Goal: Information Seeking & Learning: Learn about a topic

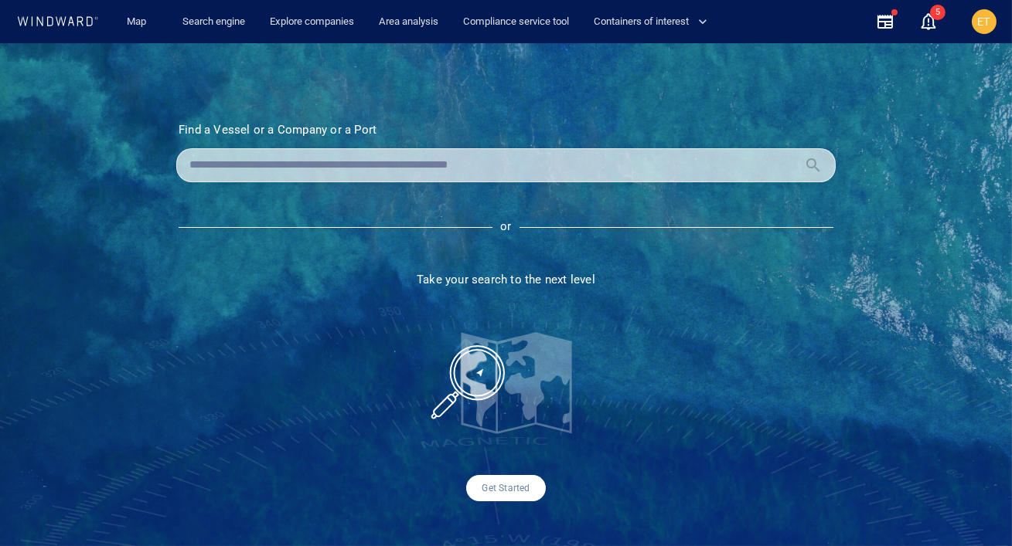
click at [410, 182] on section "Find a Vessel or a Company or a Port Name N/A IMO MMSI Call sign N/A Class N/A …" at bounding box center [506, 312] width 737 height 379
click at [400, 162] on input "text" at bounding box center [493, 165] width 608 height 23
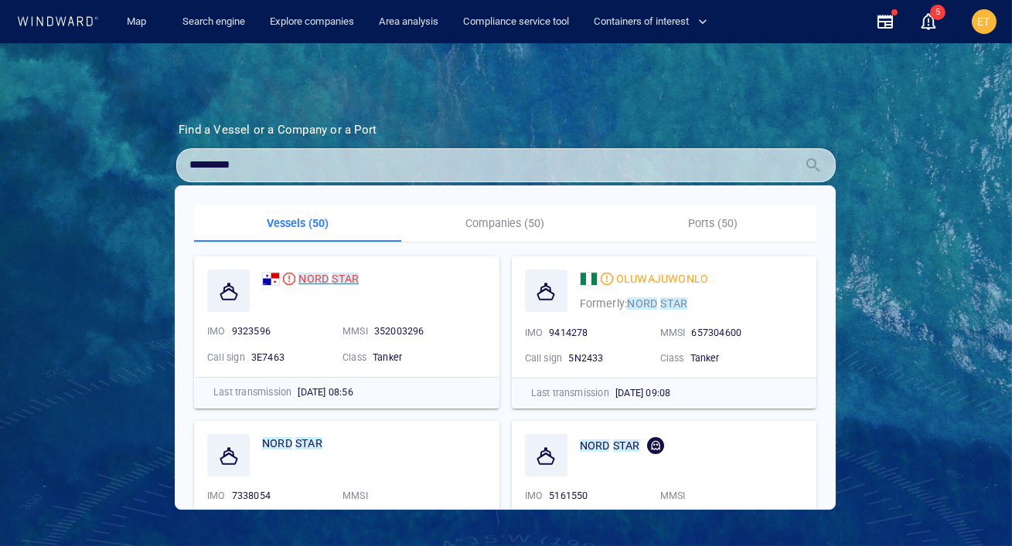
type input "*********"
click at [339, 277] on mark "STAR" at bounding box center [345, 279] width 27 height 12
drag, startPoint x: 263, startPoint y: 163, endPoint x: 181, endPoint y: 162, distance: 81.9
click at [181, 162] on div "*********" at bounding box center [505, 165] width 659 height 34
type input "*********"
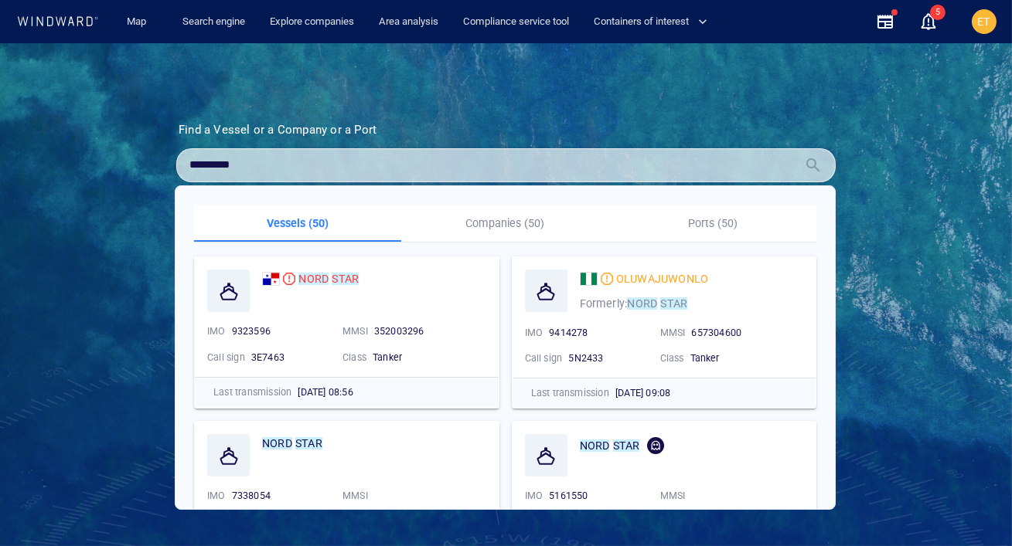
click at [522, 214] on p "Companies (50)" at bounding box center [504, 223] width 189 height 19
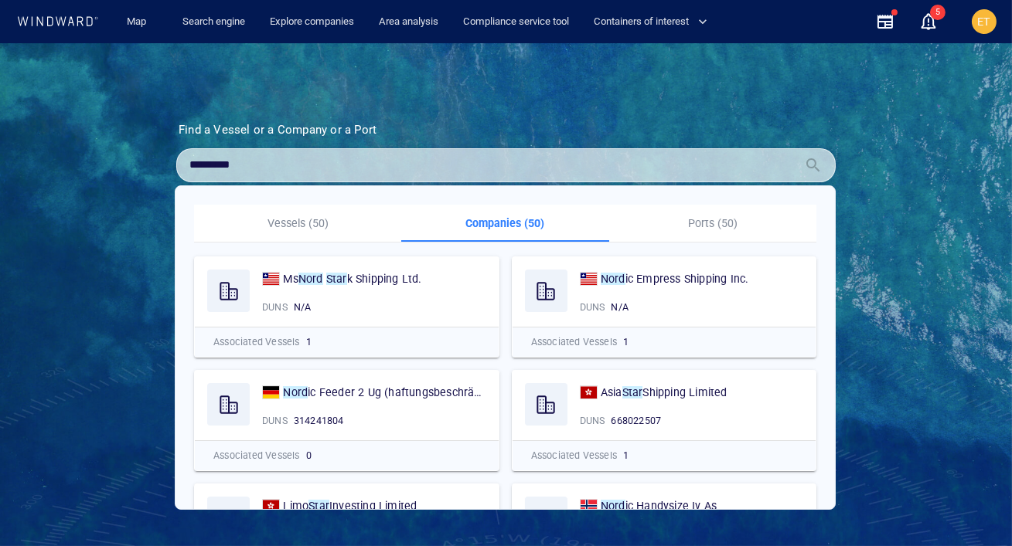
click at [688, 220] on p "Ports (50)" at bounding box center [712, 223] width 189 height 19
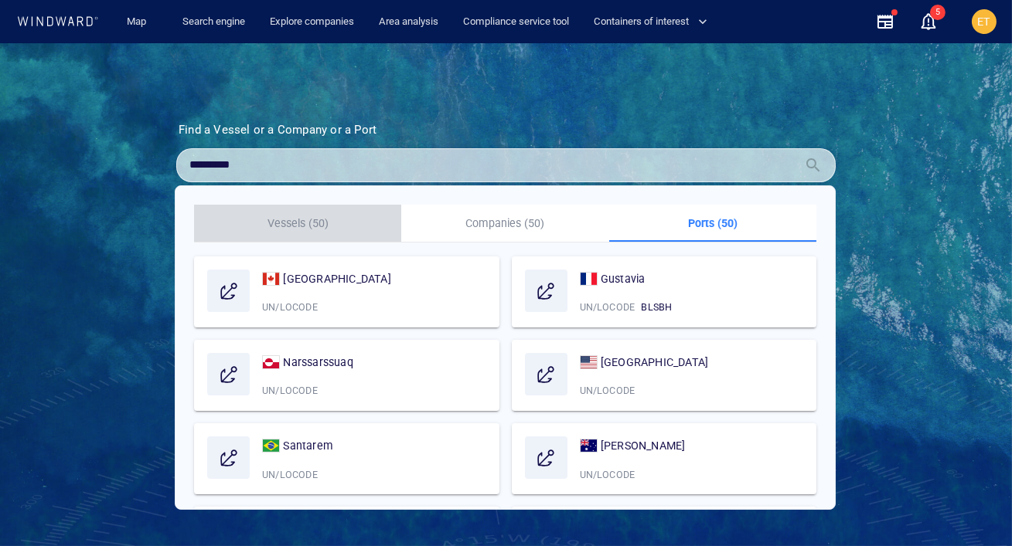
click at [285, 219] on p "Vessels (50)" at bounding box center [297, 223] width 189 height 19
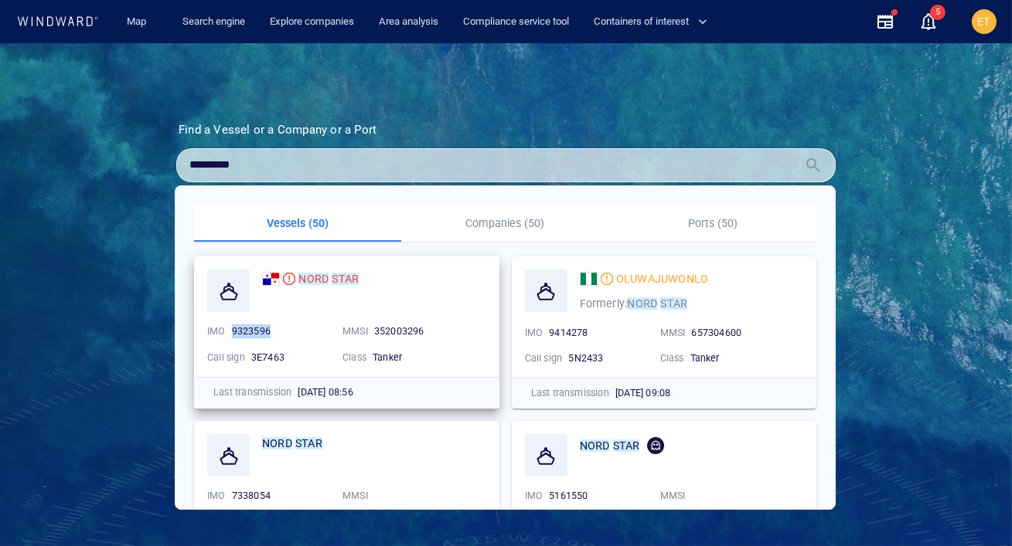
drag, startPoint x: 271, startPoint y: 332, endPoint x: 233, endPoint y: 332, distance: 37.1
click at [233, 332] on div "9323596" at bounding box center [281, 332] width 98 height 14
copy span "9323596"
drag, startPoint x: 239, startPoint y: 162, endPoint x: 192, endPoint y: 162, distance: 46.4
click at [192, 162] on input "*********" at bounding box center [493, 165] width 608 height 23
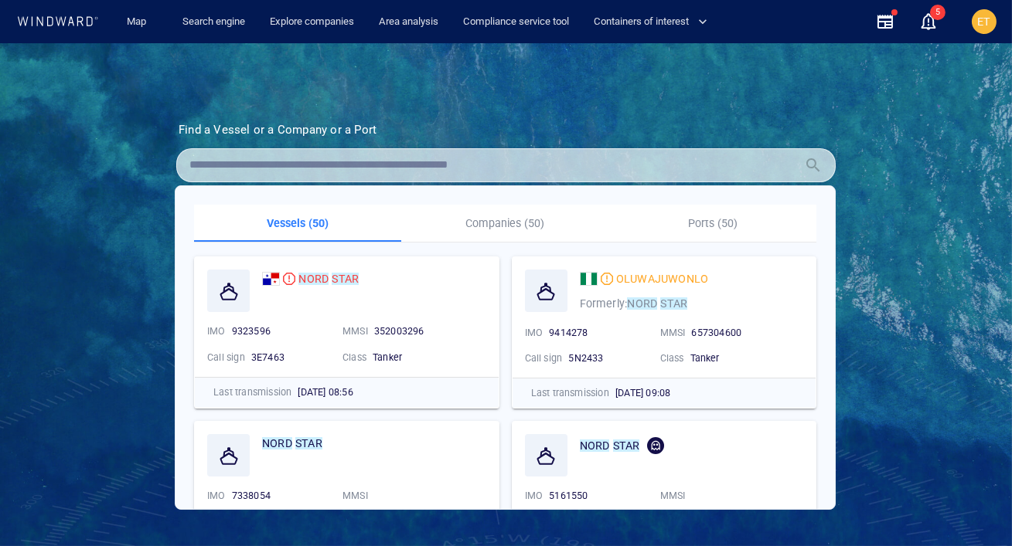
paste input "*******"
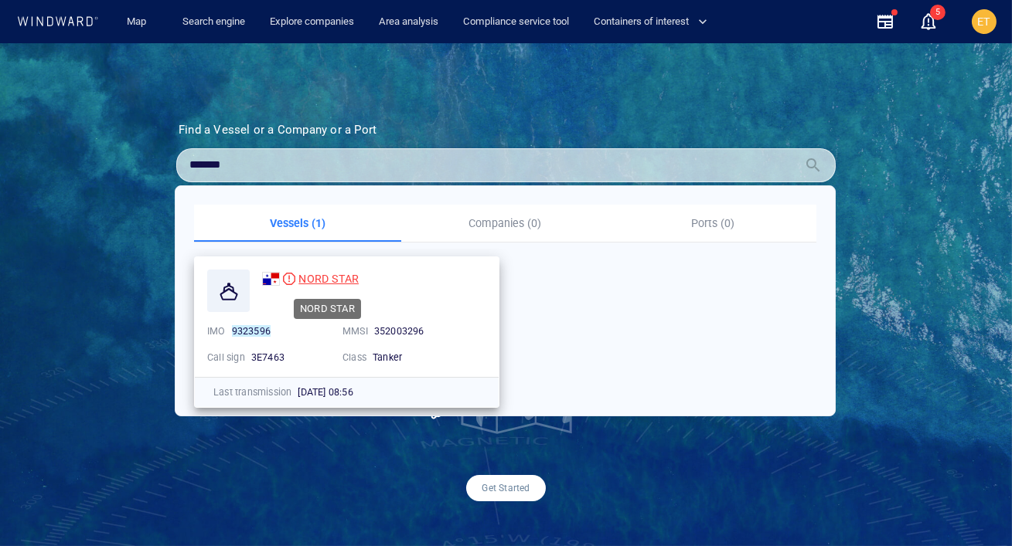
type input "*******"
click at [314, 278] on span "NORD STAR" at bounding box center [328, 279] width 60 height 12
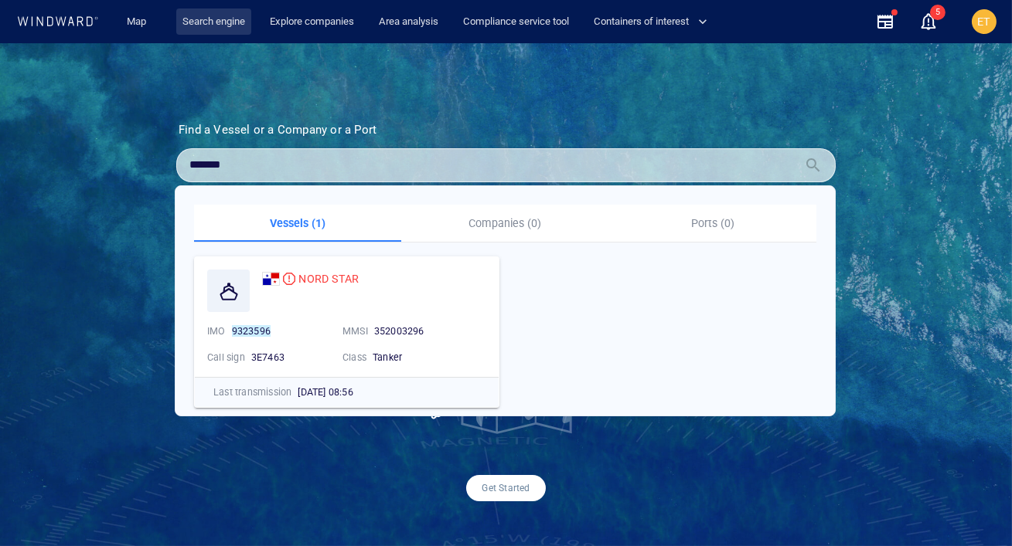
click at [214, 17] on link "Search engine" at bounding box center [213, 22] width 75 height 27
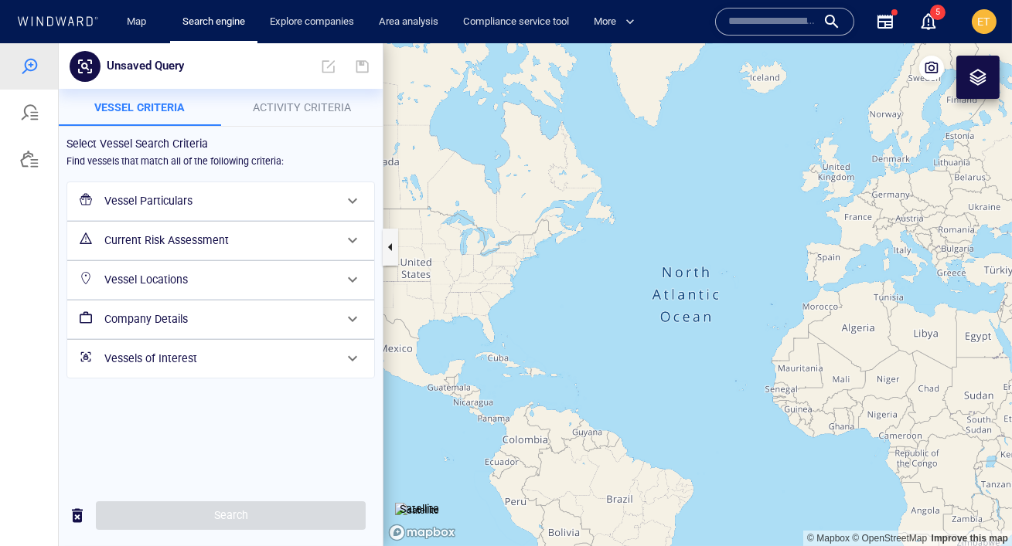
drag, startPoint x: 853, startPoint y: 362, endPoint x: 823, endPoint y: 359, distance: 30.3
click at [823, 359] on canvas "Map" at bounding box center [697, 294] width 628 height 503
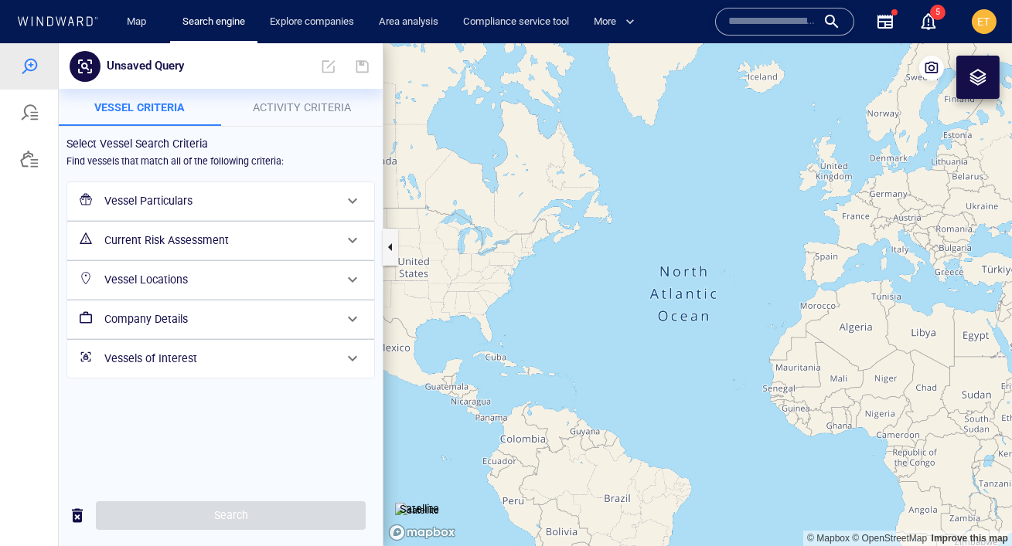
drag, startPoint x: 829, startPoint y: 360, endPoint x: 727, endPoint y: 288, distance: 125.3
click at [727, 288] on canvas "Map" at bounding box center [697, 294] width 628 height 503
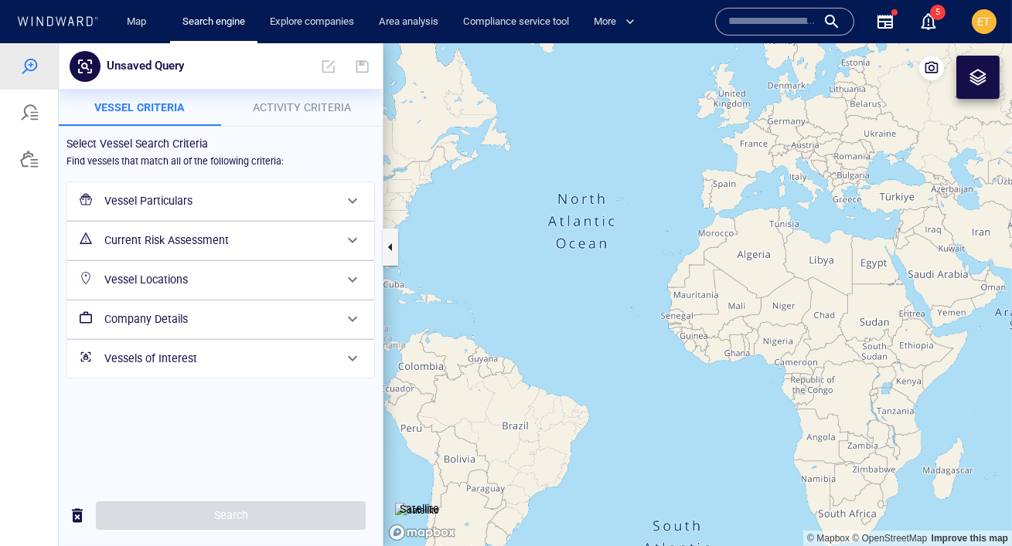
click at [735, 333] on canvas "Map" at bounding box center [697, 294] width 628 height 503
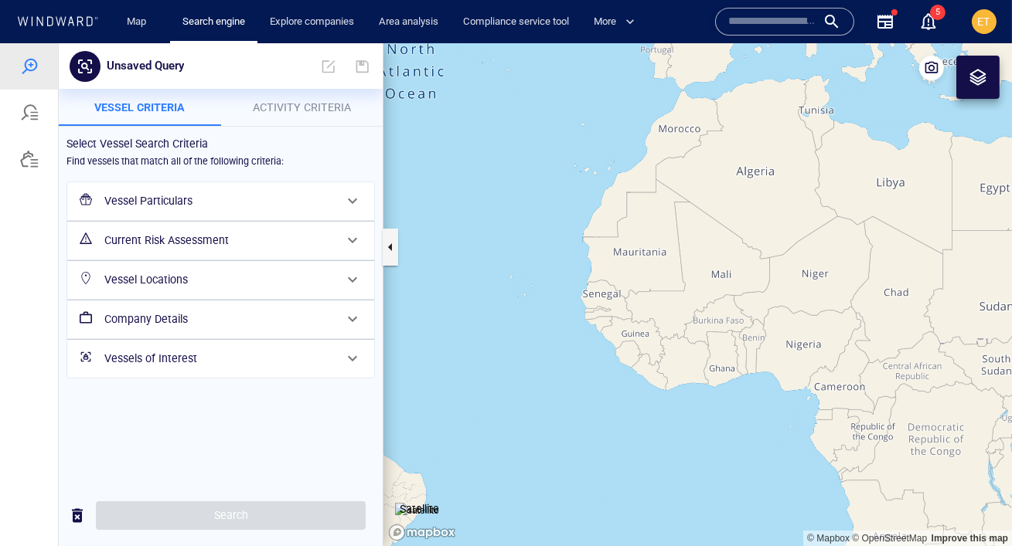
drag, startPoint x: 728, startPoint y: 344, endPoint x: 696, endPoint y: 259, distance: 90.7
click at [696, 259] on canvas "Map" at bounding box center [697, 294] width 628 height 503
click at [697, 266] on canvas "Map" at bounding box center [697, 294] width 628 height 503
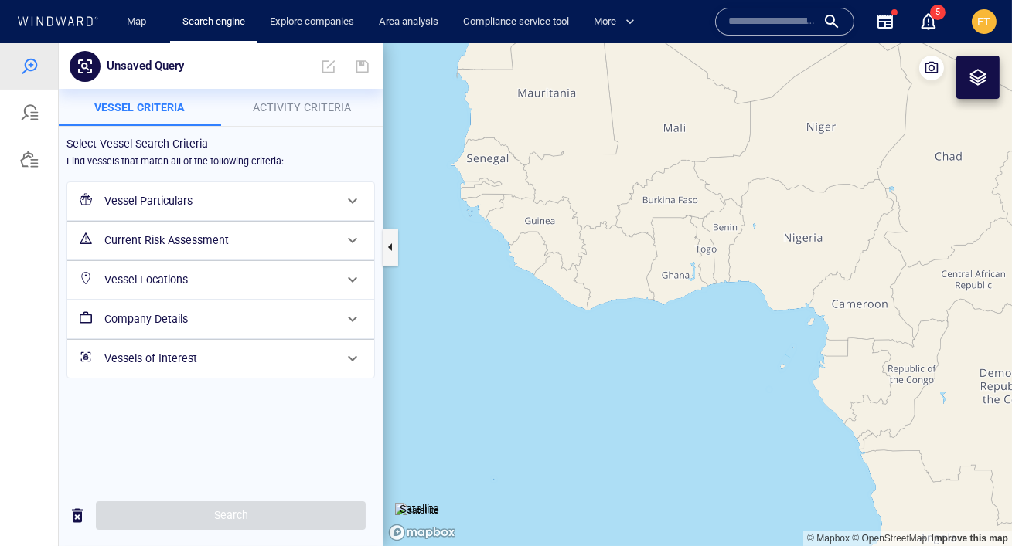
drag, startPoint x: 682, startPoint y: 231, endPoint x: 678, endPoint y: 221, distance: 10.8
click at [678, 221] on canvas "Map" at bounding box center [697, 294] width 628 height 503
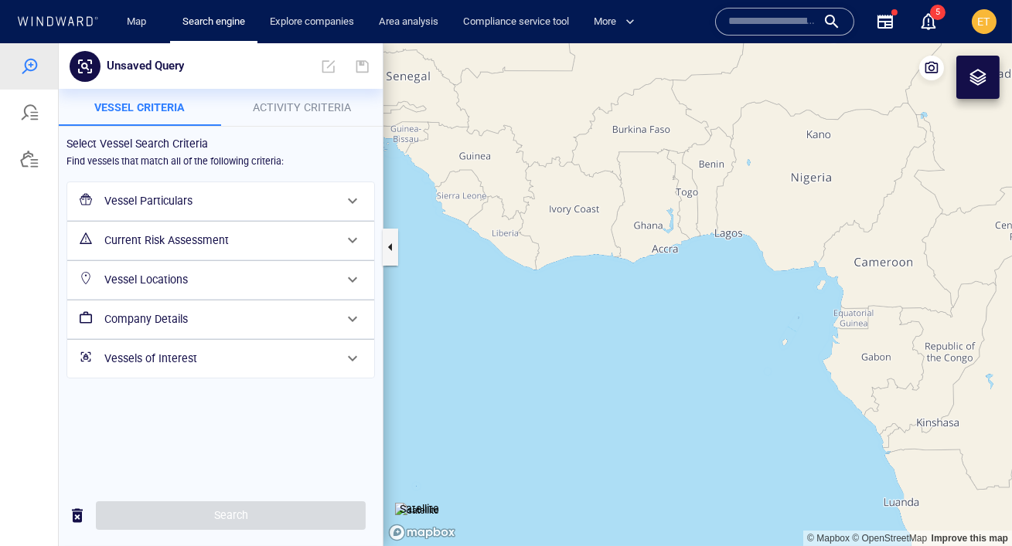
click at [970, 94] on div at bounding box center [977, 77] width 43 height 43
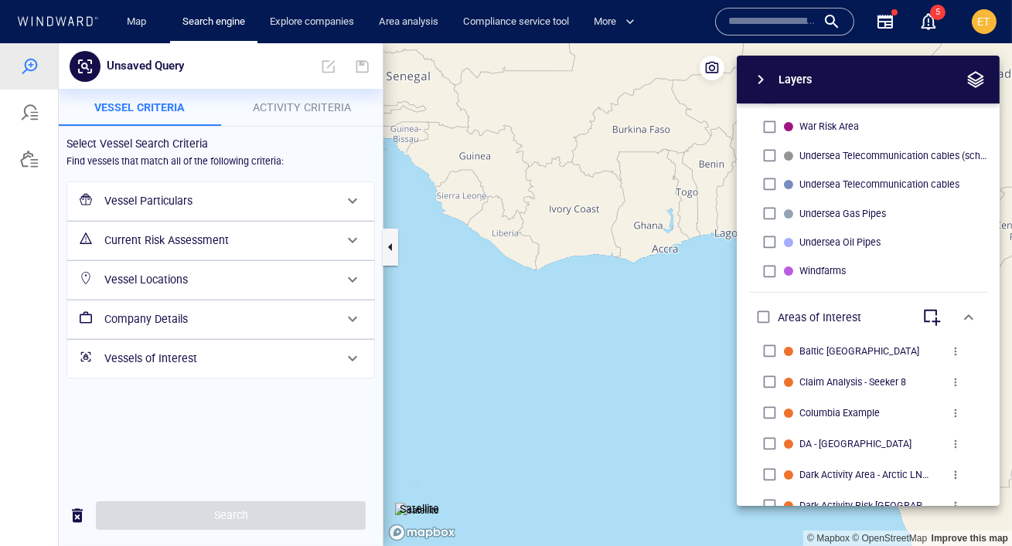
scroll to position [634, 0]
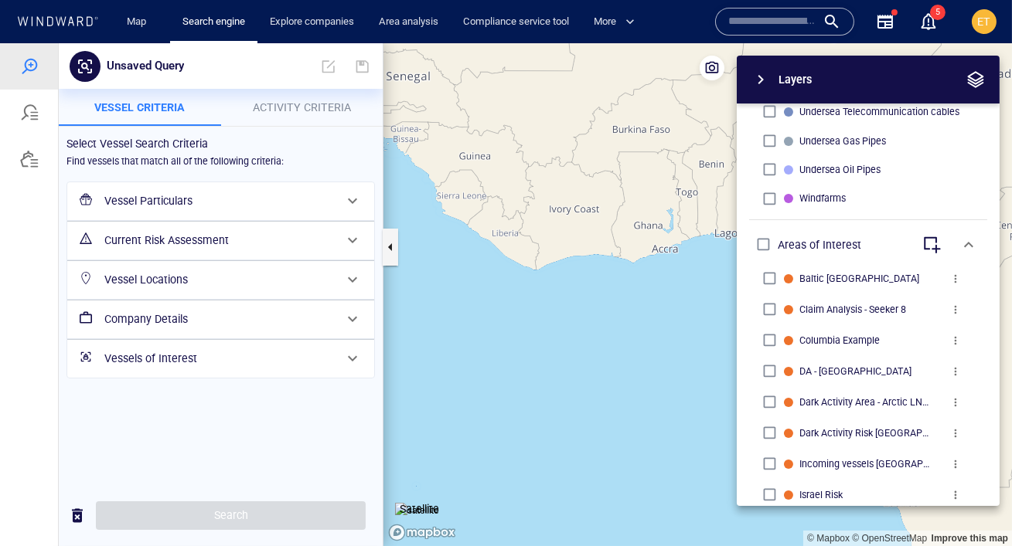
click at [766, 79] on span "button" at bounding box center [760, 79] width 19 height 19
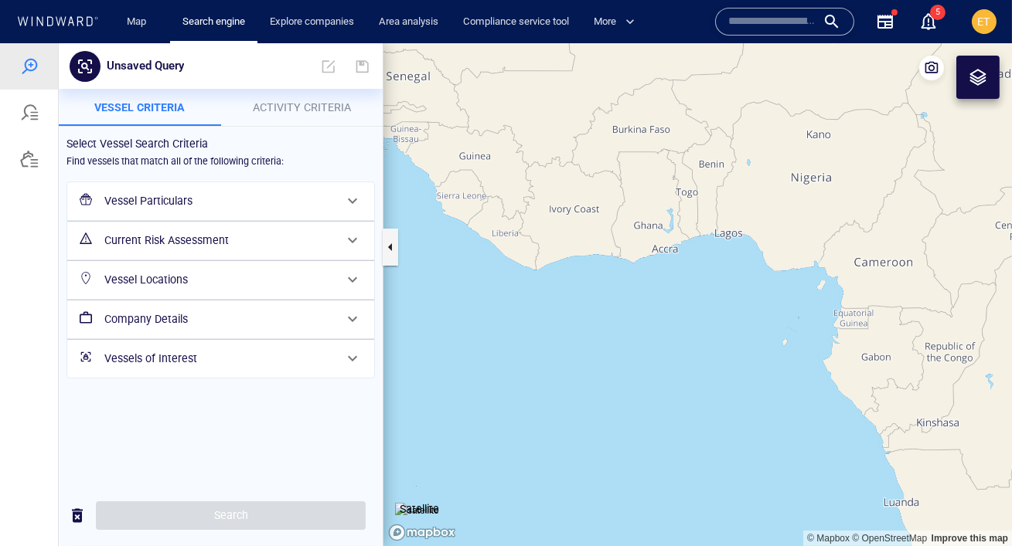
click at [300, 201] on h6 "Vessel Particulars" at bounding box center [219, 201] width 230 height 19
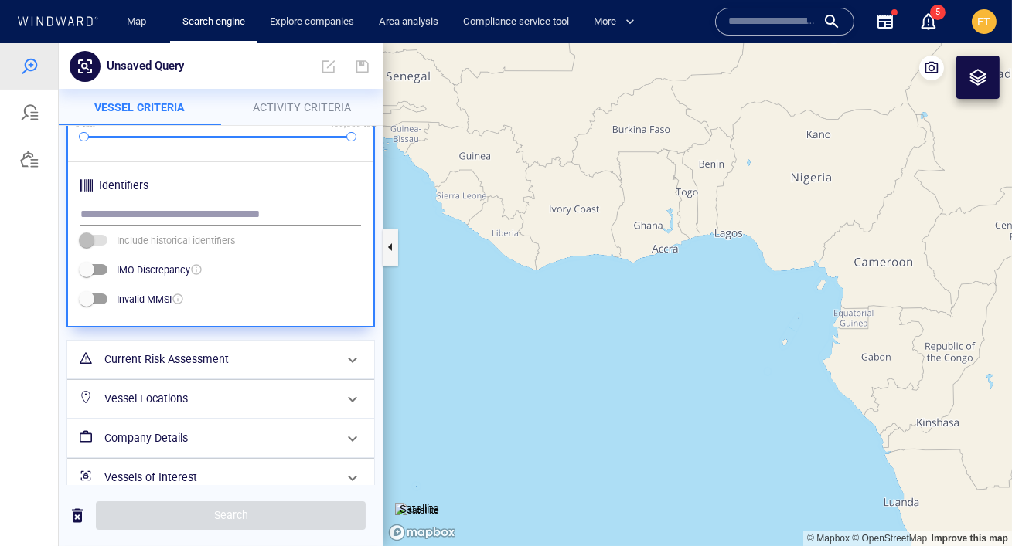
scroll to position [563, 0]
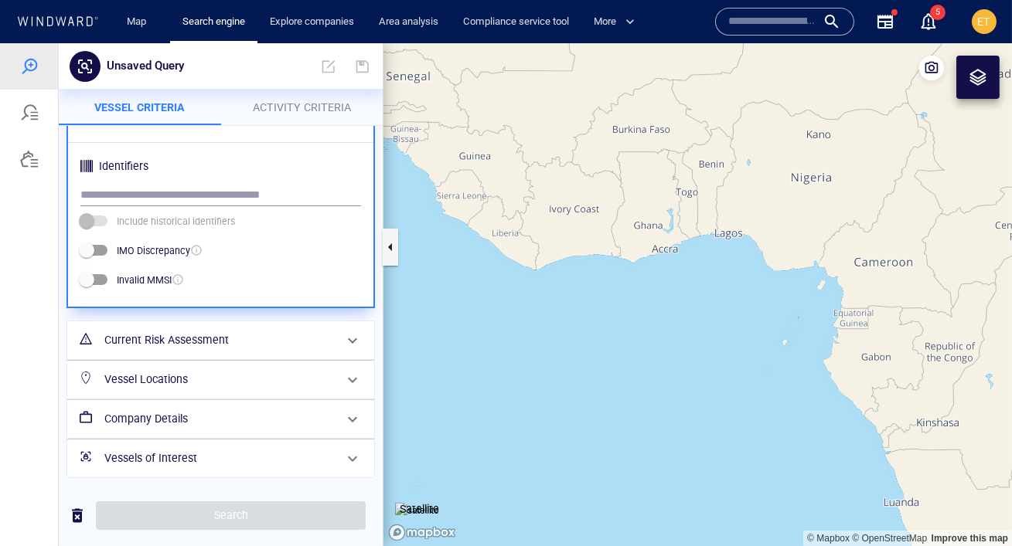
click at [231, 409] on div "Company Details" at bounding box center [219, 419] width 242 height 32
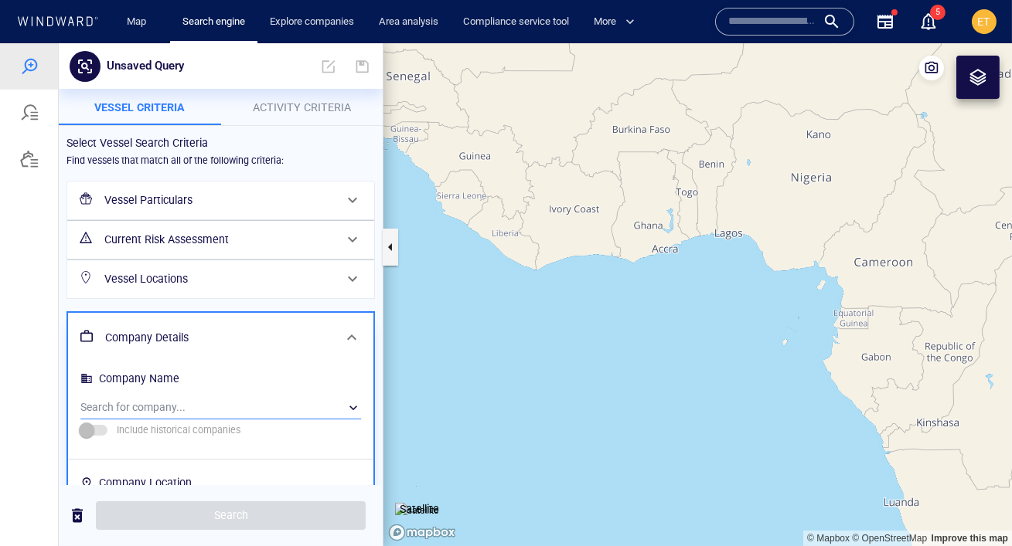
click at [151, 400] on div "​" at bounding box center [220, 408] width 281 height 23
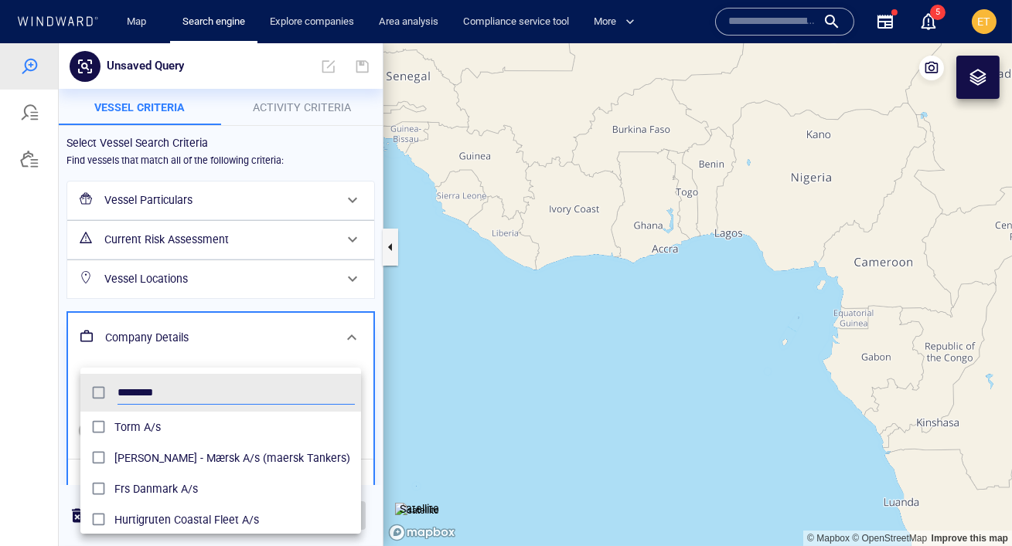
scroll to position [154, 280]
type input "********"
click at [140, 434] on span "Torm A/s" at bounding box center [234, 427] width 240 height 19
click at [248, 306] on div at bounding box center [506, 294] width 1012 height 503
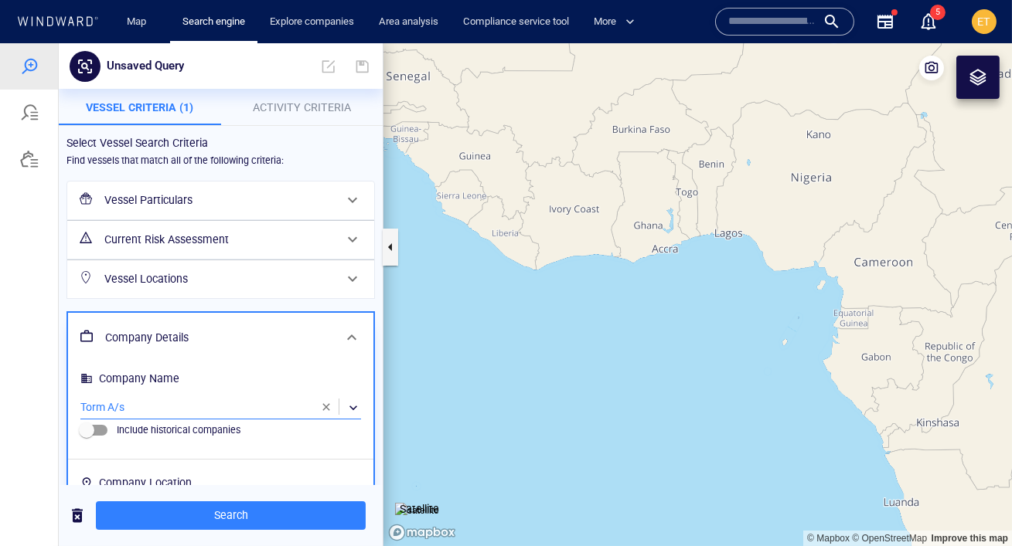
click at [295, 112] on span "Activity Criteria" at bounding box center [302, 107] width 98 height 12
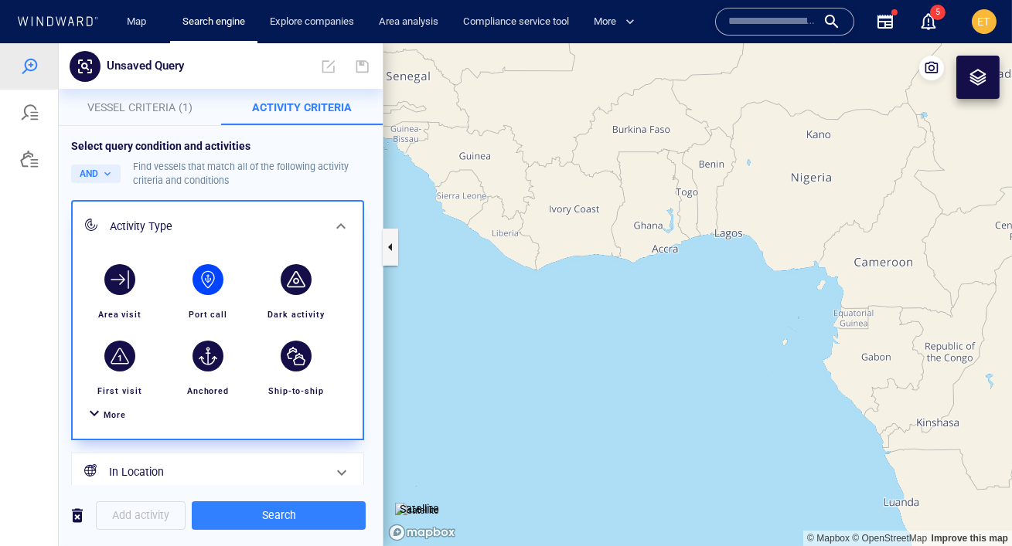
click at [209, 284] on div "button" at bounding box center [207, 279] width 31 height 31
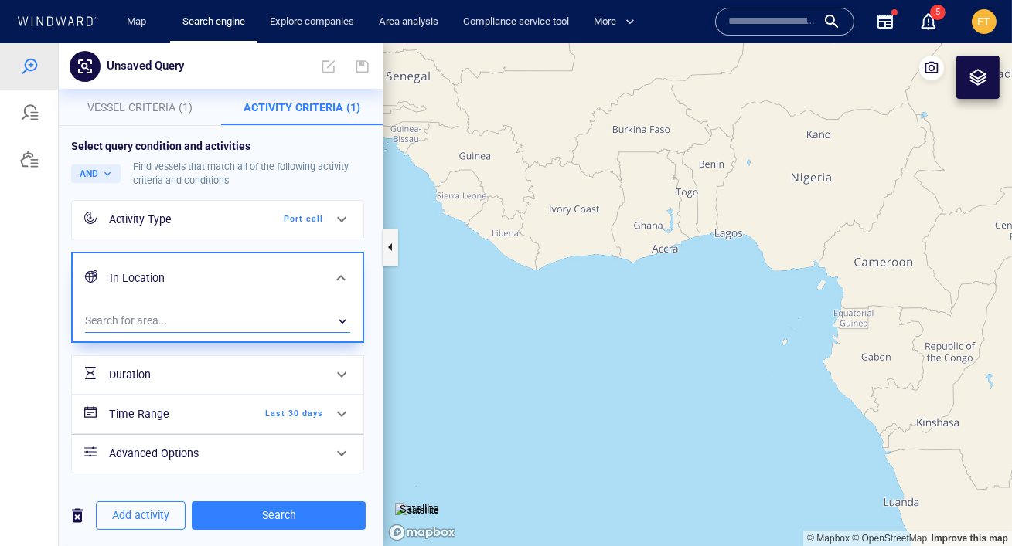
click at [179, 320] on div "​" at bounding box center [217, 321] width 265 height 23
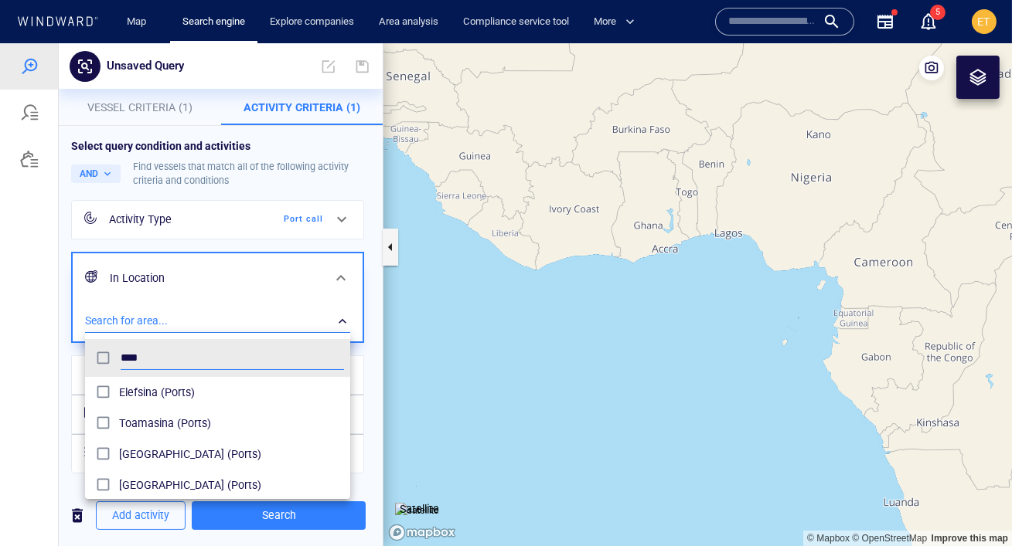
scroll to position [154, 264]
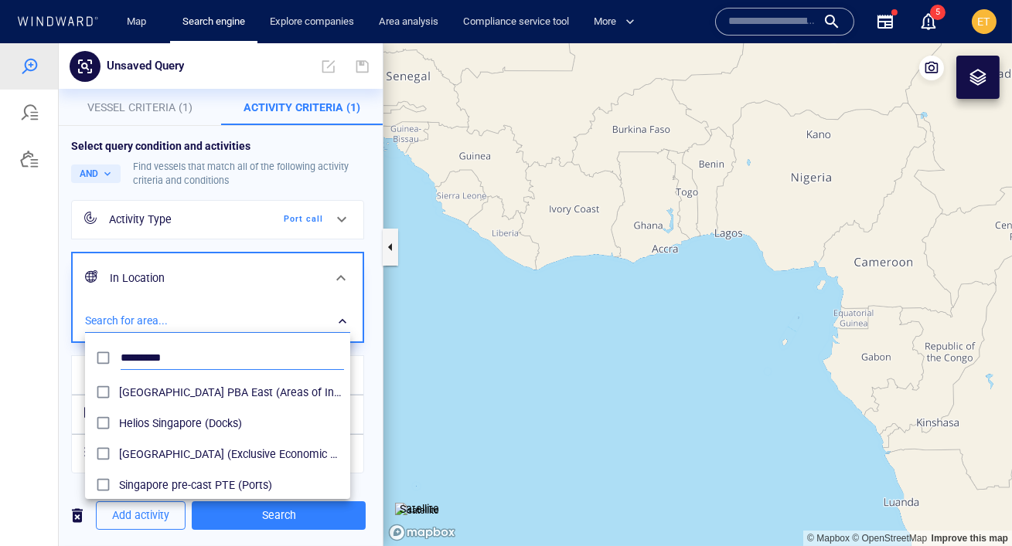
type input "*********"
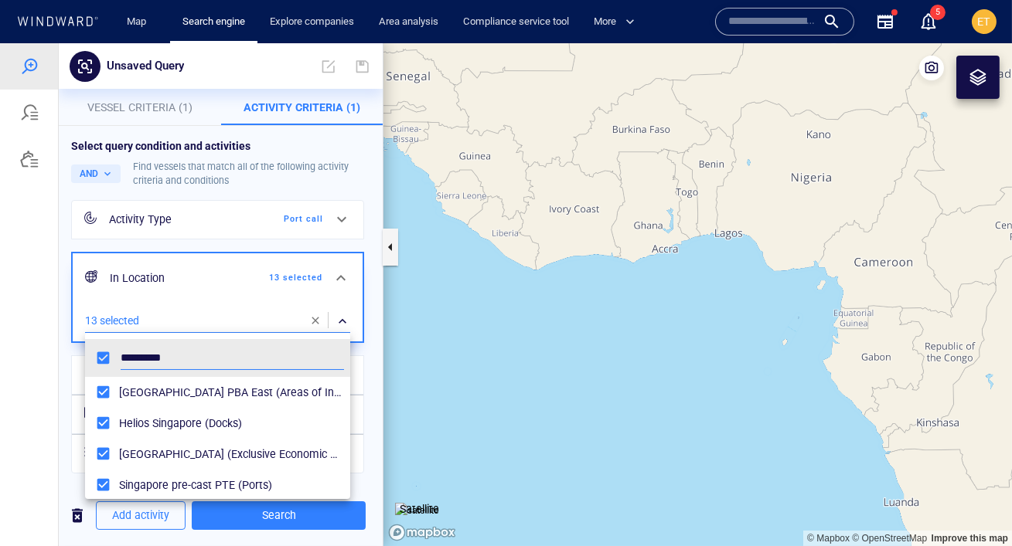
click at [45, 346] on div at bounding box center [506, 294] width 1012 height 503
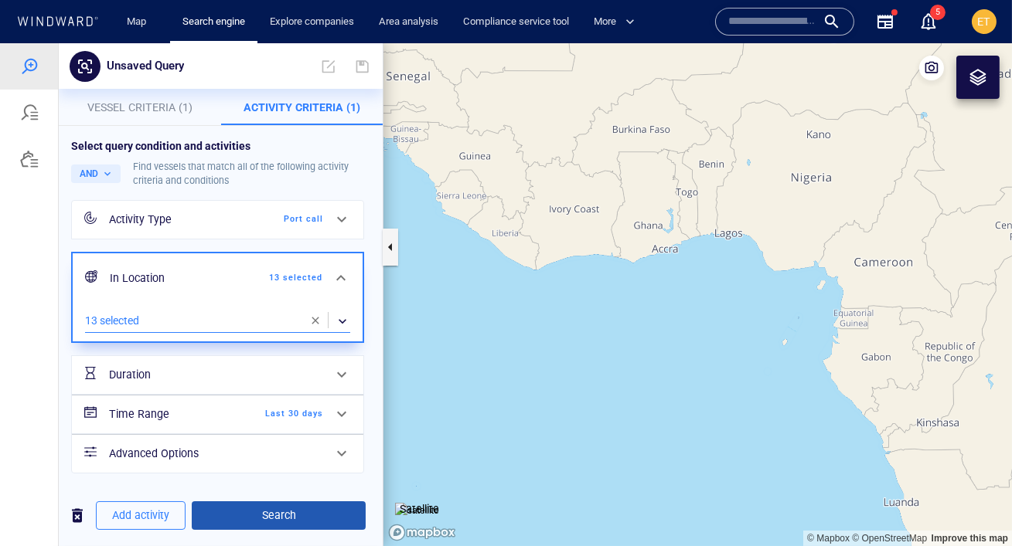
click at [300, 512] on span "Search" at bounding box center [278, 515] width 149 height 19
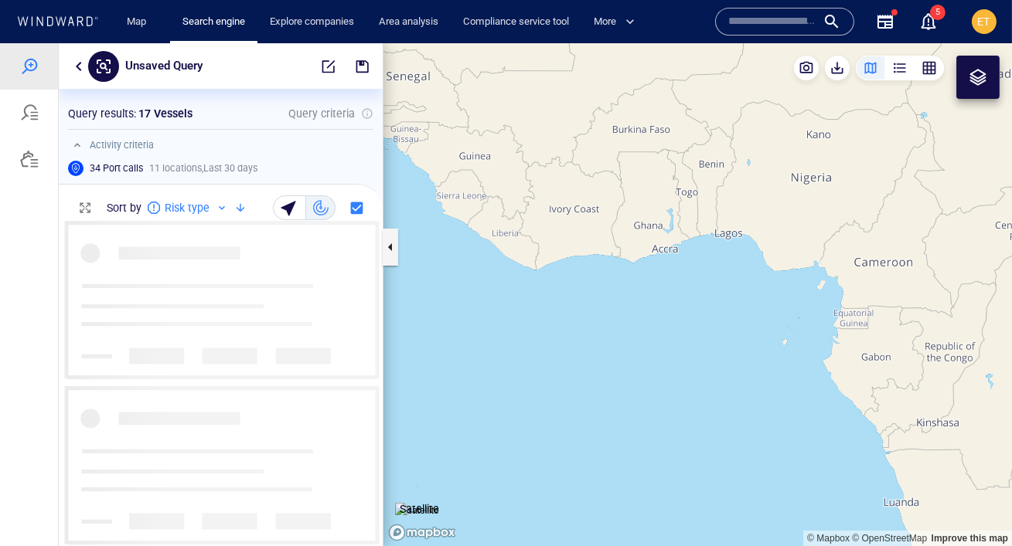
scroll to position [325, 324]
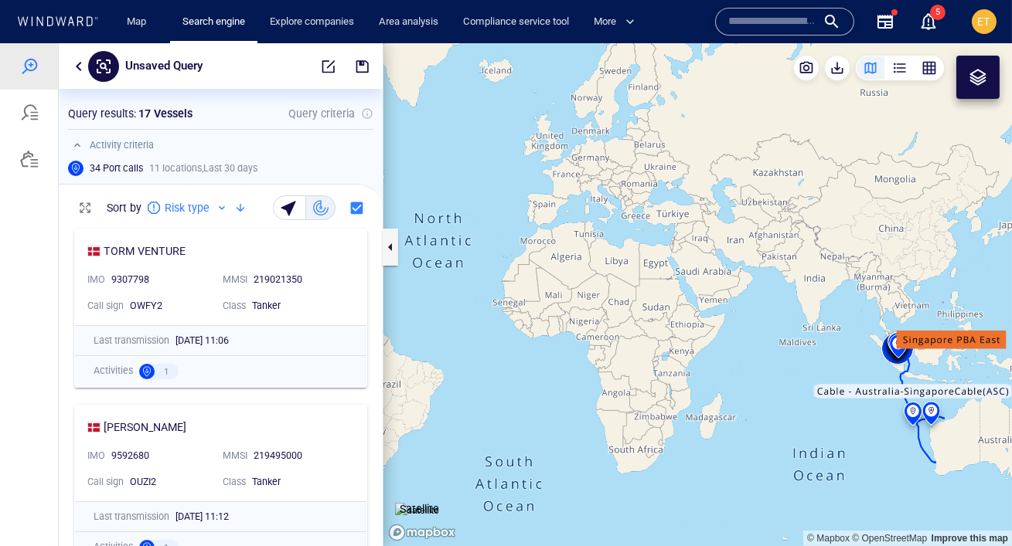
click at [941, 373] on canvas "Map" at bounding box center [697, 294] width 628 height 503
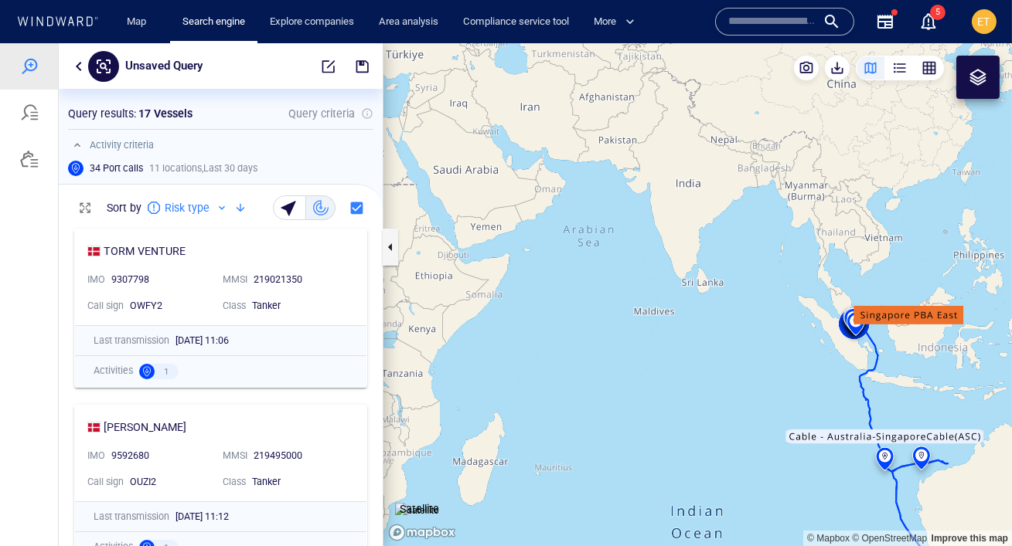
click at [907, 379] on canvas "Map" at bounding box center [697, 294] width 628 height 503
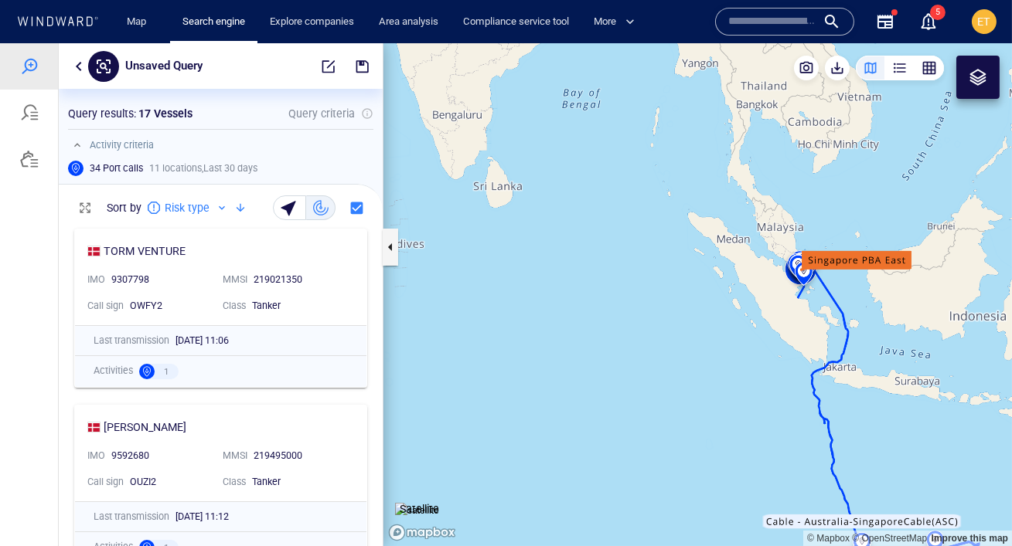
click at [805, 308] on canvas "Map" at bounding box center [697, 294] width 628 height 503
click at [812, 278] on canvas "Map" at bounding box center [697, 294] width 628 height 503
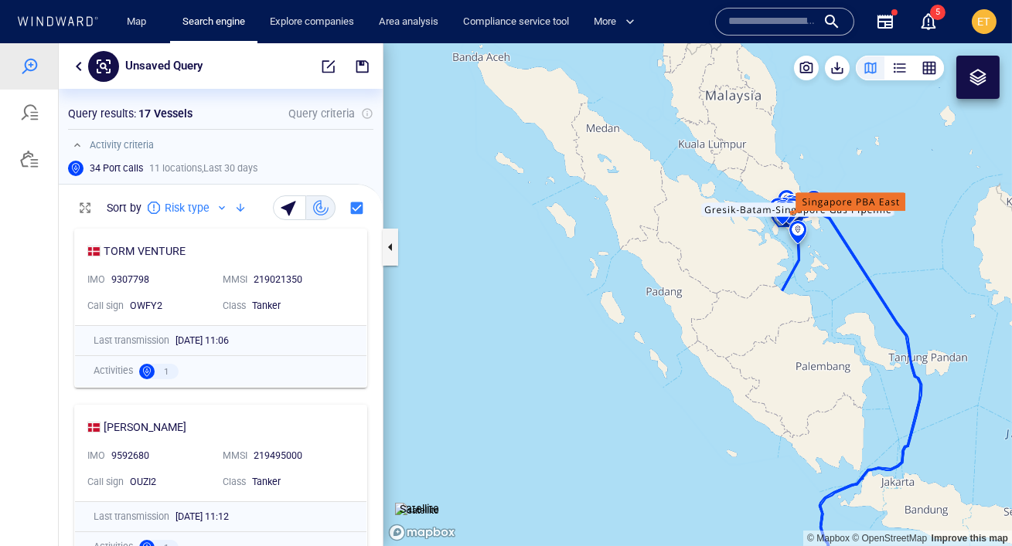
click at [818, 256] on canvas "Map" at bounding box center [697, 294] width 628 height 503
click at [814, 209] on canvas "Map" at bounding box center [697, 294] width 628 height 503
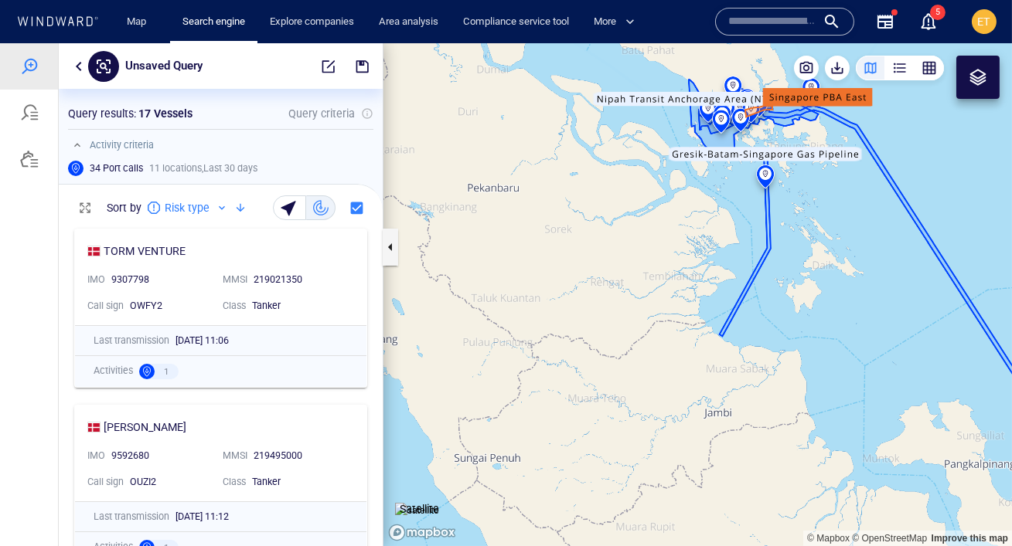
click at [814, 209] on canvas "Map" at bounding box center [697, 294] width 628 height 503
drag, startPoint x: 761, startPoint y: 77, endPoint x: 807, endPoint y: 164, distance: 98.2
click at [807, 164] on canvas "Map" at bounding box center [697, 294] width 628 height 503
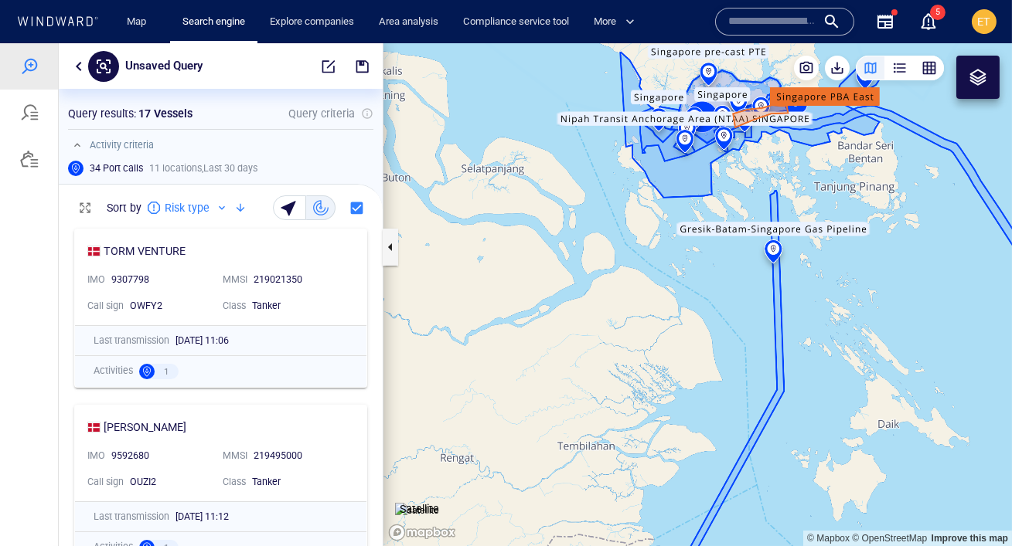
click at [788, 159] on canvas "Map" at bounding box center [697, 294] width 628 height 503
click at [751, 160] on canvas "Map" at bounding box center [697, 294] width 628 height 503
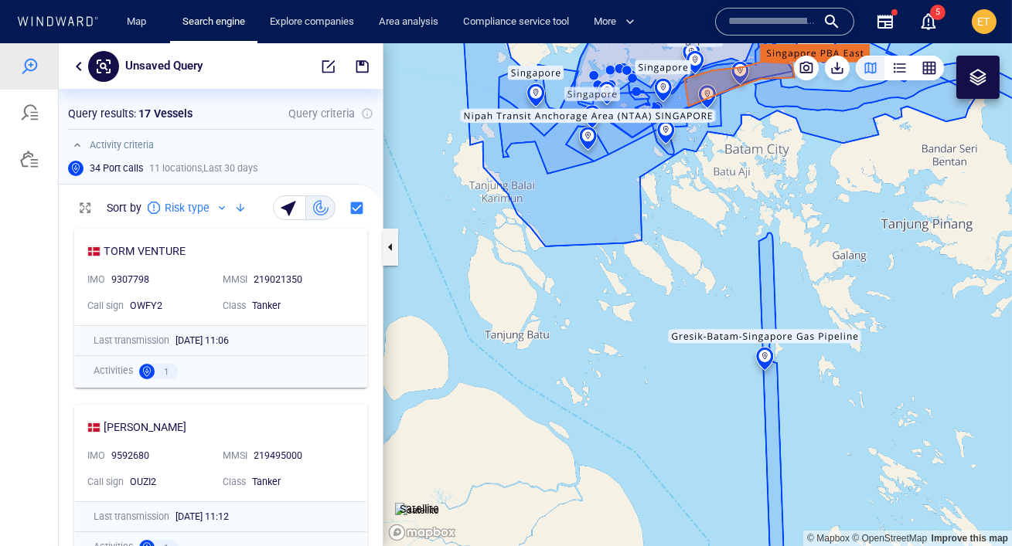
click at [751, 160] on canvas "Map" at bounding box center [697, 294] width 628 height 503
drag, startPoint x: 700, startPoint y: 135, endPoint x: 822, endPoint y: 177, distance: 128.3
click at [822, 177] on canvas "Map" at bounding box center [697, 294] width 628 height 503
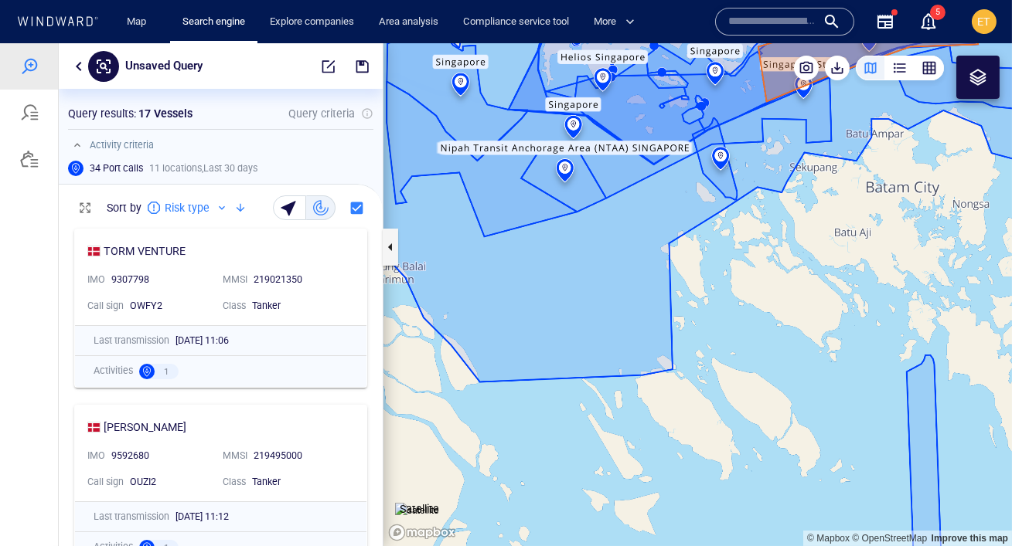
click at [700, 107] on canvas "Map" at bounding box center [697, 294] width 628 height 503
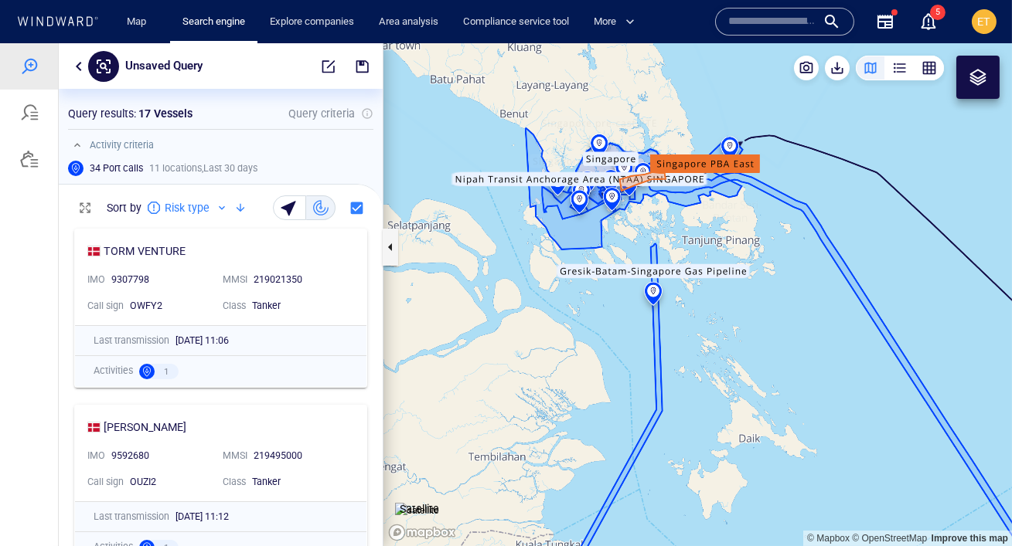
drag, startPoint x: 731, startPoint y: 198, endPoint x: 876, endPoint y: 165, distance: 149.1
click at [876, 165] on canvas "Map" at bounding box center [697, 294] width 628 height 503
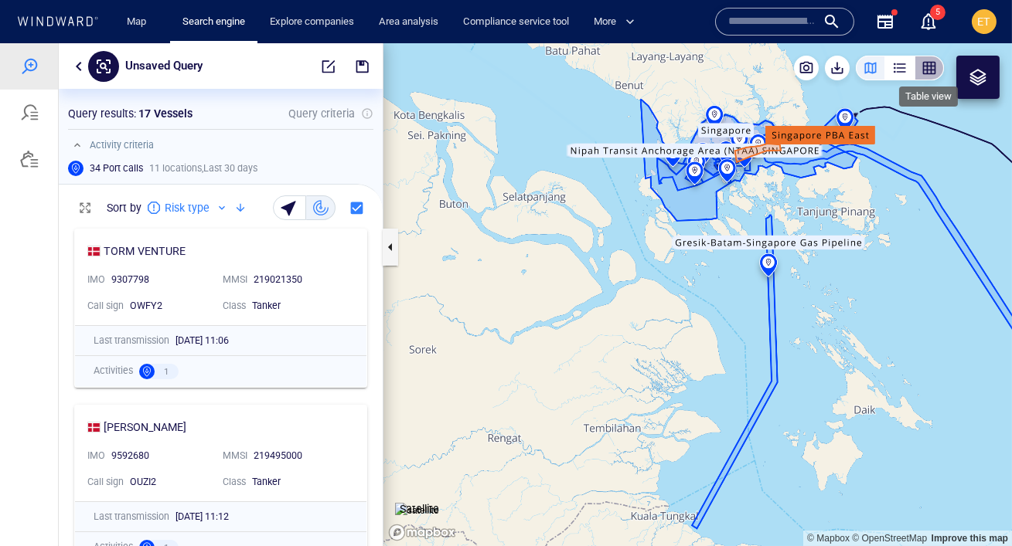
click at [927, 68] on div "button" at bounding box center [928, 67] width 15 height 15
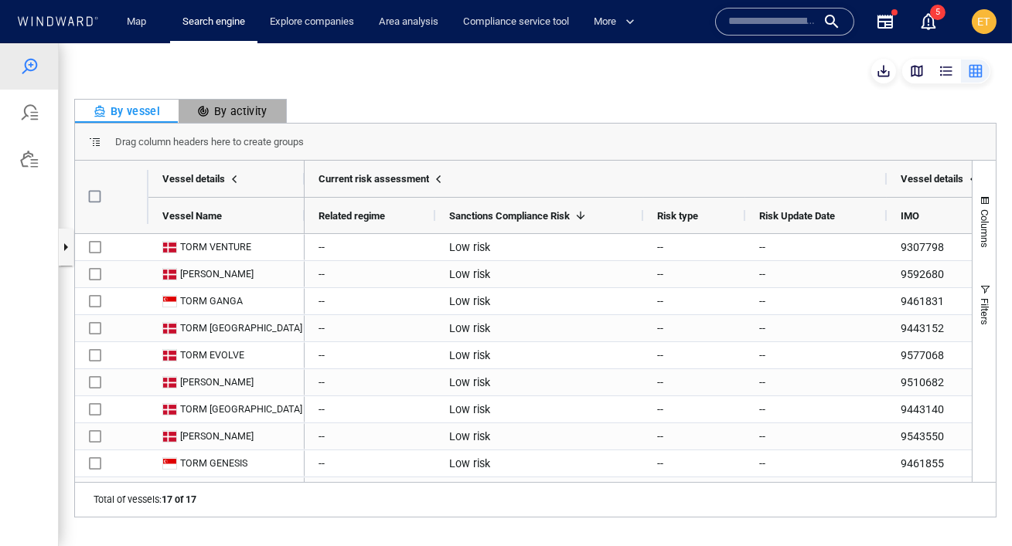
click at [234, 110] on div "By activity" at bounding box center [232, 111] width 70 height 19
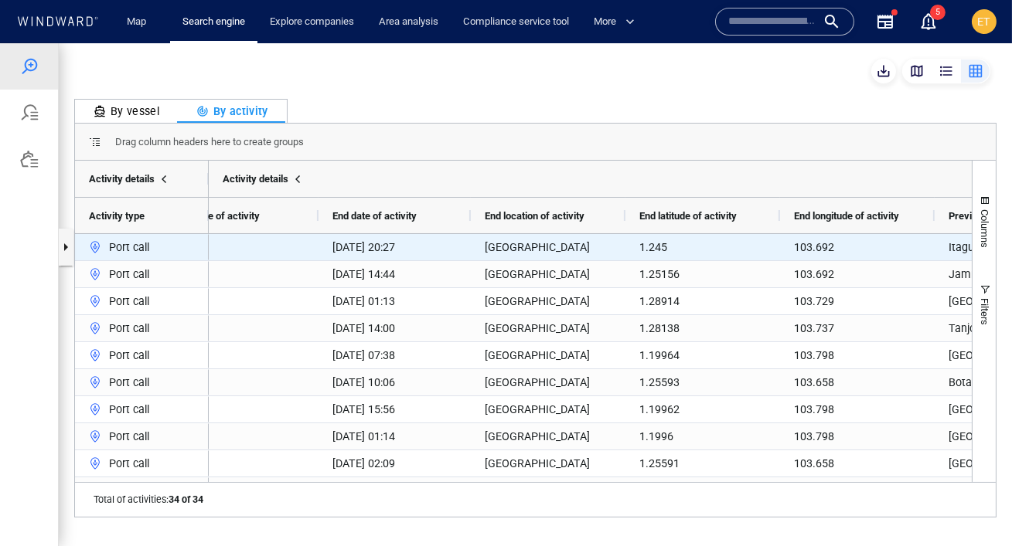
scroll to position [0, 0]
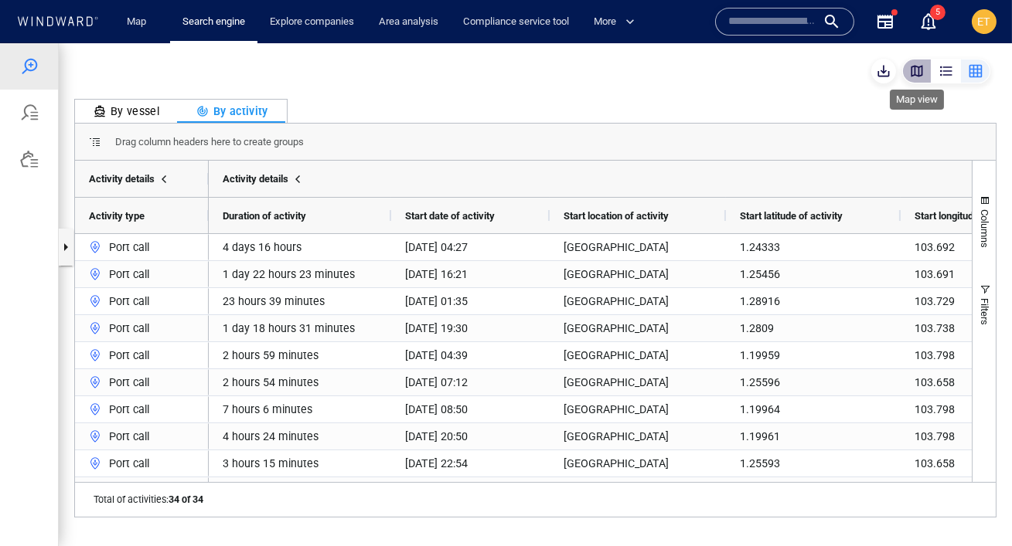
click at [919, 69] on div "button" at bounding box center [916, 70] width 15 height 15
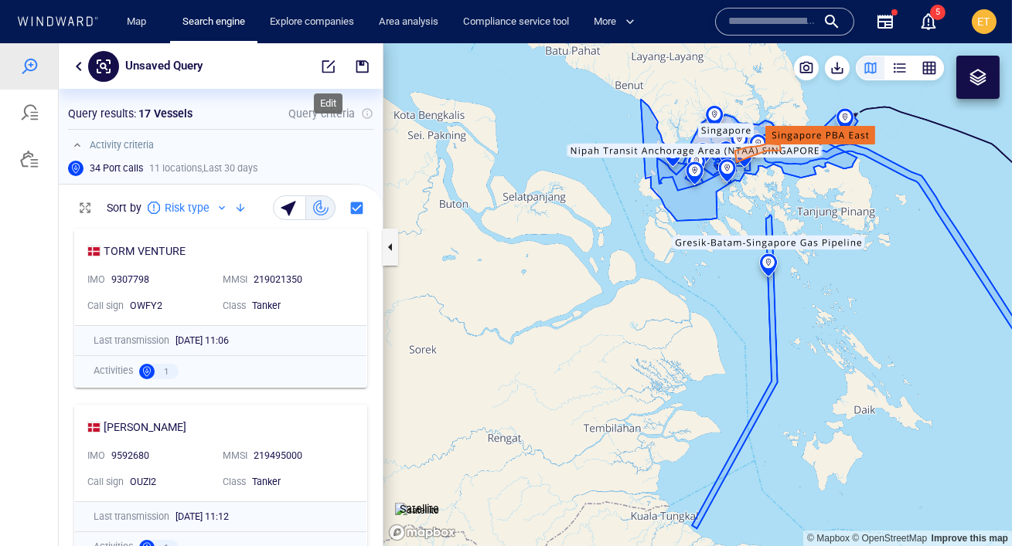
click at [328, 66] on span "button" at bounding box center [328, 66] width 15 height 15
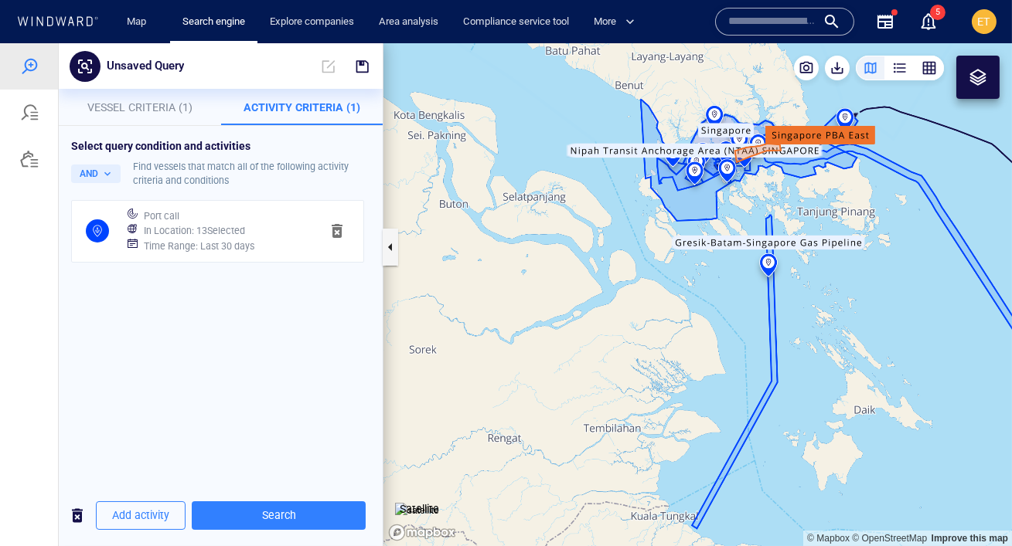
click at [153, 107] on span "Vessel Criteria (1)" at bounding box center [139, 107] width 105 height 12
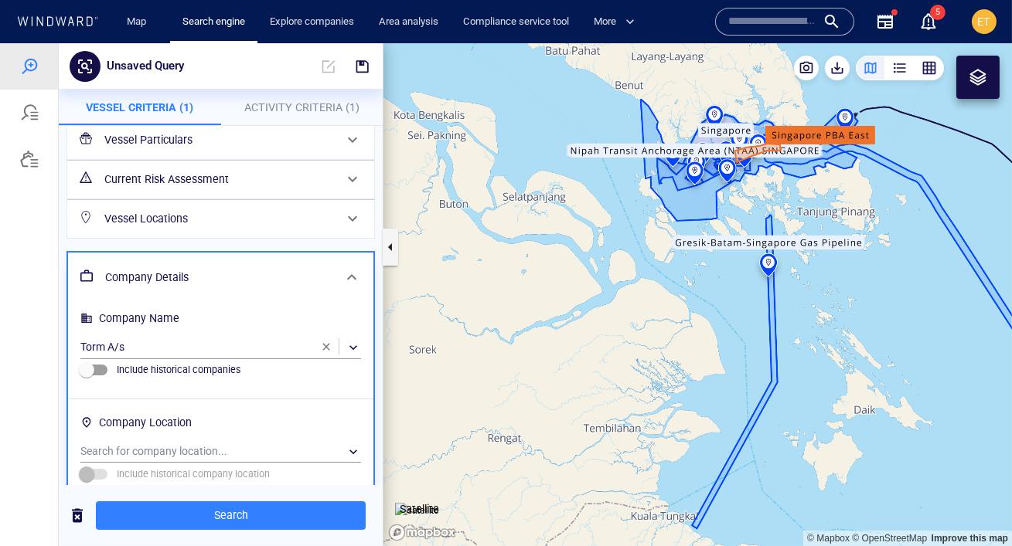
click at [213, 227] on h6 "Vessel Locations" at bounding box center [219, 218] width 230 height 19
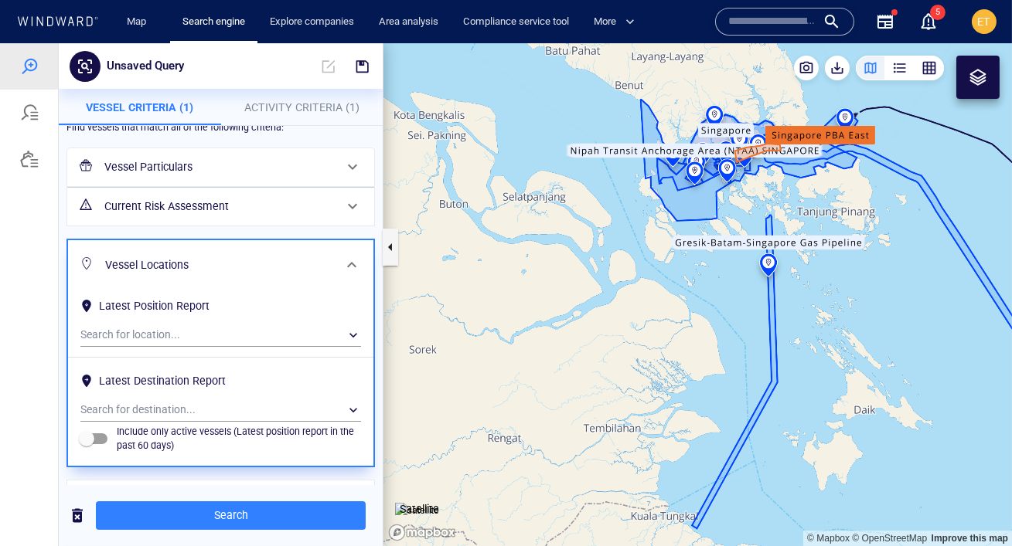
scroll to position [113, 0]
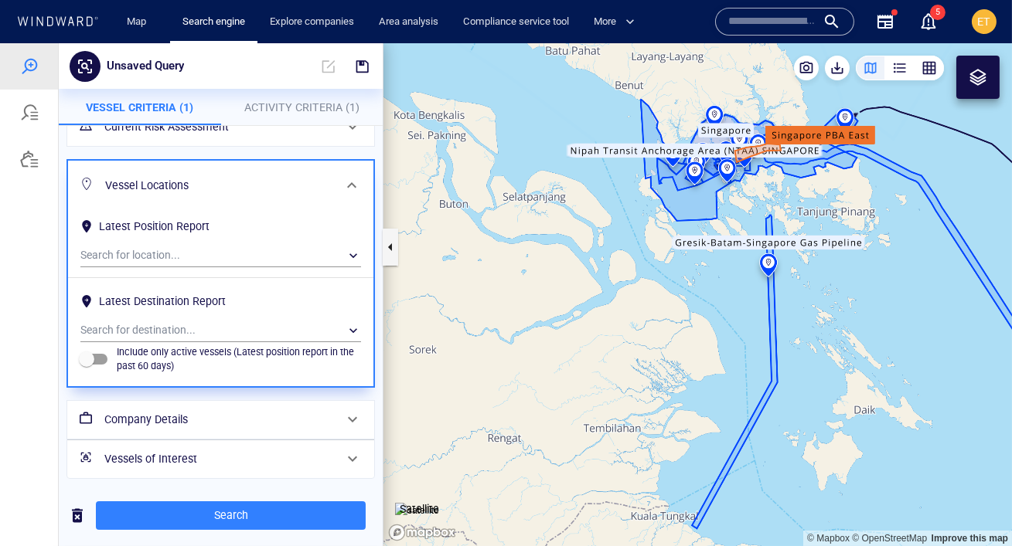
click at [187, 459] on h6 "Vessels of Interest" at bounding box center [219, 459] width 230 height 19
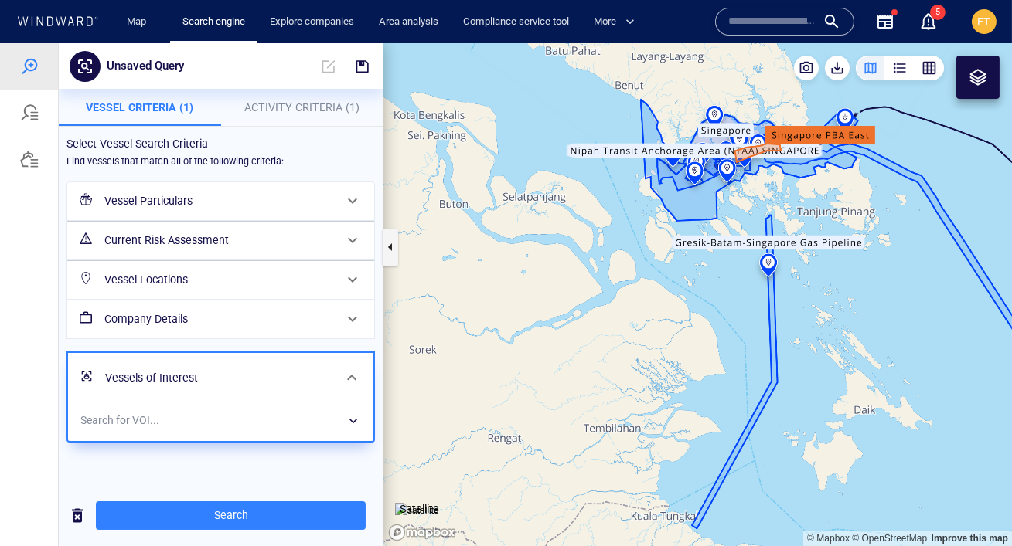
scroll to position [0, 0]
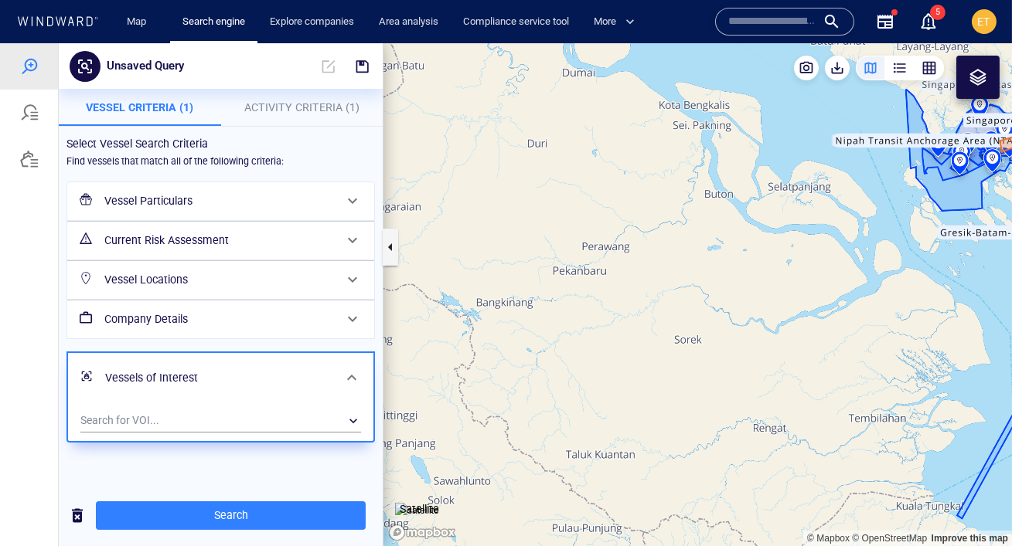
drag, startPoint x: 503, startPoint y: 252, endPoint x: 762, endPoint y: 243, distance: 259.1
click at [762, 243] on canvas "Map" at bounding box center [697, 294] width 628 height 503
drag, startPoint x: 864, startPoint y: 257, endPoint x: 828, endPoint y: 294, distance: 51.9
click at [828, 294] on canvas "Map" at bounding box center [697, 294] width 628 height 503
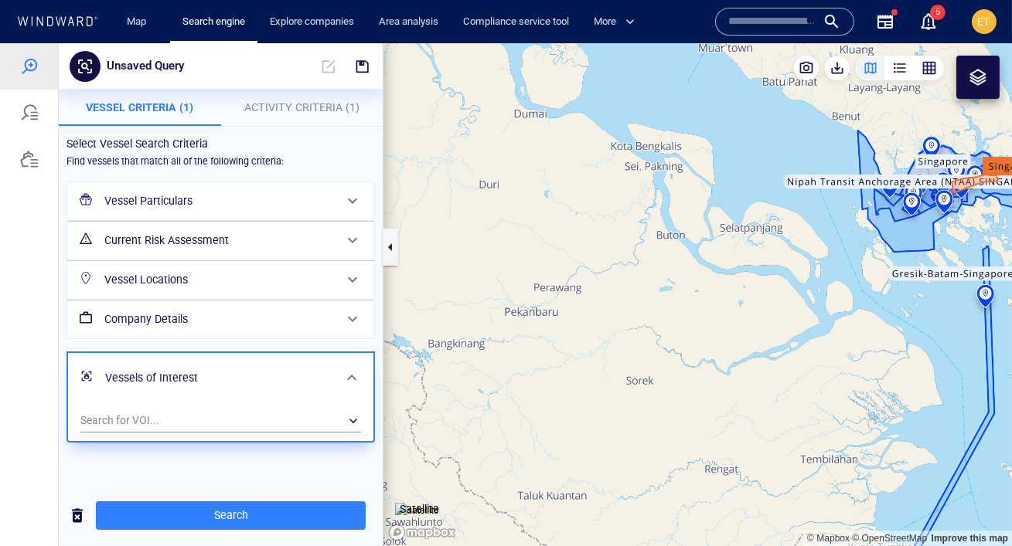
drag, startPoint x: 822, startPoint y: 302, endPoint x: 822, endPoint y: 318, distance: 15.5
click at [822, 318] on canvas "Map" at bounding box center [697, 294] width 628 height 503
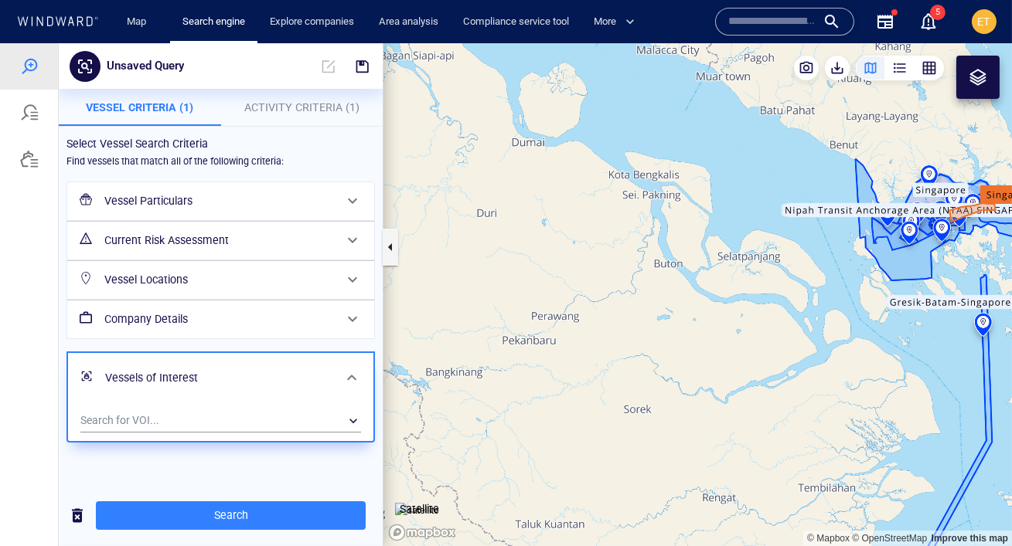
drag, startPoint x: 830, startPoint y: 318, endPoint x: 812, endPoint y: 330, distance: 22.3
click at [812, 332] on canvas "Map" at bounding box center [697, 294] width 628 height 503
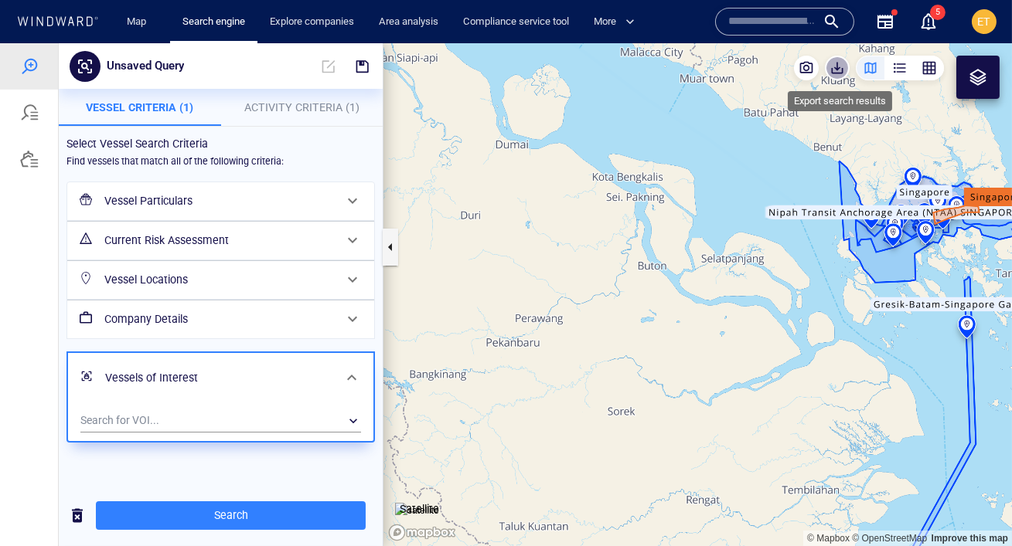
click at [839, 63] on span "button" at bounding box center [836, 67] width 15 height 15
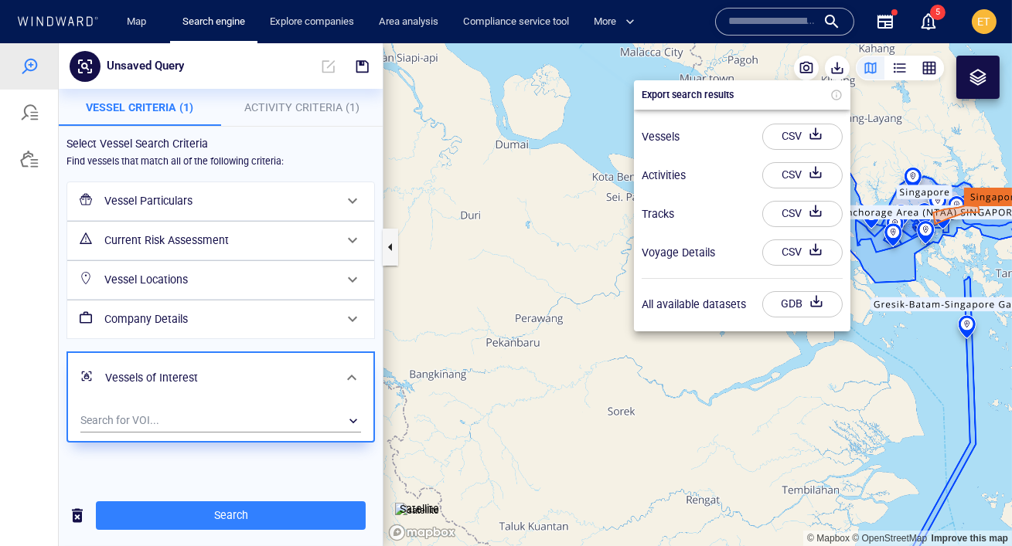
click at [870, 73] on div at bounding box center [506, 294] width 1012 height 503
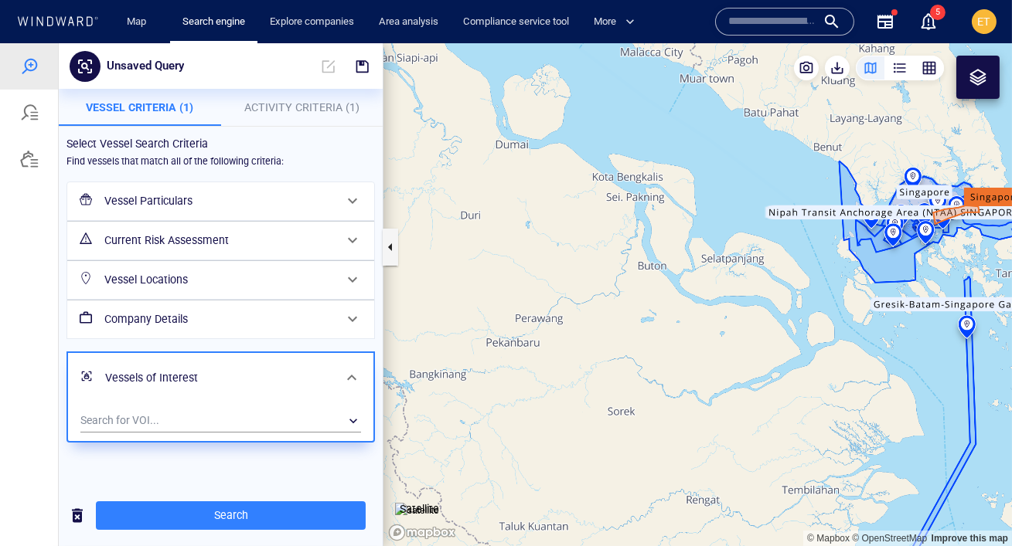
click at [868, 90] on div at bounding box center [897, 77] width 206 height 43
click at [64, 21] on icon at bounding box center [63, 20] width 5 height 9
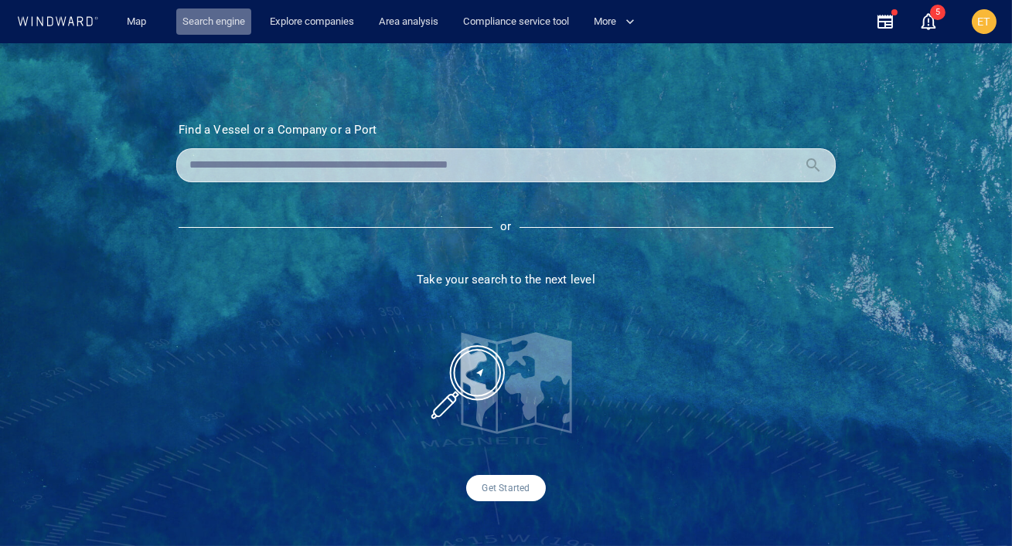
click at [210, 15] on link "Search engine" at bounding box center [213, 22] width 75 height 27
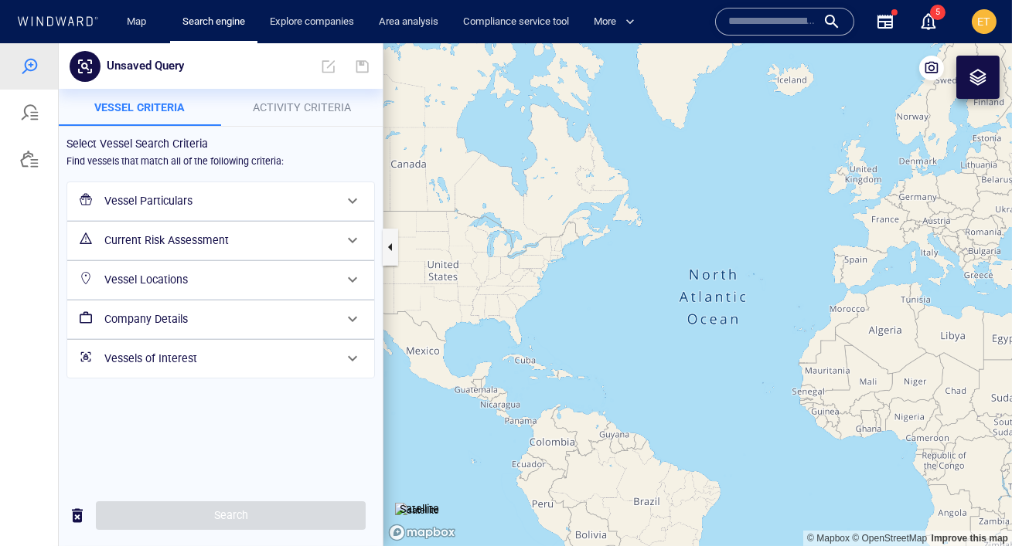
click at [233, 199] on h6 "Vessel Particulars" at bounding box center [219, 201] width 230 height 19
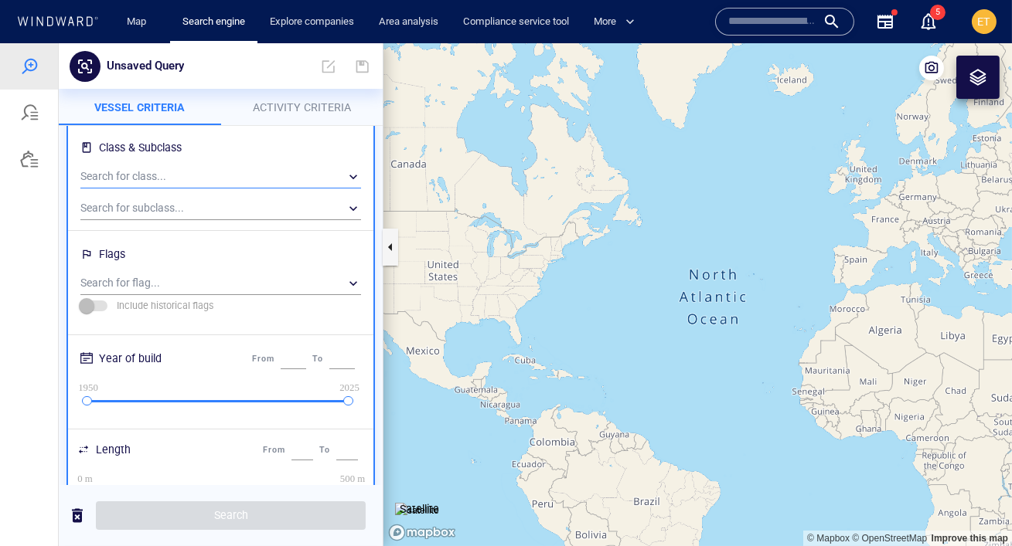
scroll to position [98, 0]
click at [165, 168] on div "​" at bounding box center [220, 179] width 281 height 23
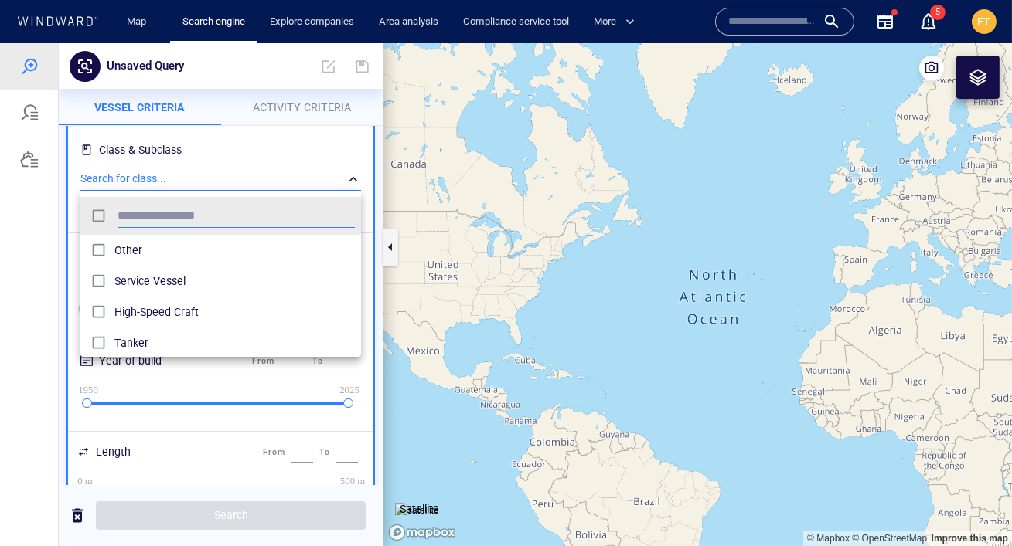
scroll to position [154, 280]
type input "******"
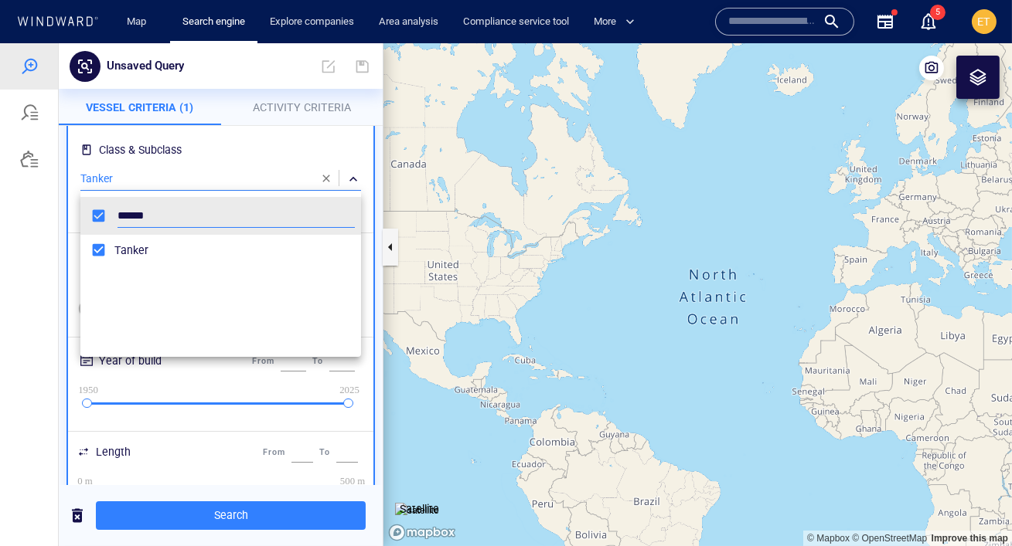
click at [27, 260] on div at bounding box center [506, 294] width 1012 height 503
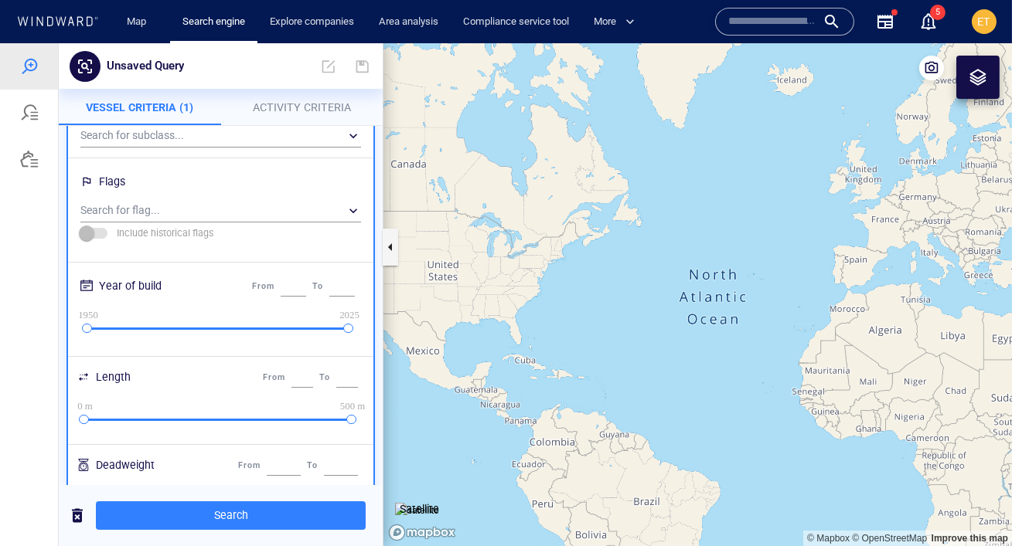
scroll to position [194, 0]
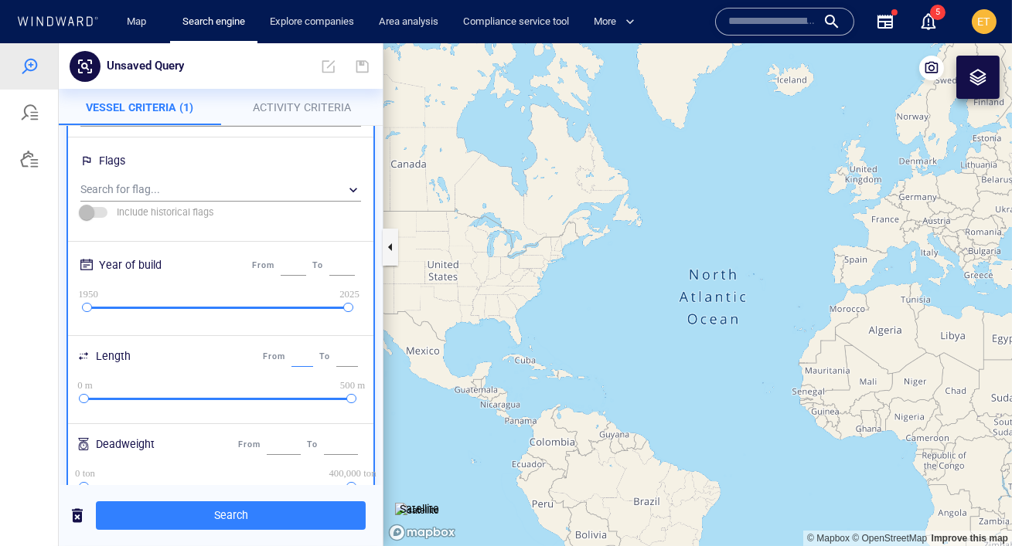
click at [291, 356] on input "*" at bounding box center [302, 357] width 22 height 20
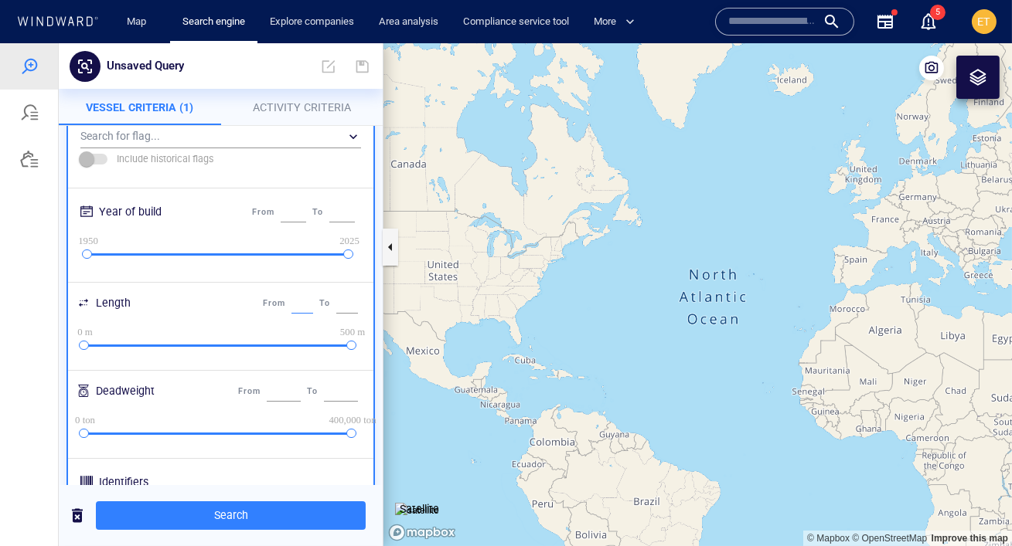
scroll to position [250, 0]
click at [264, 389] on div "*" at bounding box center [284, 389] width 40 height 26
type input "*****"
drag, startPoint x: 321, startPoint y: 390, endPoint x: 375, endPoint y: 391, distance: 54.1
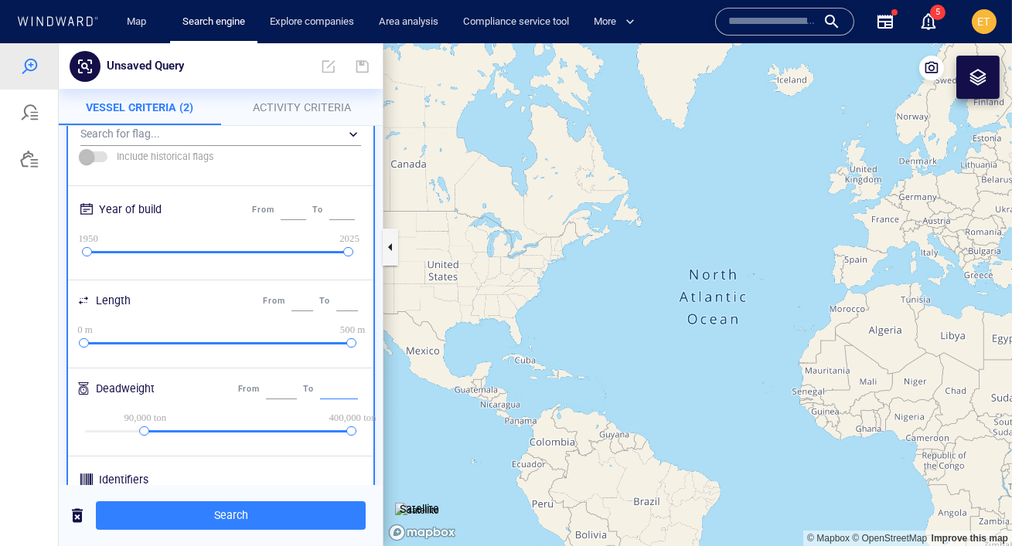
click at [375, 391] on div "Vessel Particulars Class & Subclass Tanker ​ Search for subclass... ​ Flags Sea…" at bounding box center [220, 362] width 321 height 874
type input "******"
click at [290, 363] on div at bounding box center [220, 368] width 287 height 22
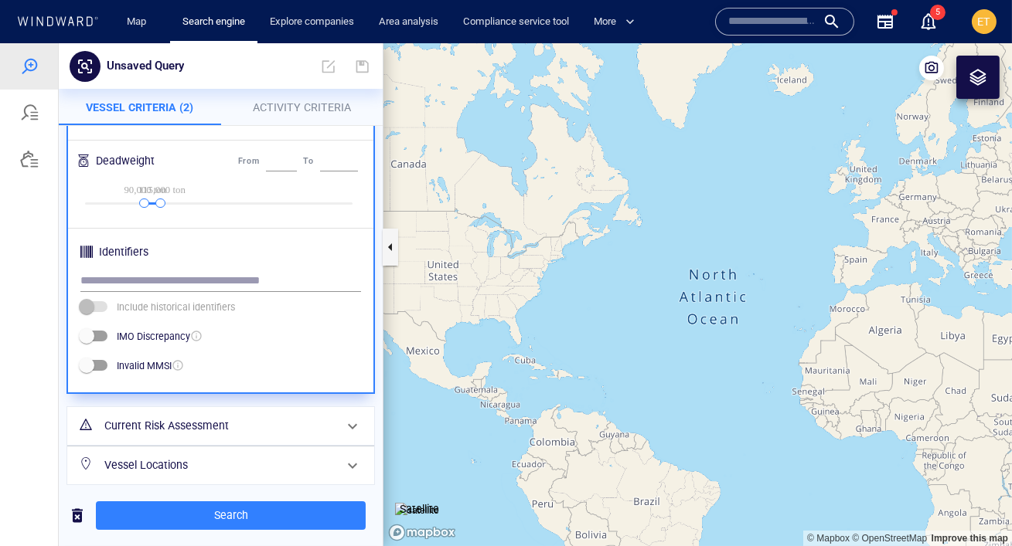
scroll to position [563, 0]
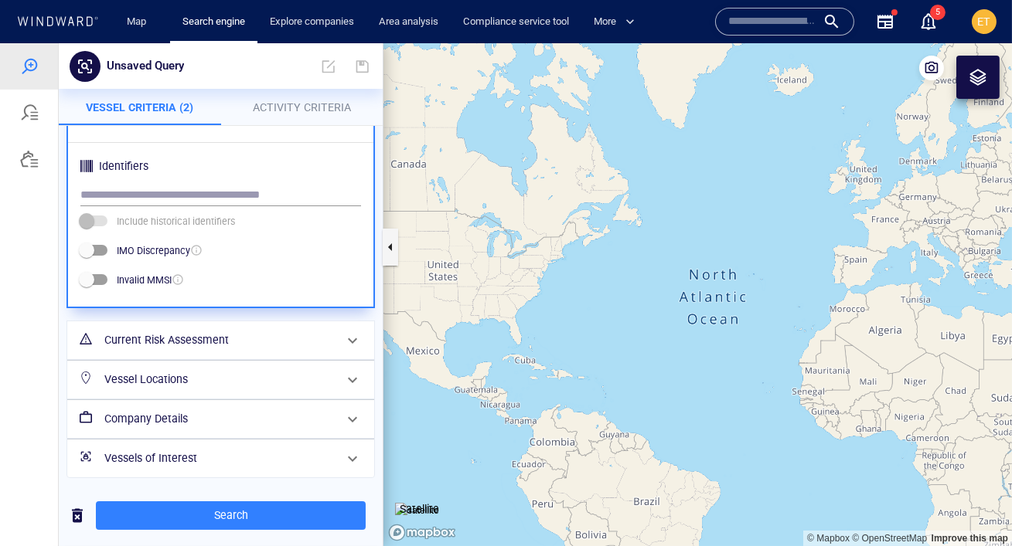
click at [305, 379] on h6 "Vessel Locations" at bounding box center [219, 379] width 230 height 19
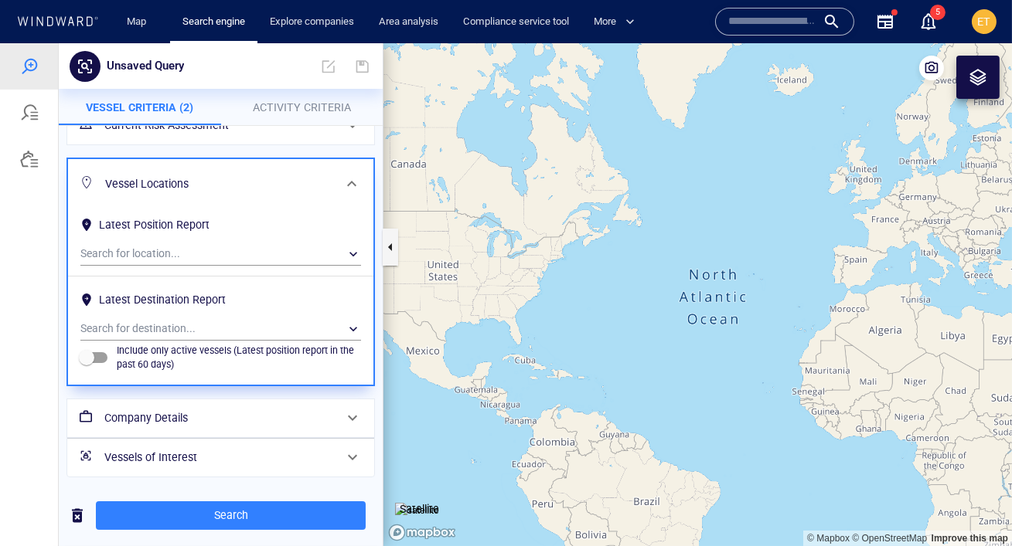
scroll to position [0, 0]
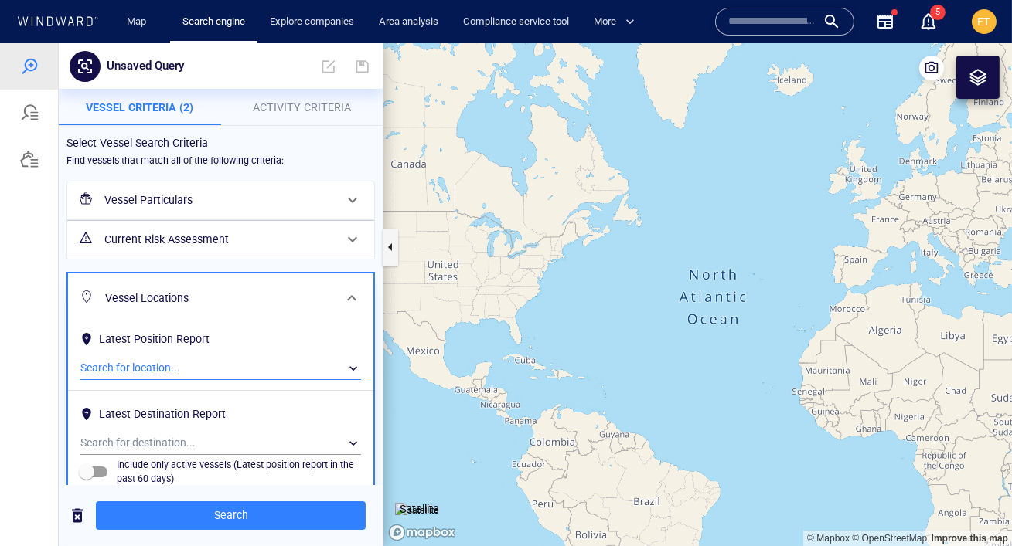
click at [203, 368] on div "​" at bounding box center [220, 368] width 281 height 23
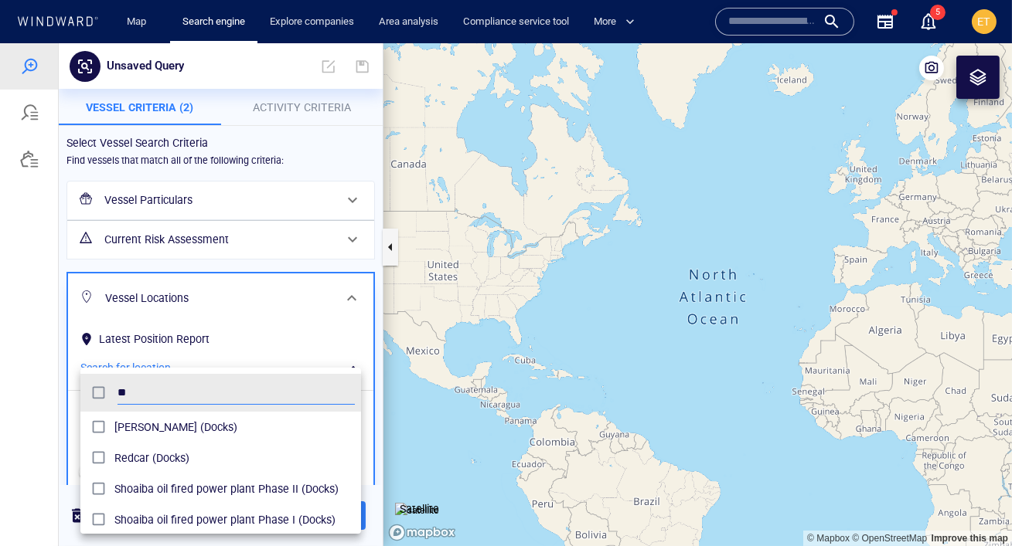
scroll to position [154, 280]
type input "*"
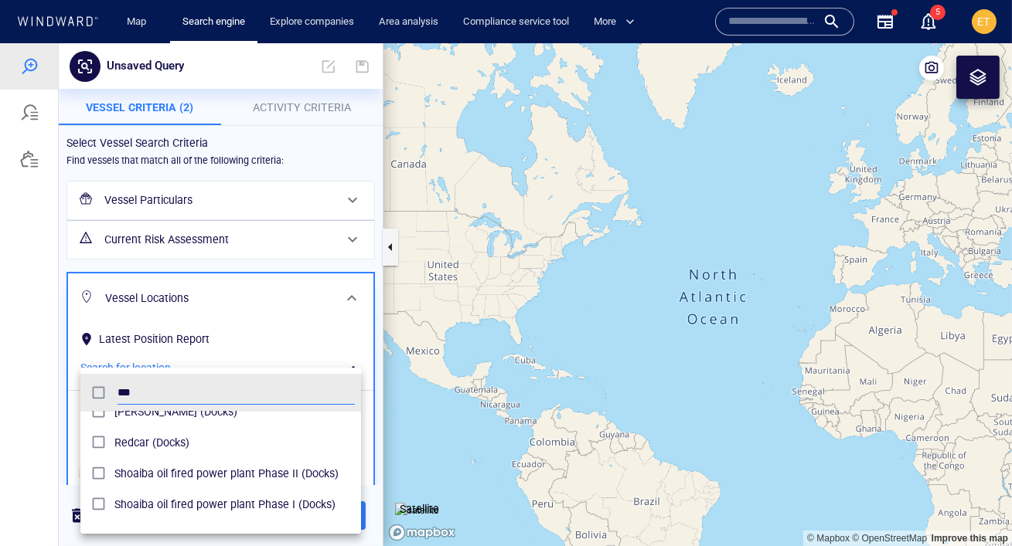
scroll to position [0, 0]
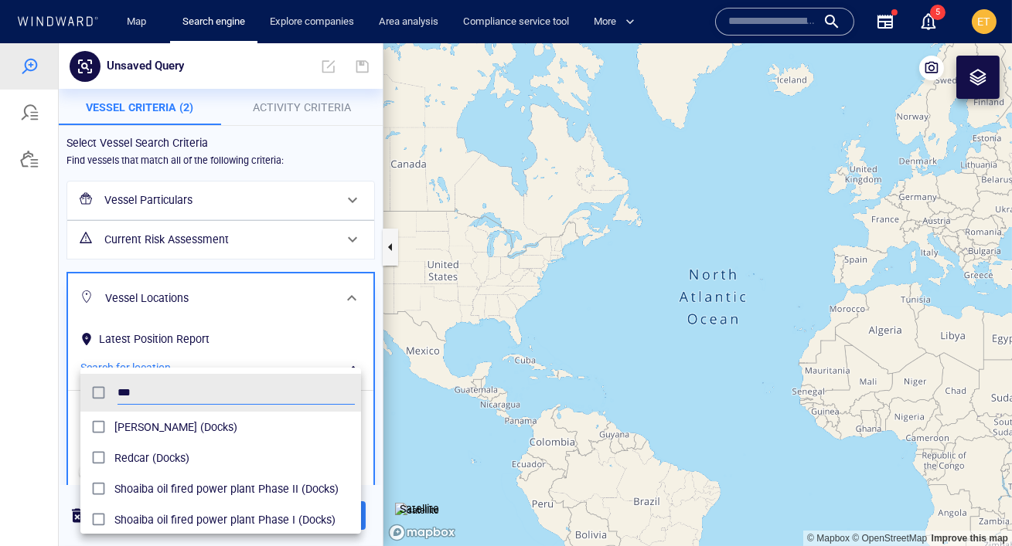
type input "***"
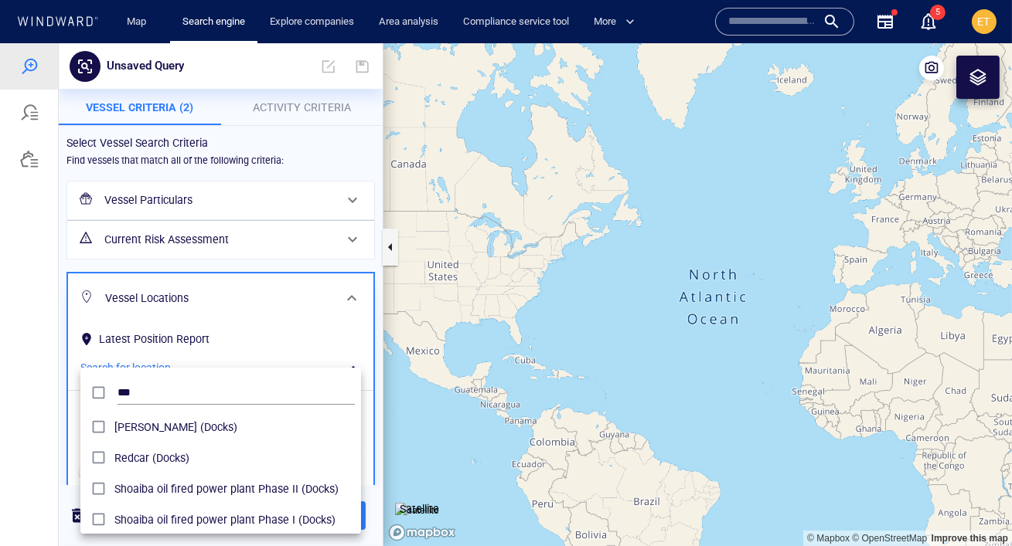
drag, startPoint x: 606, startPoint y: 376, endPoint x: 492, endPoint y: 319, distance: 127.9
click at [492, 319] on div at bounding box center [506, 294] width 1012 height 503
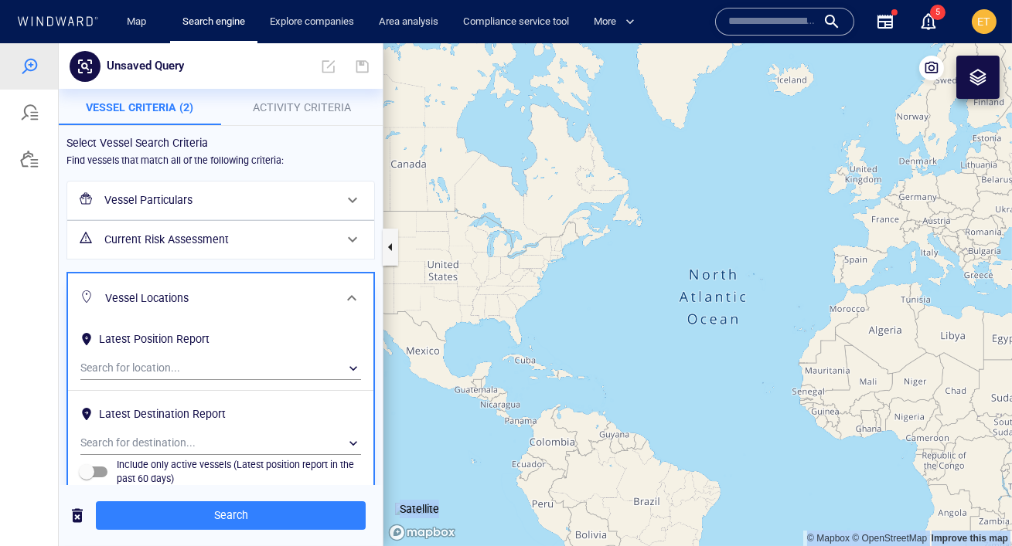
drag, startPoint x: 663, startPoint y: 326, endPoint x: 527, endPoint y: 309, distance: 137.1
drag, startPoint x: 533, startPoint y: 303, endPoint x: 477, endPoint y: 303, distance: 55.7
click at [477, 303] on canvas "Map" at bounding box center [697, 294] width 628 height 503
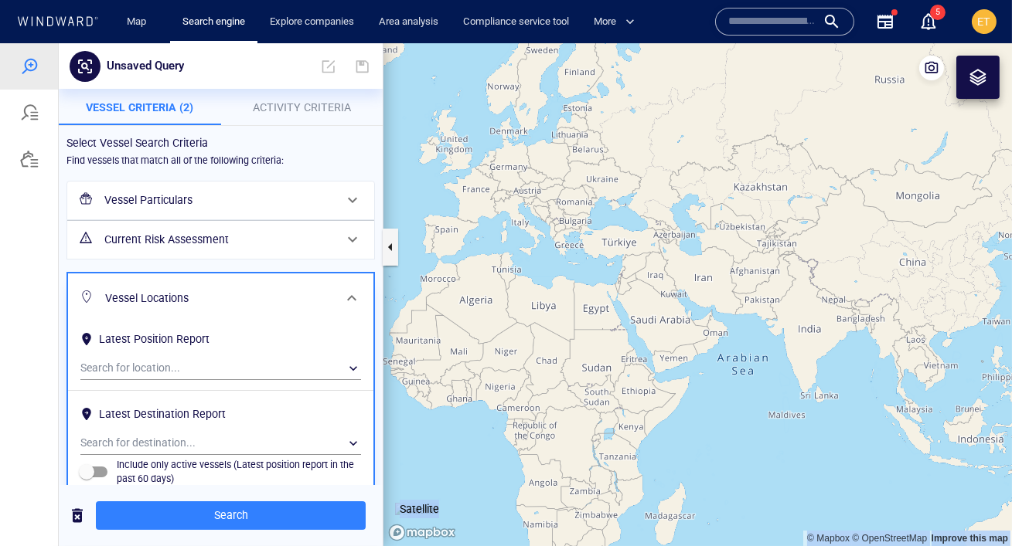
drag, startPoint x: 676, startPoint y: 351, endPoint x: 625, endPoint y: 335, distance: 53.5
click at [625, 335] on canvas "Map" at bounding box center [697, 294] width 628 height 503
click at [669, 333] on canvas "Map" at bounding box center [697, 294] width 628 height 503
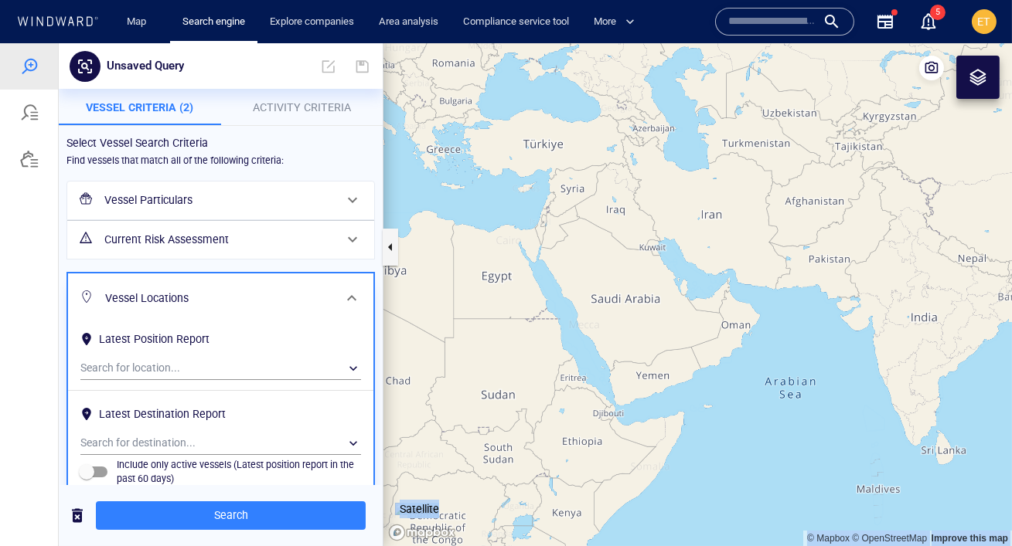
click at [618, 332] on canvas "Map" at bounding box center [697, 294] width 628 height 503
click at [586, 332] on canvas "Map" at bounding box center [697, 294] width 628 height 503
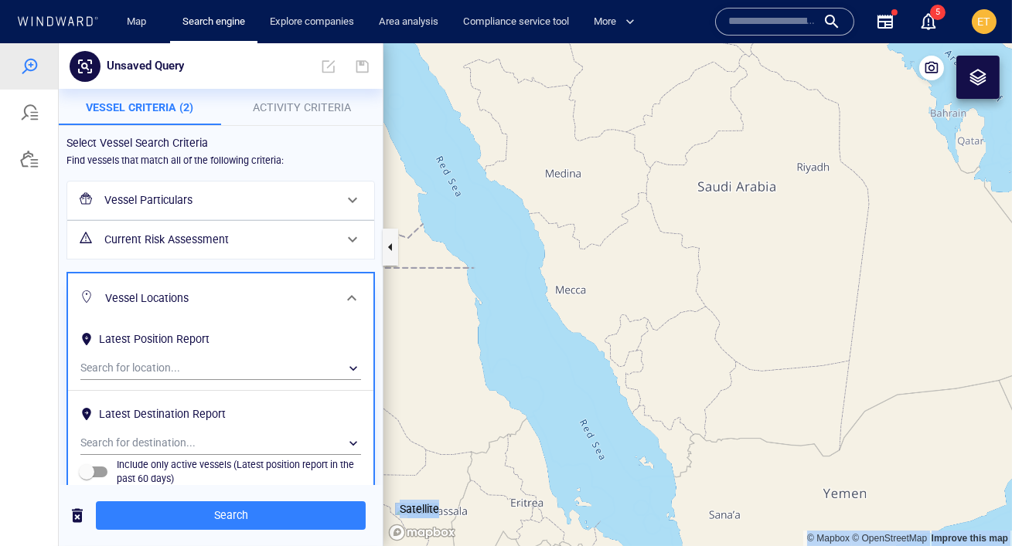
drag, startPoint x: 537, startPoint y: 326, endPoint x: 625, endPoint y: 307, distance: 89.5
click at [625, 307] on canvas "Map" at bounding box center [697, 294] width 628 height 503
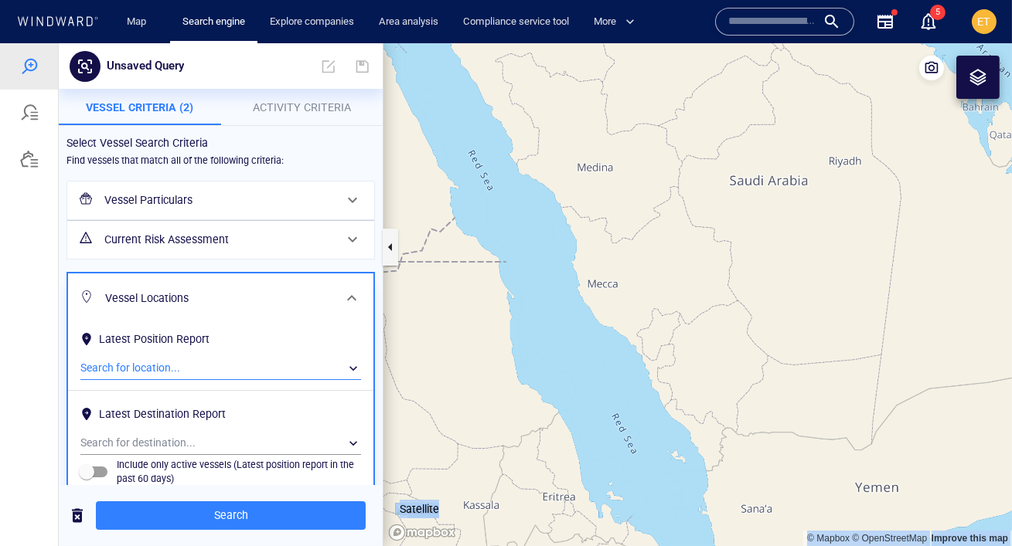
click at [181, 369] on div "​" at bounding box center [220, 368] width 281 height 23
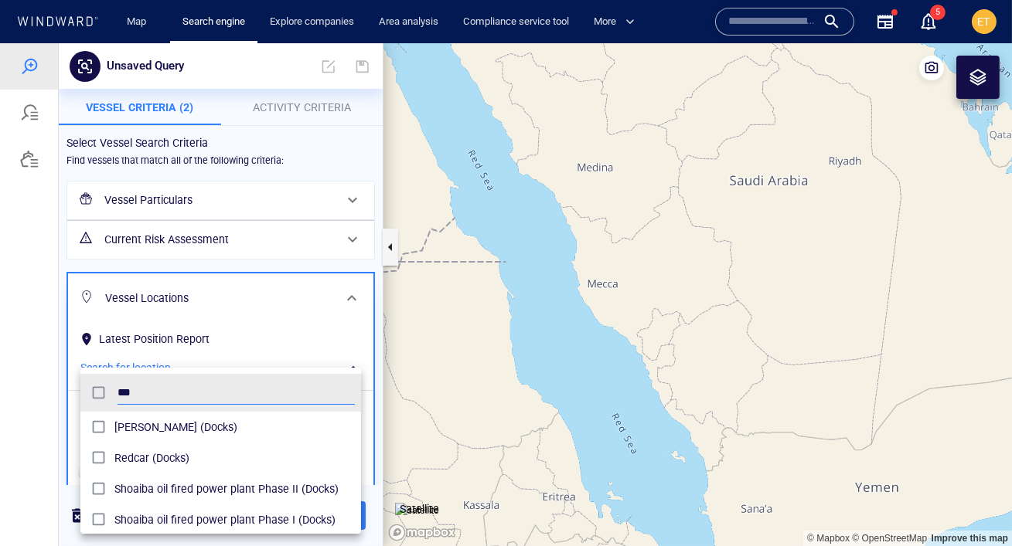
scroll to position [154, 280]
type input "*"
click at [281, 289] on div at bounding box center [506, 294] width 1012 height 503
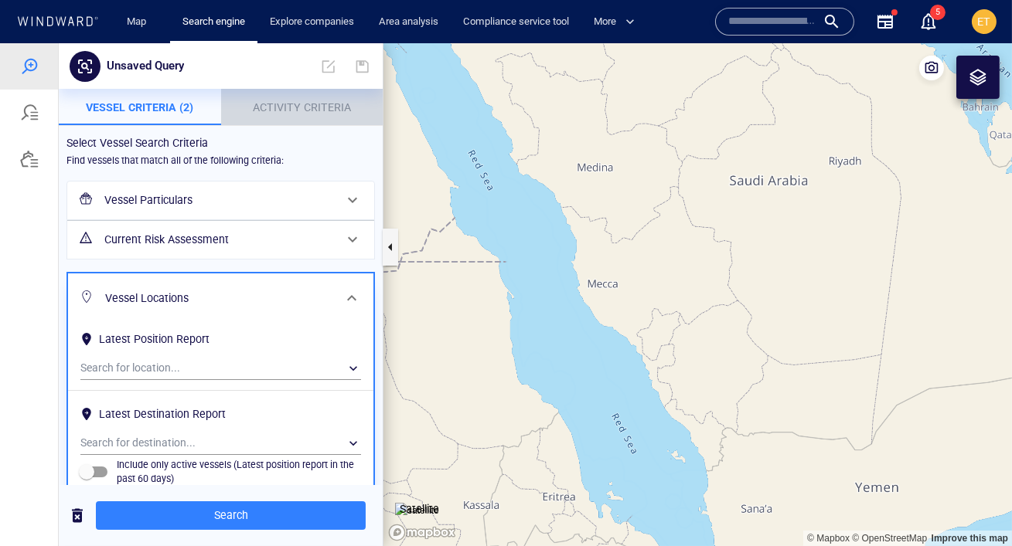
click at [300, 100] on p "Activity Criteria" at bounding box center [302, 107] width 144 height 19
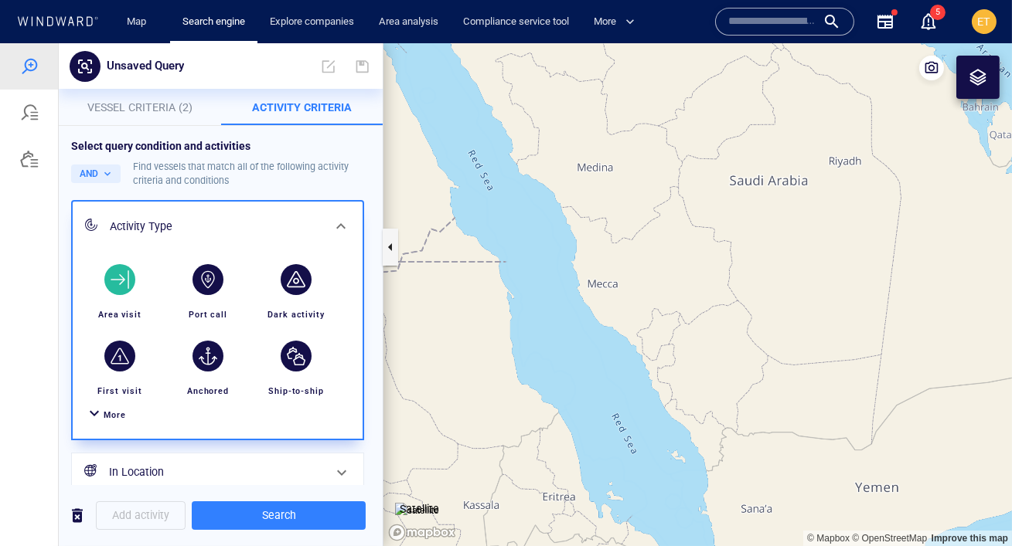
click at [121, 274] on div "button" at bounding box center [119, 279] width 31 height 31
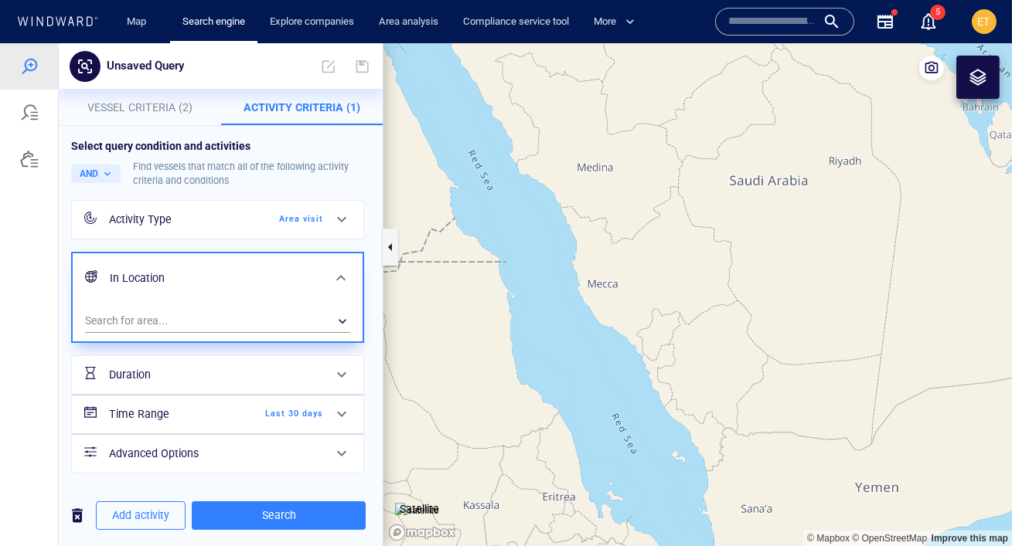
scroll to position [8, 0]
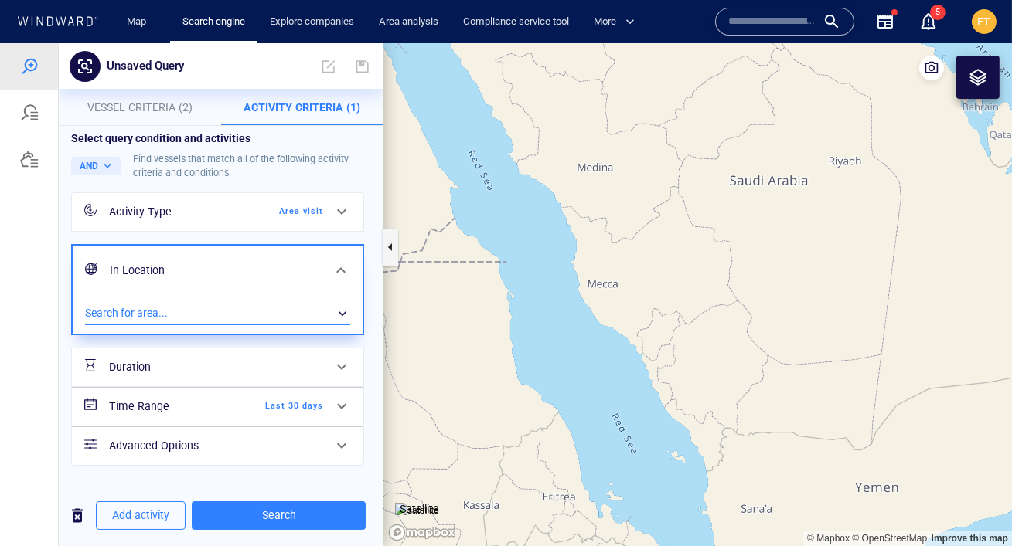
click at [155, 314] on div "​" at bounding box center [217, 313] width 265 height 23
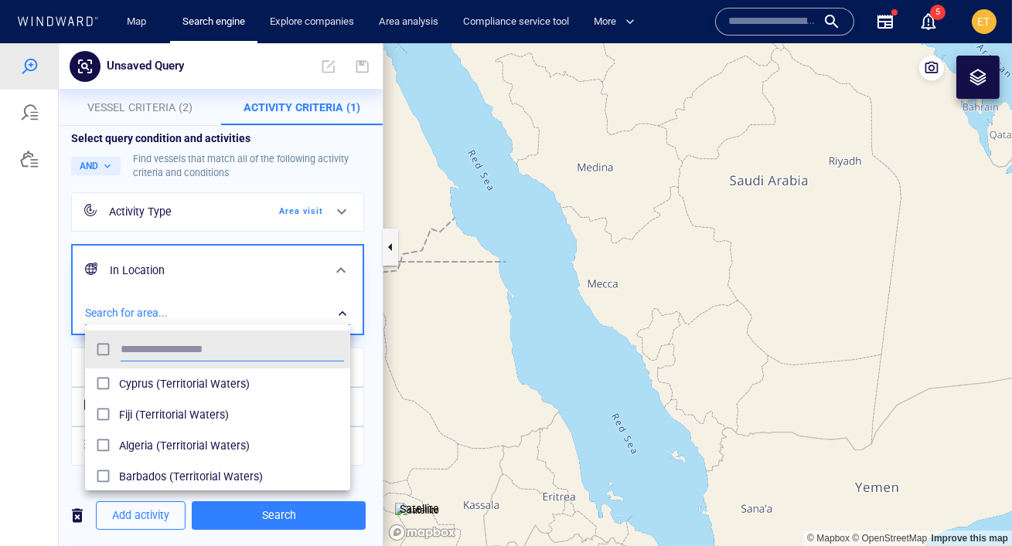
scroll to position [154, 264]
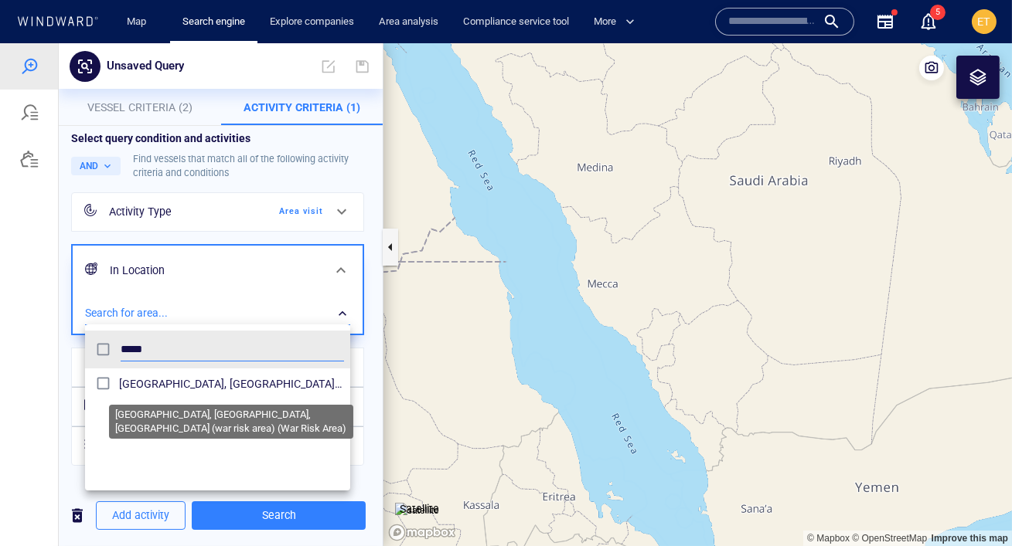
type input "*****"
click at [130, 383] on span "Indian Ocean, Gulf of Aden, Southern Red Sea (war risk area) (War Risk Area)" at bounding box center [231, 384] width 225 height 19
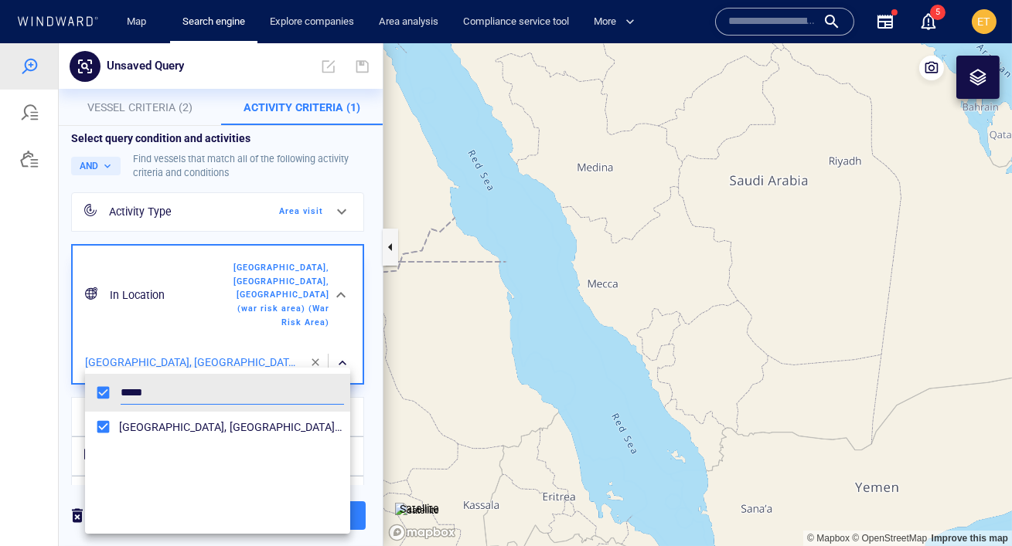
click at [36, 359] on div at bounding box center [506, 294] width 1012 height 503
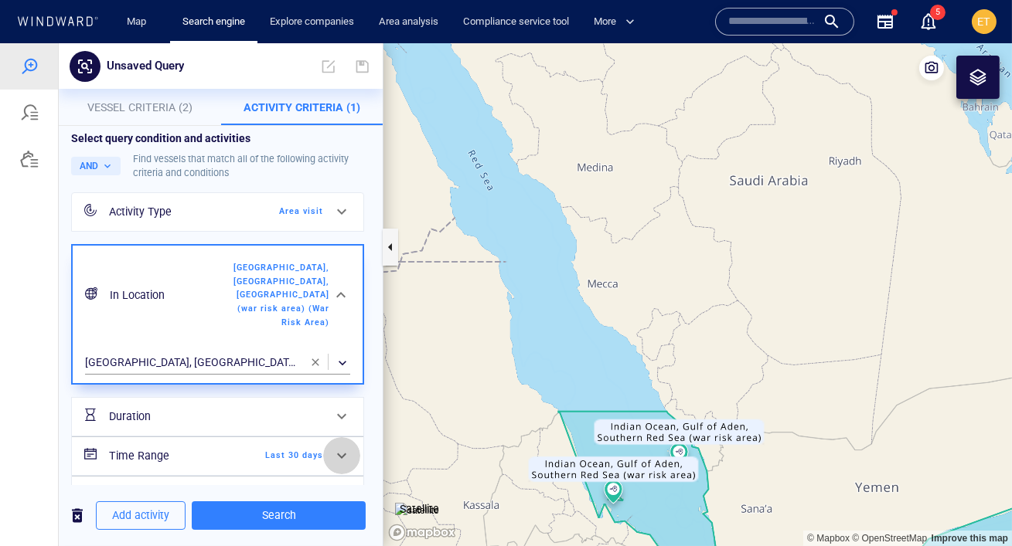
click at [338, 453] on span at bounding box center [341, 456] width 19 height 19
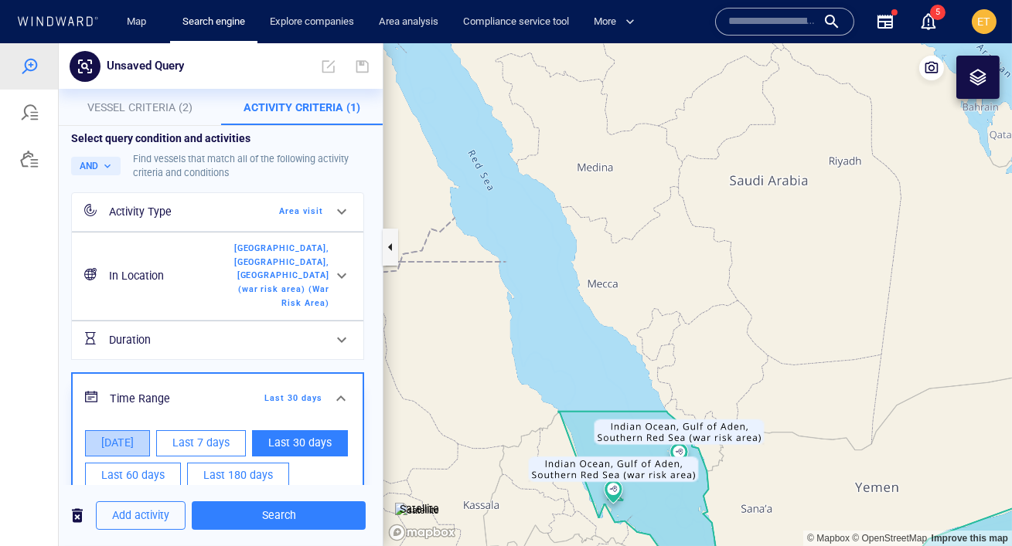
click at [125, 441] on span "Today" at bounding box center [117, 443] width 32 height 19
type input "**********"
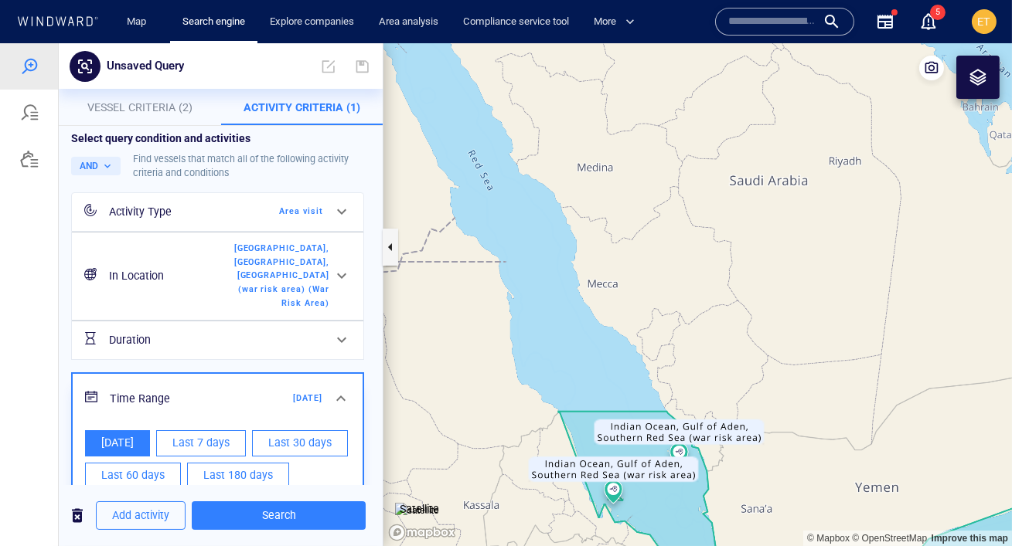
drag, startPoint x: 467, startPoint y: 308, endPoint x: 546, endPoint y: 206, distance: 129.5
click at [546, 206] on canvas "Map" at bounding box center [697, 294] width 628 height 503
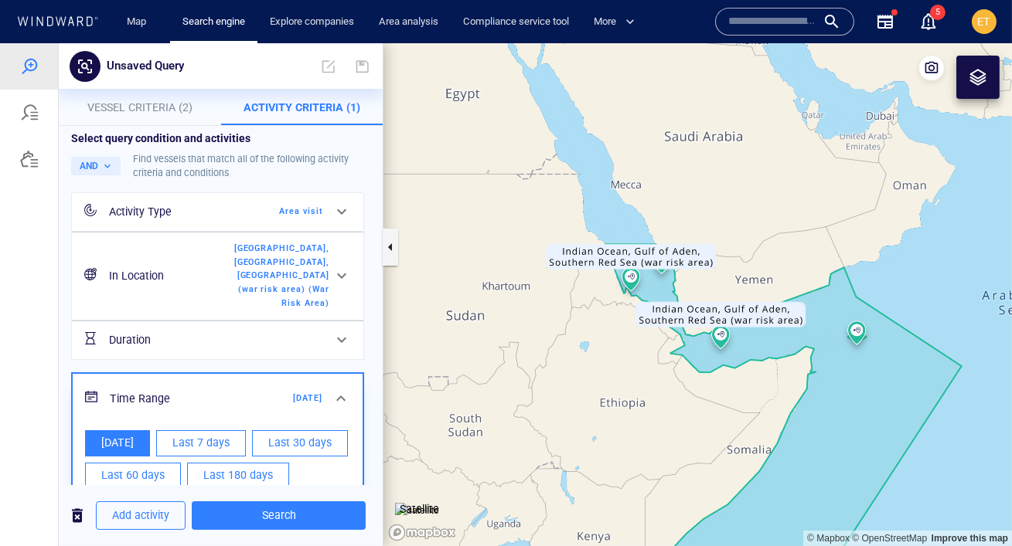
drag, startPoint x: 525, startPoint y: 301, endPoint x: 518, endPoint y: 270, distance: 32.4
click at [518, 270] on canvas "Map" at bounding box center [697, 294] width 628 height 503
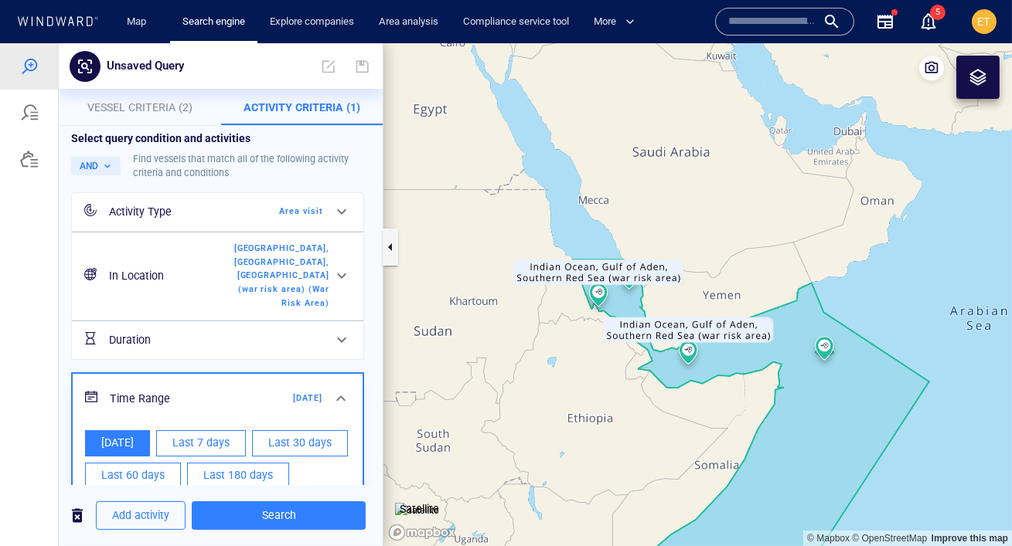
drag, startPoint x: 522, startPoint y: 289, endPoint x: 498, endPoint y: 337, distance: 53.9
click at [498, 337] on canvas "Map" at bounding box center [697, 294] width 628 height 503
click at [288, 520] on span "Search" at bounding box center [278, 515] width 149 height 19
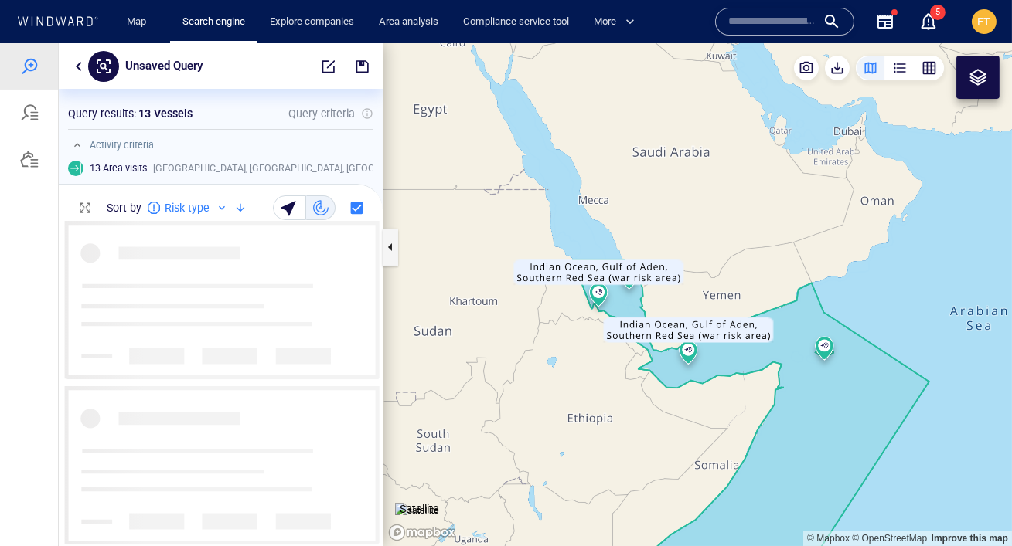
scroll to position [325, 324]
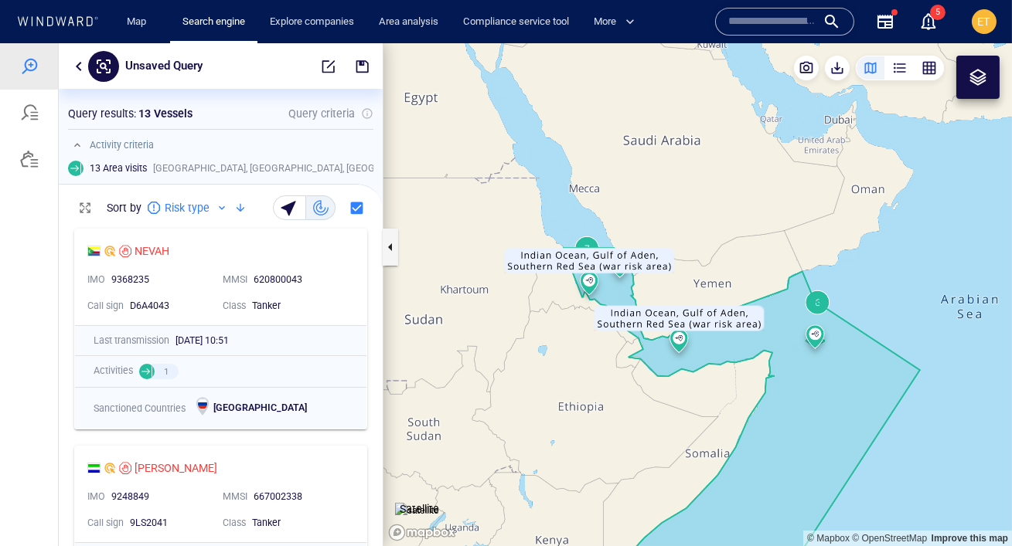
drag, startPoint x: 479, startPoint y: 361, endPoint x: 470, endPoint y: 349, distance: 14.8
click at [470, 349] on canvas "Map" at bounding box center [697, 294] width 628 height 503
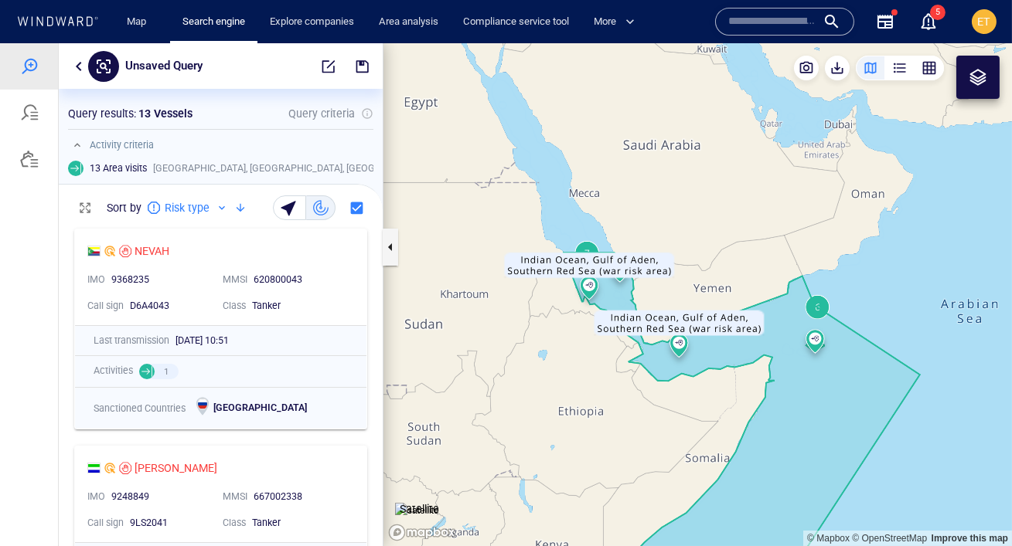
drag, startPoint x: 469, startPoint y: 345, endPoint x: 461, endPoint y: 350, distance: 9.4
click at [461, 350] on canvas "Map" at bounding box center [697, 294] width 628 height 503
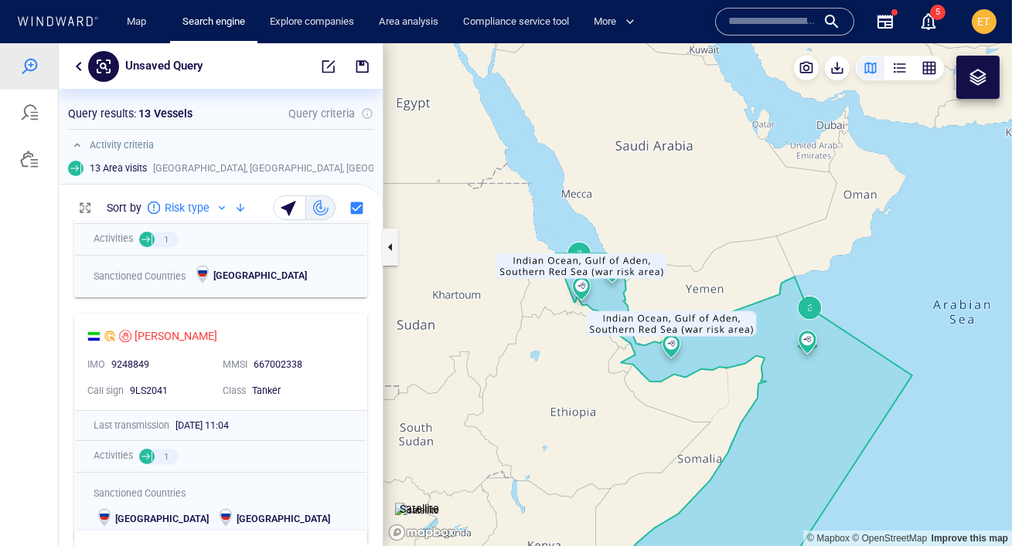
scroll to position [76, 0]
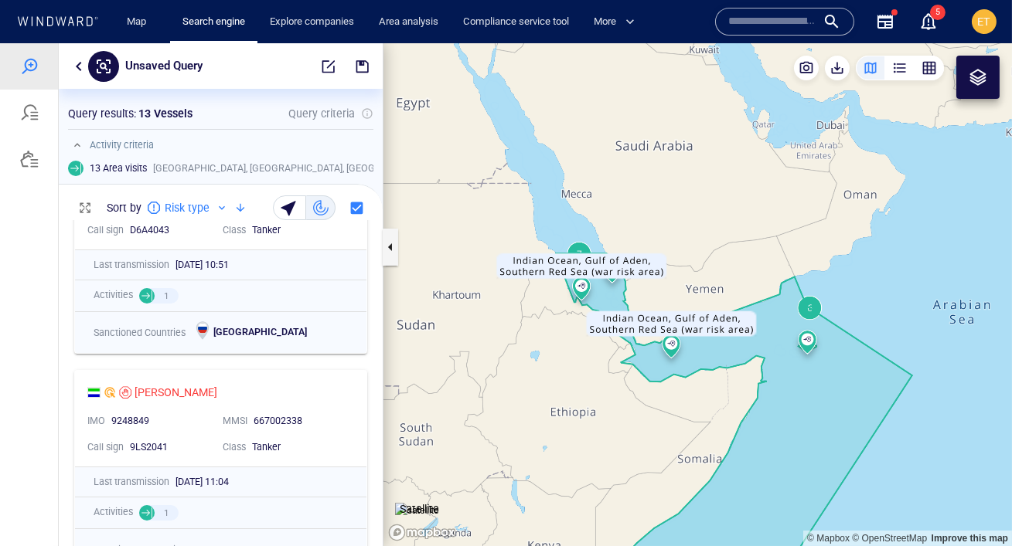
click at [928, 69] on div "button" at bounding box center [928, 67] width 15 height 15
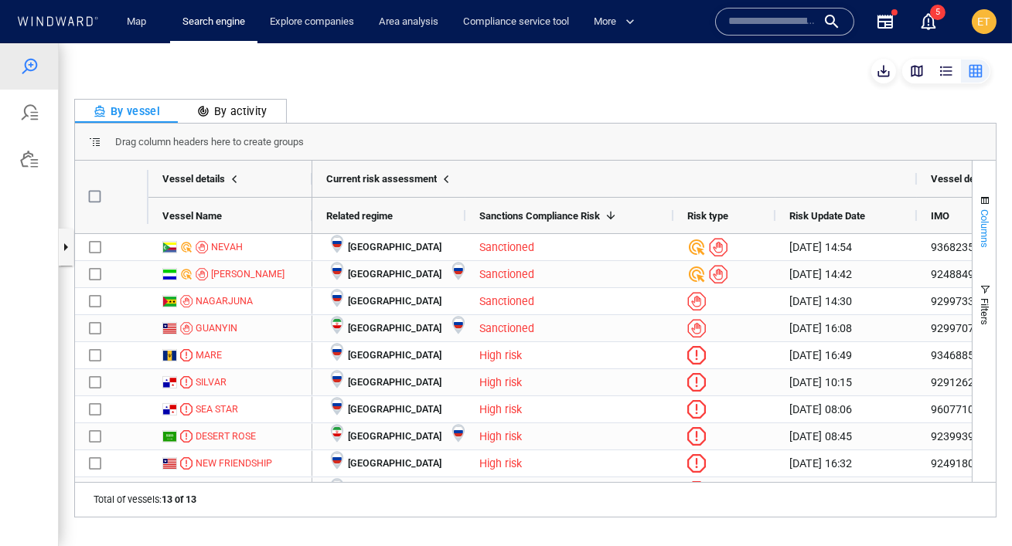
click at [985, 219] on span "Columns" at bounding box center [985, 228] width 12 height 39
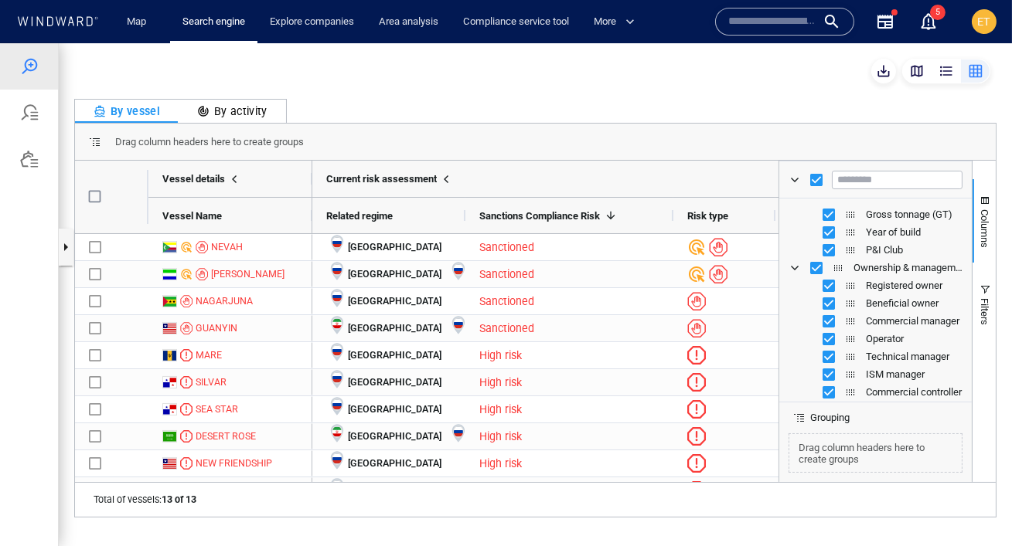
scroll to position [220, 0]
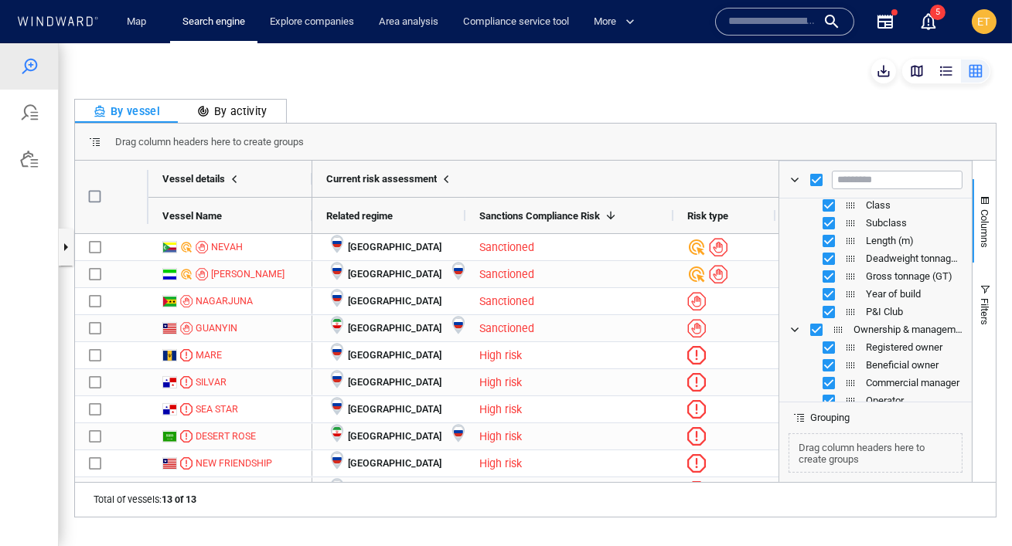
click at [843, 336] on div "Ownership & management" at bounding box center [875, 330] width 174 height 18
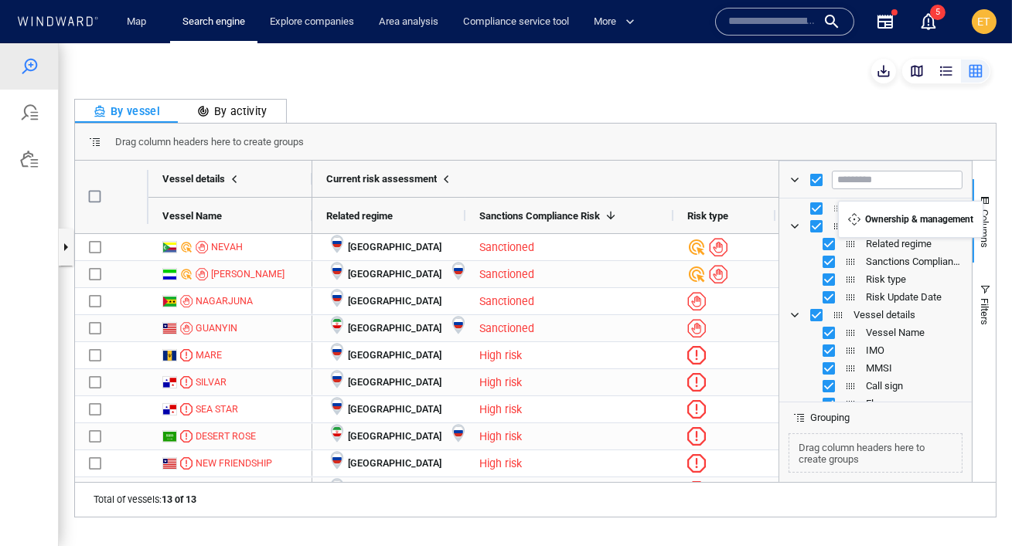
scroll to position [0, 0]
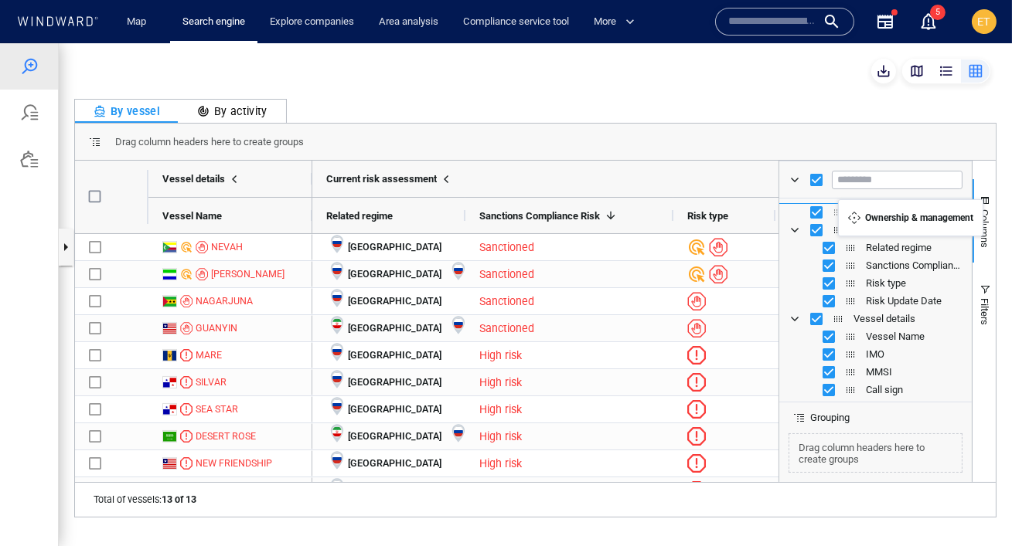
drag, startPoint x: 840, startPoint y: 332, endPoint x: 846, endPoint y: 211, distance: 120.7
click at [914, 85] on div "By vessel By activity Drag column headers here to create groups Drag here to se…" at bounding box center [535, 294] width 953 height 503
click at [915, 67] on div "button" at bounding box center [916, 70] width 15 height 15
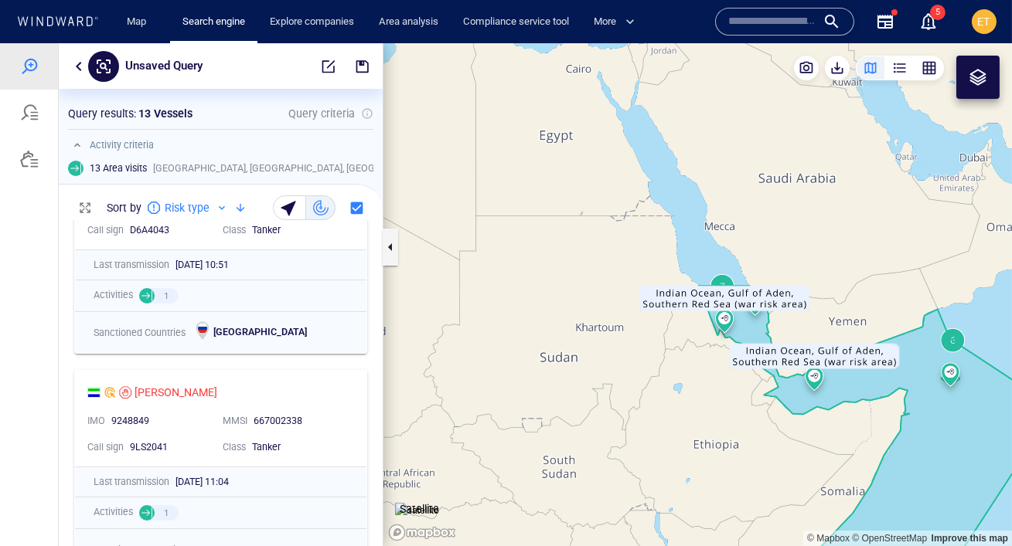
drag, startPoint x: 580, startPoint y: 187, endPoint x: 724, endPoint y: 220, distance: 148.3
click at [724, 220] on canvas "Map" at bounding box center [697, 294] width 628 height 503
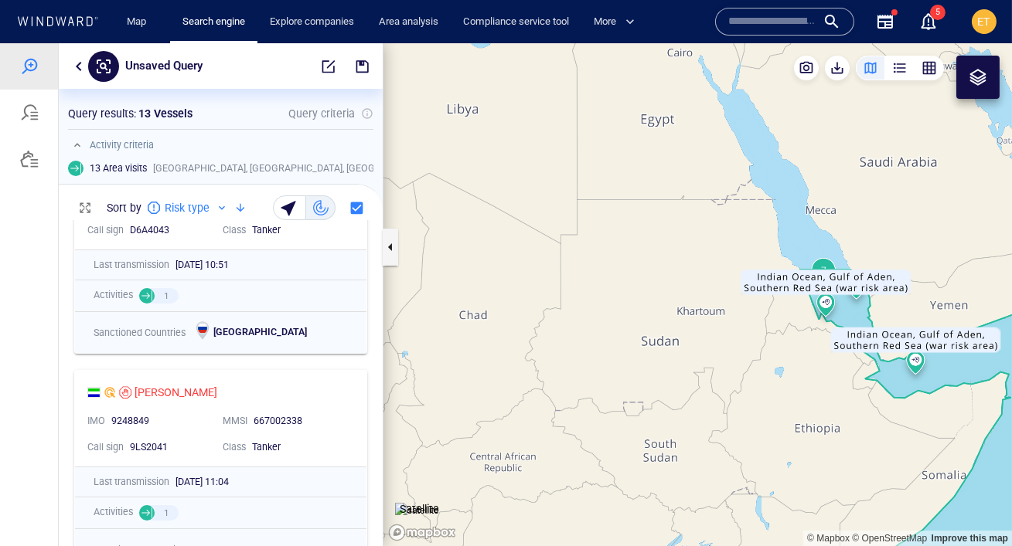
drag, startPoint x: 537, startPoint y: 247, endPoint x: 642, endPoint y: 229, distance: 106.6
click at [642, 229] on canvas "Map" at bounding box center [697, 294] width 628 height 503
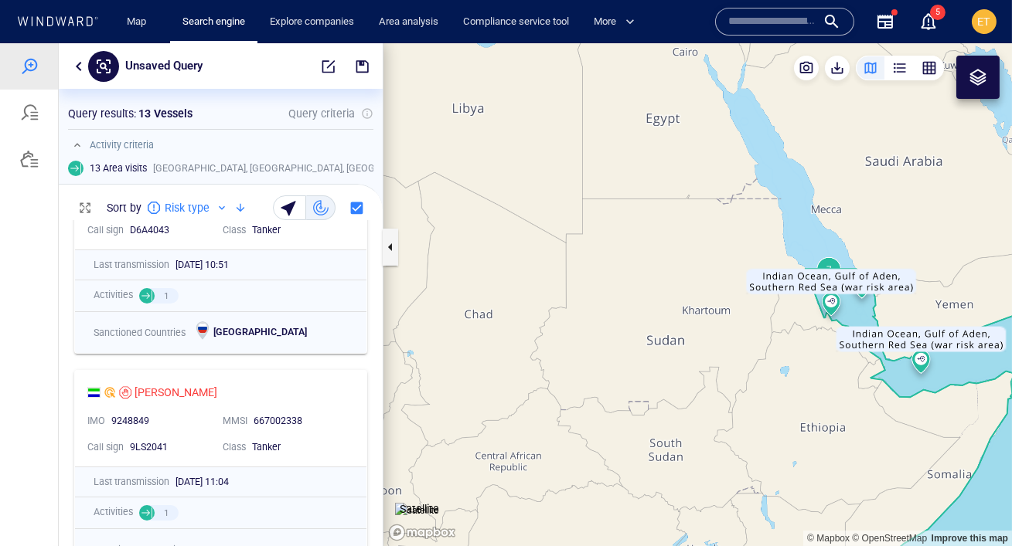
drag, startPoint x: 688, startPoint y: 169, endPoint x: 586, endPoint y: 177, distance: 102.3
click at [586, 177] on canvas "Map" at bounding box center [697, 294] width 628 height 503
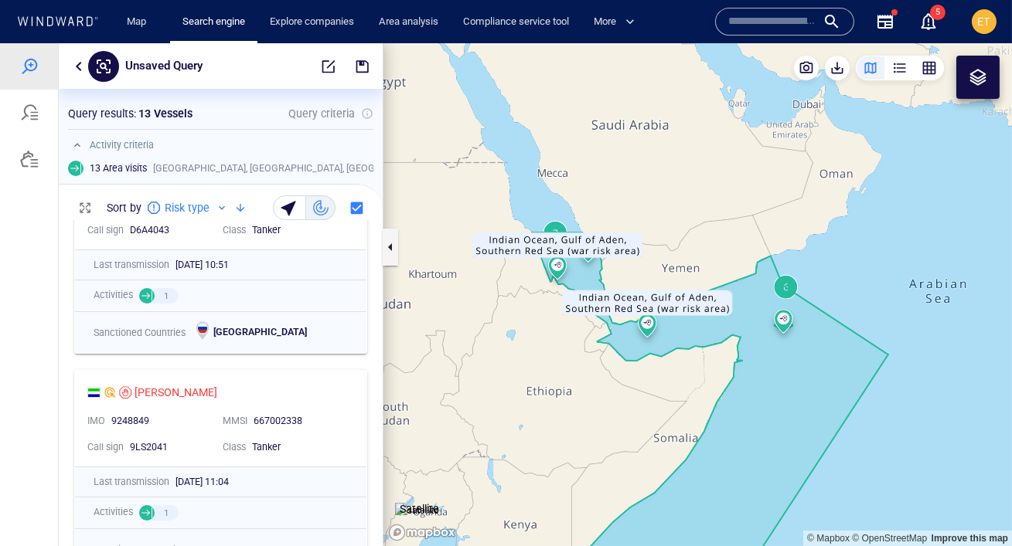
drag, startPoint x: 713, startPoint y: 203, endPoint x: 553, endPoint y: 145, distance: 171.2
click at [553, 145] on canvas "Map" at bounding box center [697, 294] width 628 height 503
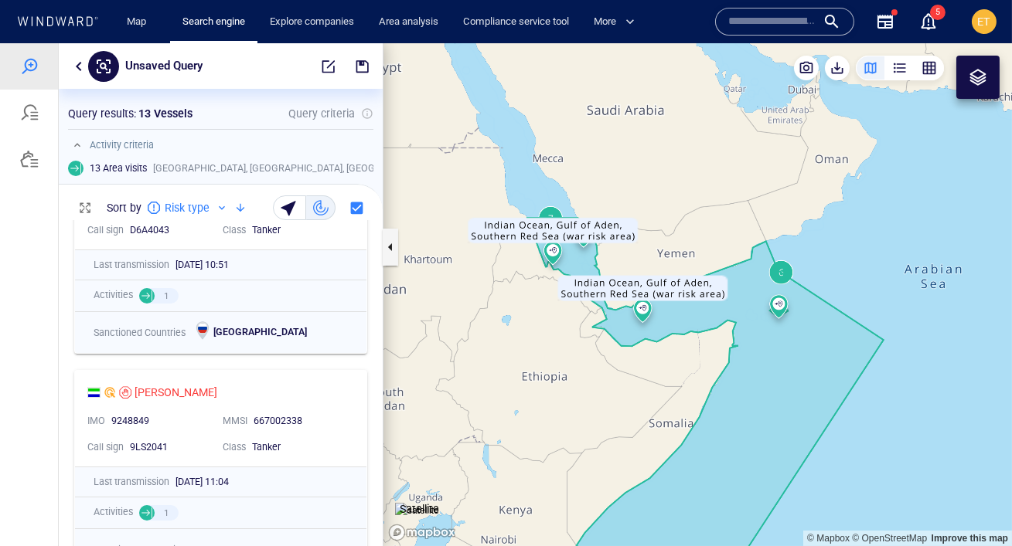
drag, startPoint x: 444, startPoint y: 201, endPoint x: 492, endPoint y: 293, distance: 103.4
click at [492, 293] on canvas "Map" at bounding box center [697, 294] width 628 height 503
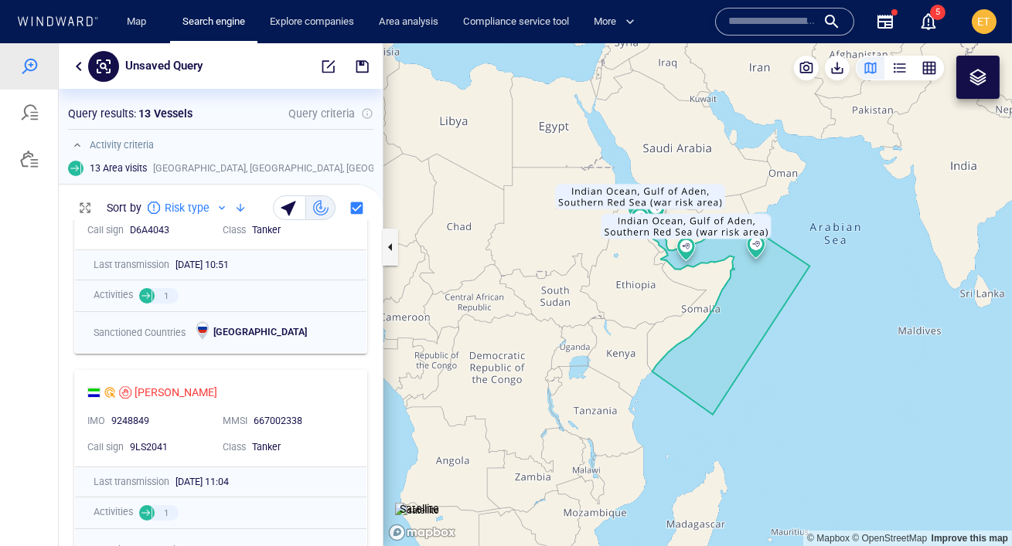
drag, startPoint x: 455, startPoint y: 306, endPoint x: 616, endPoint y: 162, distance: 215.7
click at [616, 162] on canvas "Map" at bounding box center [697, 294] width 628 height 503
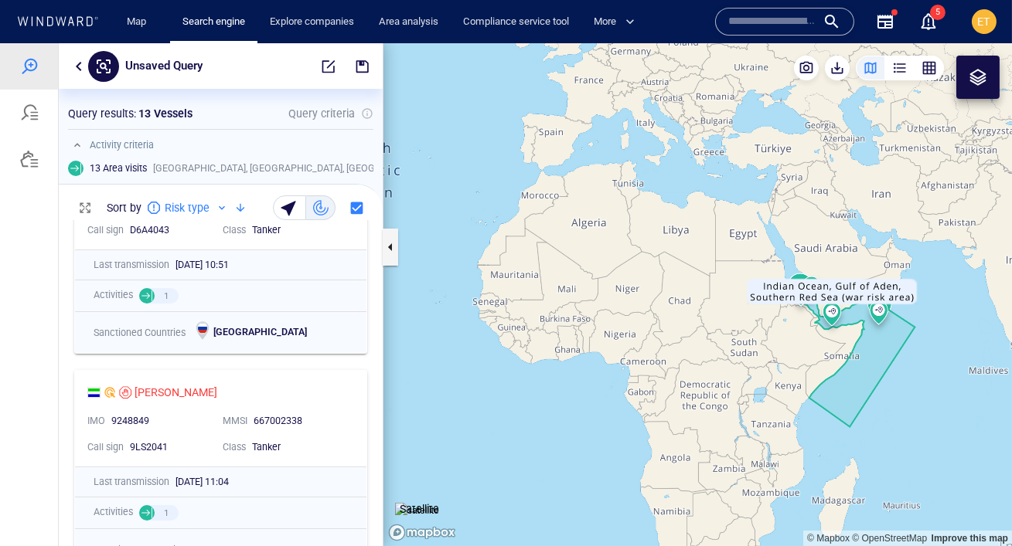
drag, startPoint x: 562, startPoint y: 229, endPoint x: 731, endPoint y: 350, distance: 208.3
click at [731, 350] on canvas "Map" at bounding box center [697, 294] width 628 height 503
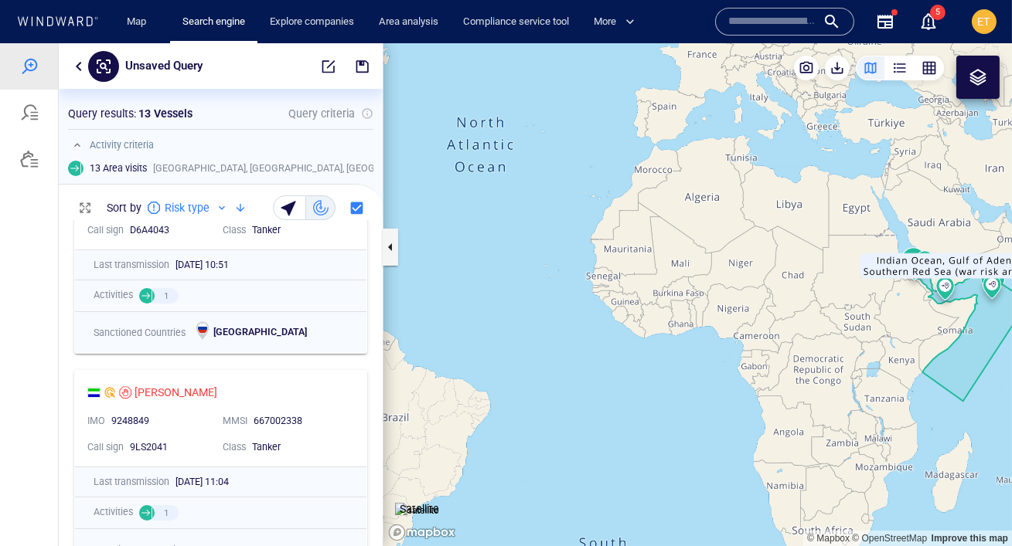
drag, startPoint x: 674, startPoint y: 332, endPoint x: 696, endPoint y: 330, distance: 21.8
click at [696, 330] on canvas "Map" at bounding box center [697, 294] width 628 height 503
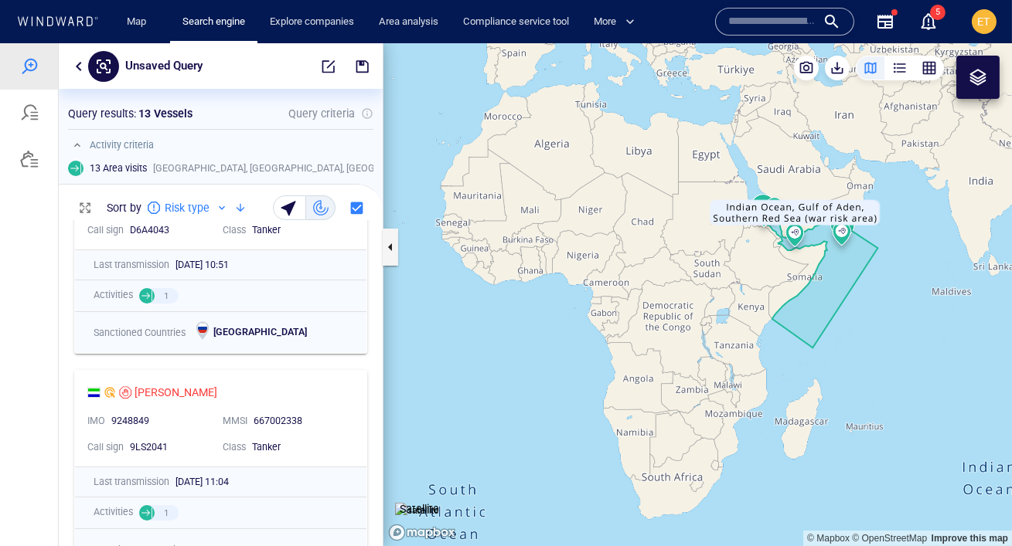
drag, startPoint x: 695, startPoint y: 330, endPoint x: 522, endPoint y: 279, distance: 179.8
click at [522, 279] on canvas "Map" at bounding box center [697, 294] width 628 height 503
click at [322, 66] on span "button" at bounding box center [328, 66] width 15 height 15
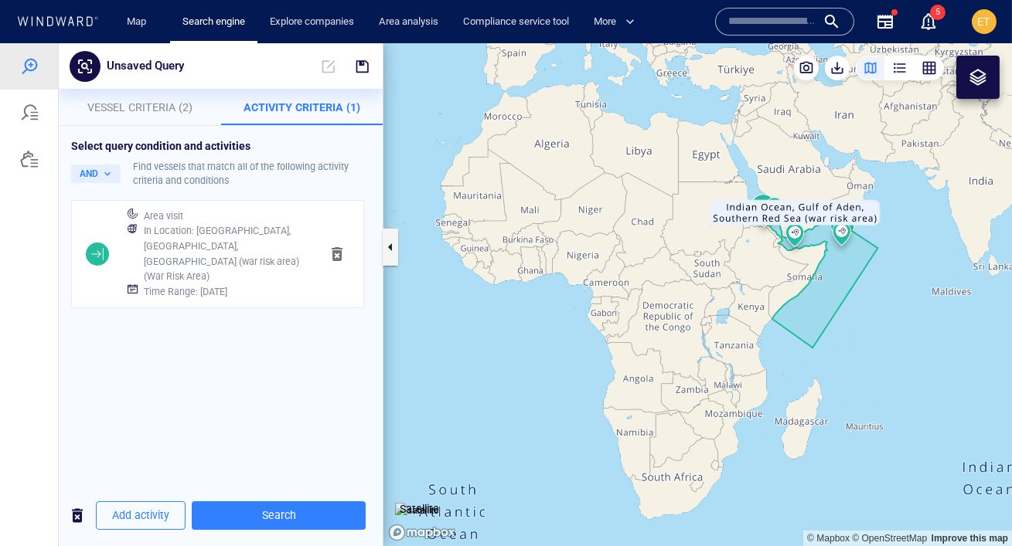
click at [126, 118] on button "Vessel Criteria (2)" at bounding box center [140, 107] width 162 height 37
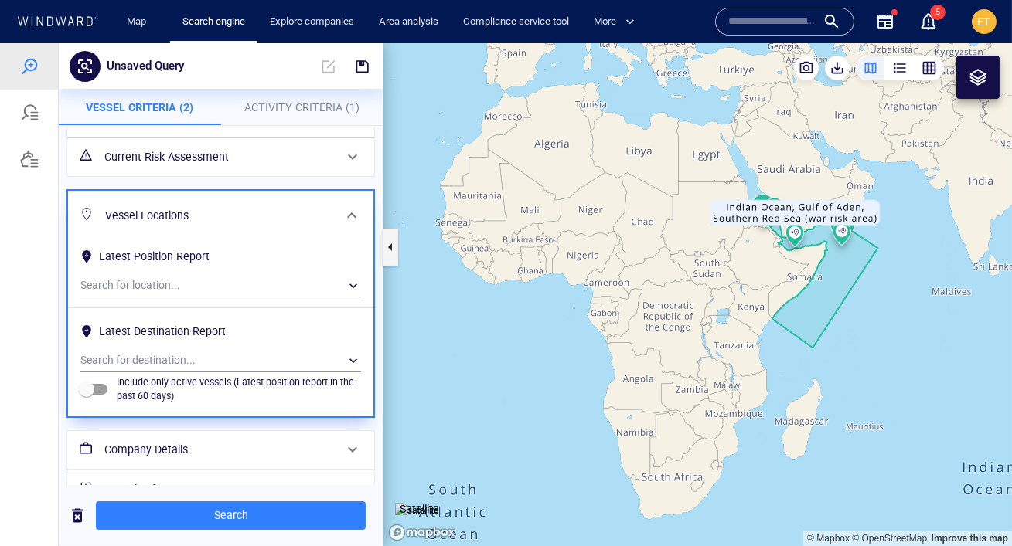
scroll to position [113, 0]
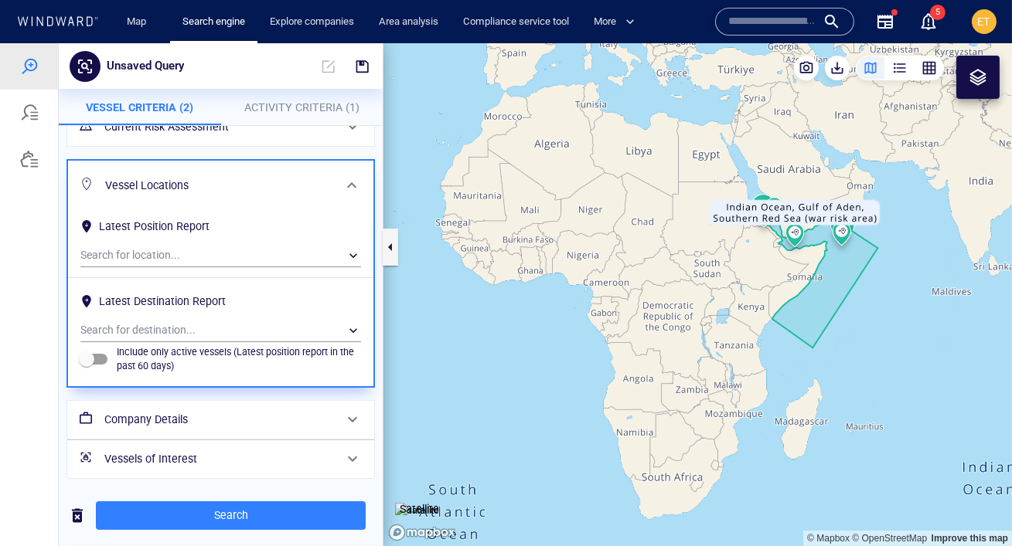
click at [173, 410] on h6 "Company Details" at bounding box center [219, 419] width 230 height 19
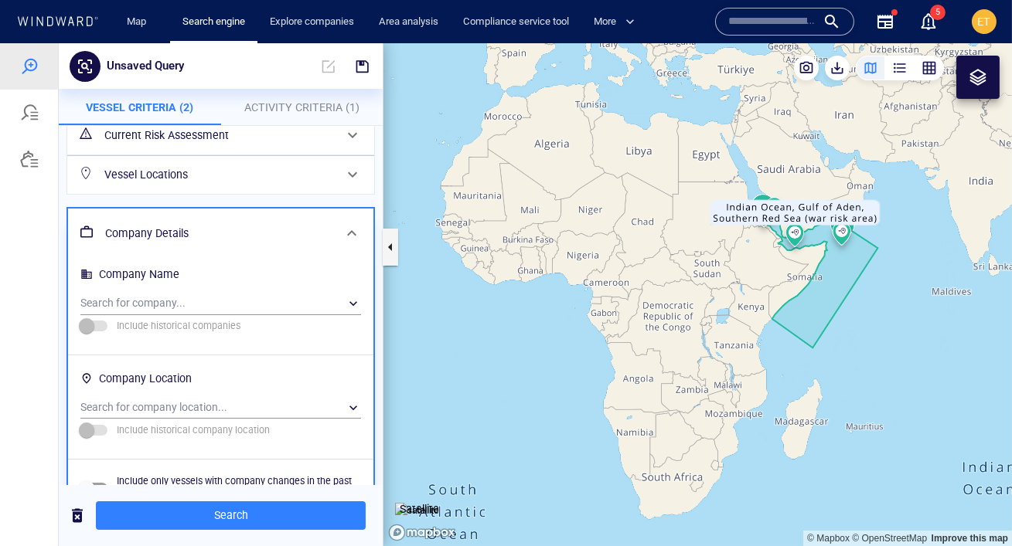
scroll to position [134, 0]
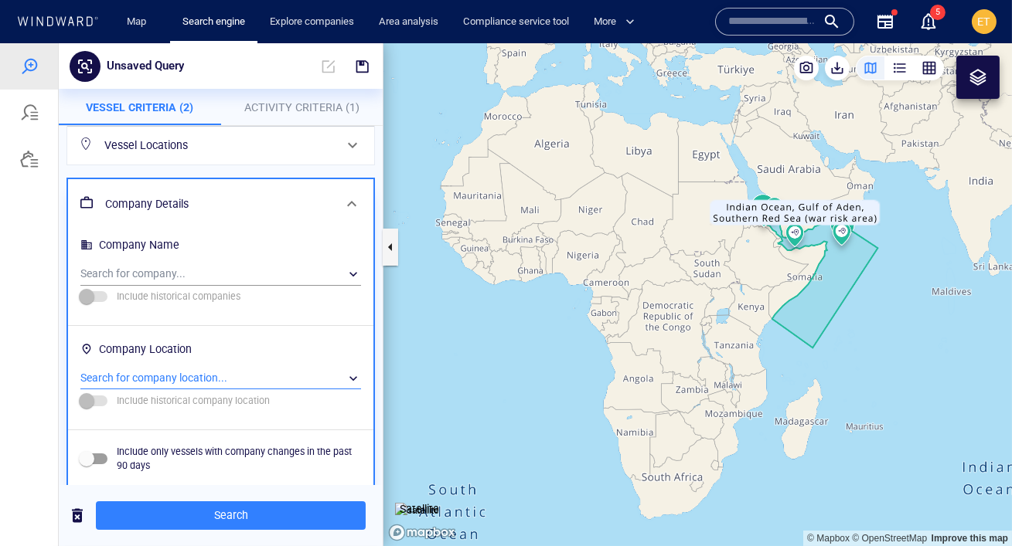
click at [149, 376] on div "​" at bounding box center [220, 378] width 281 height 23
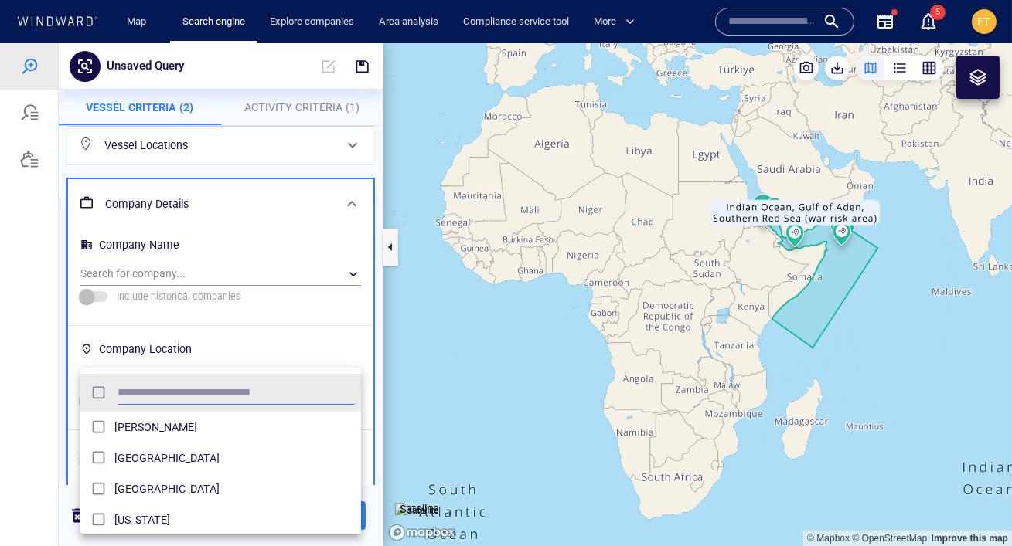
scroll to position [154, 280]
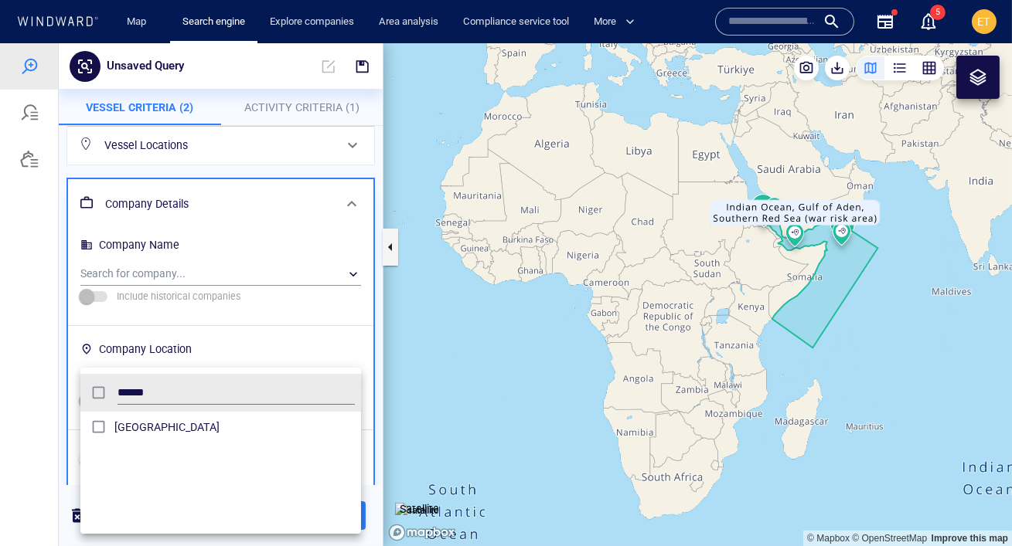
type input "******"
click at [107, 441] on li "Greece" at bounding box center [220, 427] width 281 height 31
click at [49, 429] on div at bounding box center [506, 294] width 1012 height 503
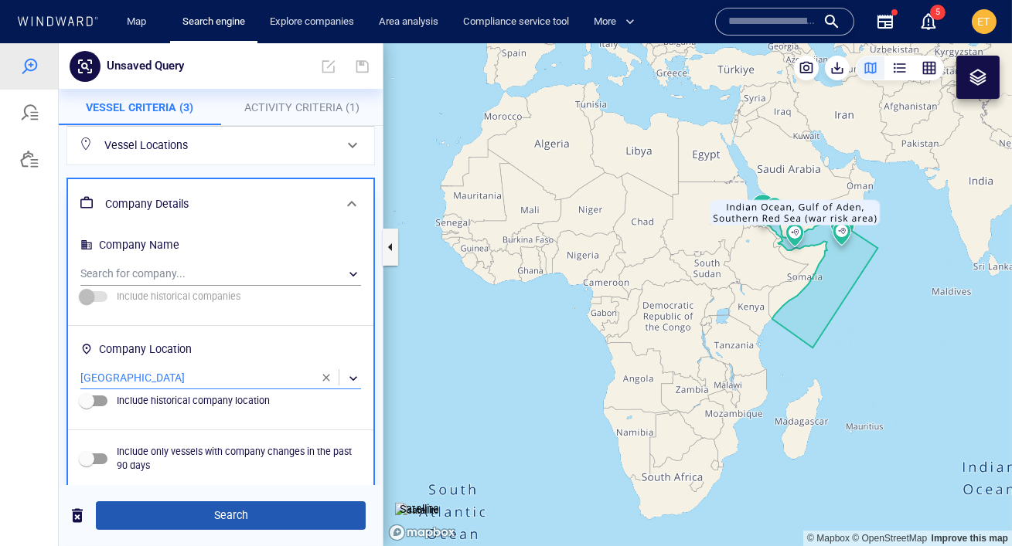
click at [219, 512] on span "Search" at bounding box center [230, 515] width 245 height 19
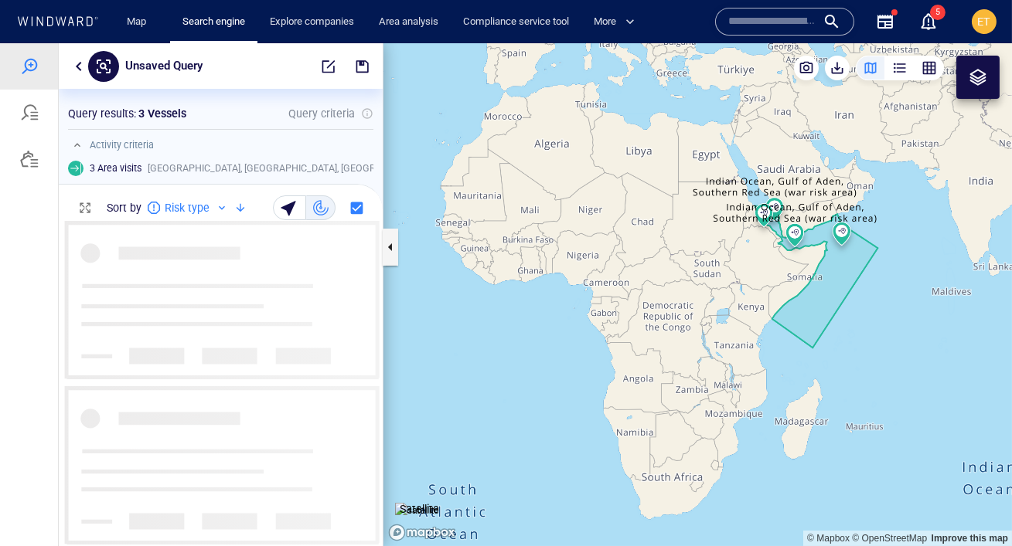
scroll to position [325, 324]
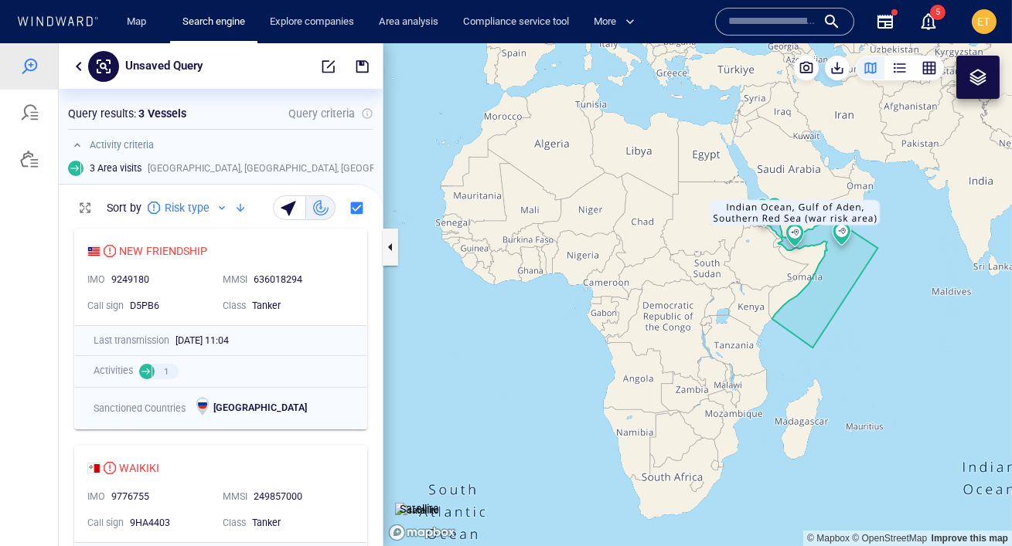
drag, startPoint x: 677, startPoint y: 311, endPoint x: 611, endPoint y: 281, distance: 72.6
click at [611, 281] on canvas "Map" at bounding box center [697, 294] width 628 height 503
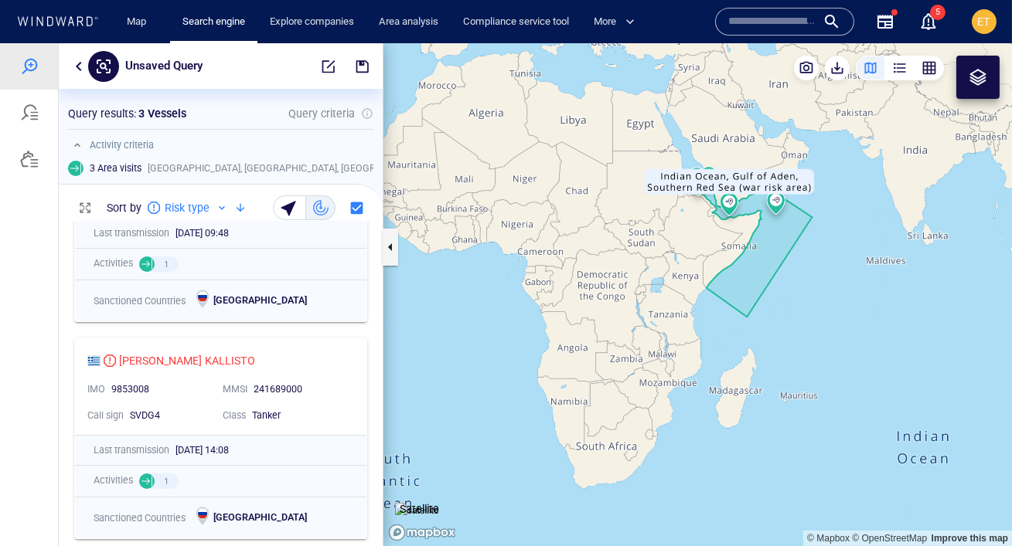
scroll to position [326, 0]
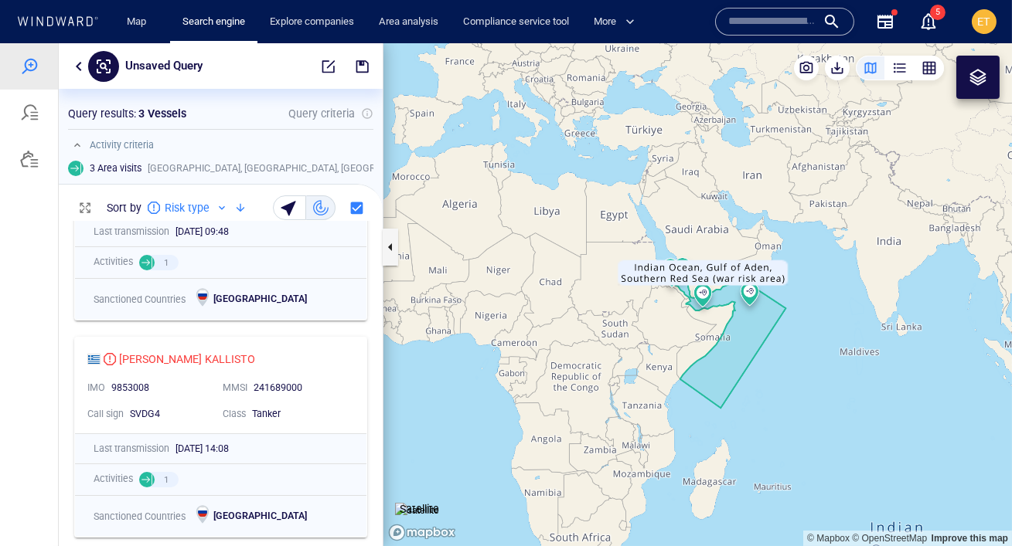
drag, startPoint x: 647, startPoint y: 291, endPoint x: 621, endPoint y: 383, distance: 94.9
click at [621, 383] on canvas "Map" at bounding box center [697, 294] width 628 height 503
click at [72, 22] on icon at bounding box center [71, 20] width 6 height 9
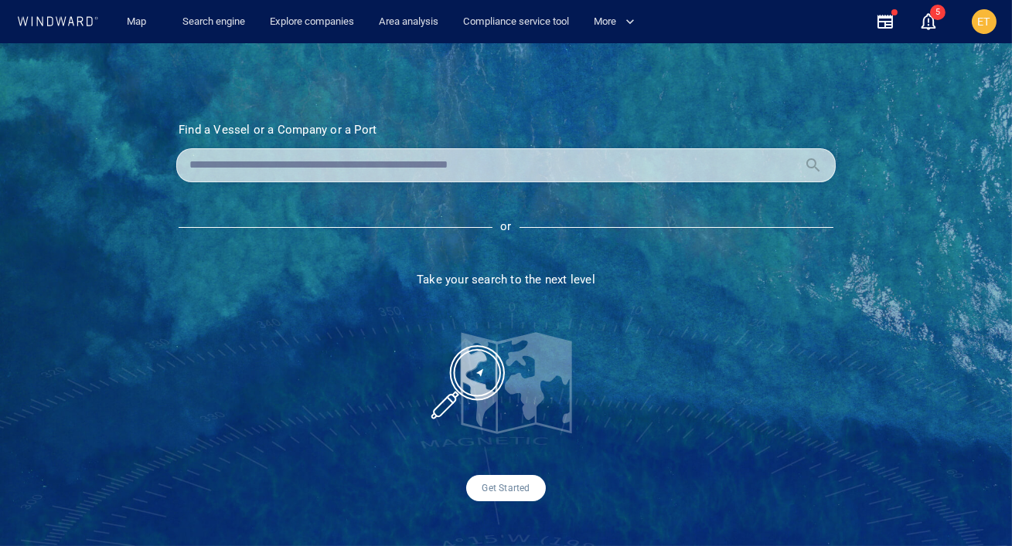
click at [345, 165] on input "text" at bounding box center [493, 165] width 608 height 23
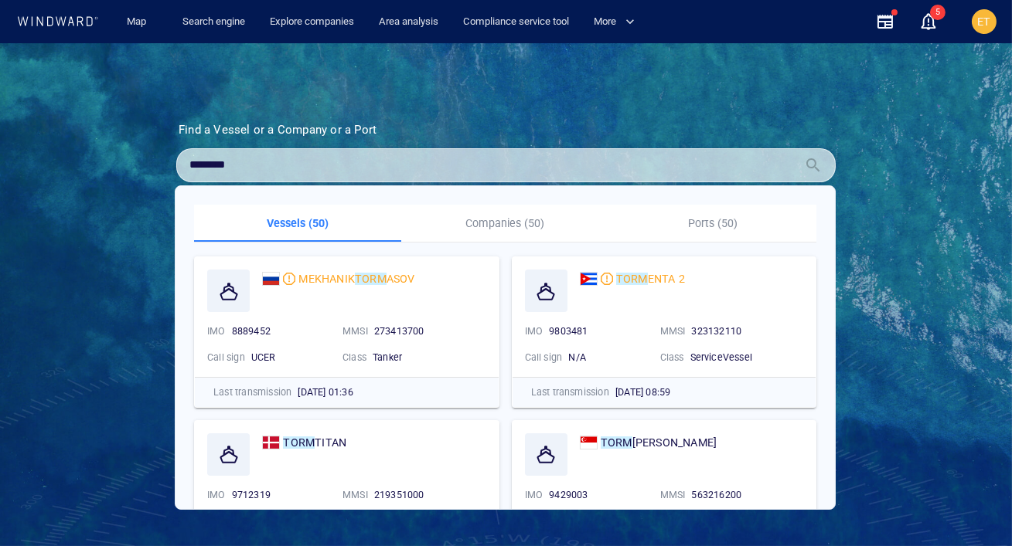
type input "********"
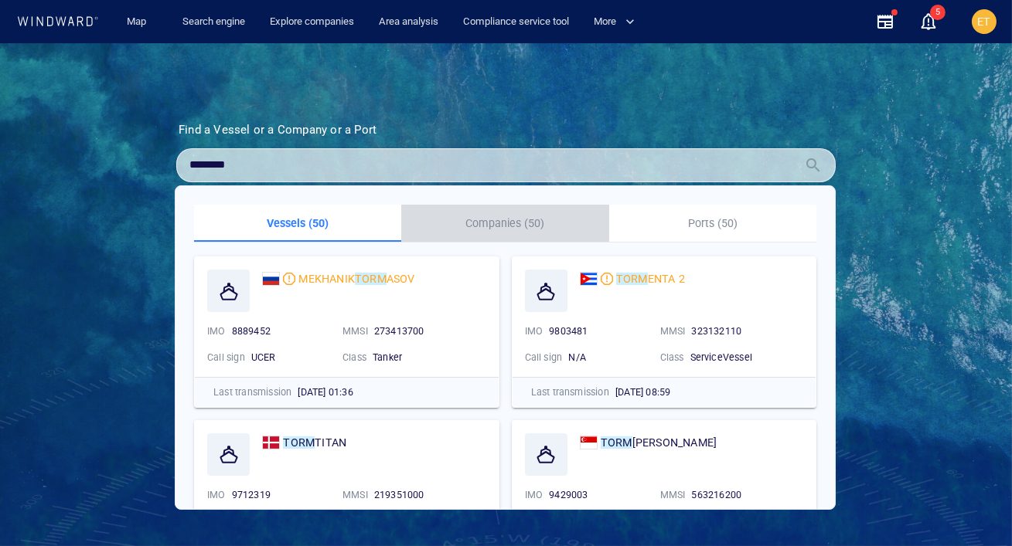
click at [505, 220] on p "Companies (50)" at bounding box center [504, 223] width 189 height 19
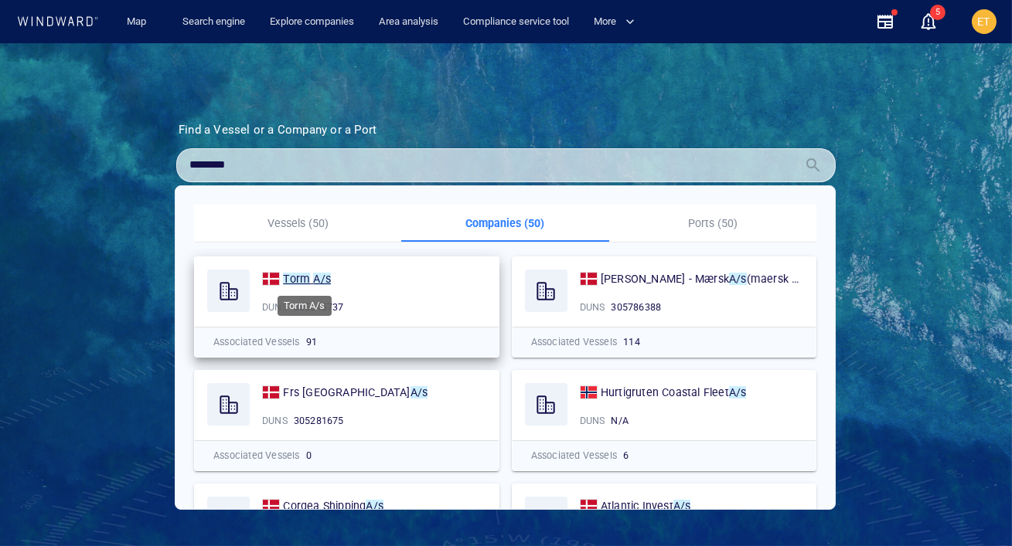
click at [299, 274] on mark "Torm" at bounding box center [296, 279] width 27 height 12
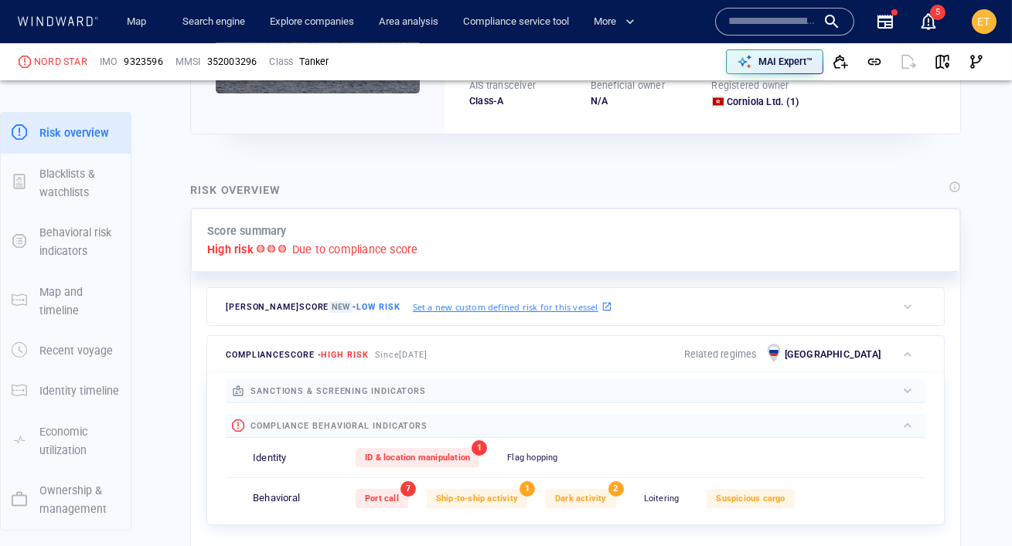
scroll to position [295, 0]
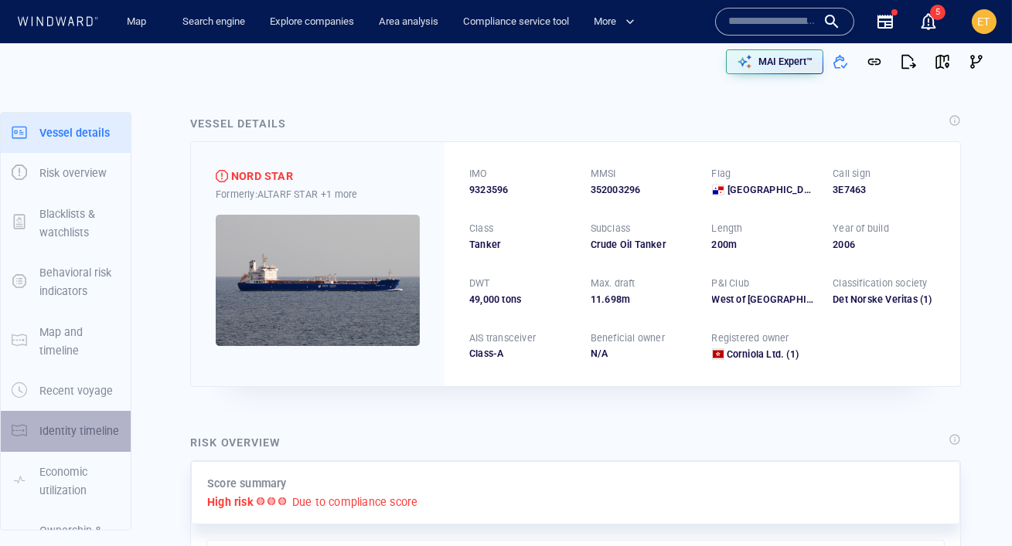
click at [56, 431] on p "Identity timeline" at bounding box center [79, 431] width 80 height 19
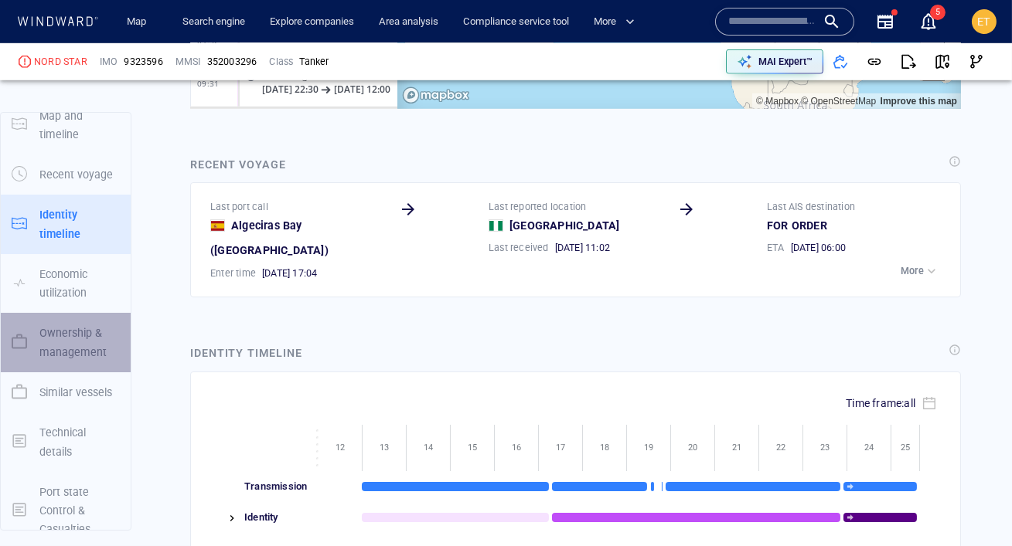
click at [58, 324] on p "Ownership & management" at bounding box center [79, 343] width 80 height 38
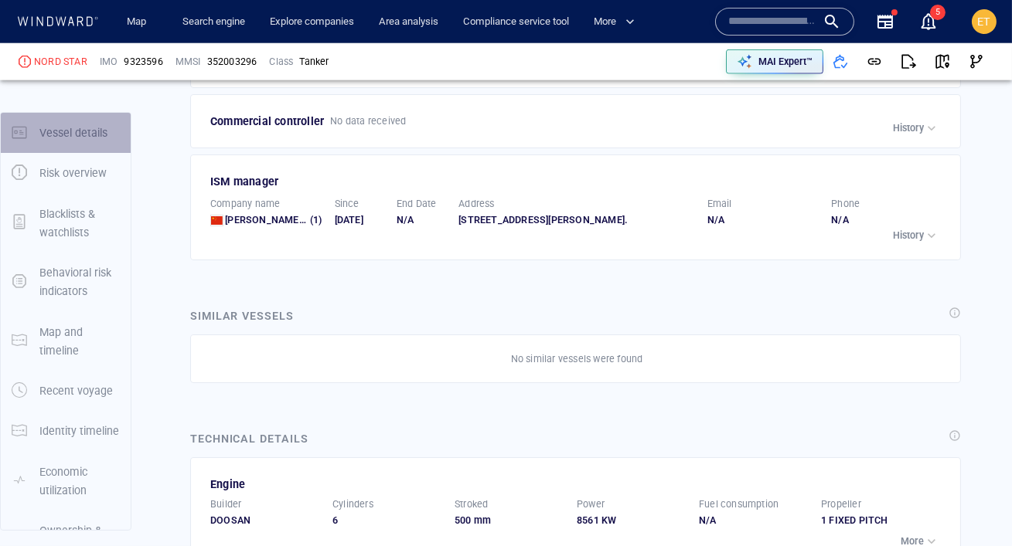
click at [68, 136] on p "Vessel details" at bounding box center [73, 133] width 68 height 19
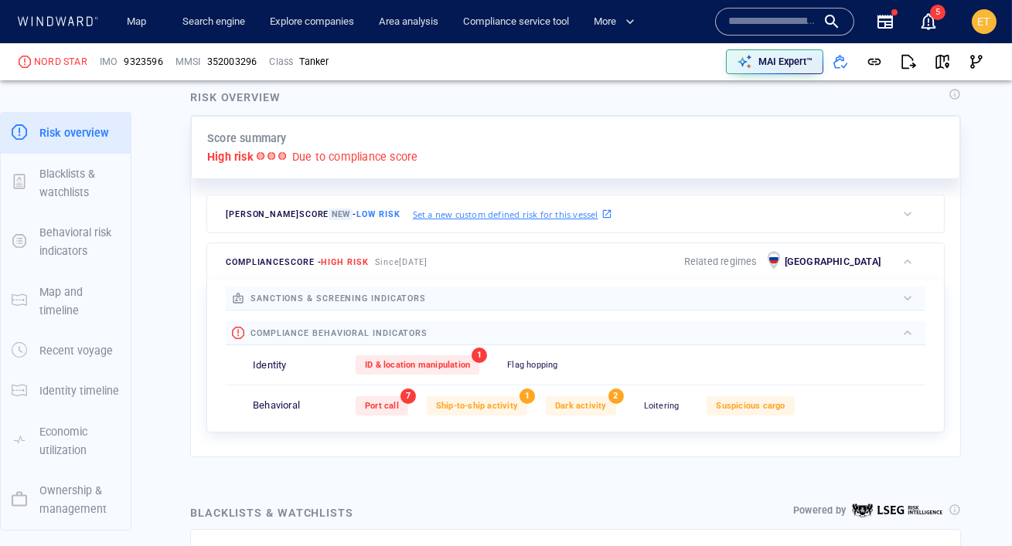
scroll to position [388, 0]
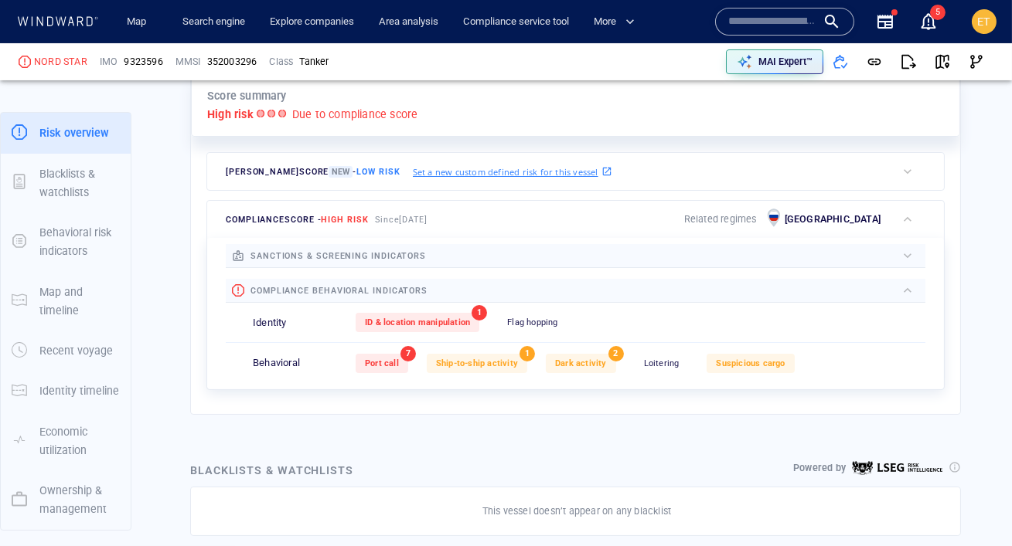
click at [360, 254] on span "sanctions & screening indicators" at bounding box center [337, 256] width 175 height 10
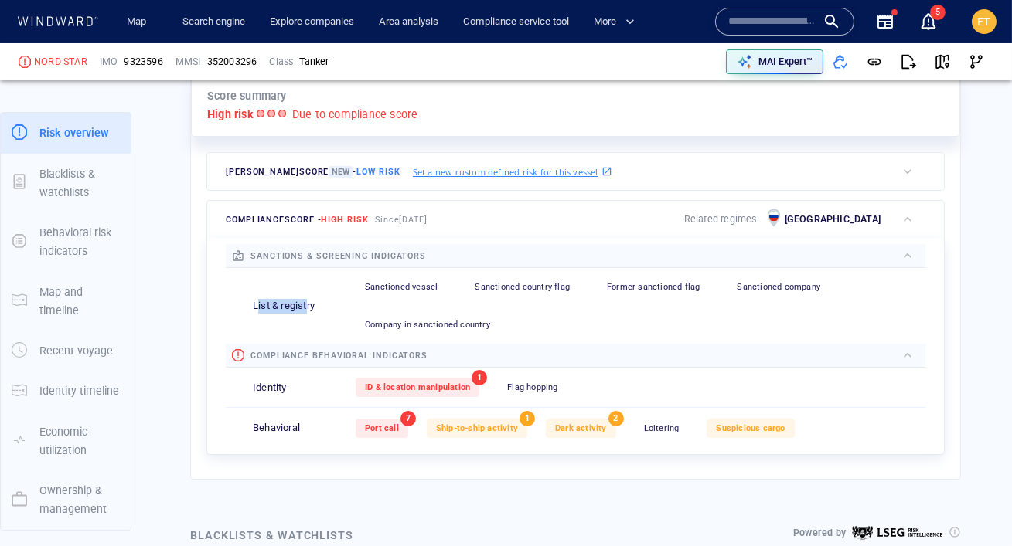
drag, startPoint x: 258, startPoint y: 306, endPoint x: 308, endPoint y: 307, distance: 49.5
click at [308, 307] on p "List & registry" at bounding box center [284, 306] width 62 height 15
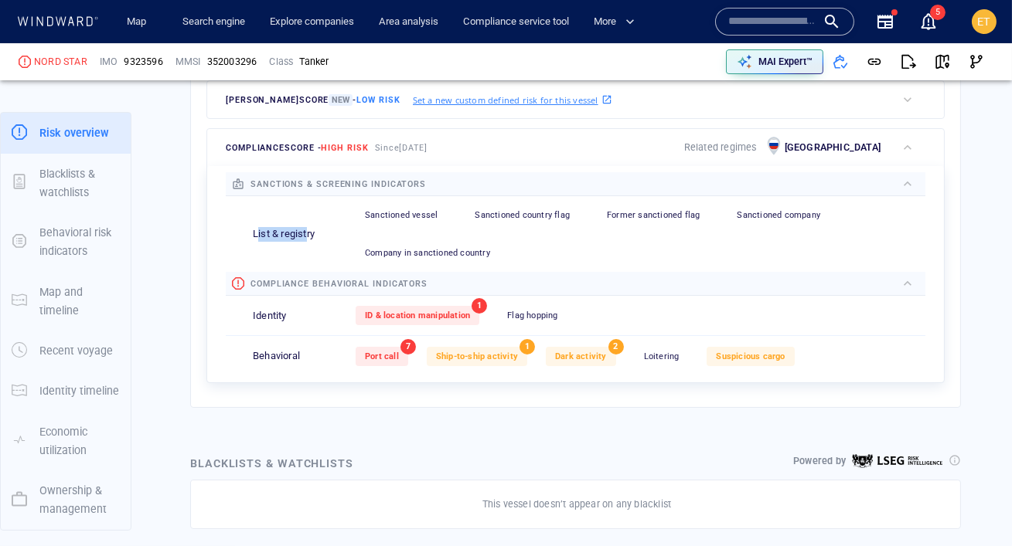
scroll to position [461, 0]
click at [450, 448] on div "Blacklists & watchlists Powered by This vessel doesn’t appear on any blacklist" at bounding box center [575, 490] width 795 height 99
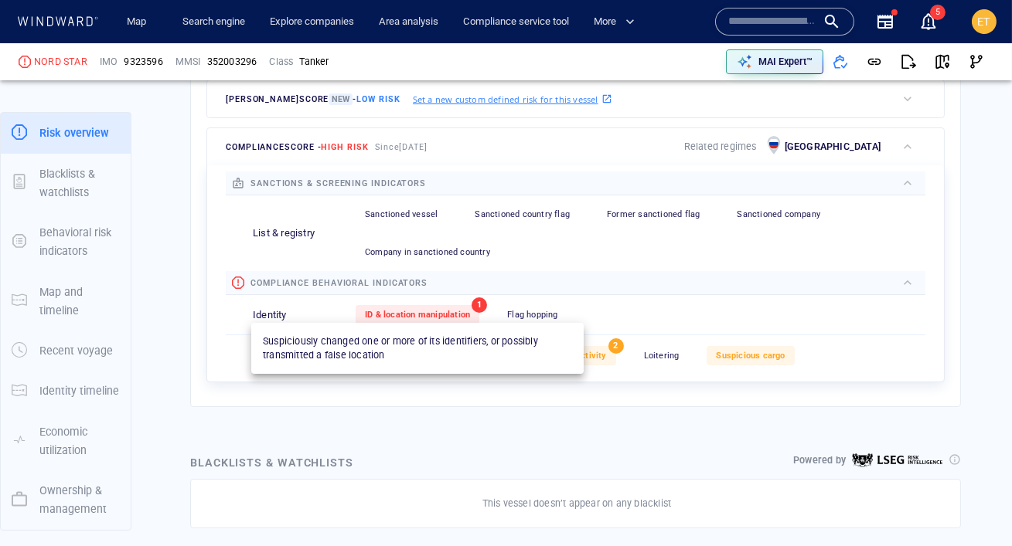
click at [403, 315] on span "ID & location manipulation" at bounding box center [417, 315] width 105 height 10
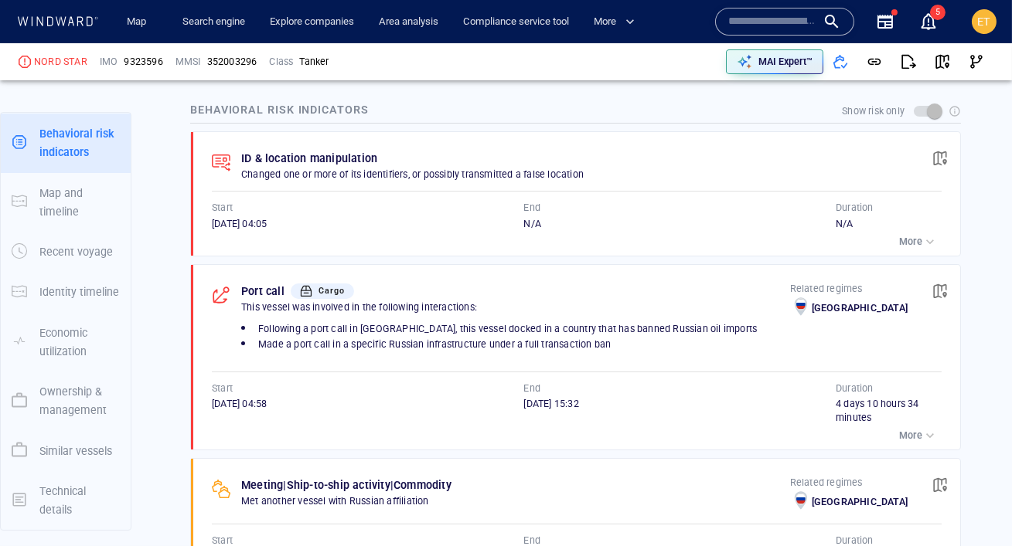
scroll to position [962, 0]
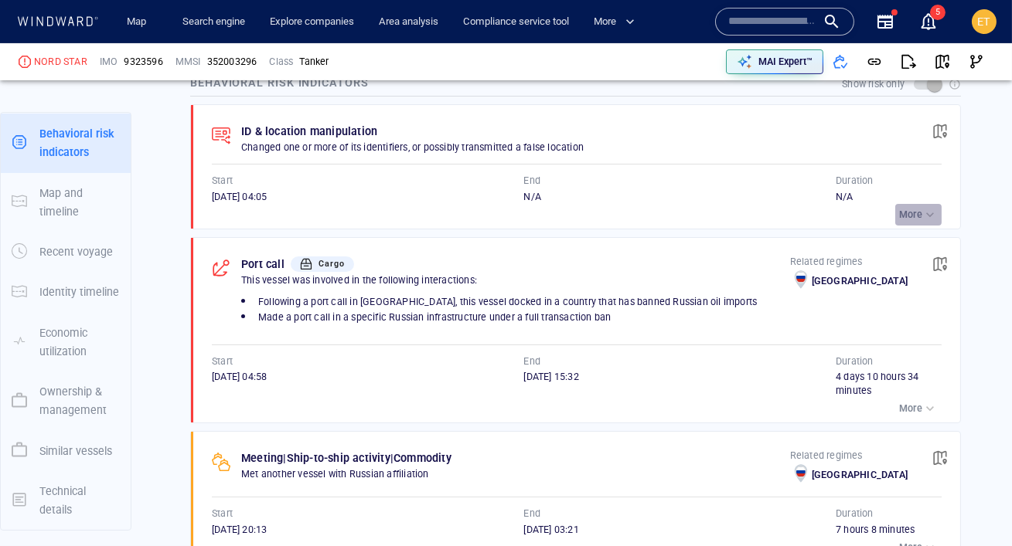
click at [900, 211] on p "More" at bounding box center [910, 215] width 23 height 14
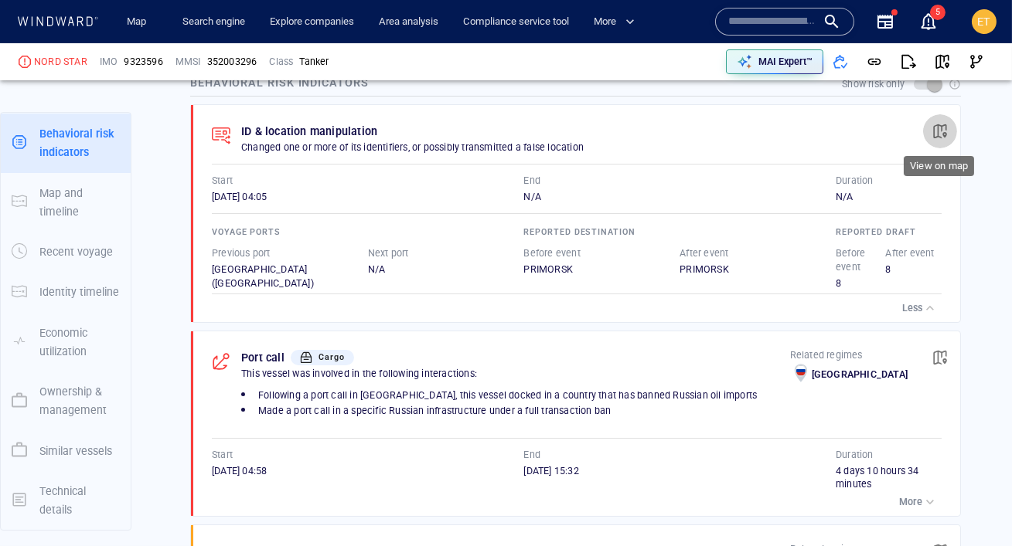
click at [941, 125] on span "button" at bounding box center [939, 131] width 15 height 15
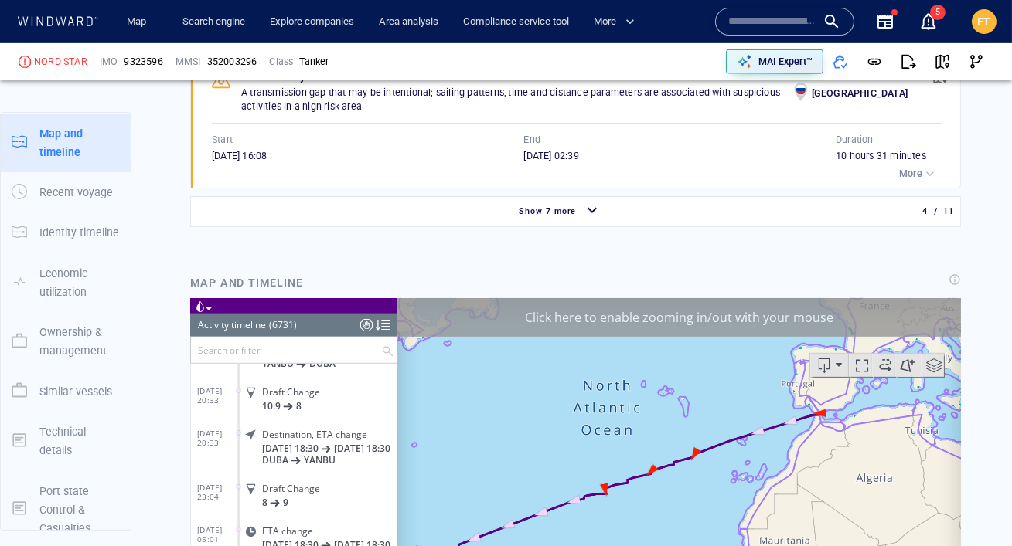
scroll to position [1588, 0]
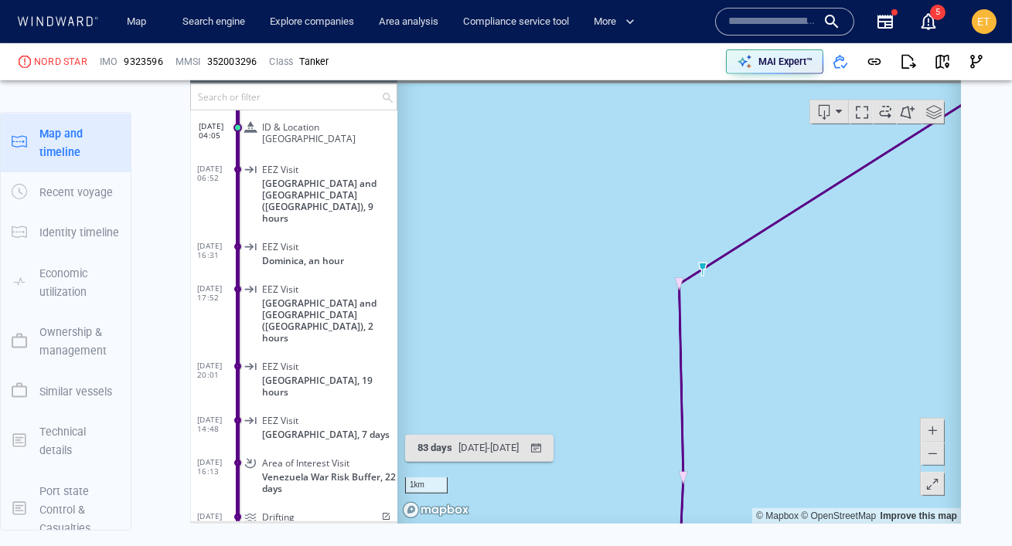
scroll to position [1830, 0]
click at [933, 460] on span at bounding box center [931, 452] width 15 height 23
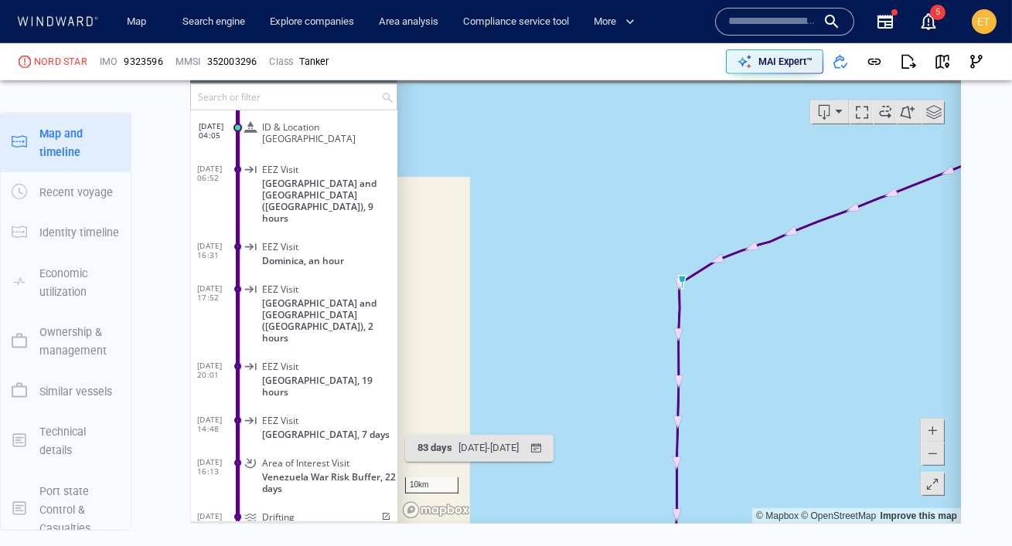
click at [933, 460] on span at bounding box center [931, 452] width 15 height 23
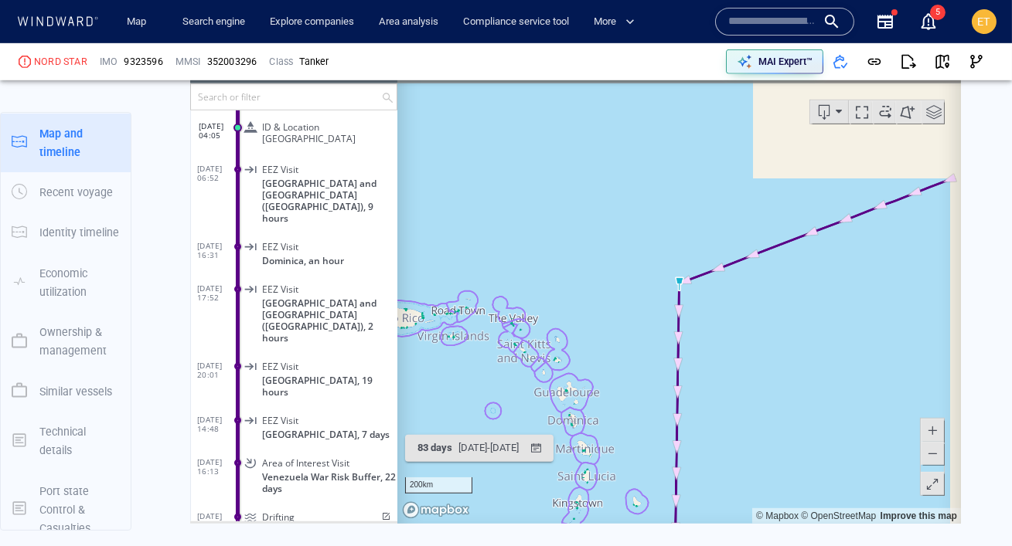
click at [933, 460] on span at bounding box center [931, 452] width 15 height 23
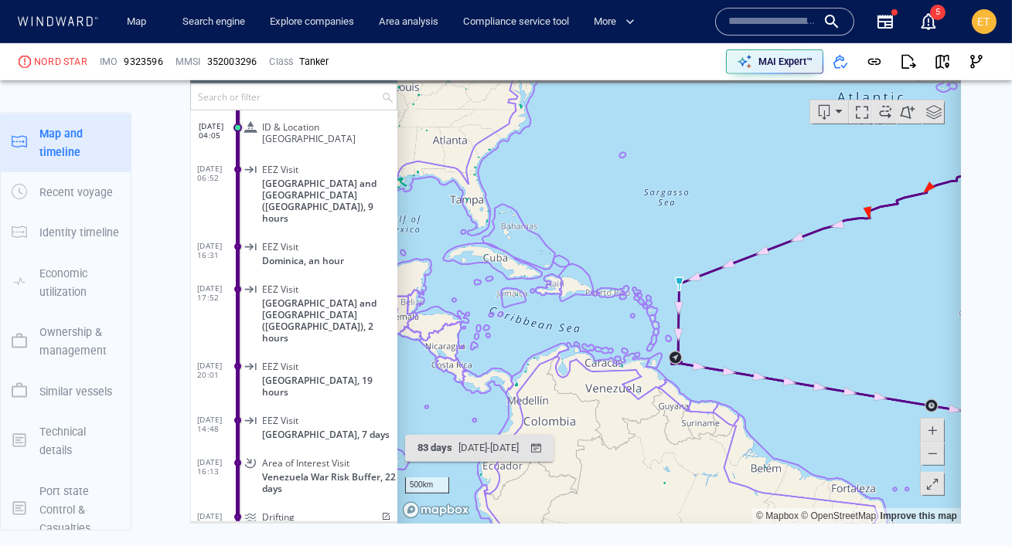
drag, startPoint x: 902, startPoint y: 244, endPoint x: 791, endPoint y: 302, distance: 125.5
click at [791, 302] on canvas "Map" at bounding box center [678, 283] width 563 height 479
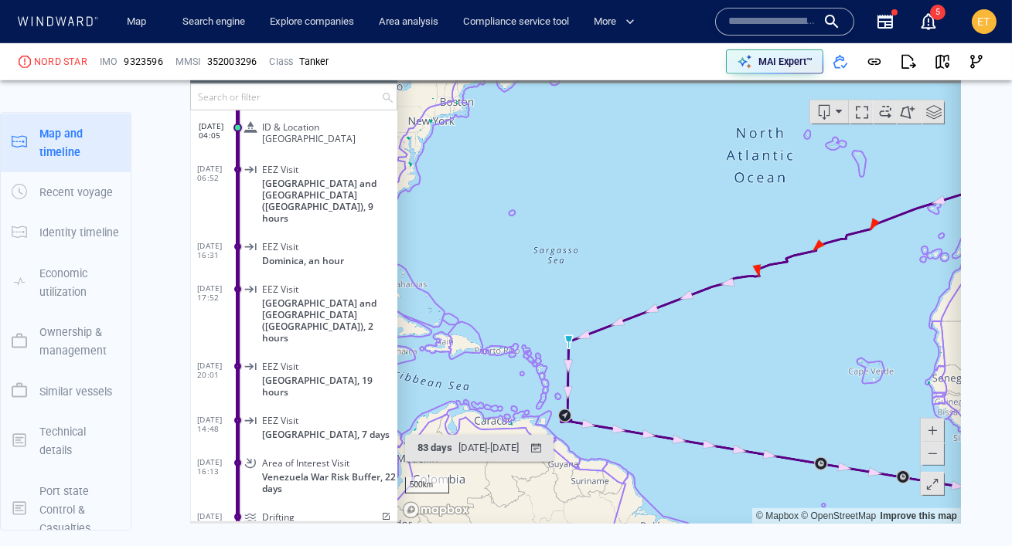
click at [841, 267] on canvas "Map" at bounding box center [678, 283] width 563 height 479
click at [849, 245] on canvas "Map" at bounding box center [678, 283] width 563 height 479
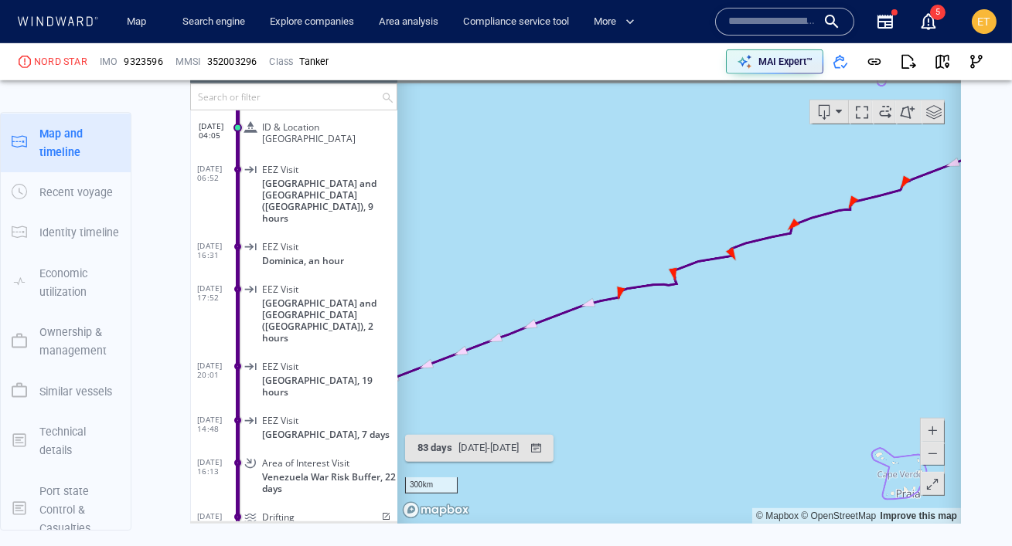
click at [849, 245] on canvas "Map" at bounding box center [678, 283] width 563 height 479
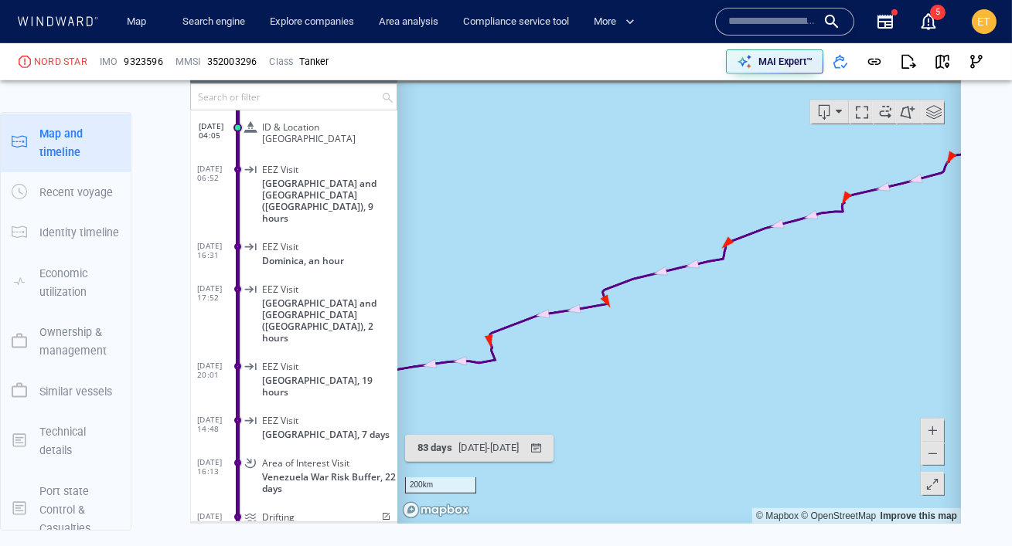
drag, startPoint x: 848, startPoint y: 245, endPoint x: 859, endPoint y: 270, distance: 27.0
click at [859, 270] on canvas "Map" at bounding box center [678, 283] width 563 height 479
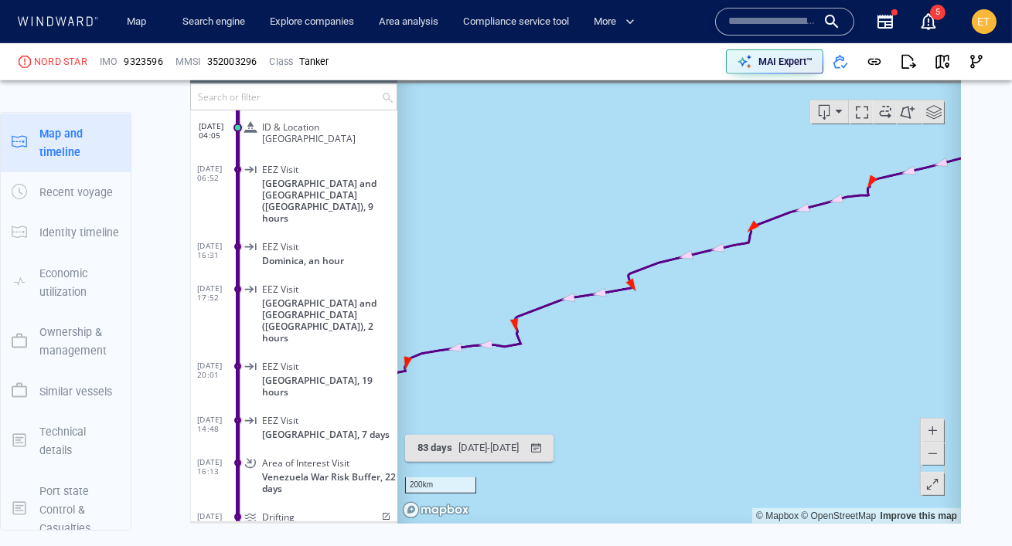
drag, startPoint x: 645, startPoint y: 299, endPoint x: 766, endPoint y: 277, distance: 122.5
click at [766, 277] on canvas "Map" at bounding box center [678, 283] width 563 height 479
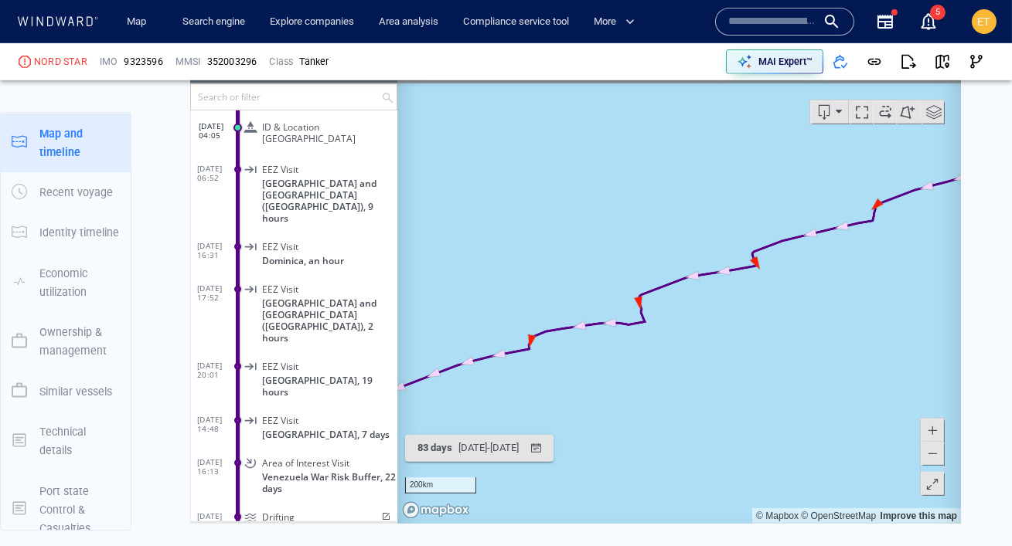
drag, startPoint x: 601, startPoint y: 385, endPoint x: 826, endPoint y: 258, distance: 258.2
click at [826, 258] on canvas "Map" at bounding box center [678, 283] width 563 height 479
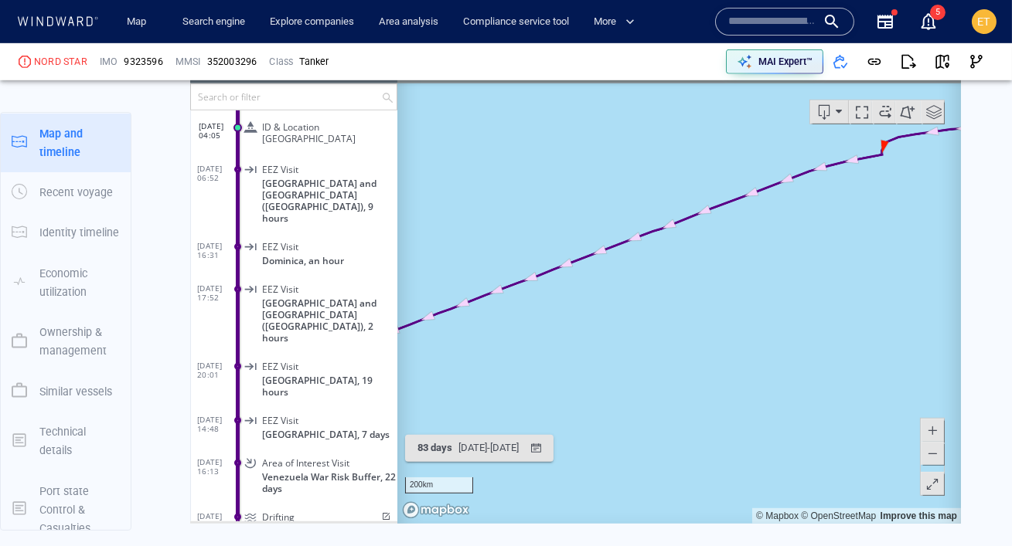
drag, startPoint x: 740, startPoint y: 312, endPoint x: 1000, endPoint y: 209, distance: 280.3
click at [960, 209] on html "Loading vessel activities... Activity timeline (6731) (Still Loading...) Search…" at bounding box center [574, 283] width 771 height 479
drag, startPoint x: 854, startPoint y: 292, endPoint x: 805, endPoint y: 216, distance: 91.1
click at [805, 216] on canvas "Map" at bounding box center [678, 283] width 563 height 479
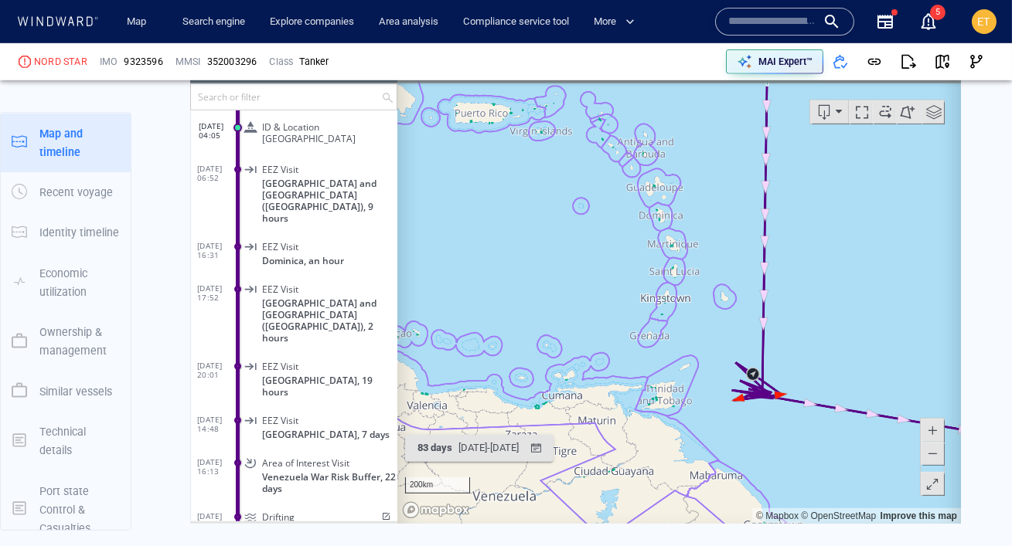
click at [764, 376] on canvas "Map" at bounding box center [678, 283] width 563 height 479
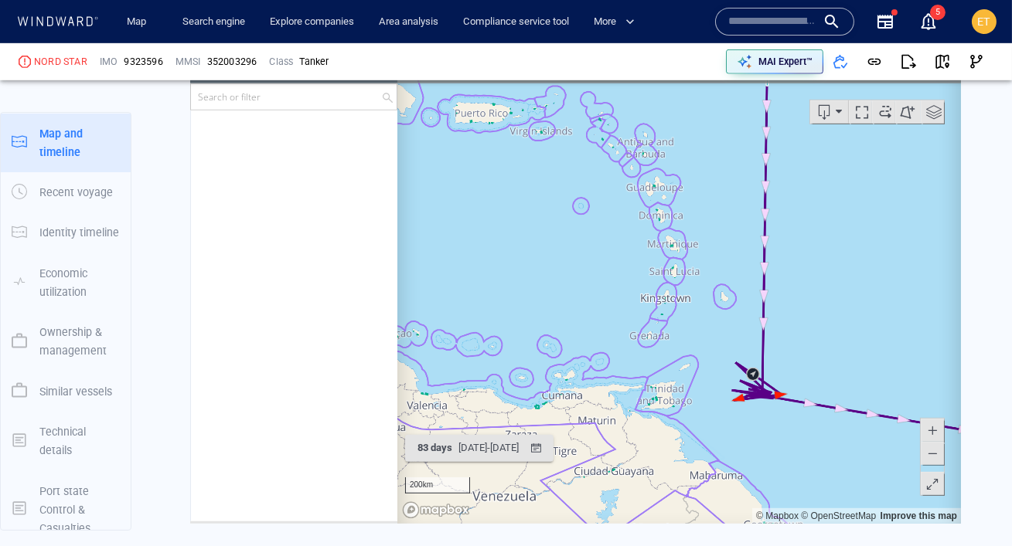
scroll to position [282442, 0]
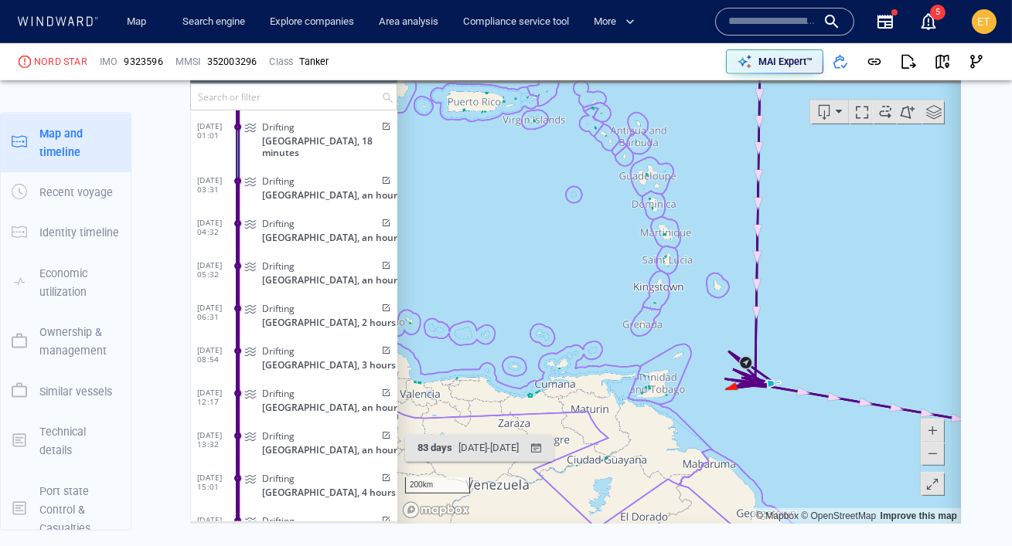
click at [788, 357] on canvas "Map" at bounding box center [678, 283] width 563 height 479
click at [772, 358] on canvas "Map" at bounding box center [678, 283] width 563 height 479
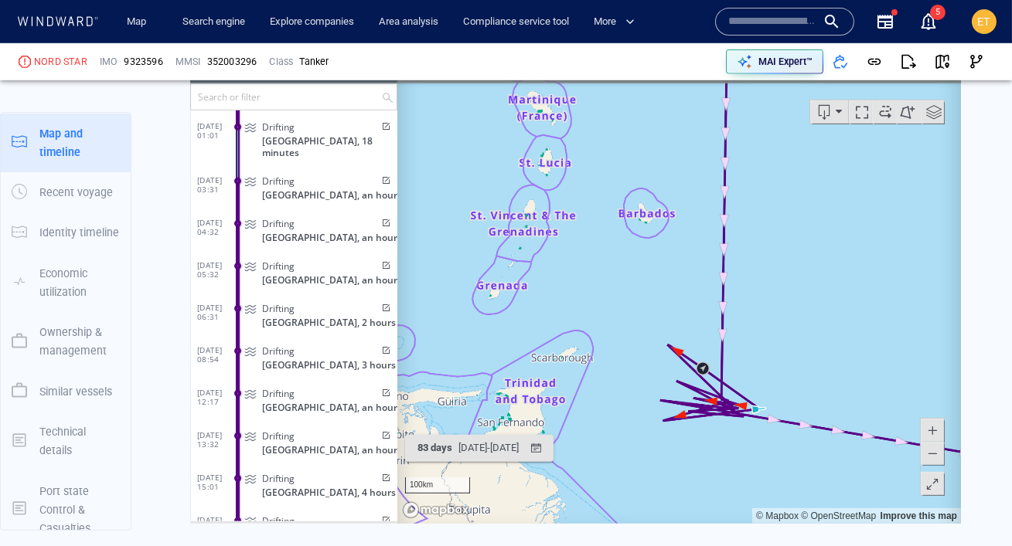
click at [772, 358] on canvas "Map" at bounding box center [678, 283] width 563 height 479
click at [732, 369] on canvas "Map" at bounding box center [678, 283] width 563 height 479
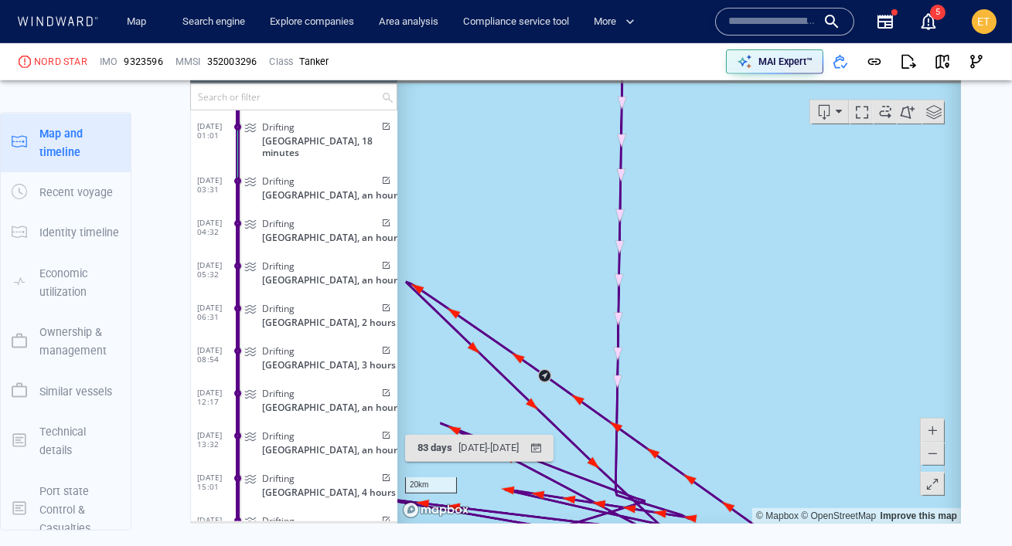
drag, startPoint x: 717, startPoint y: 380, endPoint x: 808, endPoint y: 235, distance: 171.6
click at [808, 235] on canvas "Map" at bounding box center [678, 283] width 563 height 479
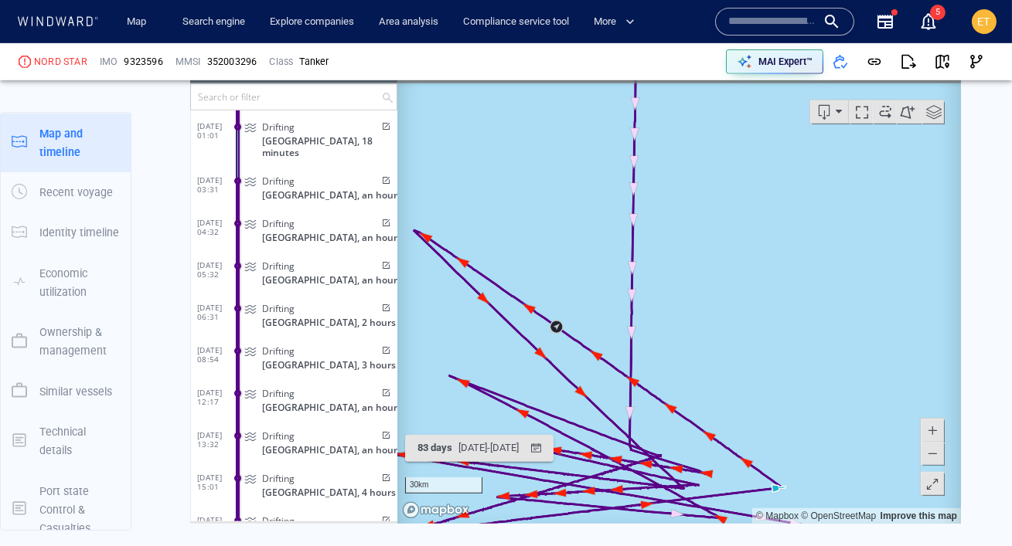
drag, startPoint x: 754, startPoint y: 291, endPoint x: 844, endPoint y: 134, distance: 180.4
click at [844, 134] on canvas "Map" at bounding box center [678, 283] width 563 height 479
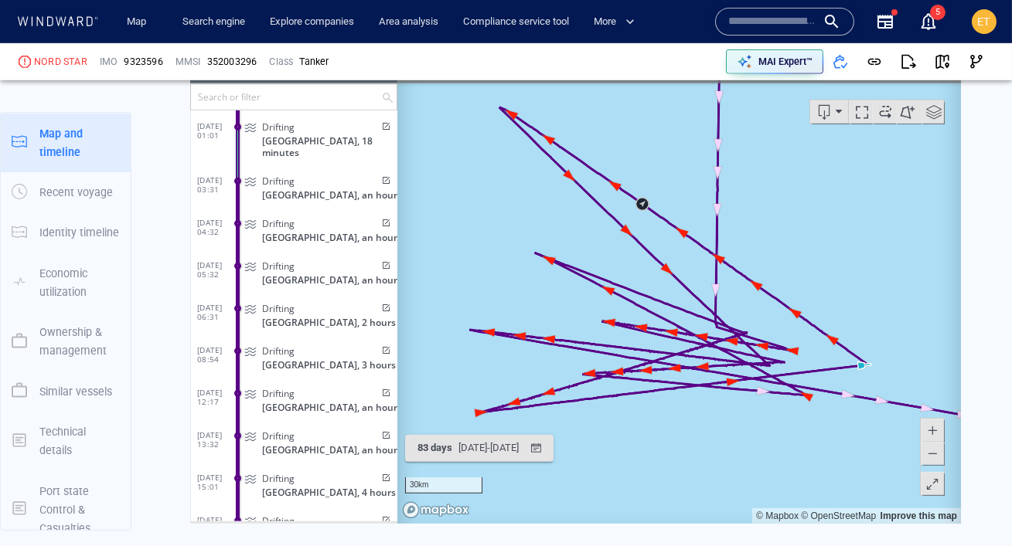
click at [931, 456] on span at bounding box center [931, 452] width 15 height 23
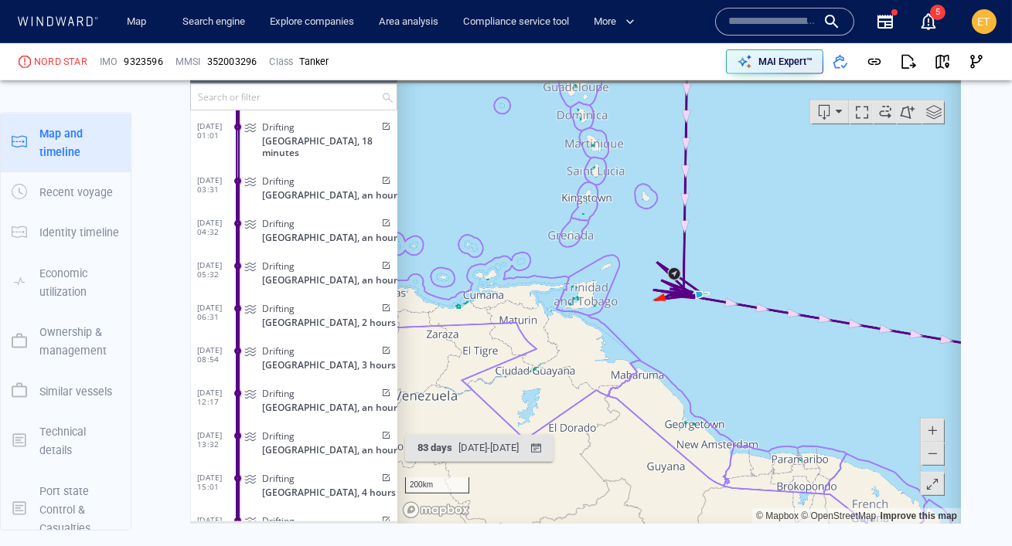
drag, startPoint x: 721, startPoint y: 271, endPoint x: 663, endPoint y: 281, distance: 58.8
click at [663, 281] on canvas "Map" at bounding box center [678, 283] width 563 height 479
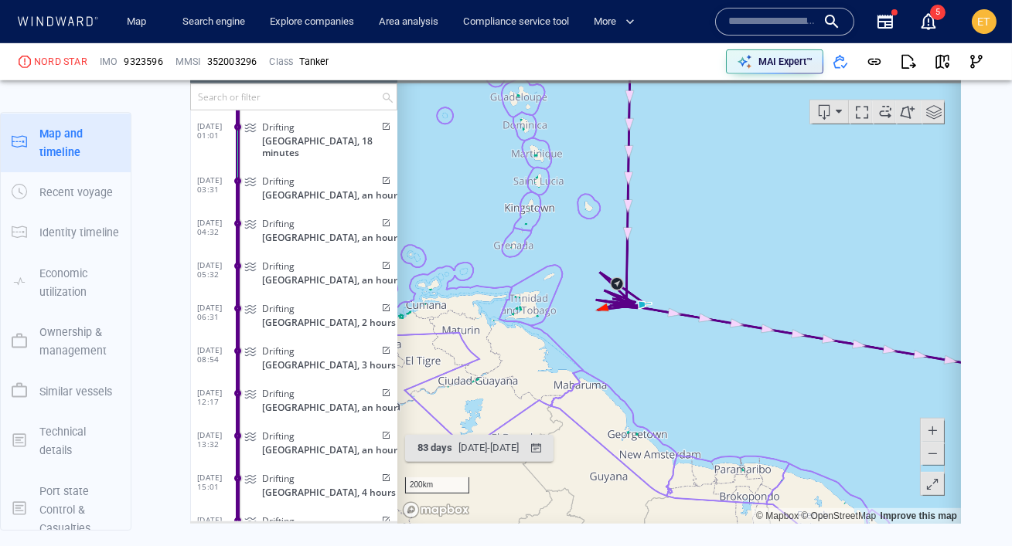
click at [931, 457] on span at bounding box center [931, 452] width 15 height 23
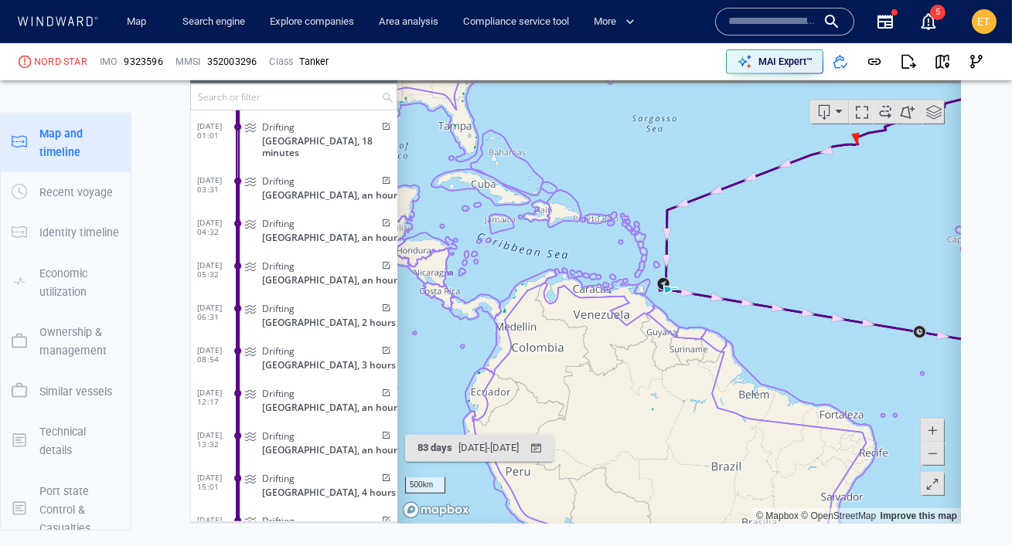
drag, startPoint x: 896, startPoint y: 407, endPoint x: 849, endPoint y: 404, distance: 47.2
click at [849, 404] on canvas "Map" at bounding box center [678, 283] width 563 height 479
drag, startPoint x: 858, startPoint y: 405, endPoint x: 737, endPoint y: 399, distance: 120.7
click at [737, 399] on canvas "Map" at bounding box center [678, 283] width 563 height 479
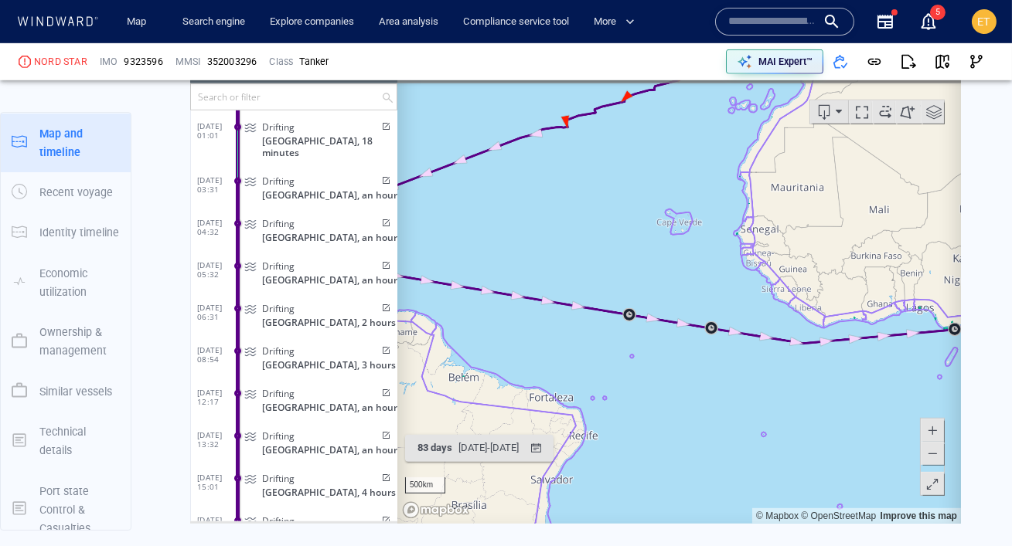
drag, startPoint x: 805, startPoint y: 393, endPoint x: 790, endPoint y: 393, distance: 15.5
click at [790, 393] on canvas "Map" at bounding box center [678, 283] width 563 height 479
drag, startPoint x: 680, startPoint y: 368, endPoint x: 808, endPoint y: 403, distance: 132.9
click at [808, 403] on canvas "Map" at bounding box center [678, 283] width 563 height 479
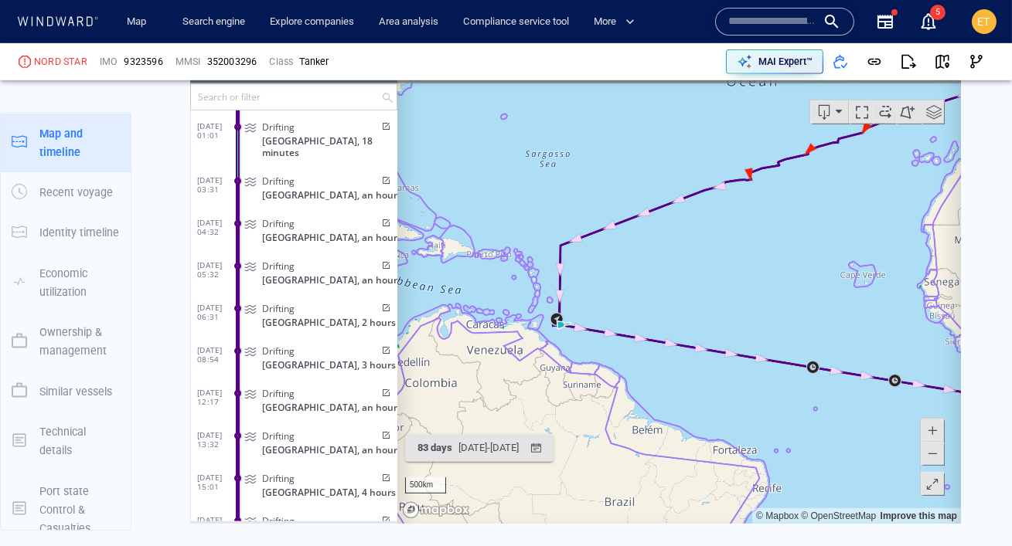
click at [574, 348] on canvas "Map" at bounding box center [678, 283] width 563 height 479
click at [555, 332] on canvas "Map" at bounding box center [678, 283] width 563 height 479
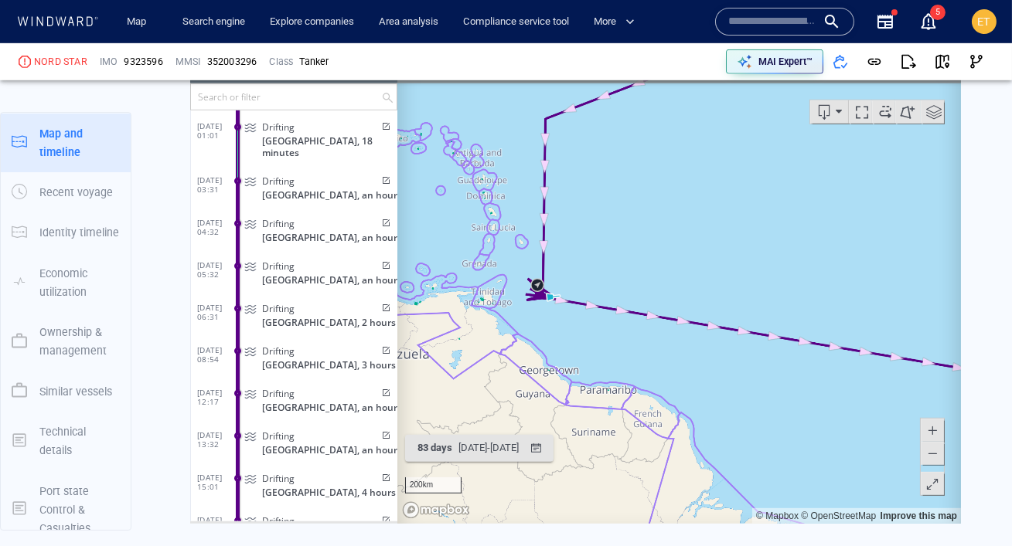
click at [542, 315] on canvas "Map" at bounding box center [678, 283] width 563 height 479
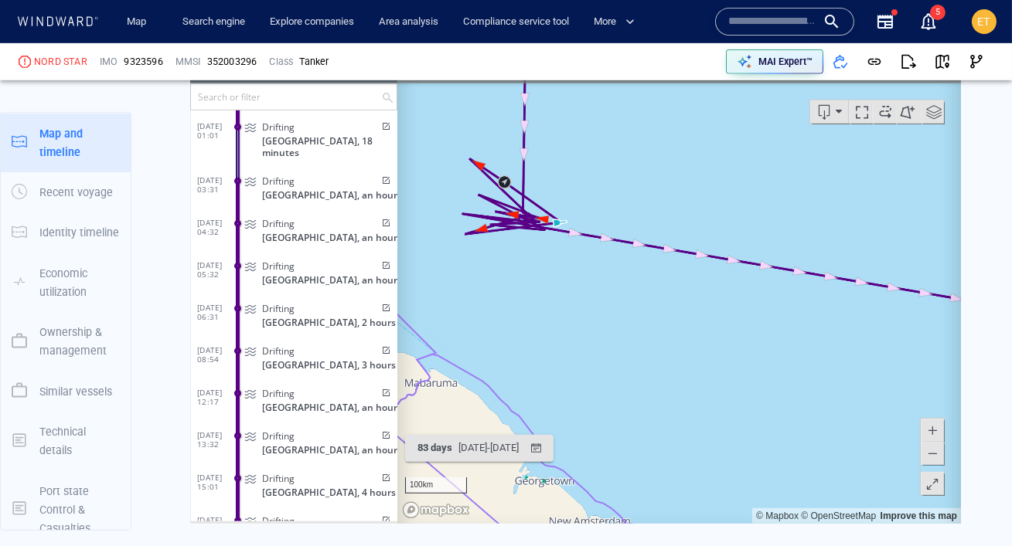
click at [519, 293] on canvas "Map" at bounding box center [678, 283] width 563 height 479
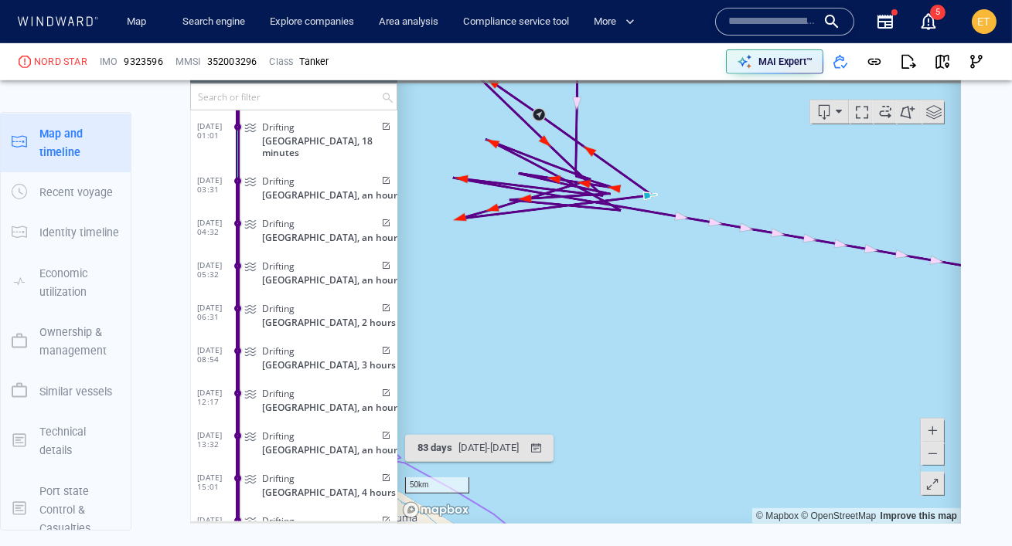
drag, startPoint x: 501, startPoint y: 261, endPoint x: 606, endPoint y: 342, distance: 132.3
click at [606, 342] on canvas "Map" at bounding box center [678, 283] width 563 height 479
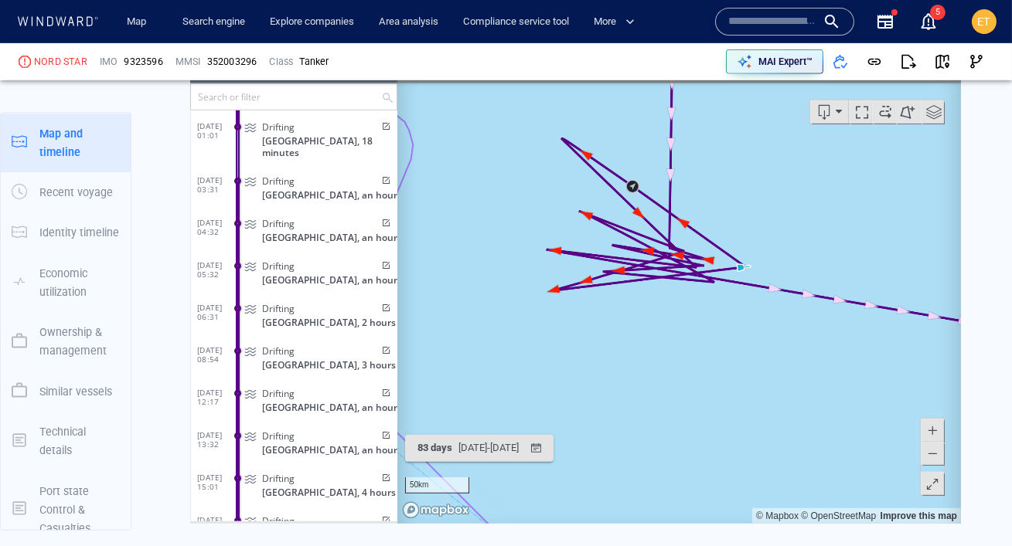
drag, startPoint x: 557, startPoint y: 302, endPoint x: 650, endPoint y: 373, distance: 117.5
click at [650, 373] on canvas "Map" at bounding box center [678, 283] width 563 height 479
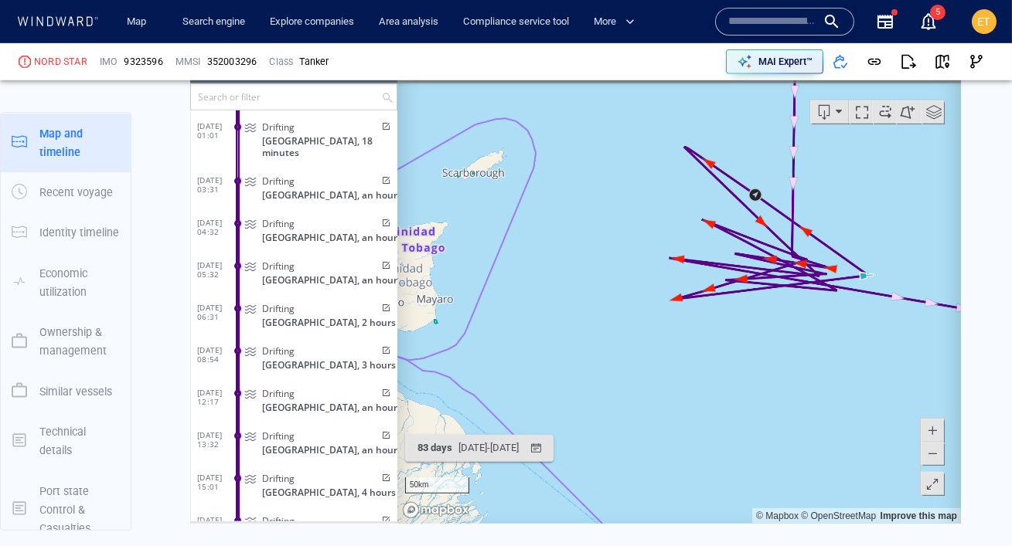
drag, startPoint x: 623, startPoint y: 363, endPoint x: 746, endPoint y: 372, distance: 123.2
click at [746, 372] on canvas "Map" at bounding box center [678, 283] width 563 height 479
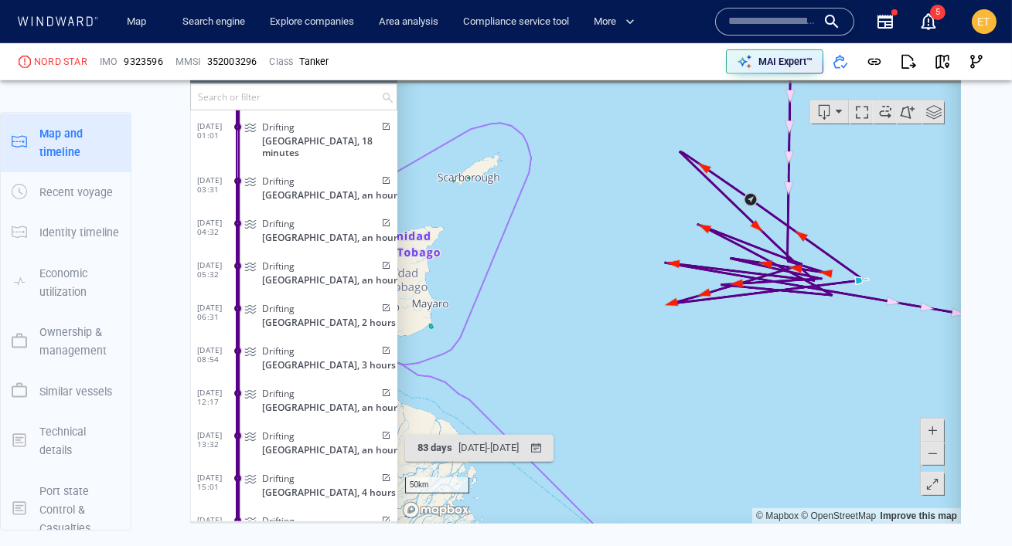
drag, startPoint x: 746, startPoint y: 372, endPoint x: 739, endPoint y: 380, distance: 11.0
click at [739, 380] on canvas "Map" at bounding box center [678, 283] width 563 height 479
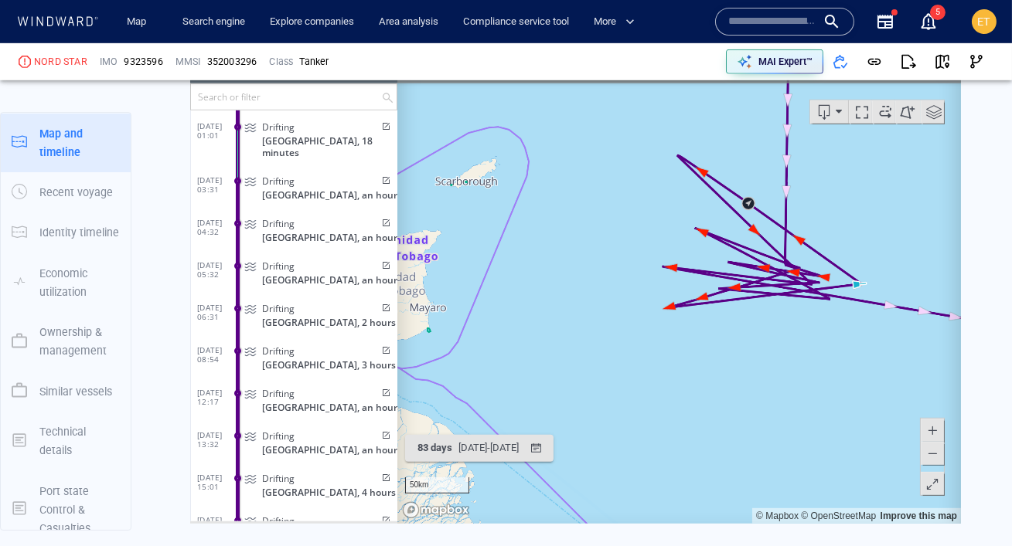
drag, startPoint x: 765, startPoint y: 357, endPoint x: 760, endPoint y: 326, distance: 31.4
click at [760, 326] on canvas "Map" at bounding box center [678, 283] width 563 height 479
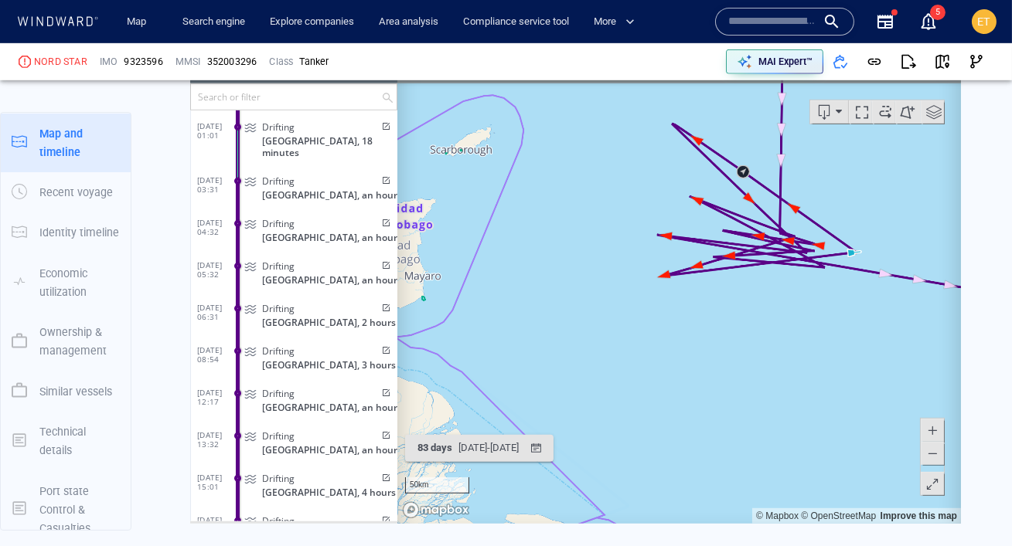
click at [931, 453] on span at bounding box center [931, 452] width 15 height 23
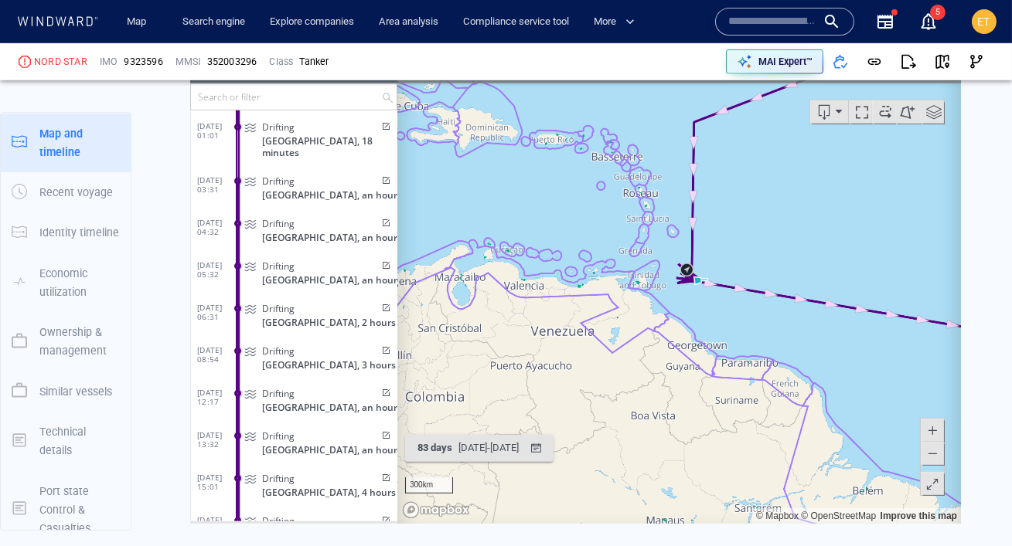
scroll to position [1831, 0]
click at [699, 299] on canvas "Map" at bounding box center [678, 282] width 563 height 479
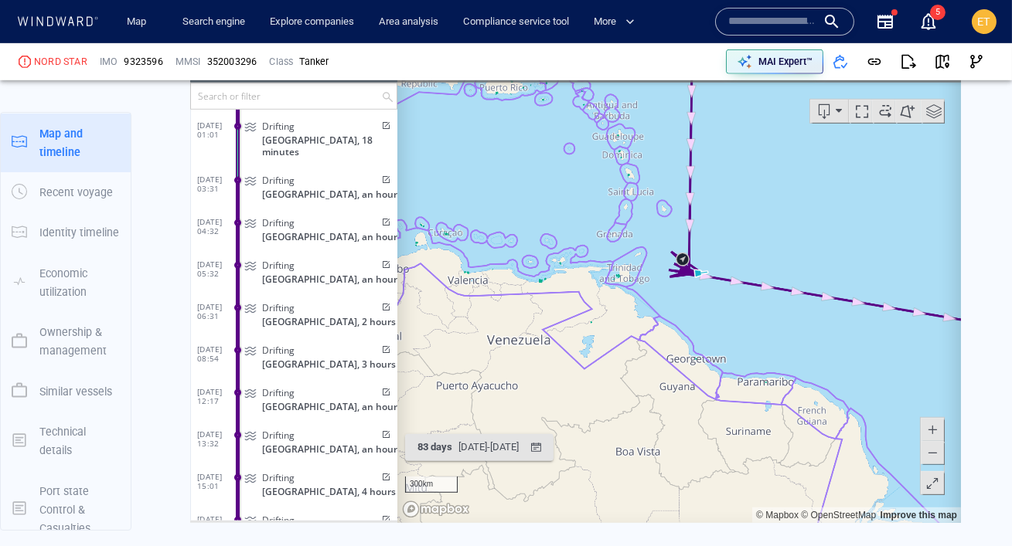
click at [699, 299] on canvas "Map" at bounding box center [678, 282] width 563 height 479
click at [686, 294] on canvas "Map" at bounding box center [678, 282] width 563 height 479
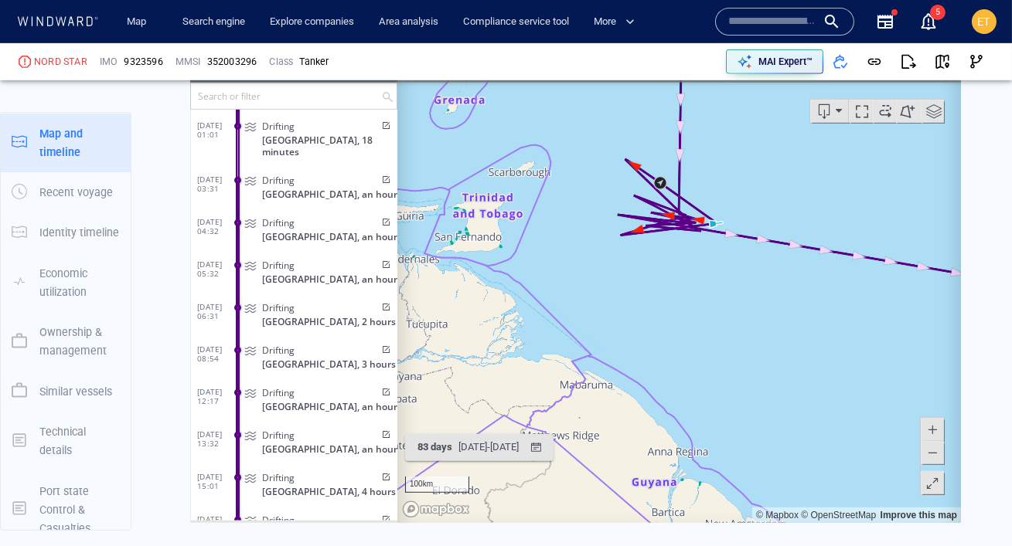
drag, startPoint x: 700, startPoint y: 263, endPoint x: 681, endPoint y: 296, distance: 38.4
click at [681, 296] on canvas "Map" at bounding box center [678, 282] width 563 height 479
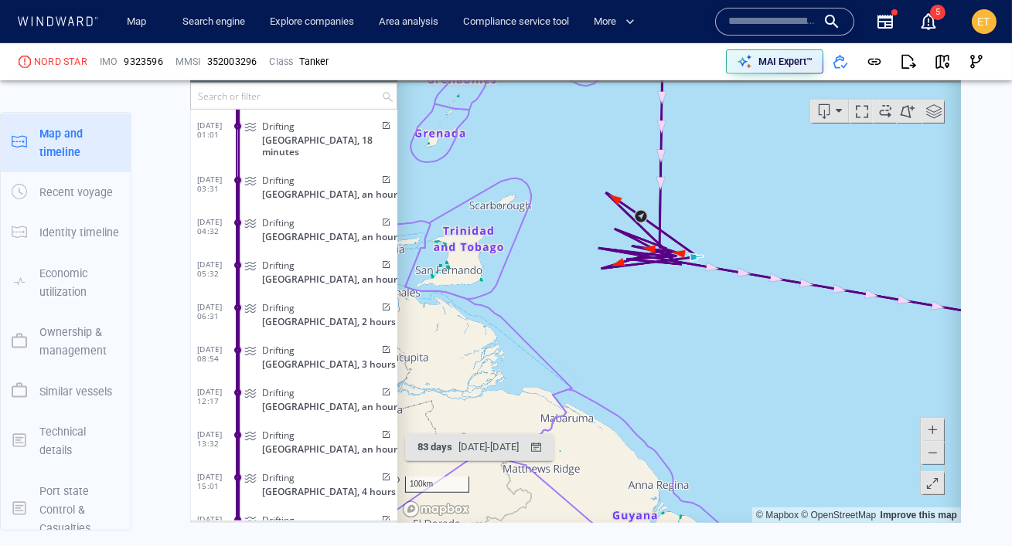
click at [934, 458] on span at bounding box center [931, 452] width 15 height 23
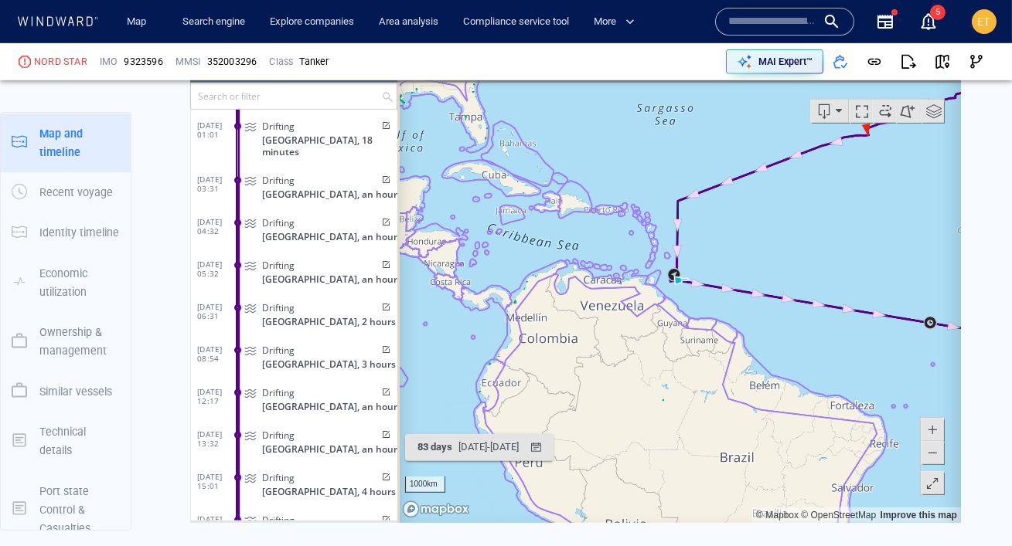
click at [934, 458] on span at bounding box center [931, 452] width 15 height 23
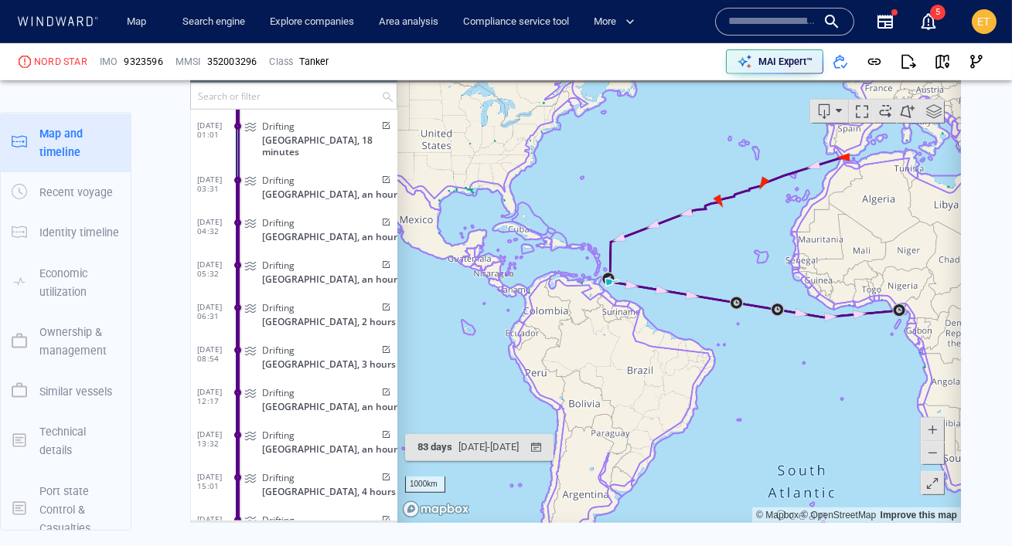
drag, startPoint x: 880, startPoint y: 397, endPoint x: 744, endPoint y: 397, distance: 136.8
click at [744, 397] on canvas "Map" at bounding box center [678, 282] width 563 height 479
click at [782, 352] on canvas "Map" at bounding box center [678, 282] width 563 height 479
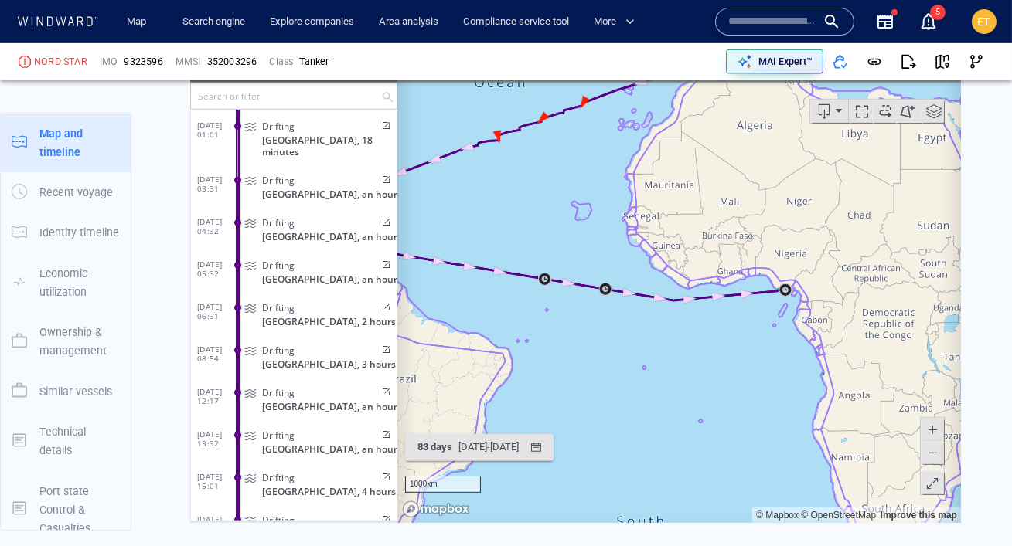
click at [785, 317] on canvas "Map" at bounding box center [678, 282] width 563 height 479
click at [790, 264] on canvas "Map" at bounding box center [678, 282] width 563 height 479
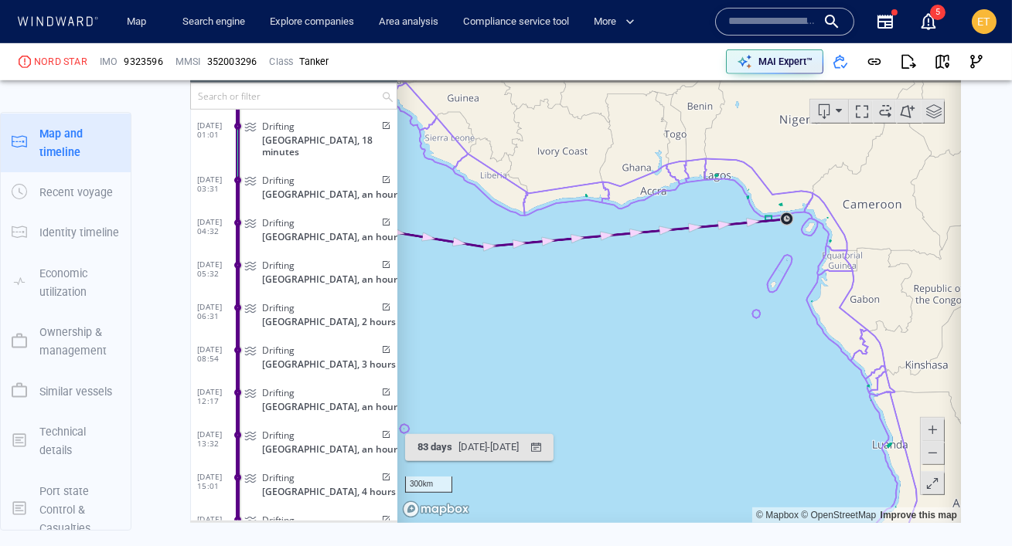
click at [790, 264] on canvas "Map" at bounding box center [678, 282] width 563 height 479
click at [787, 237] on canvas "Map" at bounding box center [678, 282] width 563 height 479
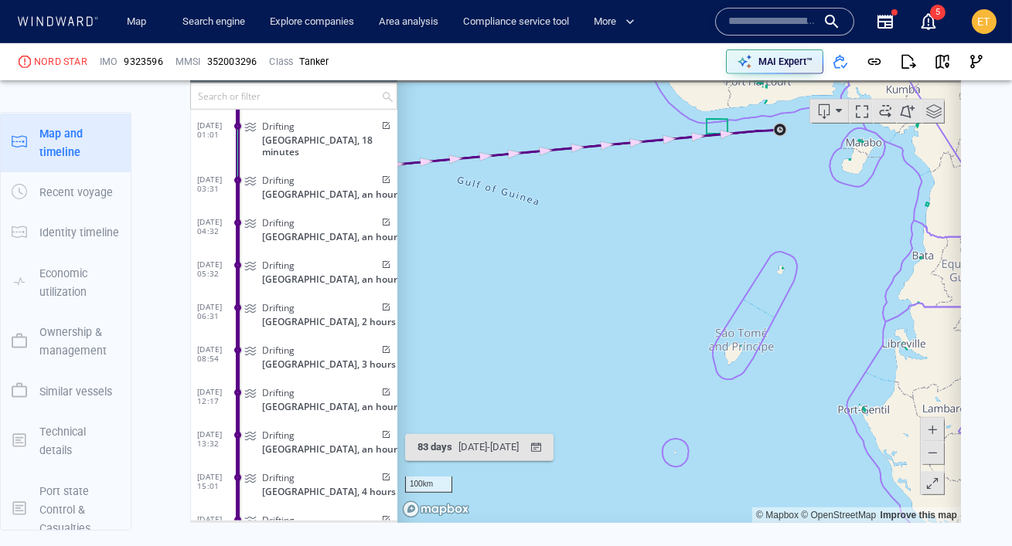
click at [785, 182] on canvas "Map" at bounding box center [678, 282] width 563 height 479
drag, startPoint x: 770, startPoint y: 148, endPoint x: 758, endPoint y: 305, distance: 157.3
click at [758, 305] on canvas "Map" at bounding box center [678, 282] width 563 height 479
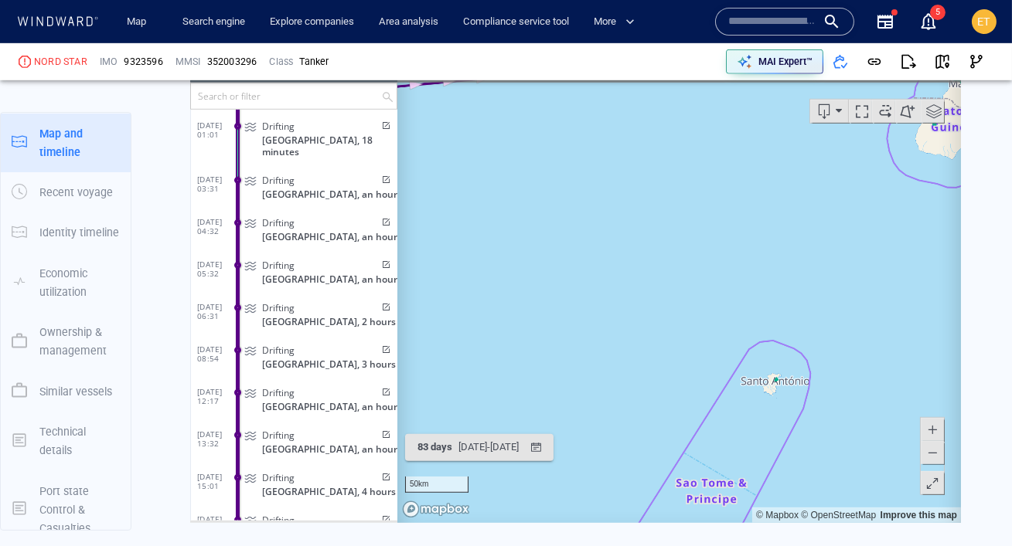
drag, startPoint x: 764, startPoint y: 206, endPoint x: 758, endPoint y: 299, distance: 93.7
click at [758, 299] on canvas "Map" at bounding box center [678, 282] width 563 height 479
click at [759, 279] on canvas "Map" at bounding box center [678, 282] width 563 height 479
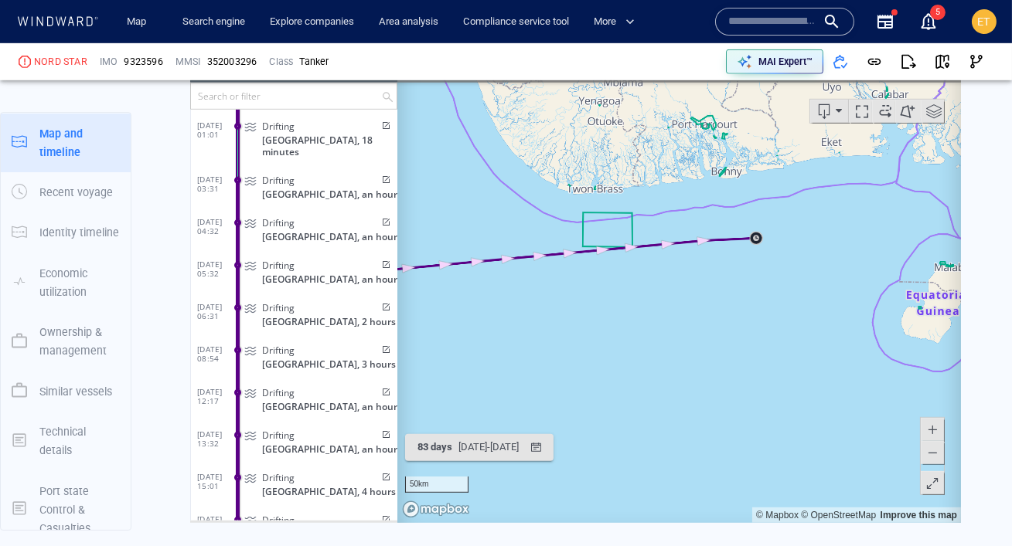
click at [759, 278] on canvas "Map" at bounding box center [678, 282] width 563 height 479
click at [759, 240] on canvas "Map" at bounding box center [678, 282] width 563 height 479
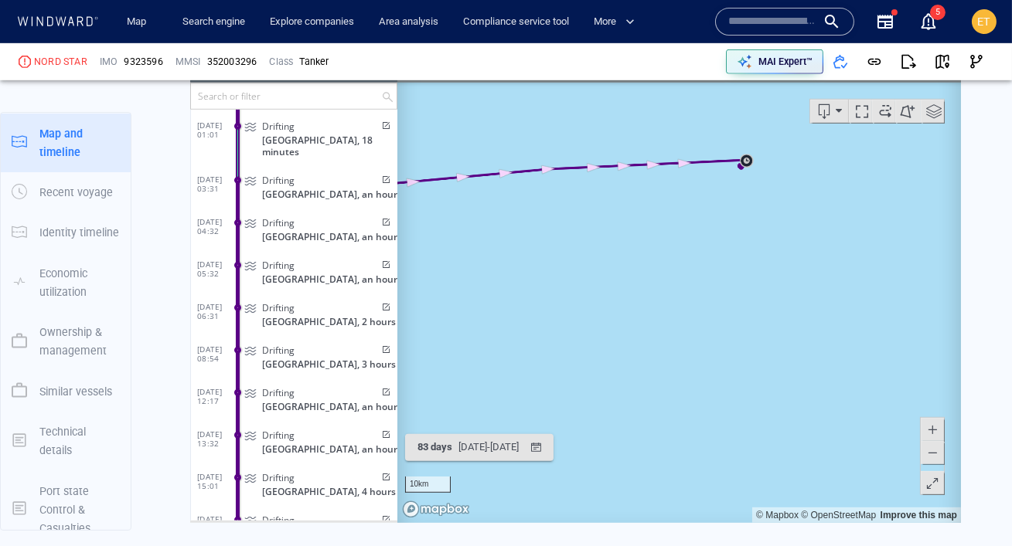
click at [761, 217] on canvas "Map" at bounding box center [678, 282] width 563 height 479
click at [724, 174] on canvas "Map" at bounding box center [678, 282] width 563 height 479
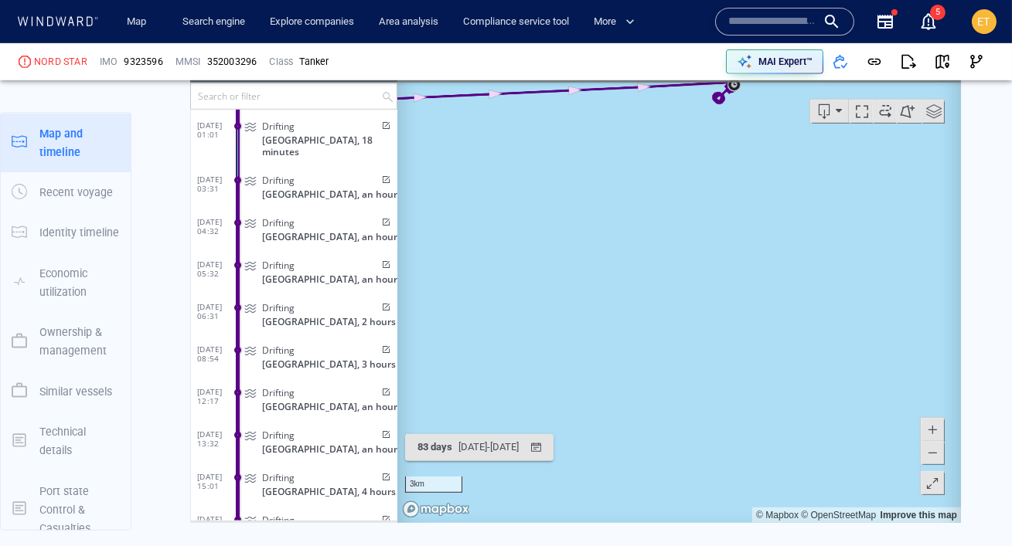
drag, startPoint x: 704, startPoint y: 136, endPoint x: 706, endPoint y: 294, distance: 158.5
click at [706, 294] on canvas "Map" at bounding box center [678, 282] width 563 height 479
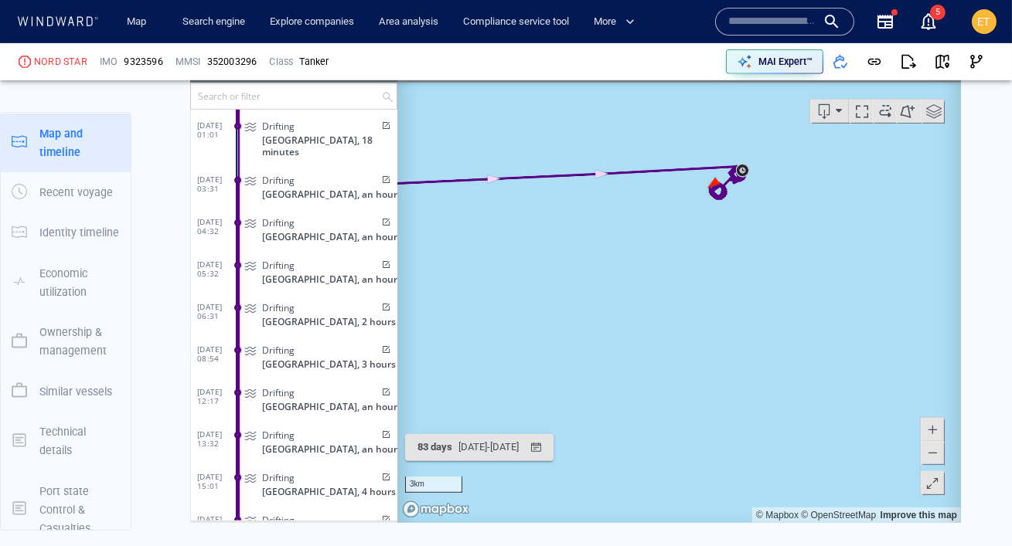
drag, startPoint x: 714, startPoint y: 186, endPoint x: 713, endPoint y: 272, distance: 86.6
click at [713, 272] on canvas "Map" at bounding box center [678, 282] width 563 height 479
click at [744, 237] on canvas "Map" at bounding box center [678, 282] width 563 height 479
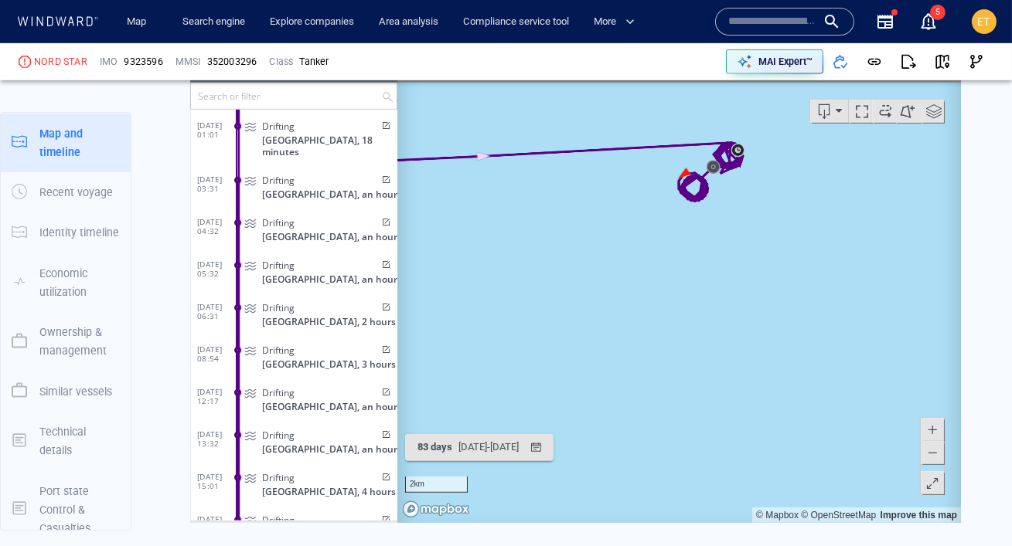
click at [734, 216] on canvas "Map" at bounding box center [678, 282] width 563 height 479
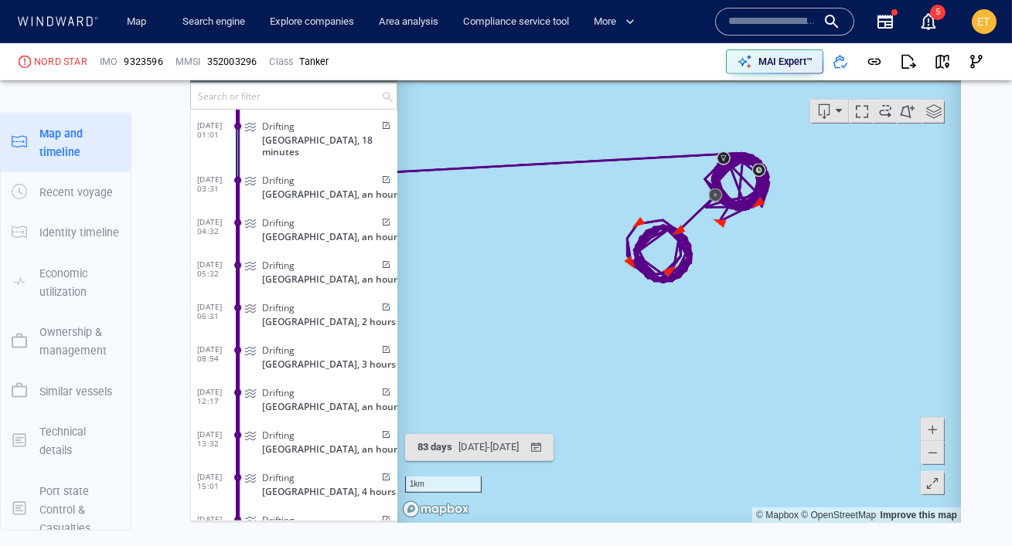
drag, startPoint x: 709, startPoint y: 193, endPoint x: 727, endPoint y: 335, distance: 143.4
click at [727, 335] on canvas "Map" at bounding box center [678, 282] width 563 height 479
click at [733, 303] on canvas "Map" at bounding box center [678, 282] width 563 height 479
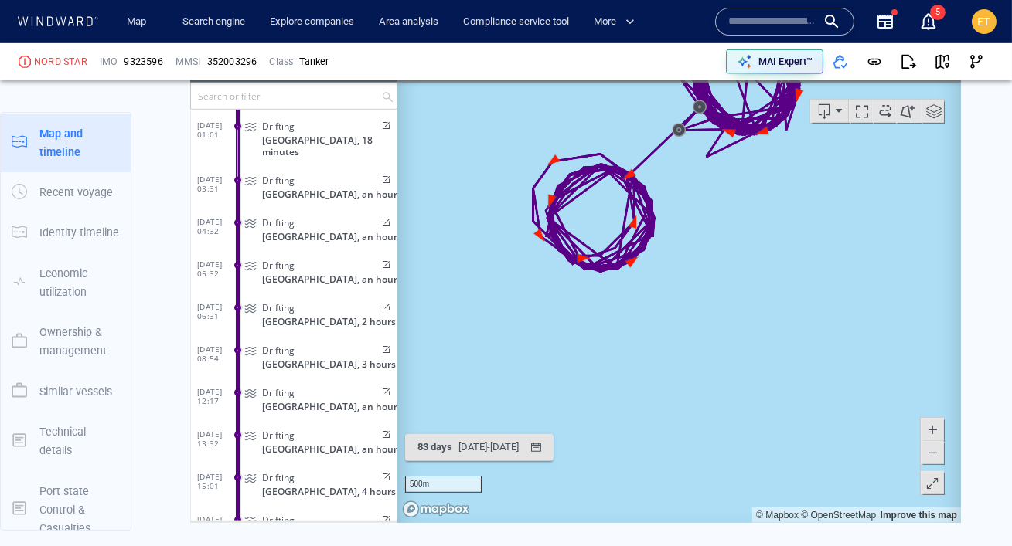
drag, startPoint x: 702, startPoint y: 246, endPoint x: 717, endPoint y: 391, distance: 146.1
click at [717, 391] on canvas "Map" at bounding box center [678, 282] width 563 height 479
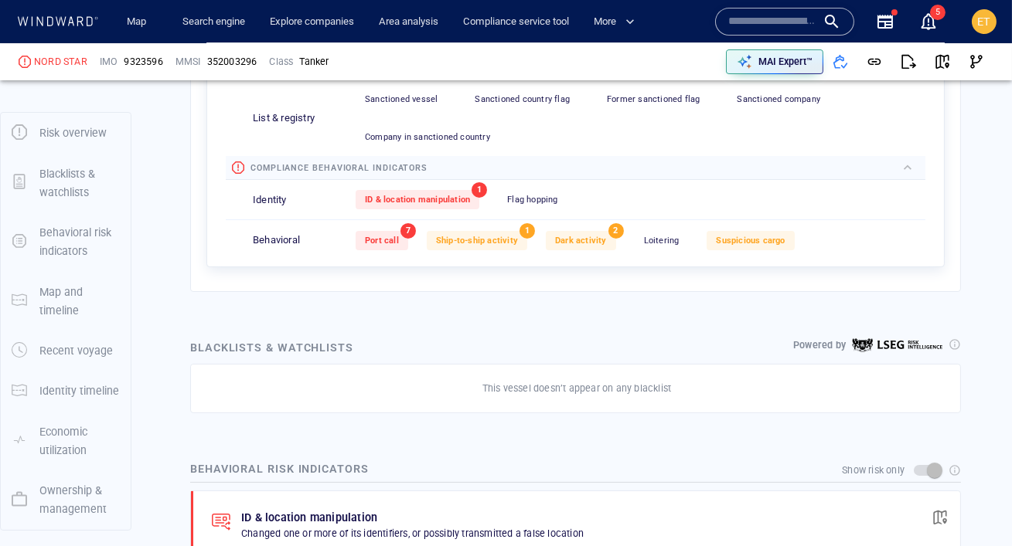
scroll to position [577, 0]
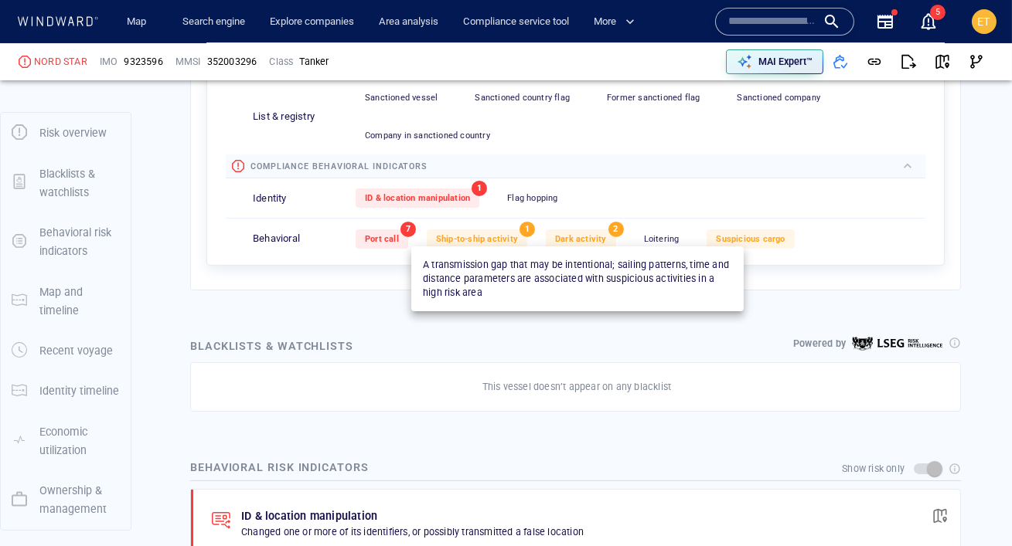
click at [584, 240] on span "Dark activity" at bounding box center [581, 239] width 52 height 10
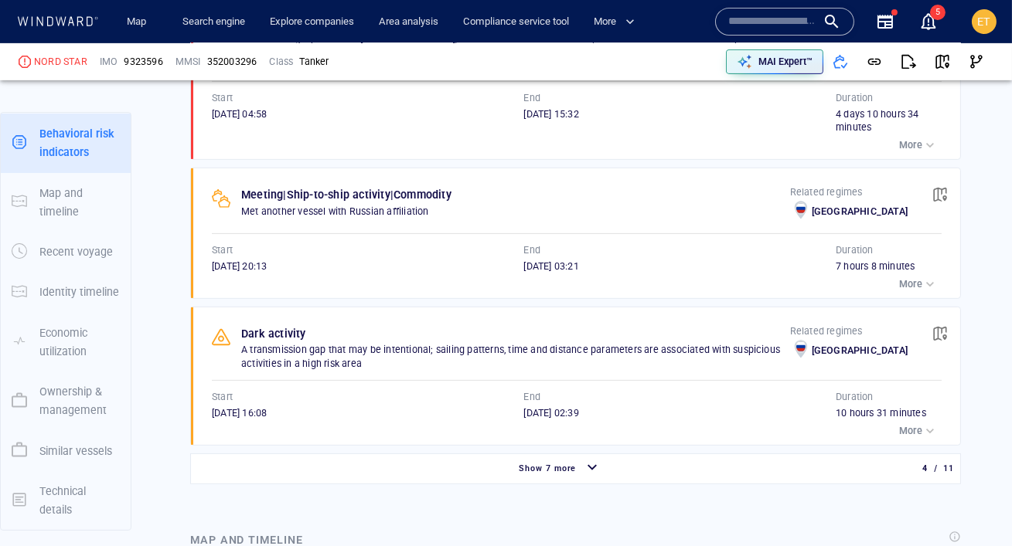
scroll to position [1349, 0]
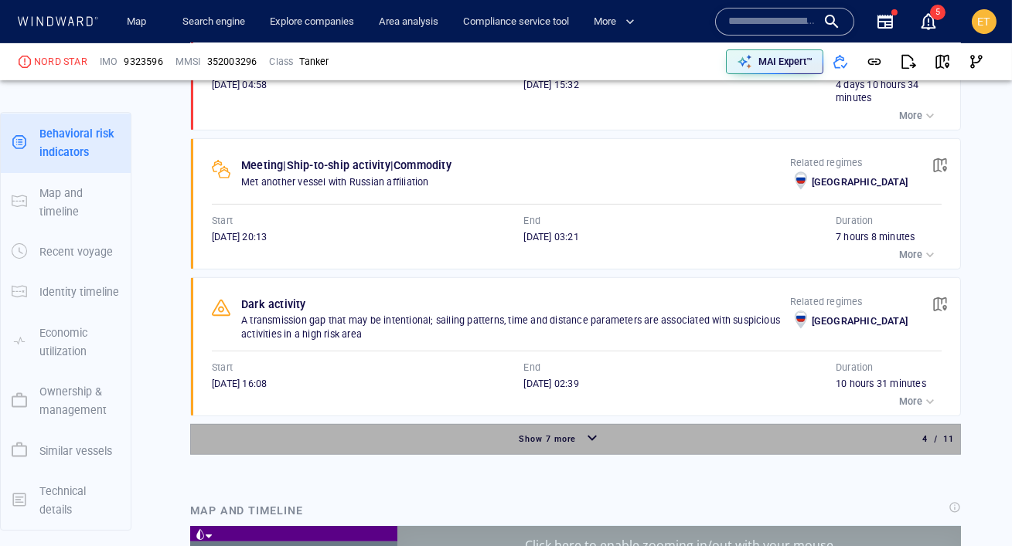
click at [584, 447] on div "button" at bounding box center [592, 439] width 25 height 27
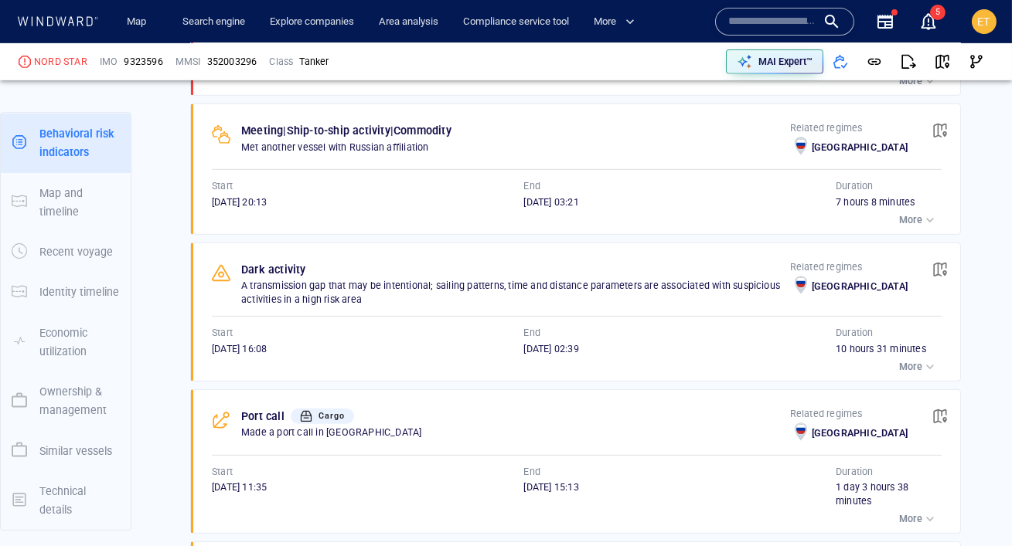
scroll to position [1401, 0]
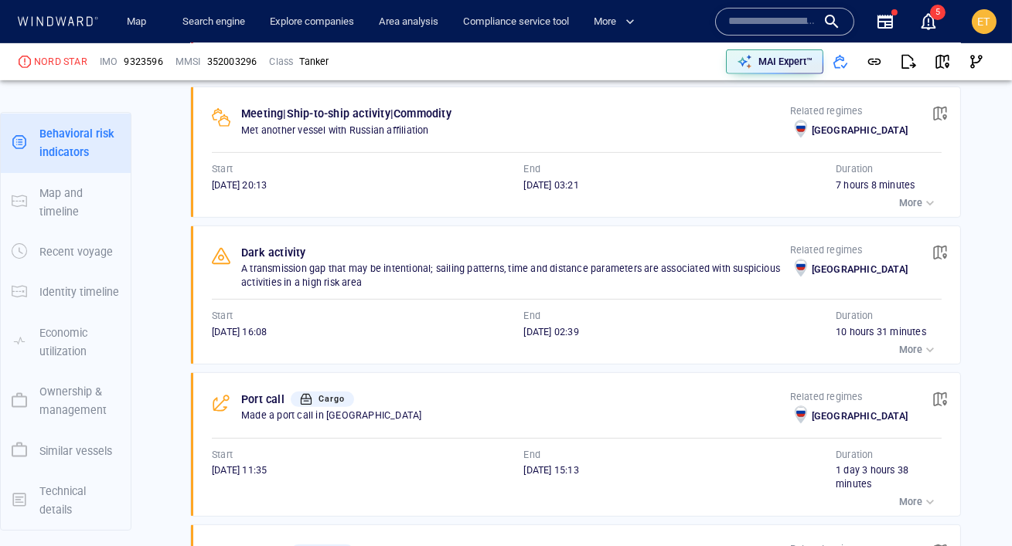
click at [918, 344] on p "More" at bounding box center [910, 350] width 23 height 14
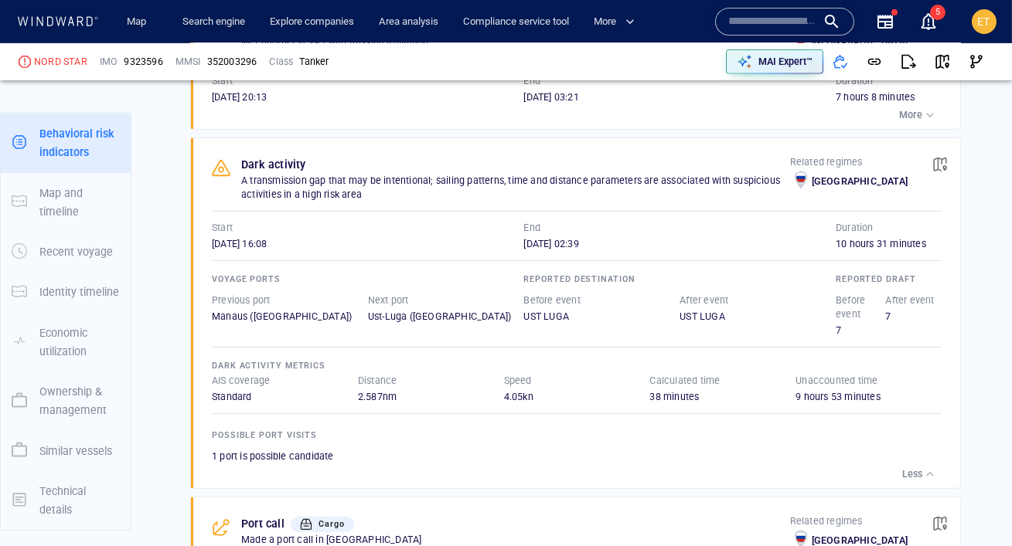
scroll to position [1517, 0]
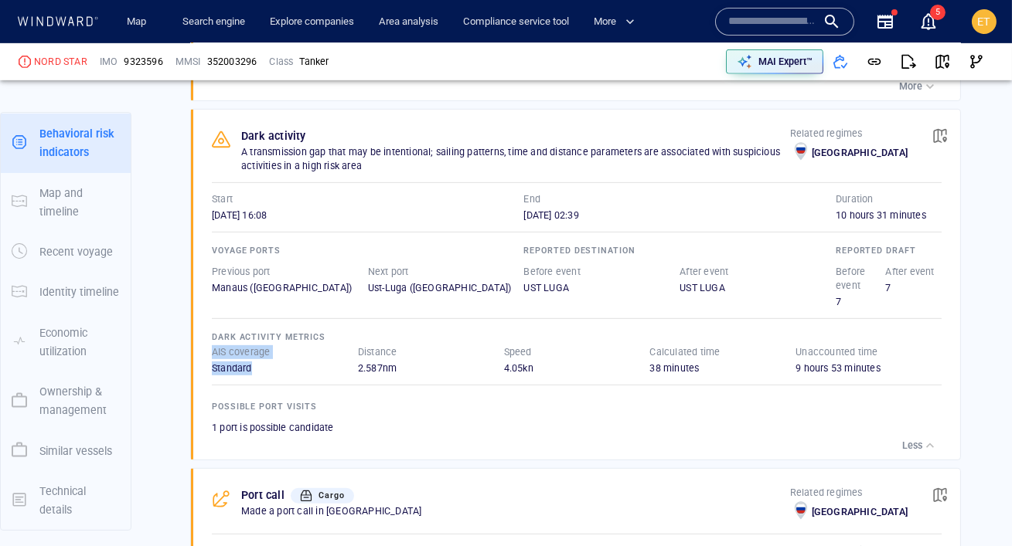
drag, startPoint x: 254, startPoint y: 369, endPoint x: 208, endPoint y: 351, distance: 48.9
click at [207, 351] on div "Dark activity A transmission gap that may be intentional; sailing patterns, tim…" at bounding box center [580, 285] width 759 height 350
drag, startPoint x: 399, startPoint y: 368, endPoint x: 357, endPoint y: 368, distance: 41.7
click at [358, 368] on div "2.587 nm" at bounding box center [431, 369] width 146 height 14
click at [382, 365] on div "2.587 nm" at bounding box center [431, 369] width 146 height 14
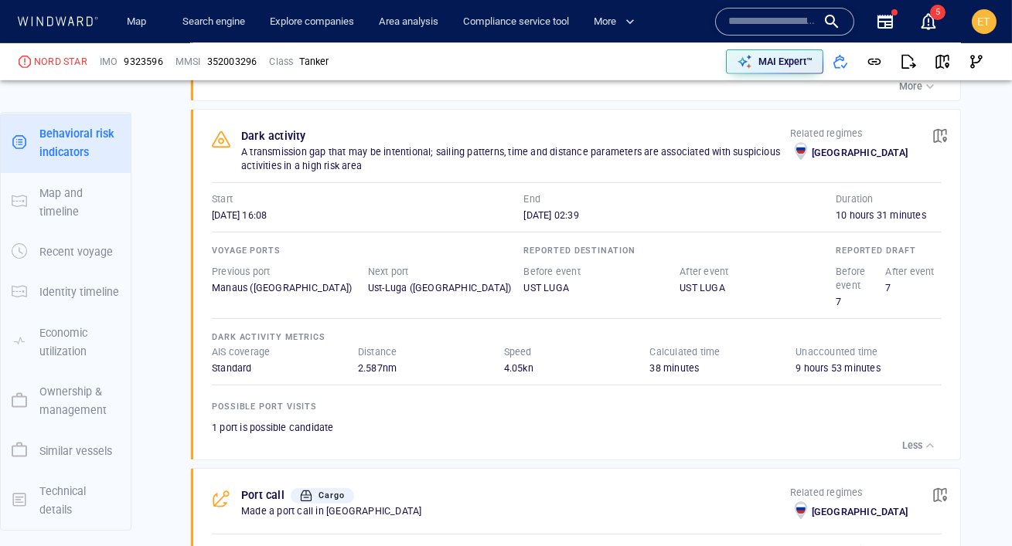
drag, startPoint x: 543, startPoint y: 369, endPoint x: 499, endPoint y: 363, distance: 44.5
click at [499, 363] on div "Dark activity metrics AIS coverage Standard Distance 2.587 nm Speed 4.05 kn Cal…" at bounding box center [577, 381] width 730 height 107
click at [521, 366] on div "4.05 kn" at bounding box center [577, 369] width 146 height 14
drag, startPoint x: 652, startPoint y: 363, endPoint x: 676, endPoint y: 366, distance: 24.1
click at [676, 366] on div "38 minutes" at bounding box center [722, 369] width 146 height 14
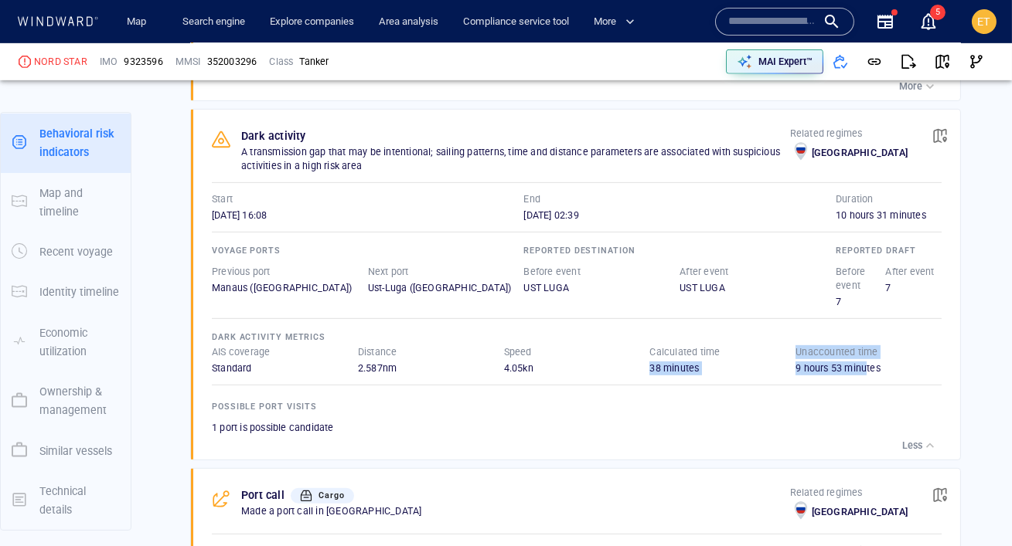
drag, startPoint x: 791, startPoint y: 349, endPoint x: 866, endPoint y: 366, distance: 77.1
click at [866, 366] on div "AIS coverage Standard Distance 2.587 nm Speed 4.05 kn Calculated time 38 minute…" at bounding box center [577, 360] width 730 height 30
click at [942, 138] on span "button" at bounding box center [939, 135] width 15 height 15
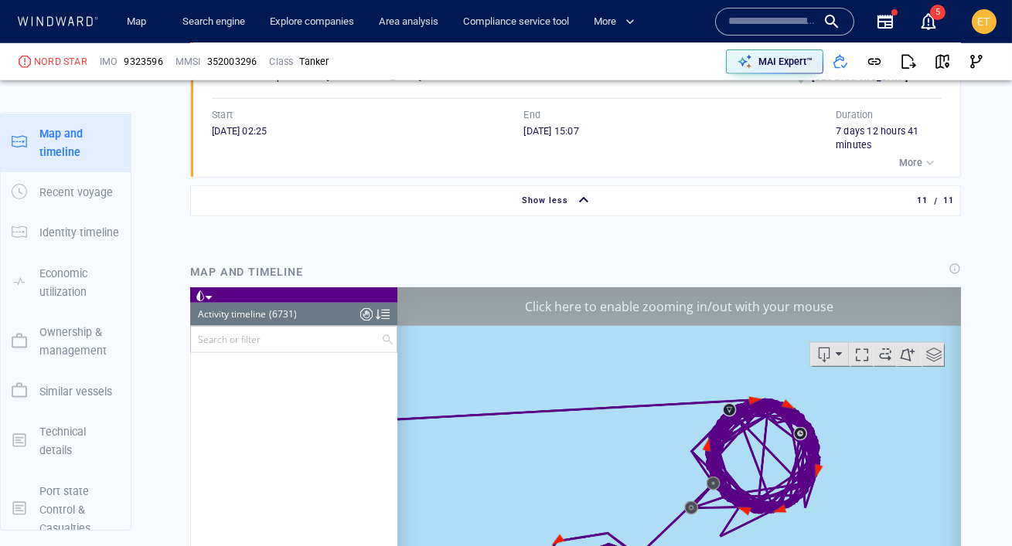
scroll to position [253407, 0]
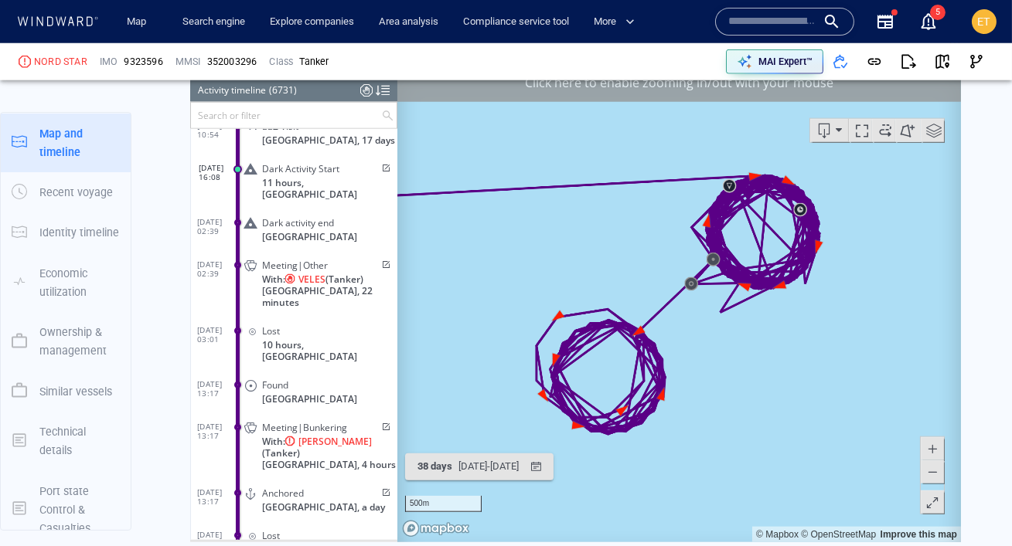
scroll to position [3061, 0]
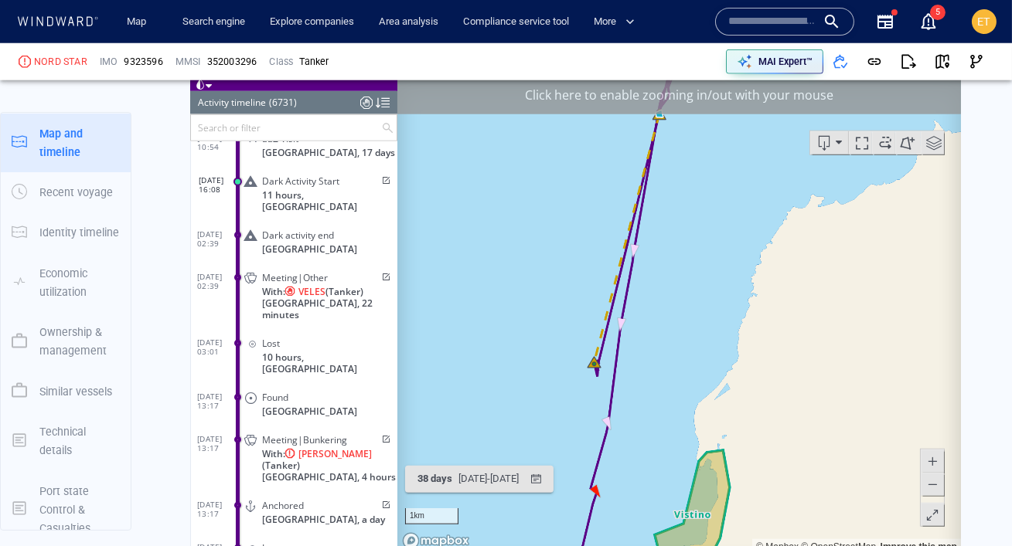
click at [934, 485] on span at bounding box center [931, 484] width 15 height 23
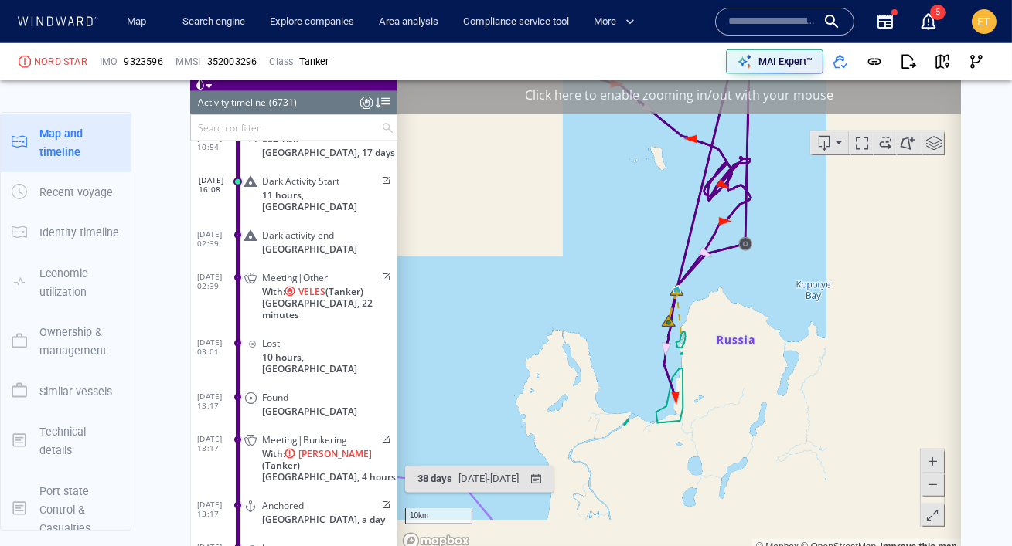
click at [934, 485] on span at bounding box center [931, 484] width 15 height 23
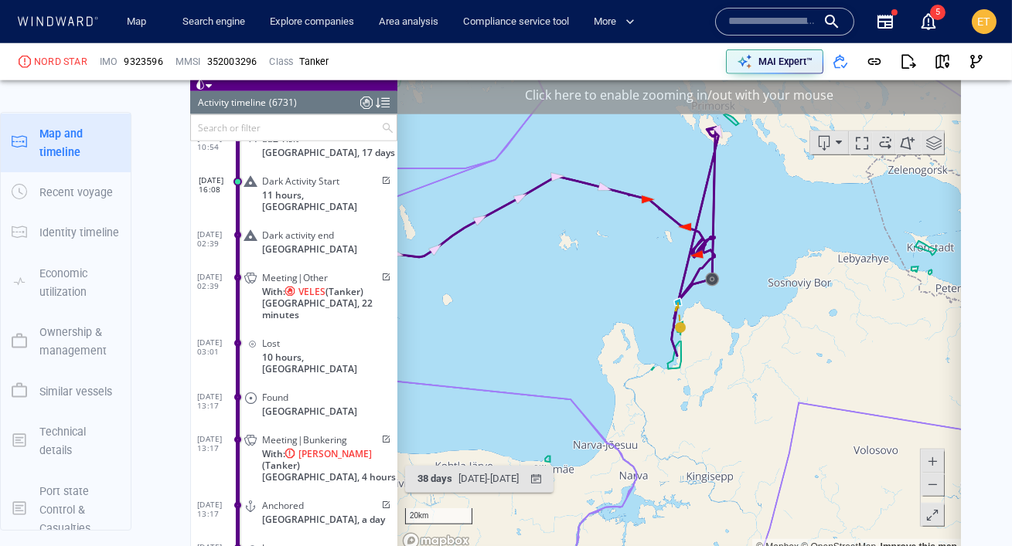
click at [935, 463] on span at bounding box center [931, 461] width 15 height 23
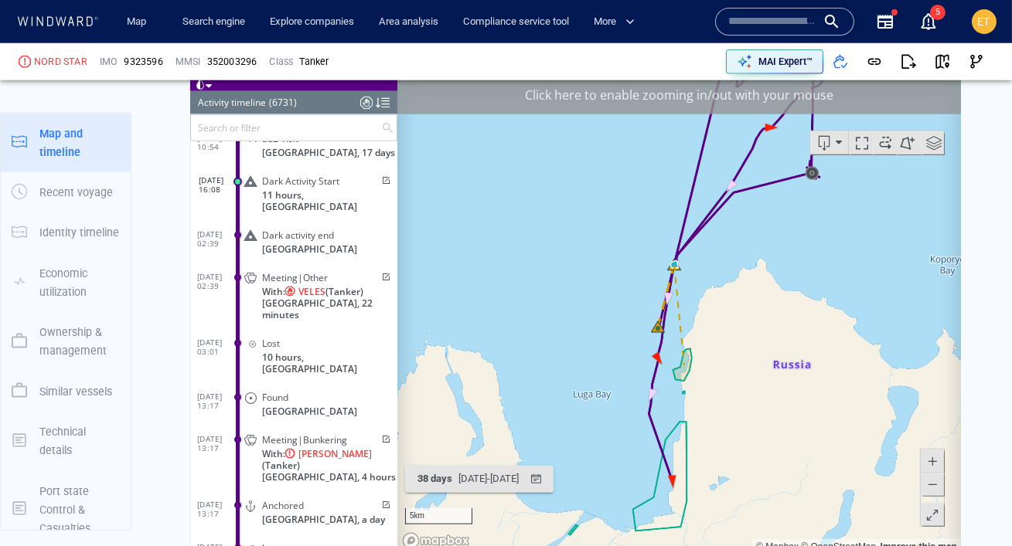
drag, startPoint x: 752, startPoint y: 464, endPoint x: 764, endPoint y: 388, distance: 76.6
click at [764, 388] on canvas "Map" at bounding box center [678, 315] width 563 height 479
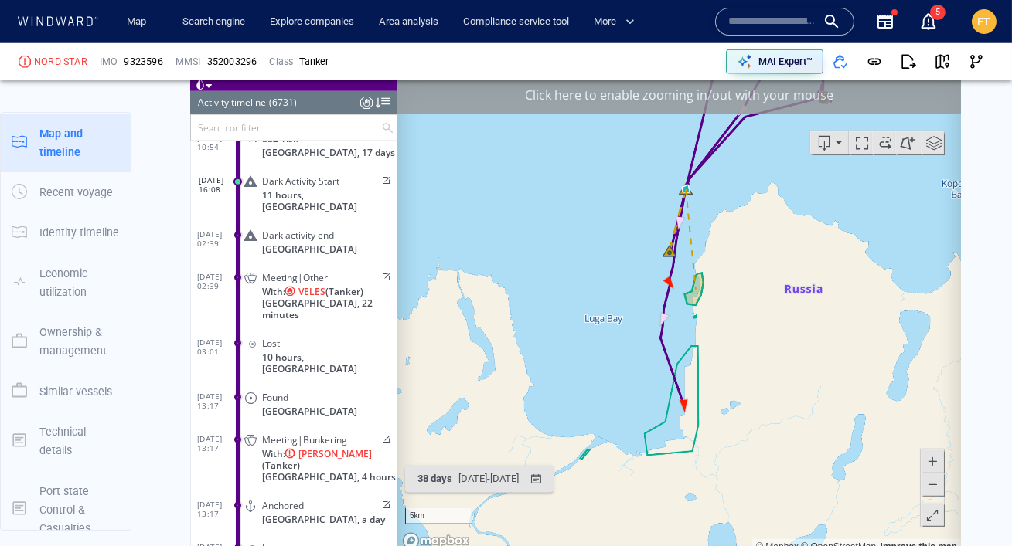
click at [711, 396] on canvas "Map" at bounding box center [678, 315] width 563 height 479
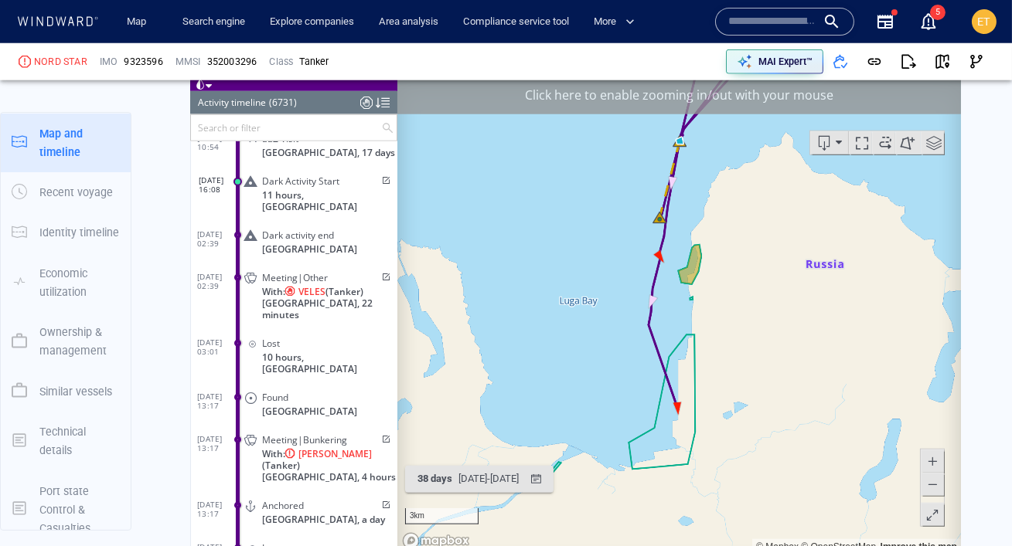
click at [703, 411] on canvas "Map" at bounding box center [678, 315] width 563 height 479
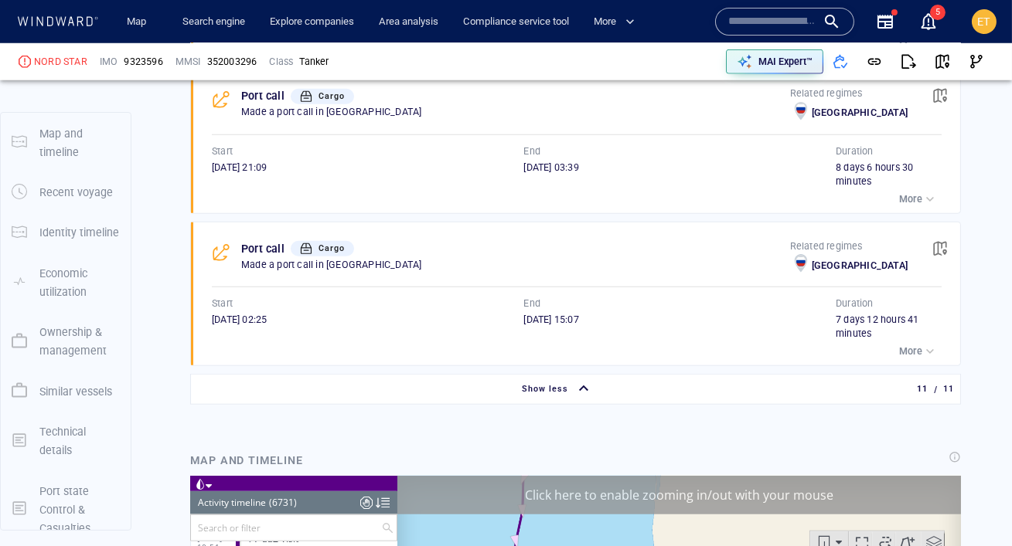
scroll to position [139, 0]
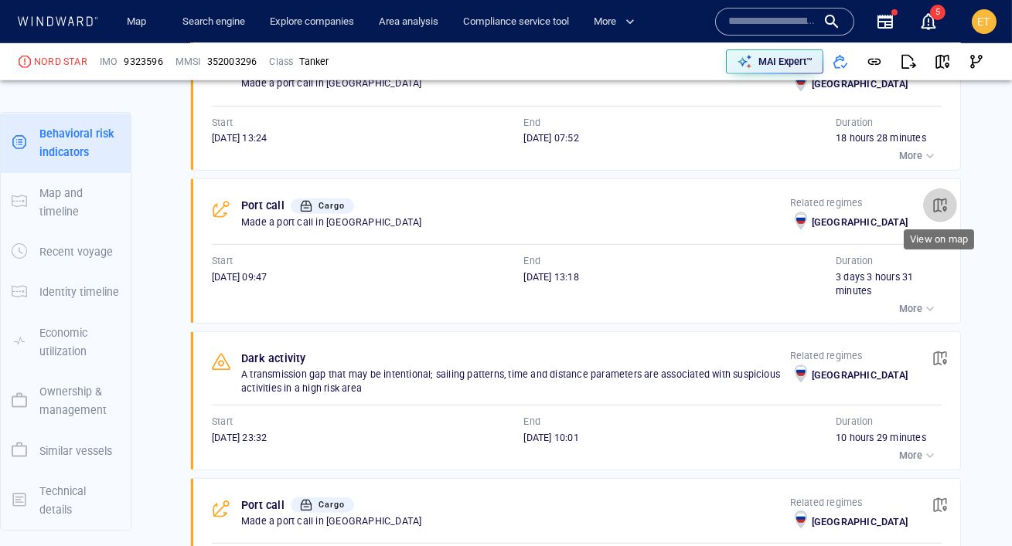
click at [935, 202] on span "button" at bounding box center [939, 205] width 15 height 15
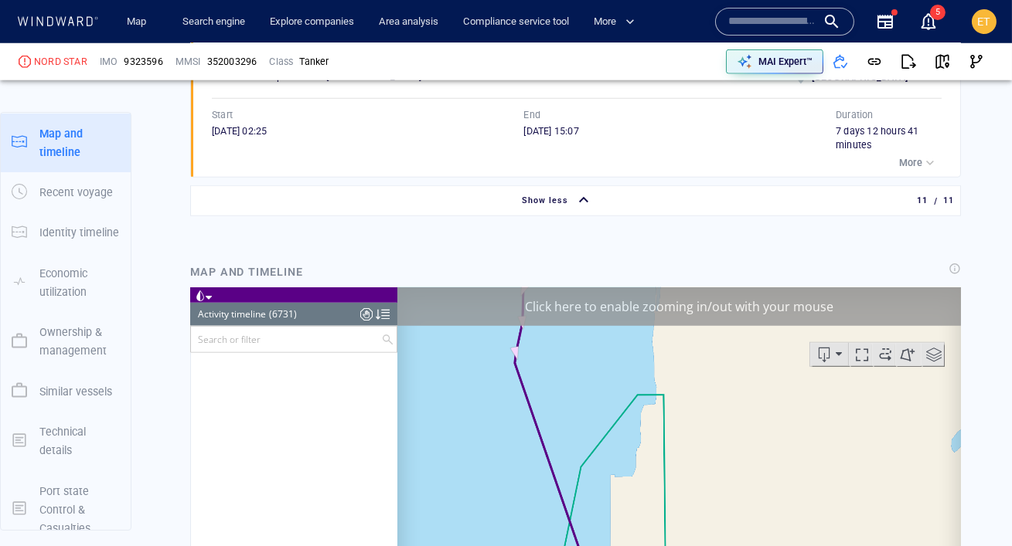
scroll to position [236403, 0]
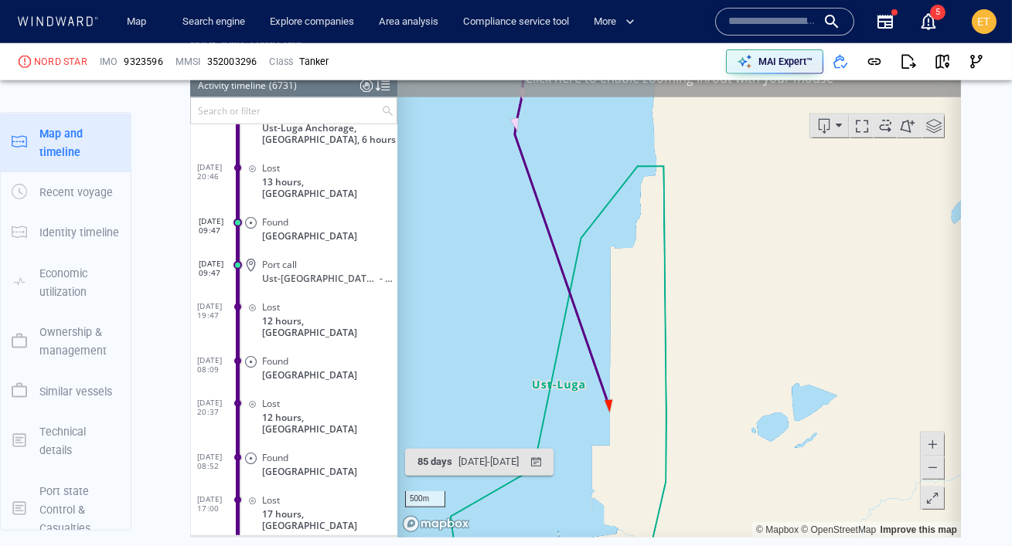
scroll to position [3083, 0]
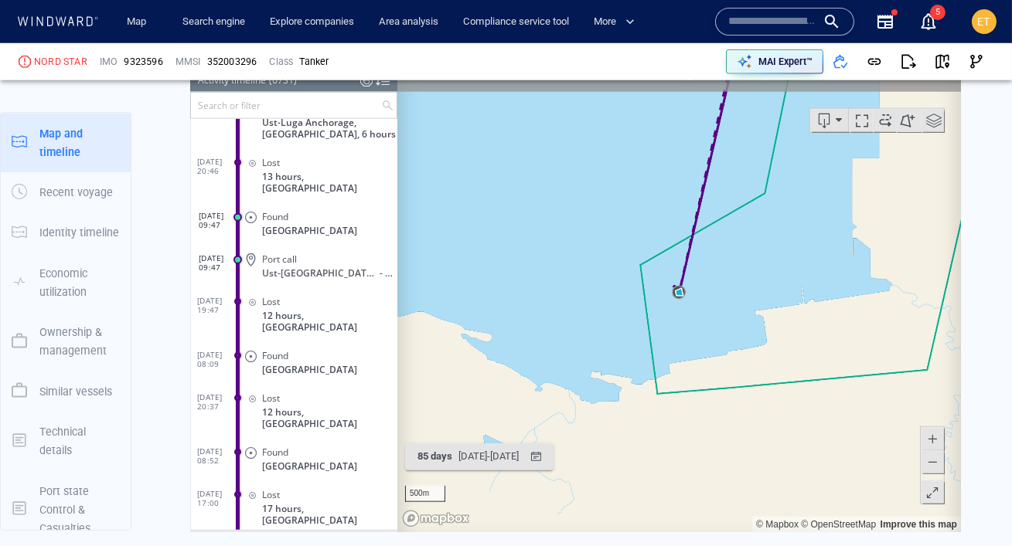
click at [935, 464] on span at bounding box center [931, 462] width 15 height 23
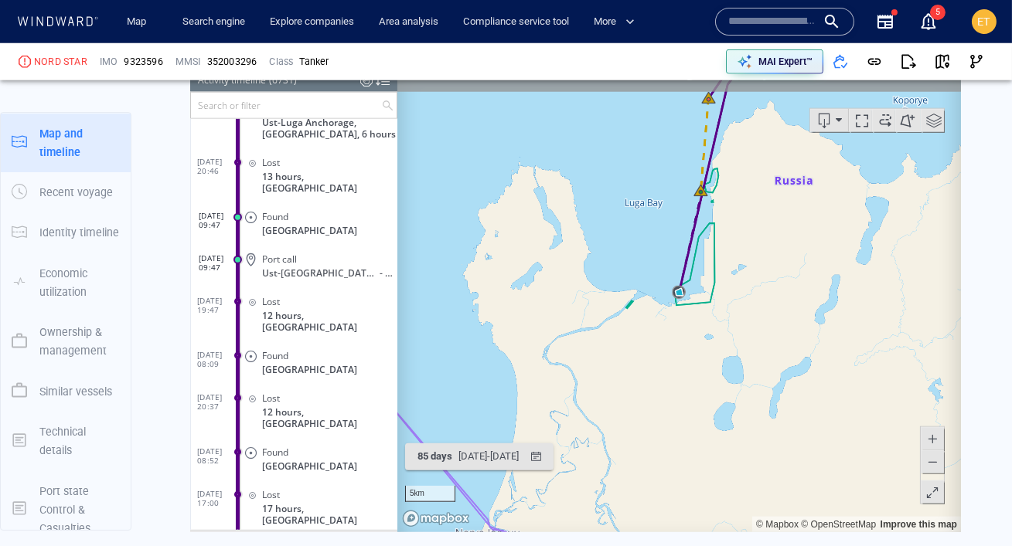
click at [935, 464] on span at bounding box center [931, 462] width 15 height 23
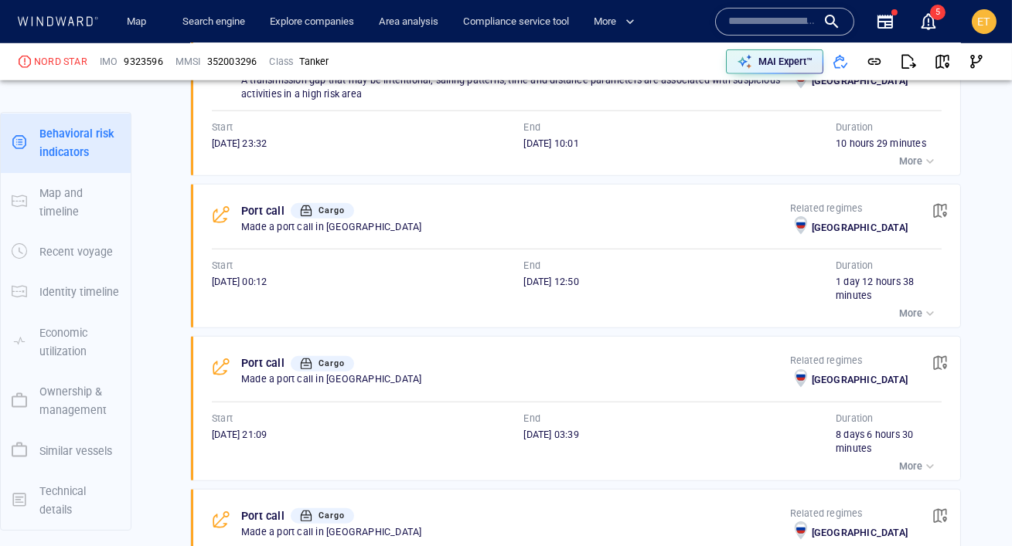
scroll to position [2374, 0]
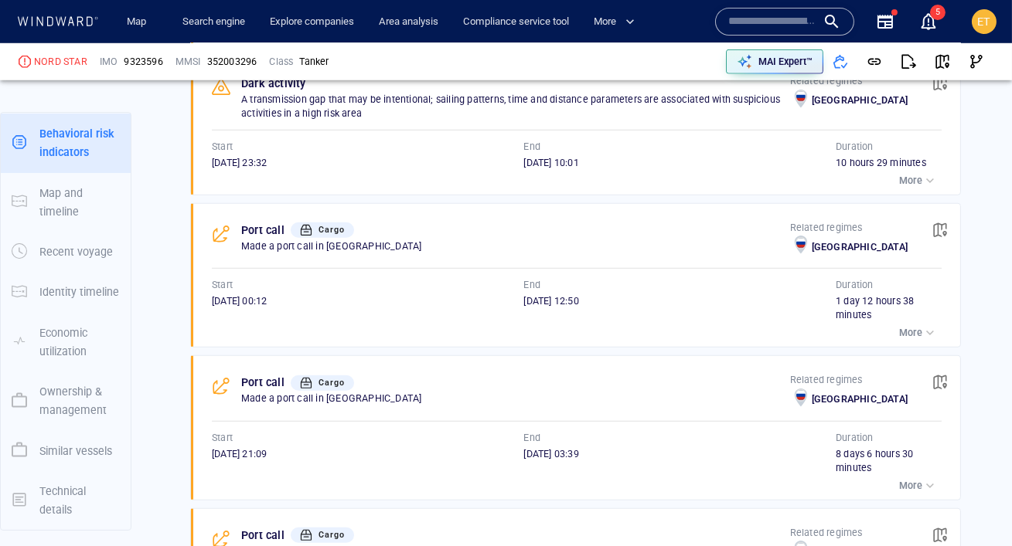
click at [917, 329] on p "More" at bounding box center [910, 333] width 23 height 14
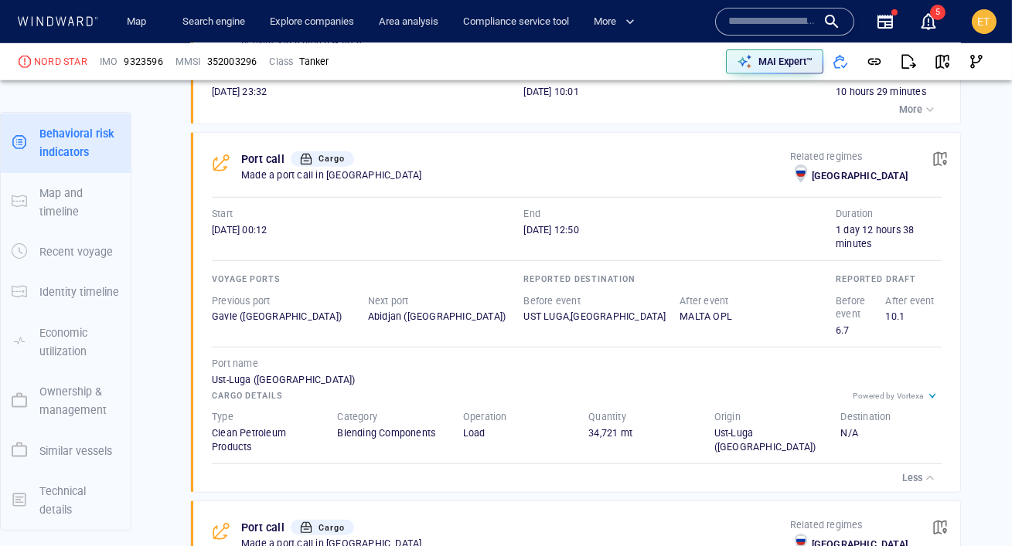
scroll to position [2442, 0]
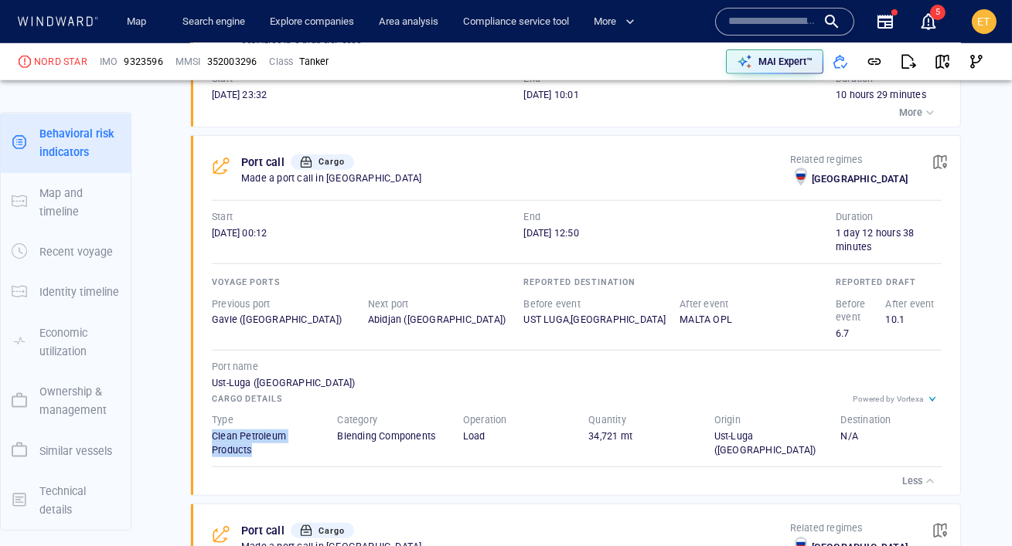
drag, startPoint x: 264, startPoint y: 446, endPoint x: 205, endPoint y: 424, distance: 62.9
click at [205, 424] on div "Type Clean Petroleum Products" at bounding box center [261, 435] width 125 height 69
drag, startPoint x: 502, startPoint y: 428, endPoint x: 463, endPoint y: 411, distance: 42.2
click at [463, 414] on div "Operation Load" at bounding box center [513, 429] width 100 height 30
drag, startPoint x: 648, startPoint y: 432, endPoint x: 585, endPoint y: 404, distance: 69.2
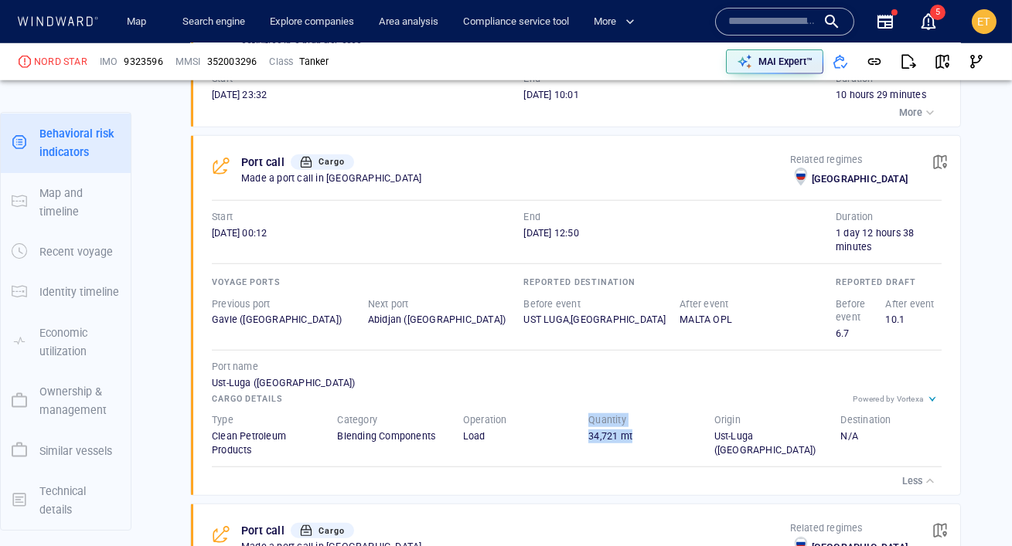
click at [585, 404] on div "Quantity 34,721 mt" at bounding box center [638, 435] width 125 height 69
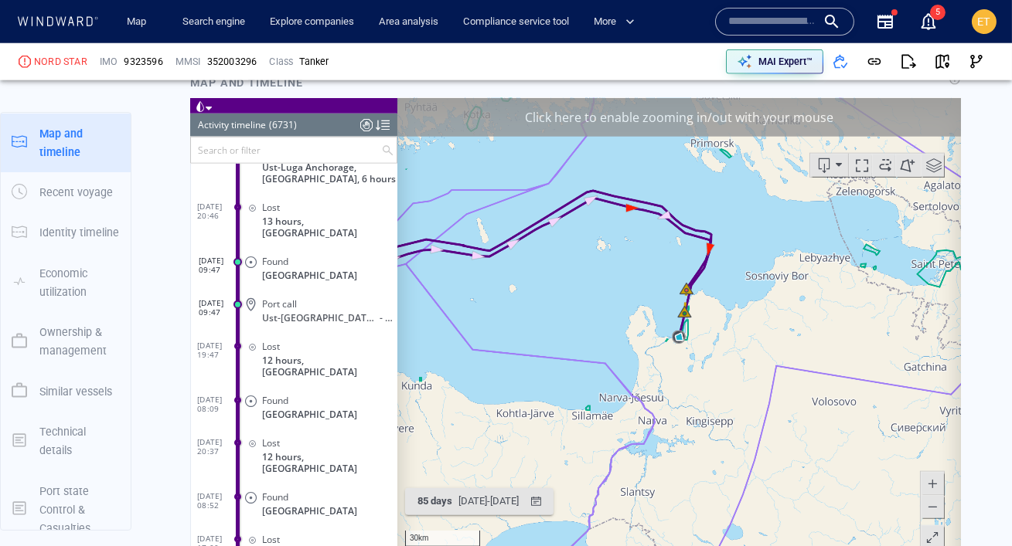
scroll to position [3258, 0]
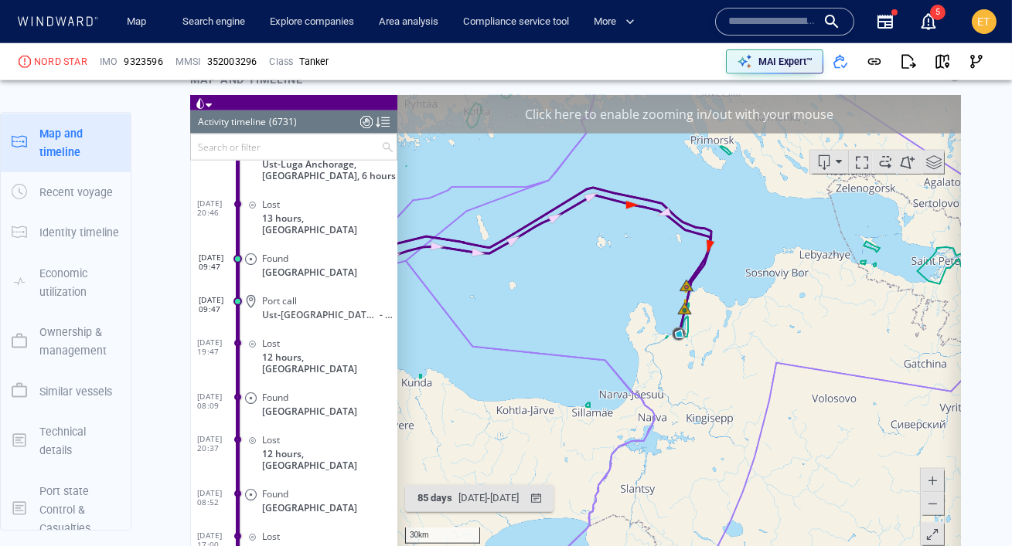
click at [297, 145] on input "text" at bounding box center [285, 147] width 190 height 26
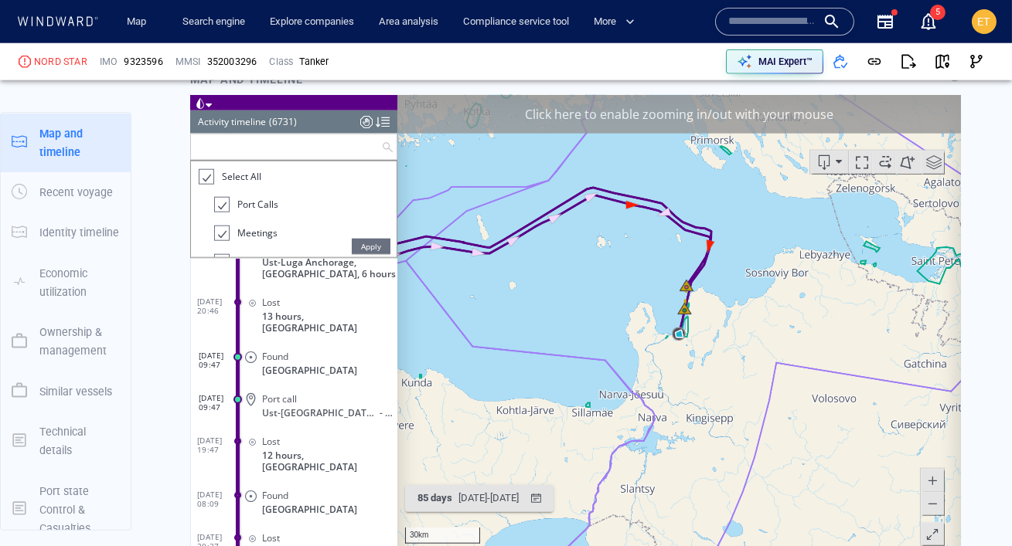
click at [205, 174] on div at bounding box center [204, 177] width 15 height 18
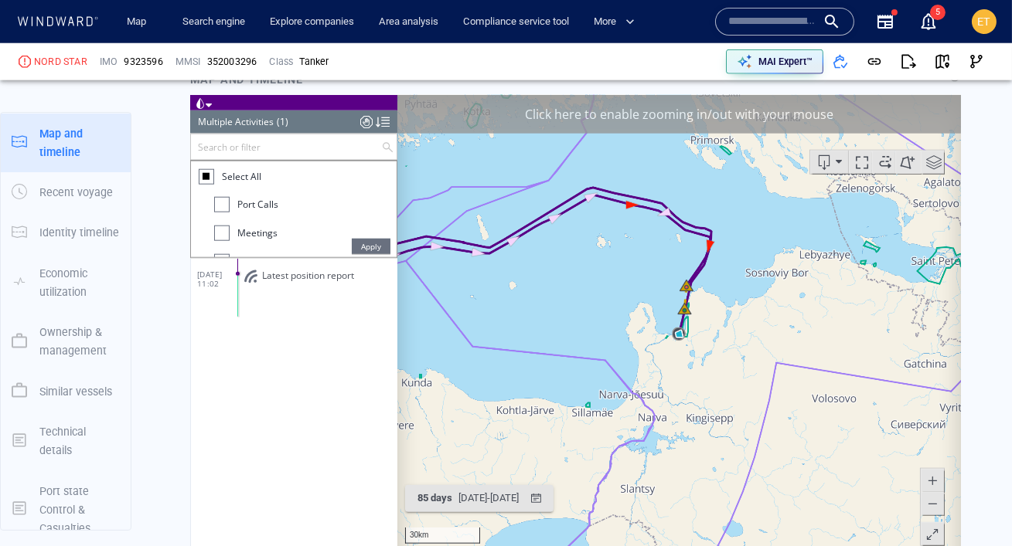
scroll to position [0, 0]
click at [221, 205] on div at bounding box center [220, 204] width 15 height 15
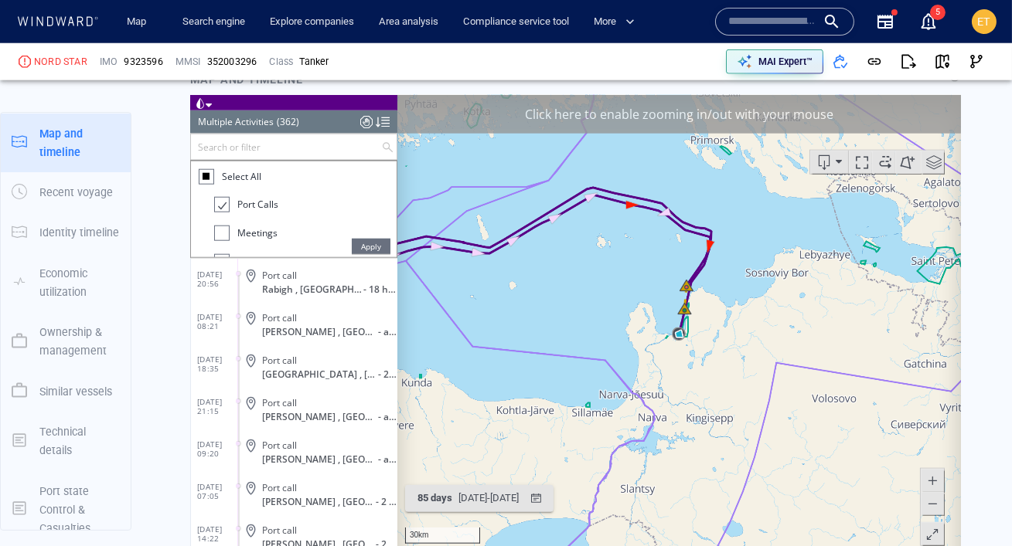
click at [373, 247] on span "Apply" at bounding box center [370, 246] width 39 height 15
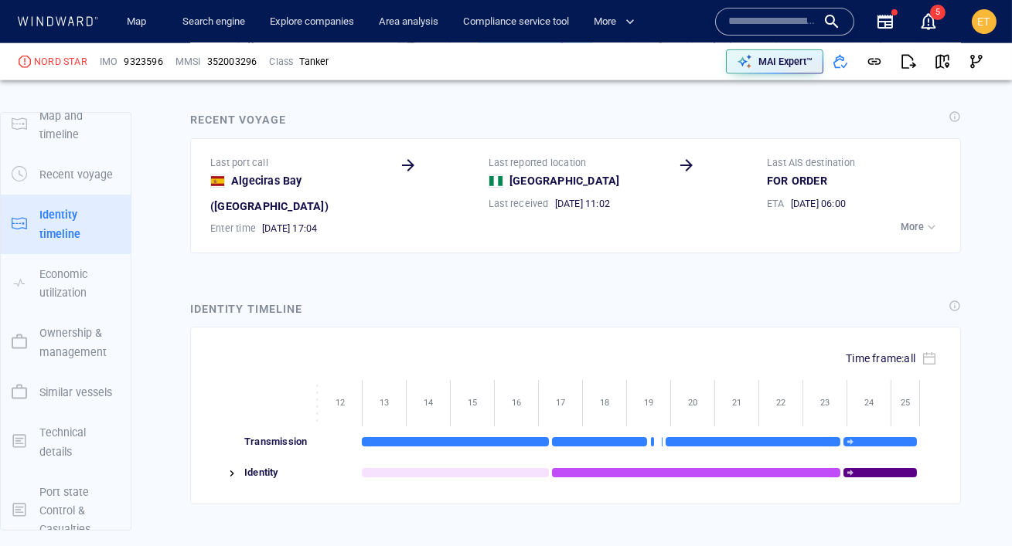
scroll to position [3784, 0]
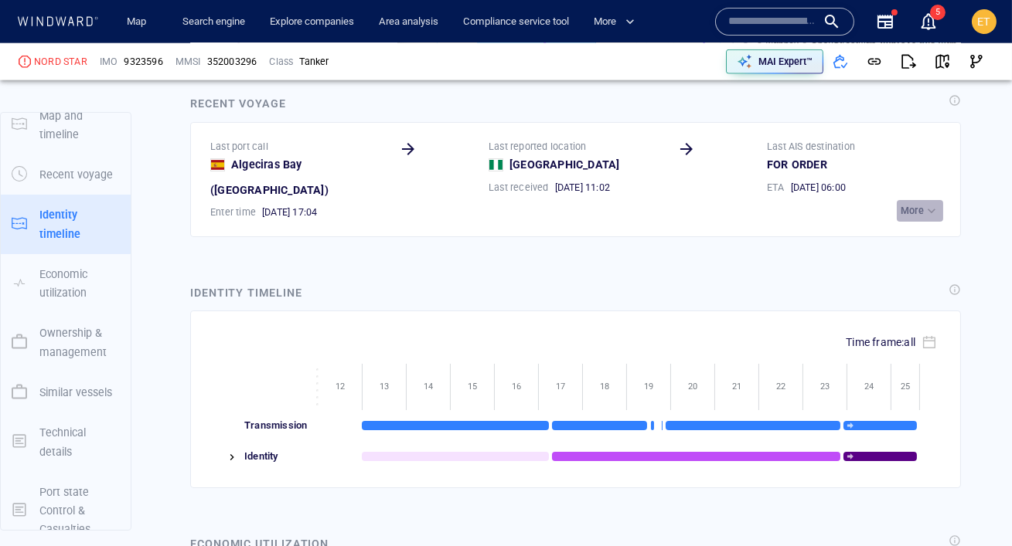
click at [920, 204] on p "More" at bounding box center [911, 211] width 23 height 14
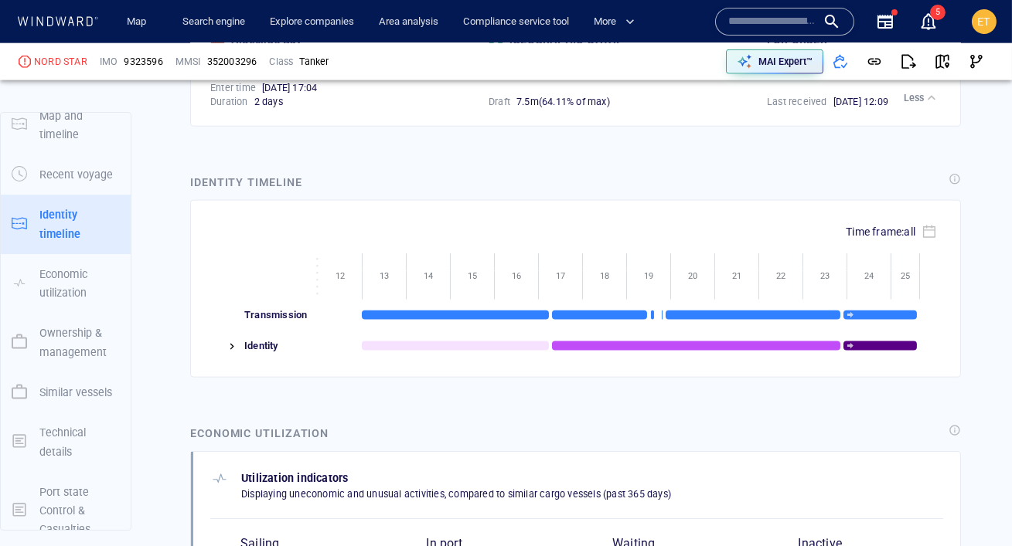
scroll to position [3920, 0]
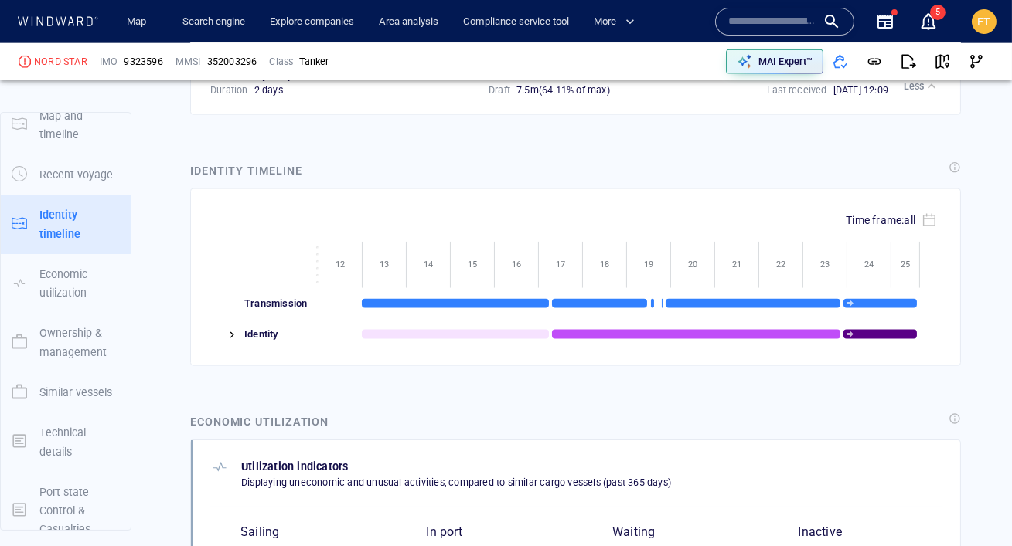
click at [230, 329] on img at bounding box center [232, 335] width 12 height 12
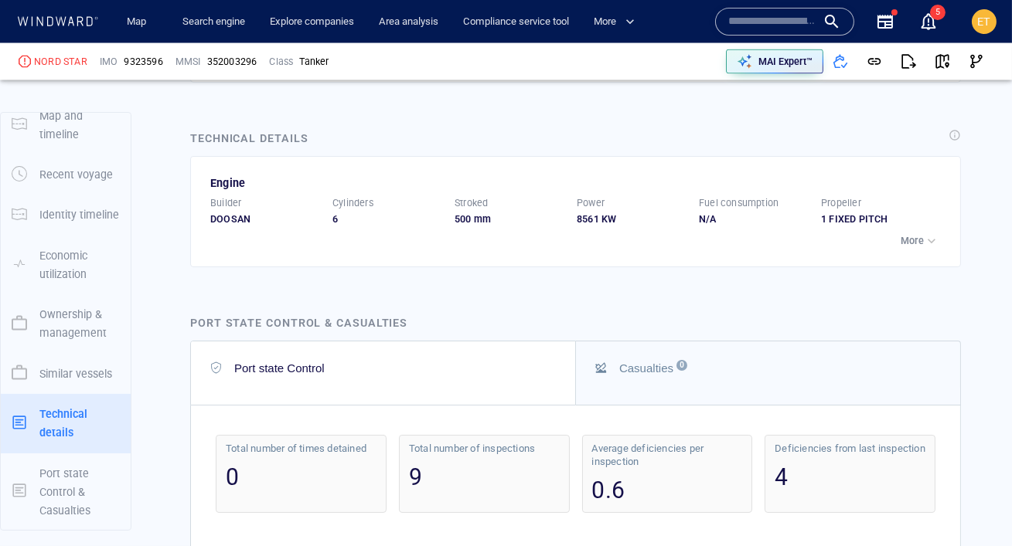
scroll to position [5546, 0]
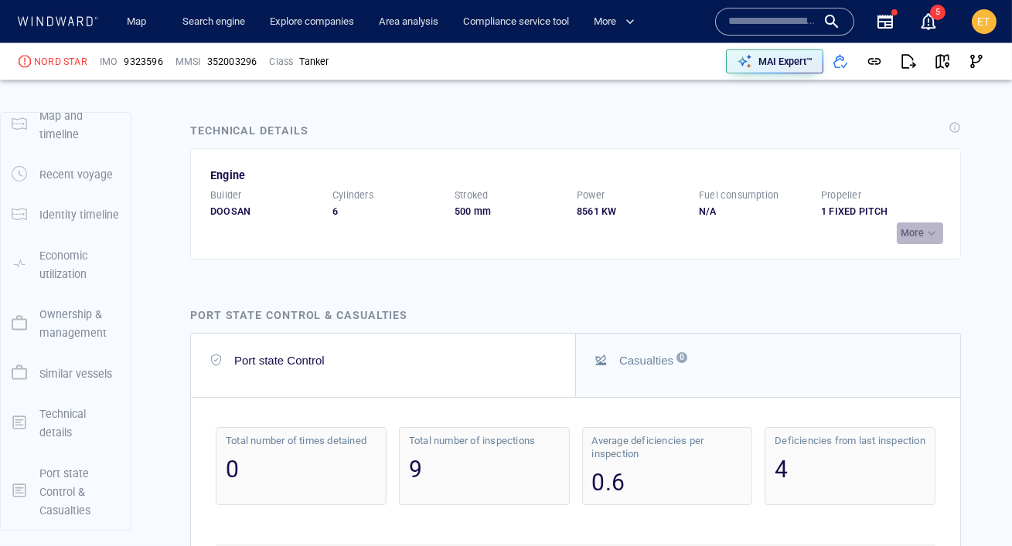
click at [900, 244] on button "More" at bounding box center [920, 234] width 46 height 22
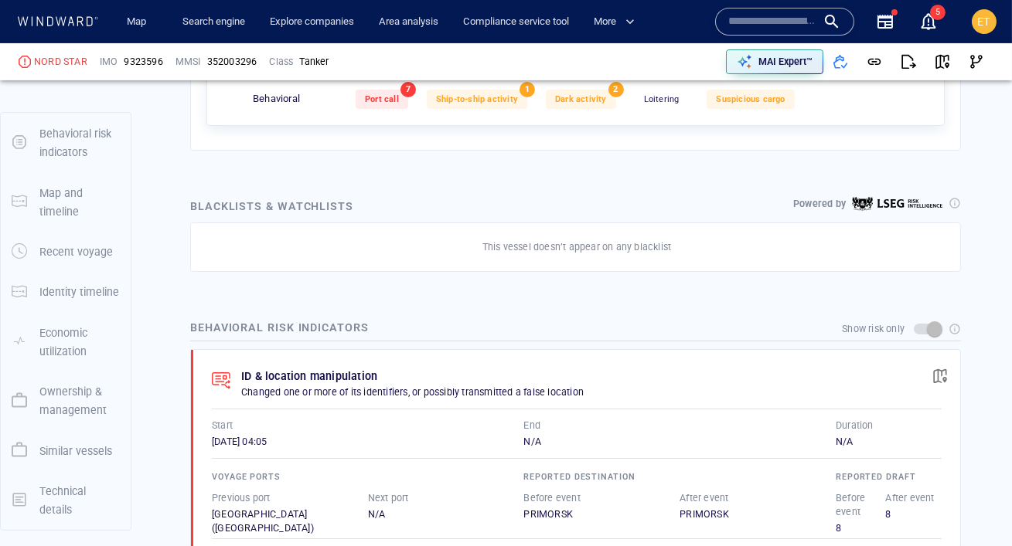
scroll to position [0, 0]
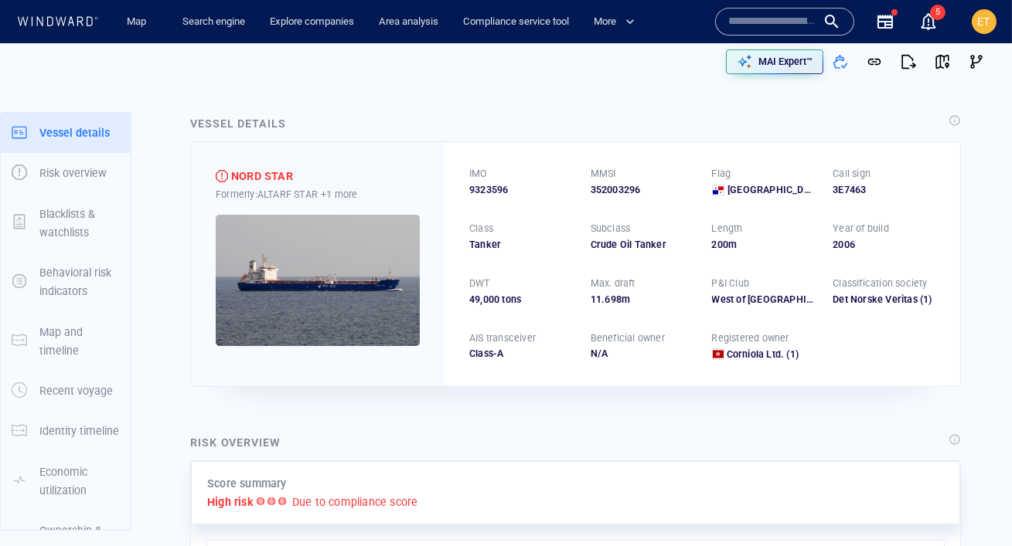
click at [897, 103] on div "Vessel details NORD STAR Formerly: ALTARF STAR +1 more IMO 9323596 MMSI 3520032…" at bounding box center [575, 251] width 795 height 298
click at [904, 63] on span "button" at bounding box center [907, 61] width 15 height 15
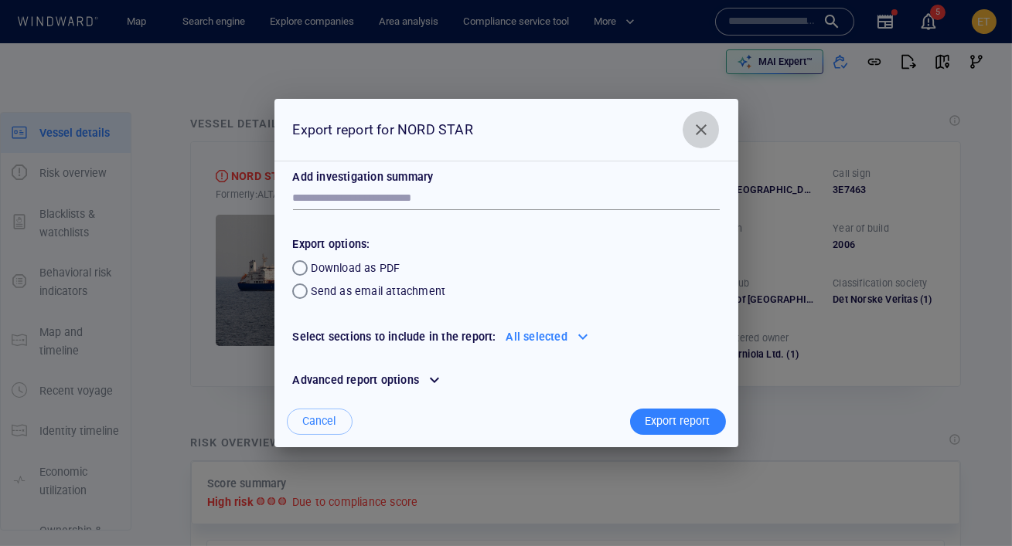
click at [699, 129] on span "Close" at bounding box center [701, 130] width 19 height 19
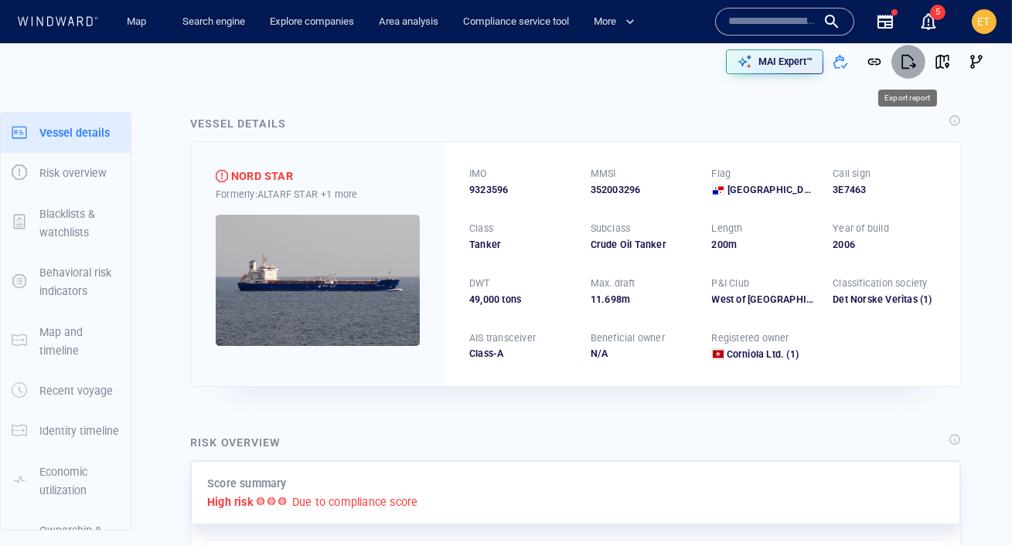
click at [906, 66] on span "button" at bounding box center [907, 61] width 15 height 15
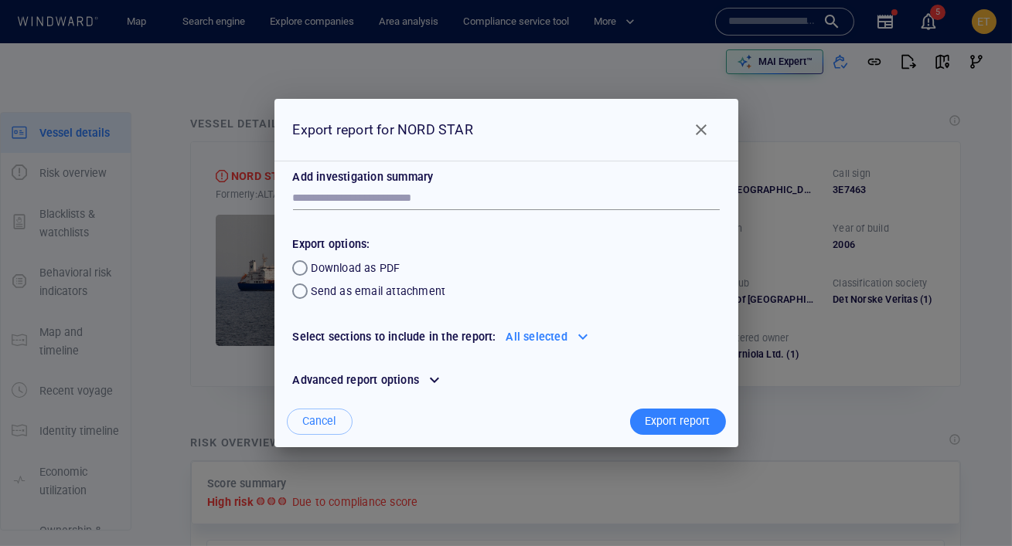
click at [696, 126] on span "Close" at bounding box center [701, 130] width 19 height 19
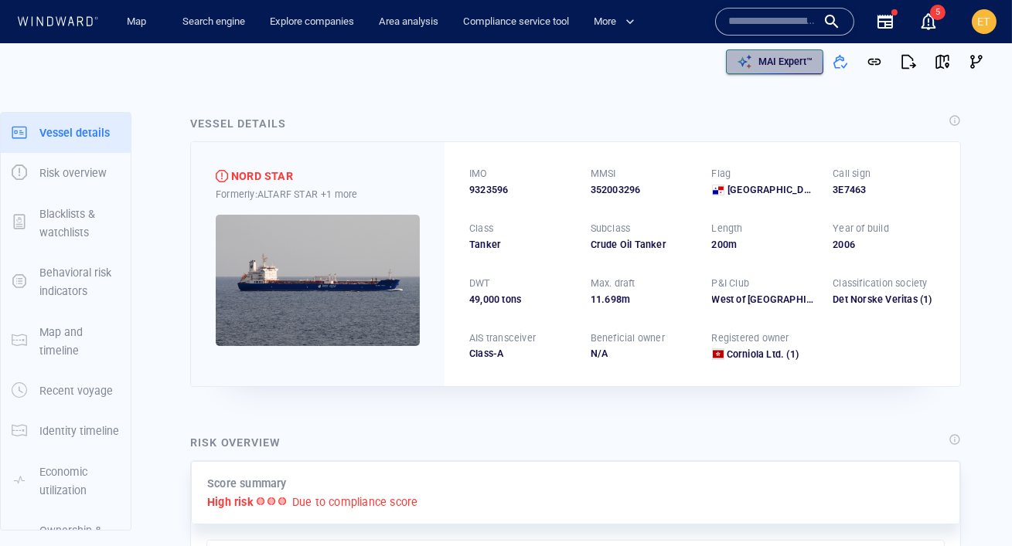
click at [779, 66] on p "MAI Expert™" at bounding box center [785, 62] width 54 height 14
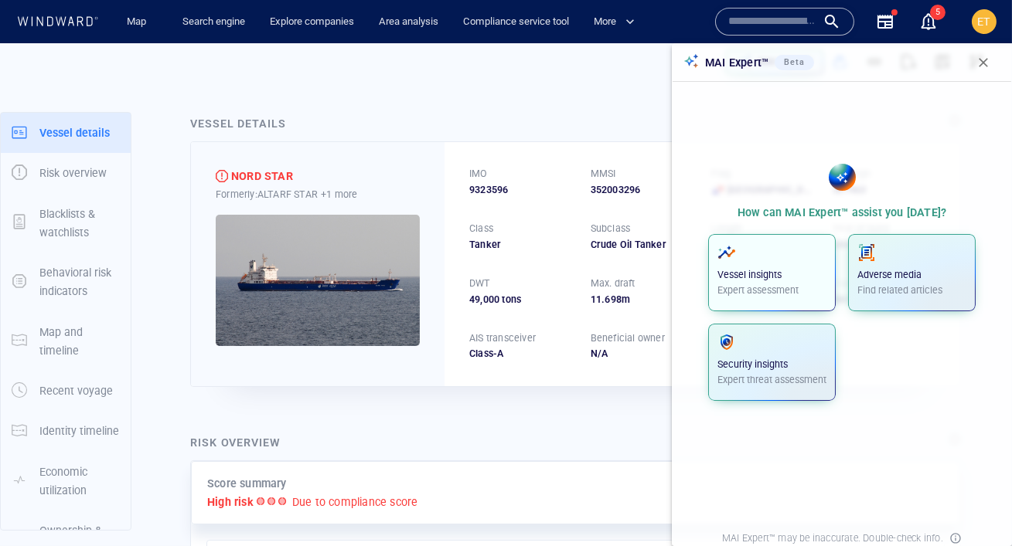
click at [775, 254] on span "button" at bounding box center [771, 252] width 109 height 19
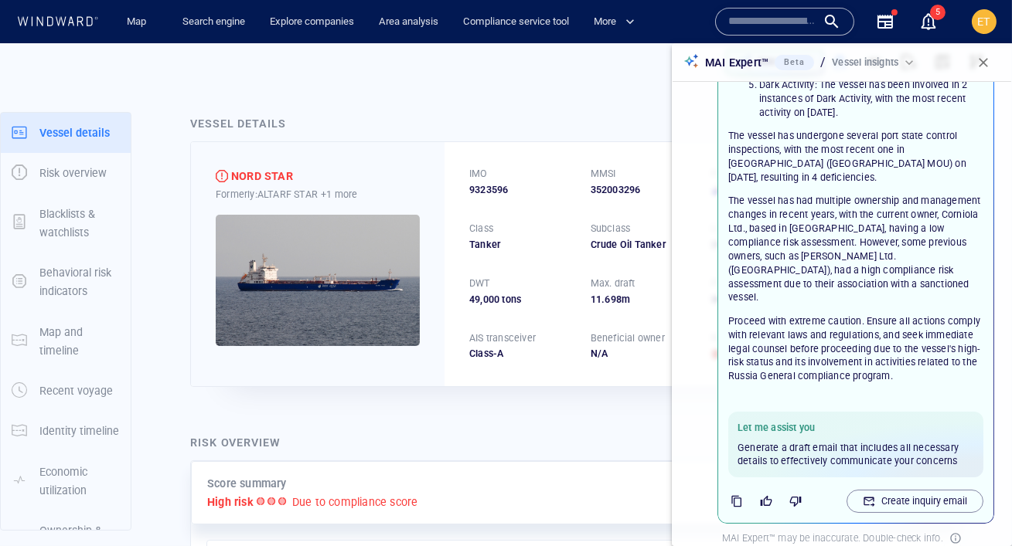
scroll to position [426, 0]
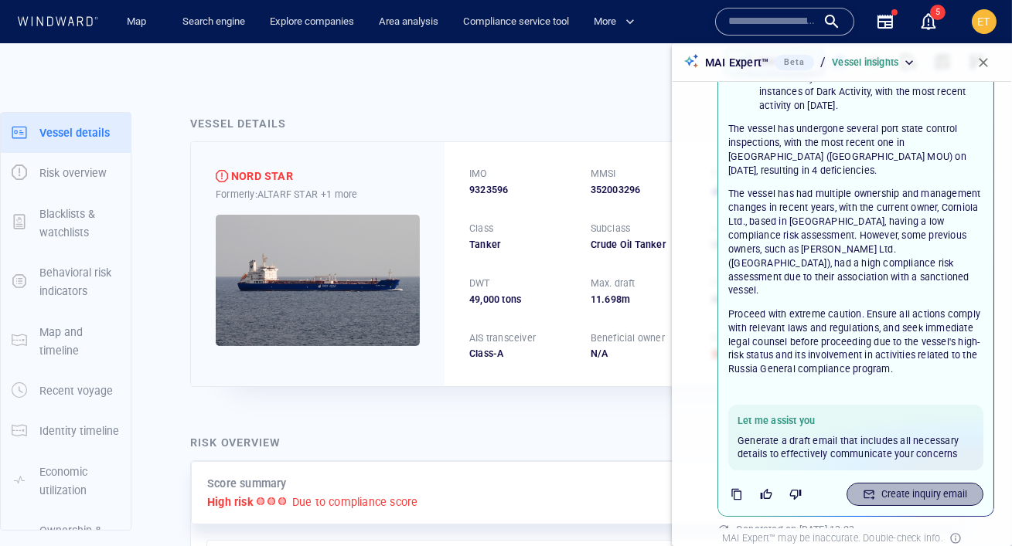
click at [880, 485] on div "Create inquiry email" at bounding box center [924, 495] width 92 height 20
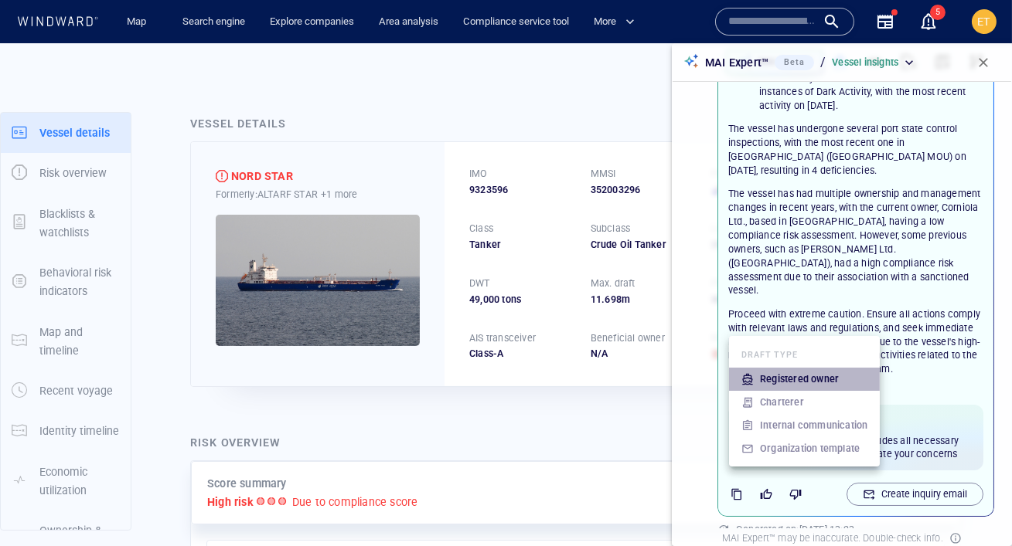
click at [818, 377] on p "Registered owner" at bounding box center [799, 380] width 79 height 14
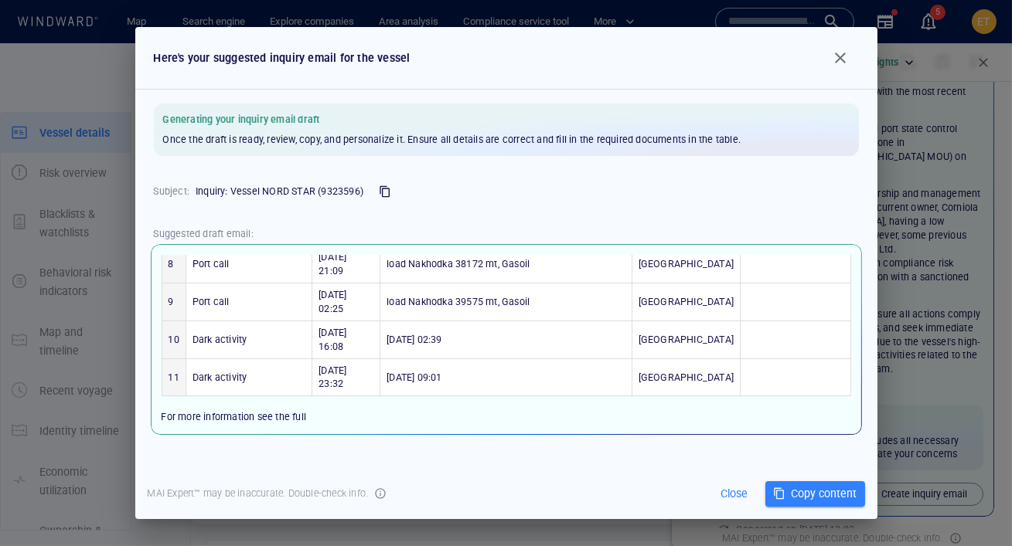
scroll to position [392, 0]
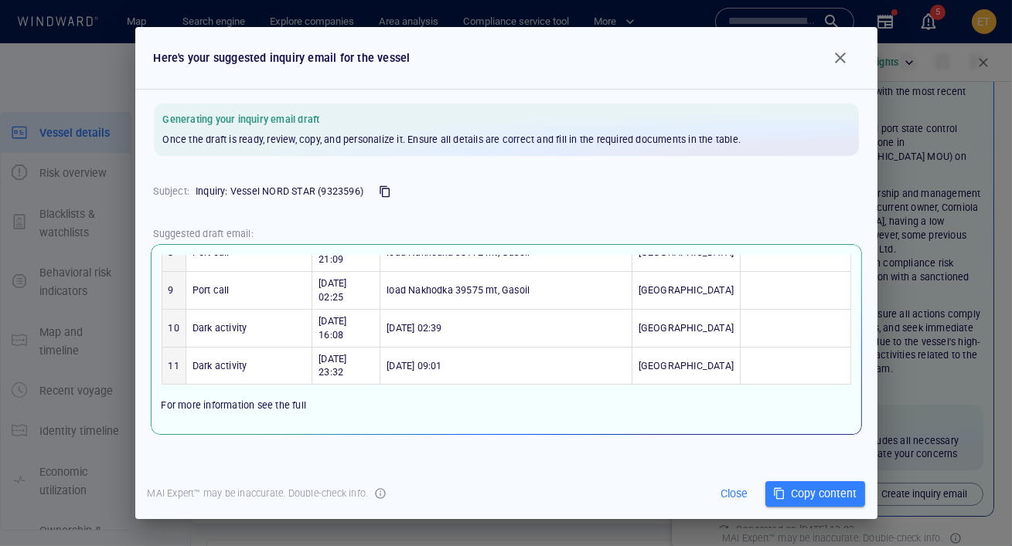
click at [259, 427] on span "NORD STAR vessel profile" at bounding box center [220, 434] width 116 height 14
click at [844, 64] on span "button" at bounding box center [840, 58] width 19 height 19
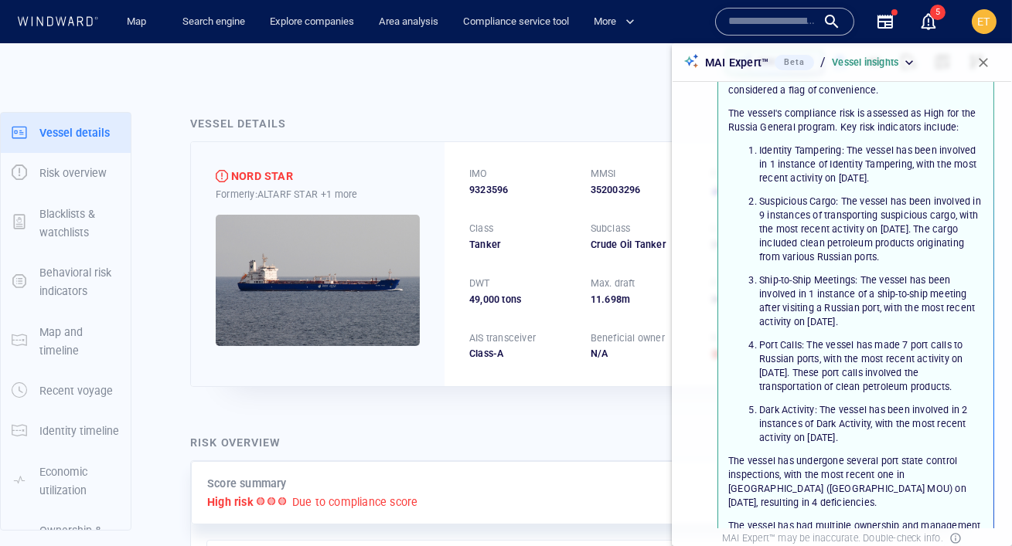
scroll to position [93, 0]
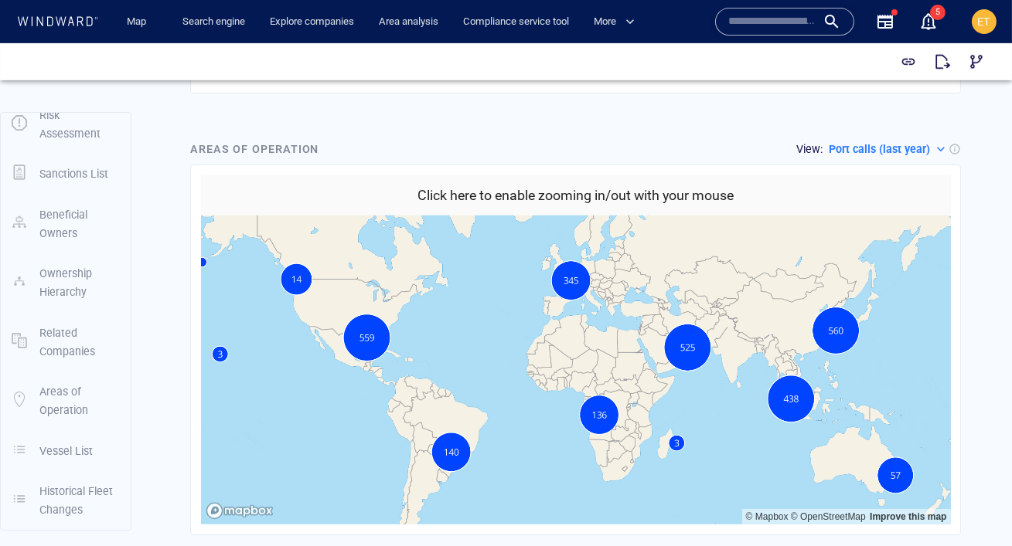
scroll to position [1955, 0]
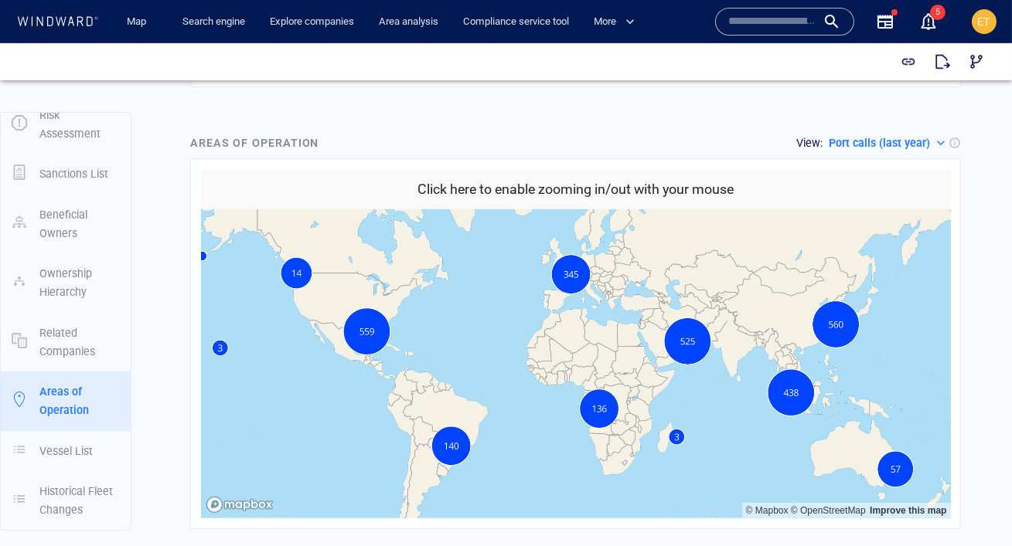
click at [570, 179] on button "Click here to enable zooming in/out with your mouse" at bounding box center [576, 189] width 750 height 41
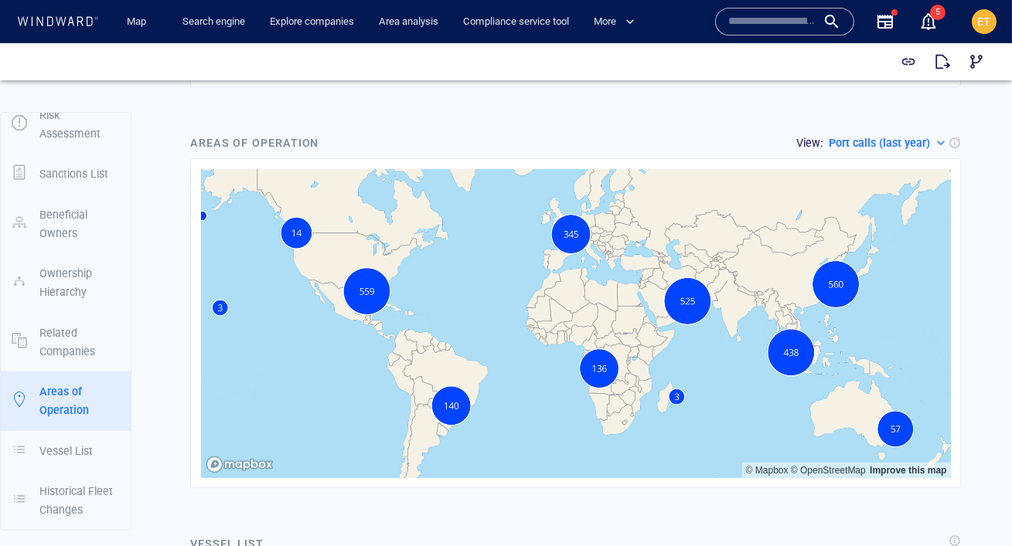
click at [917, 134] on p "Port calls (last year)" at bounding box center [879, 143] width 101 height 19
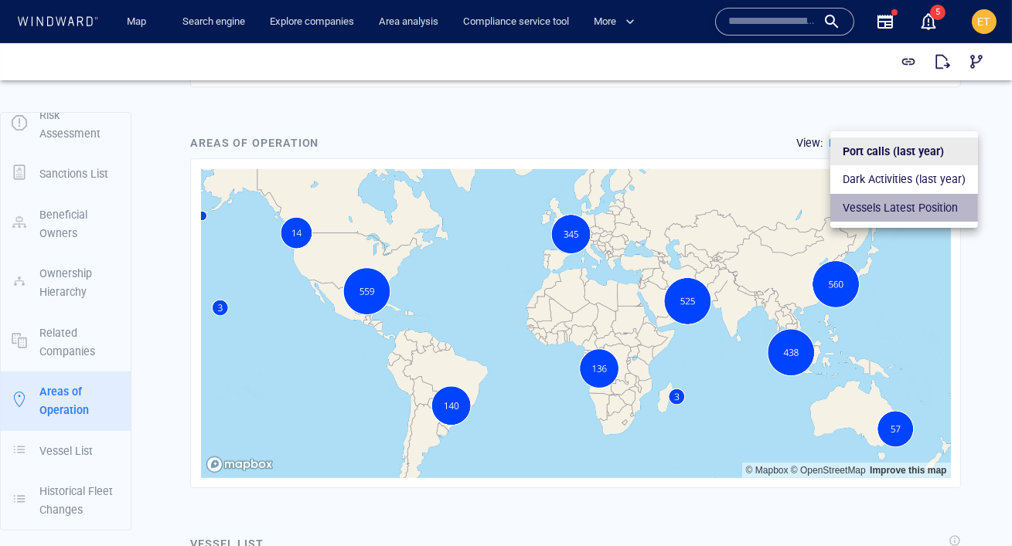
click at [845, 204] on p "Vessels Latest Position" at bounding box center [899, 208] width 115 height 19
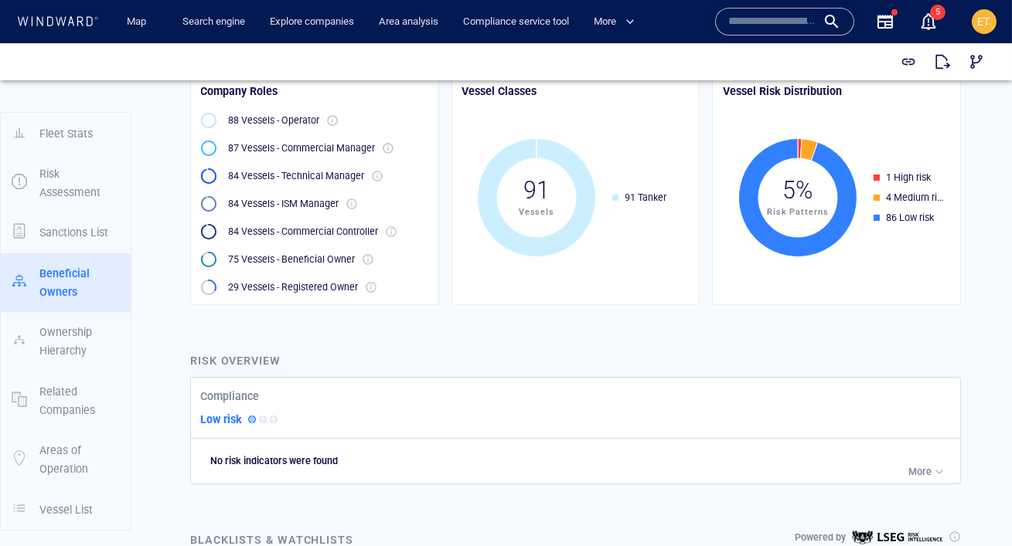
scroll to position [0, 0]
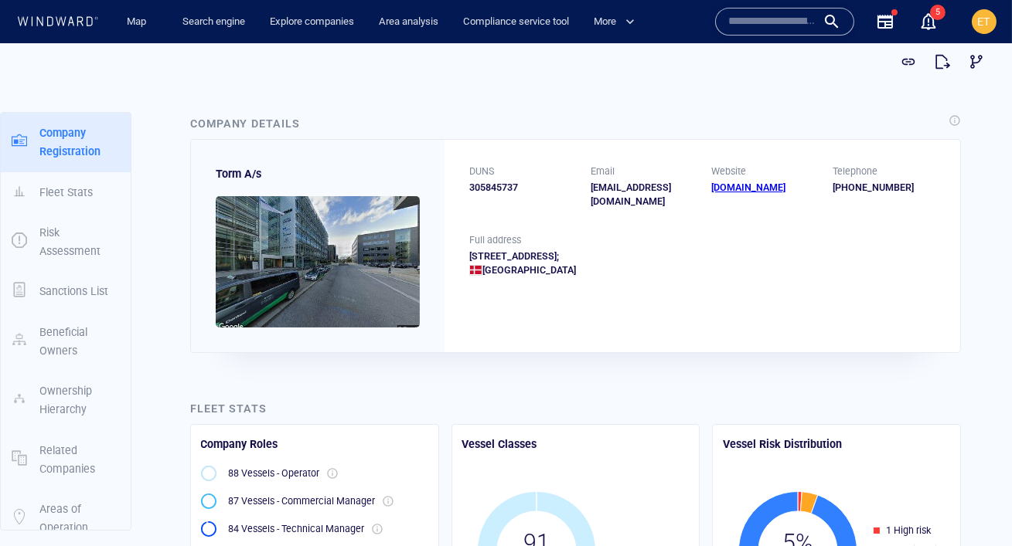
click at [757, 22] on input "text" at bounding box center [772, 21] width 88 height 23
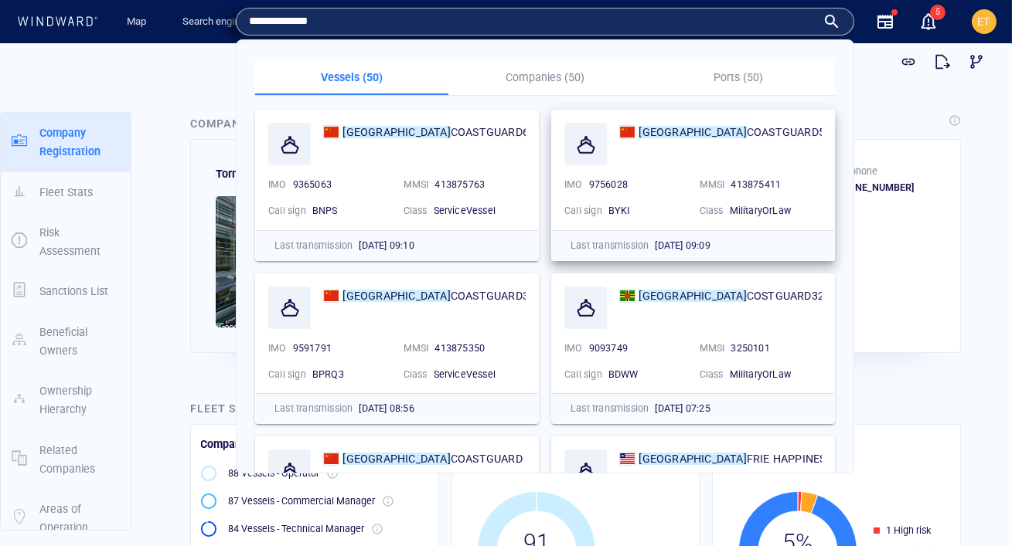
type input "**********"
click at [542, 75] on p "Companies (50)" at bounding box center [545, 77] width 175 height 19
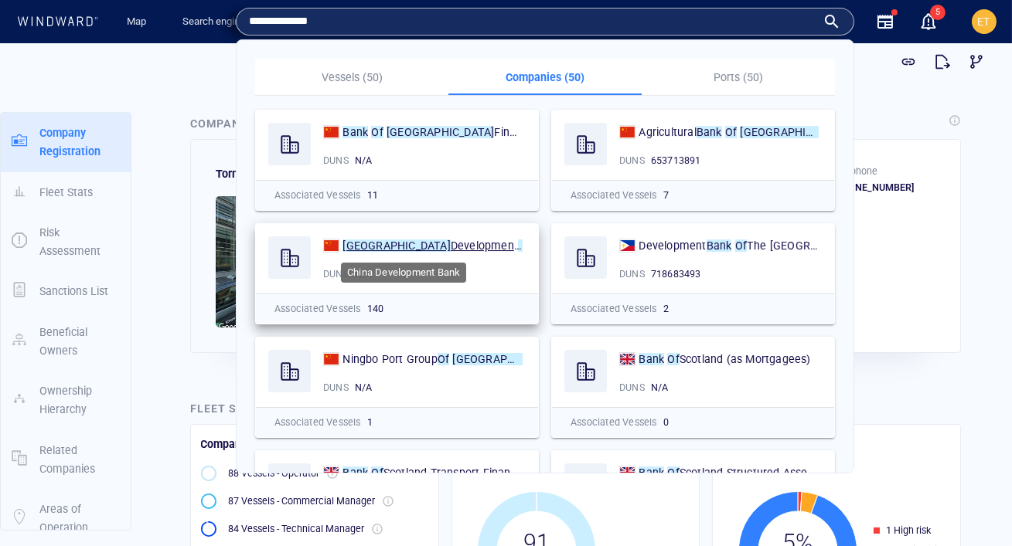
click at [518, 249] on mark "Bank" at bounding box center [531, 246] width 26 height 12
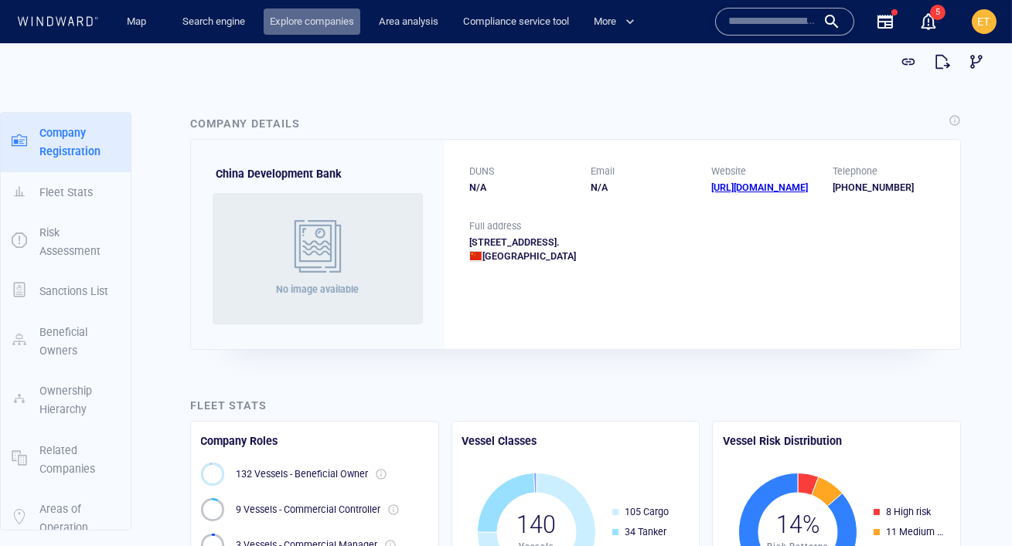
click at [317, 22] on link "Explore companies" at bounding box center [312, 22] width 97 height 27
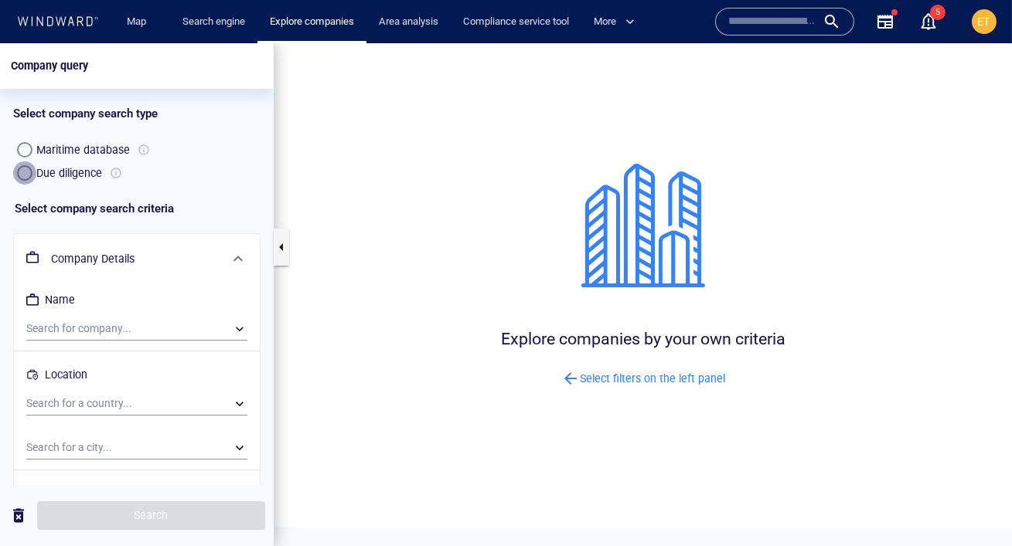
click at [31, 174] on button "Due diligence" at bounding box center [24, 173] width 23 height 23
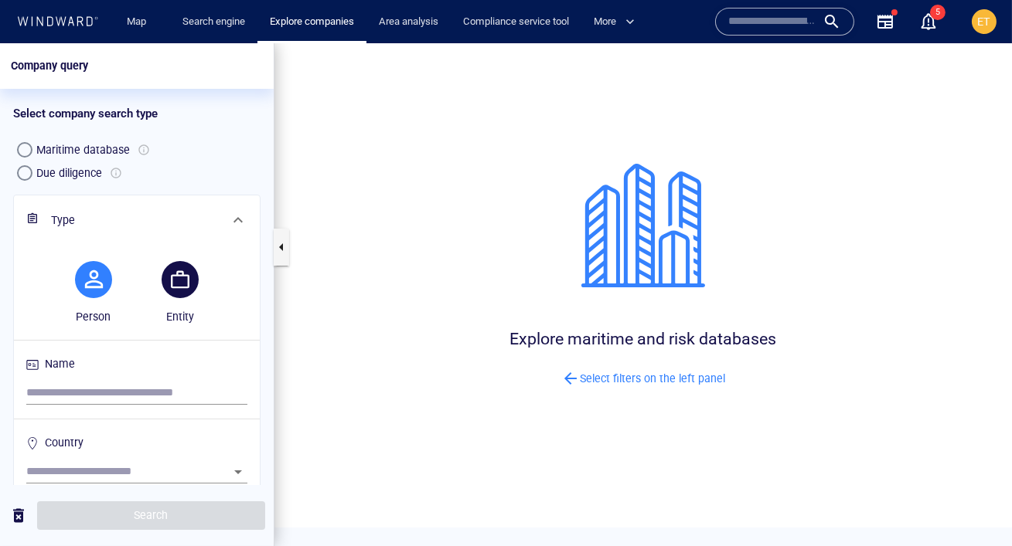
scroll to position [47, 0]
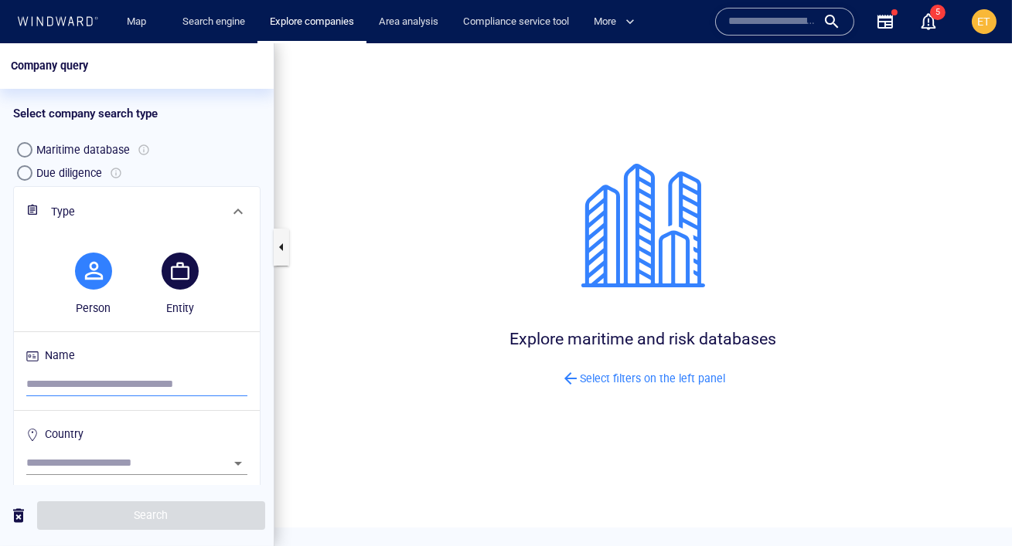
click at [76, 377] on input "search" at bounding box center [136, 384] width 221 height 23
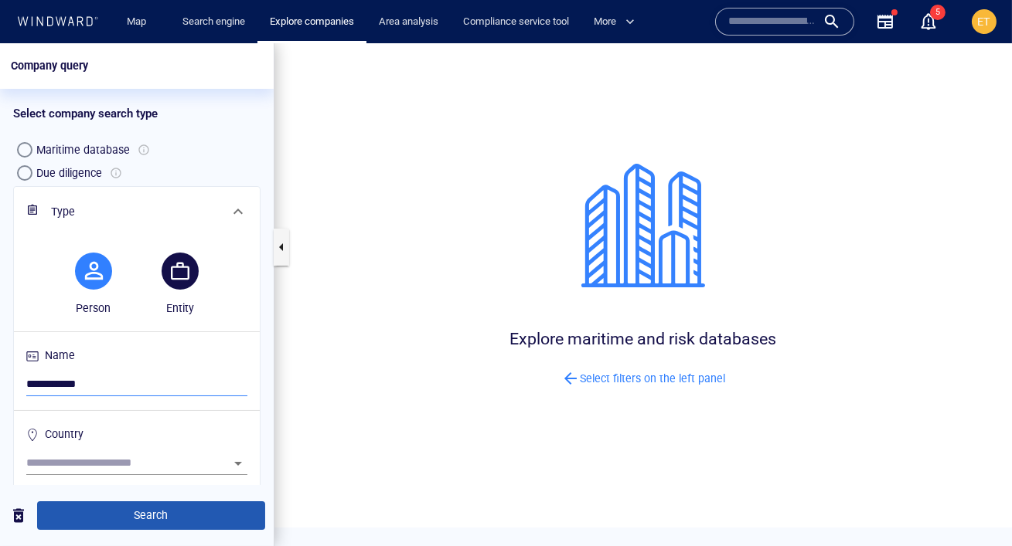
click at [156, 522] on span "Search" at bounding box center [150, 515] width 203 height 19
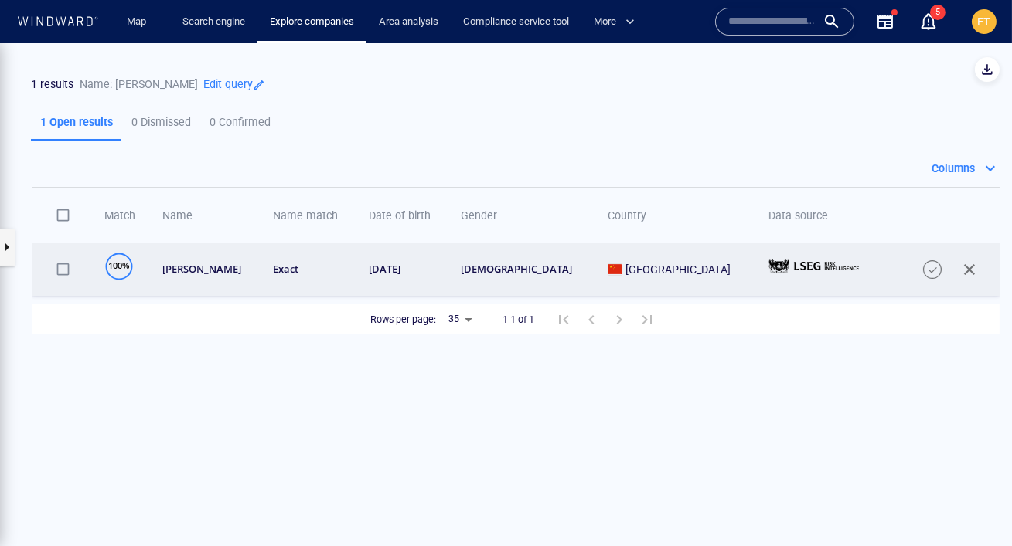
click at [444, 261] on td "[DATE]" at bounding box center [398, 269] width 92 height 53
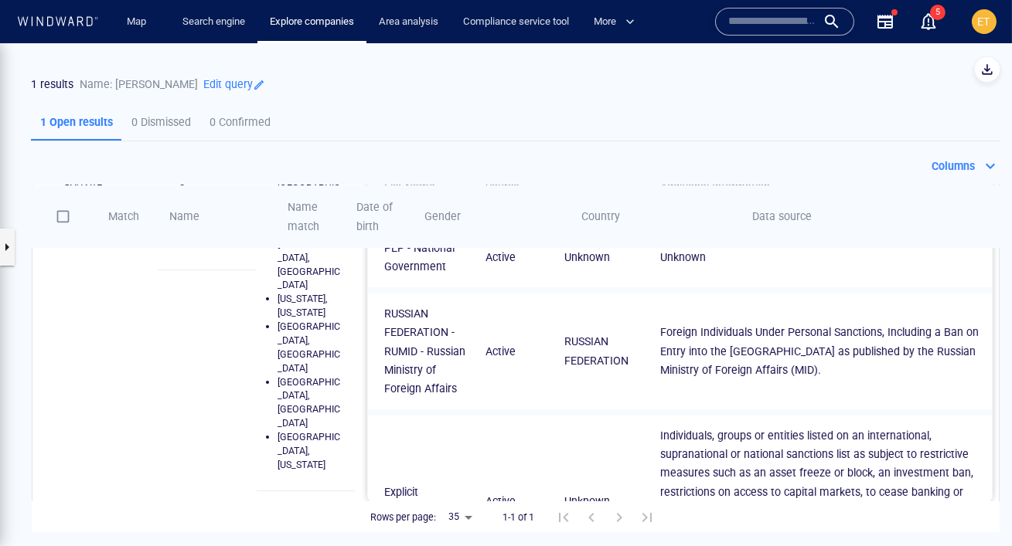
scroll to position [82, 0]
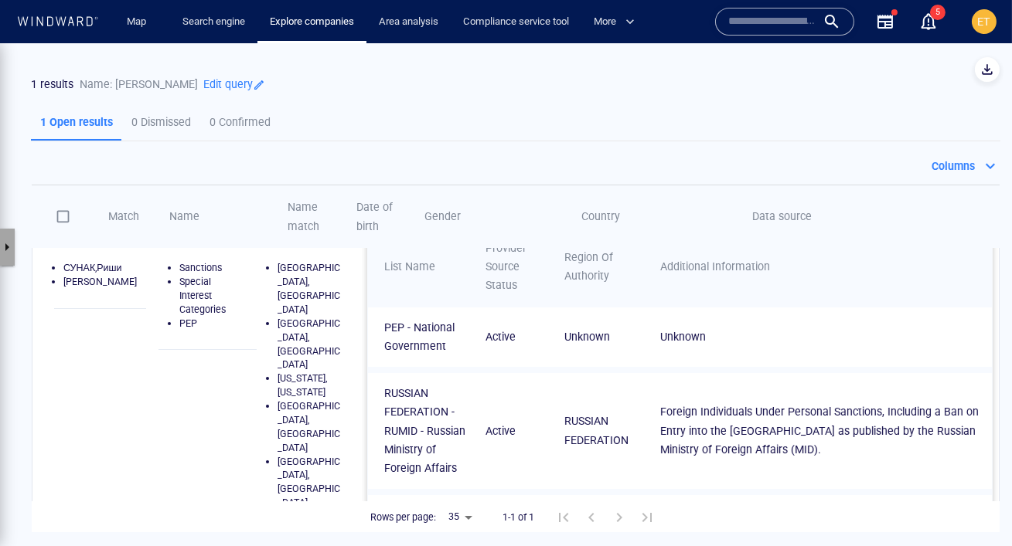
click at [12, 237] on button "button" at bounding box center [6, 247] width 15 height 37
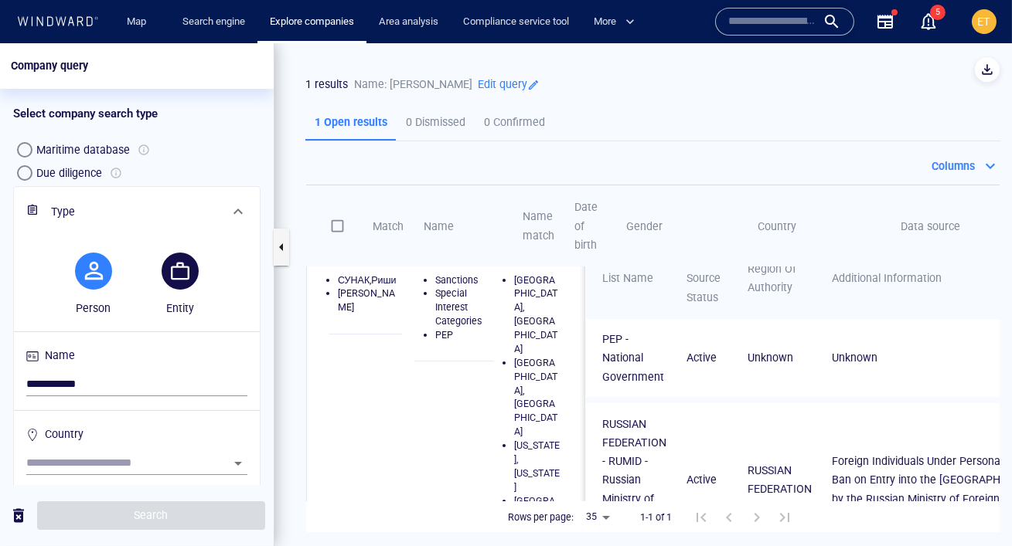
click at [159, 267] on button "button" at bounding box center [180, 271] width 56 height 56
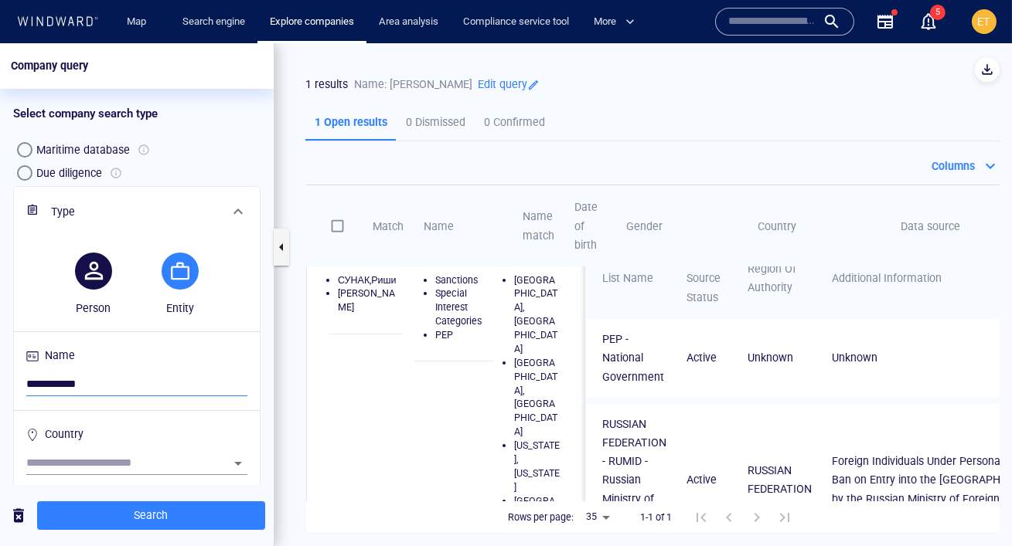
drag, startPoint x: 114, startPoint y: 386, endPoint x: 17, endPoint y: 381, distance: 96.7
click at [17, 381] on div "**********" at bounding box center [137, 362] width 246 height 250
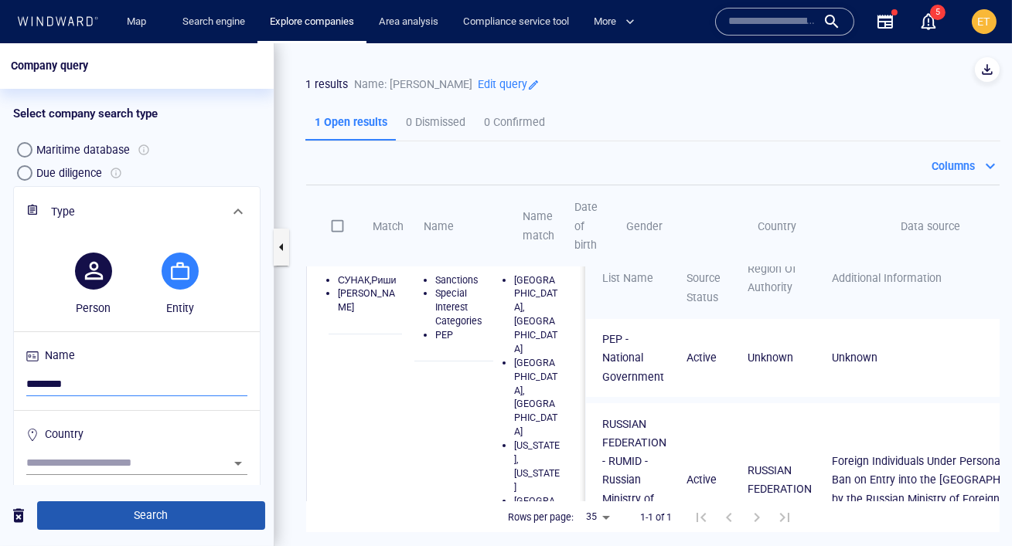
type input "********"
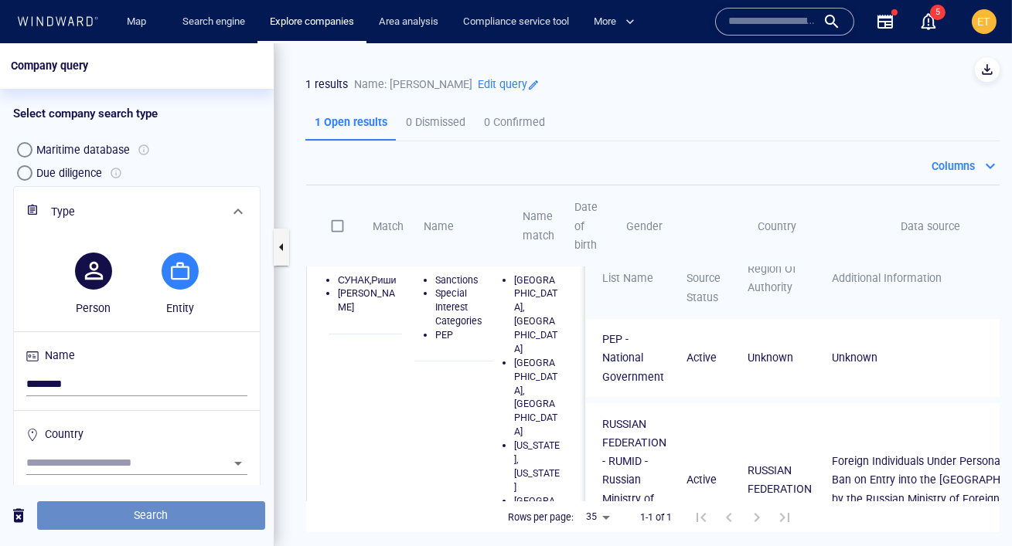
click at [111, 506] on span "Search" at bounding box center [150, 515] width 203 height 19
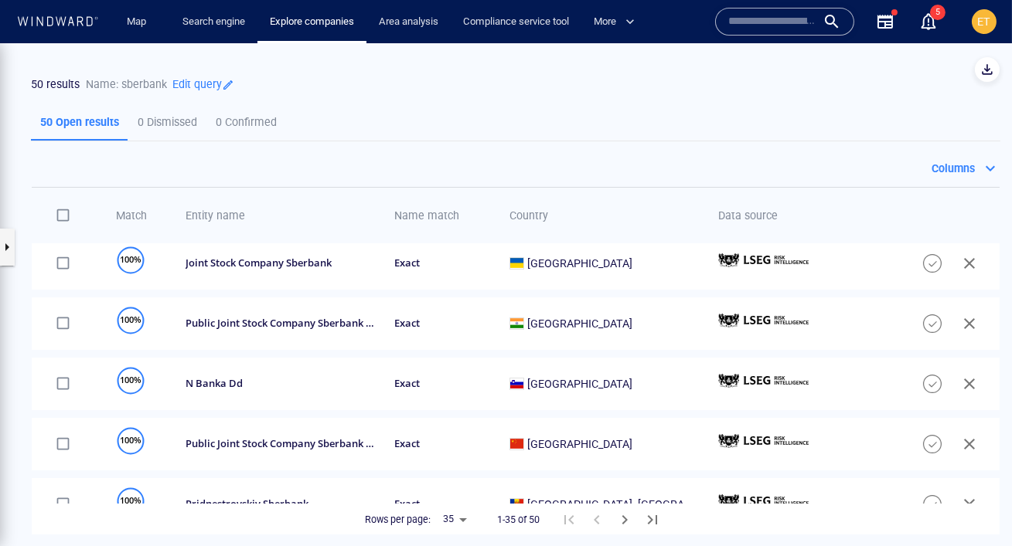
scroll to position [61, 0]
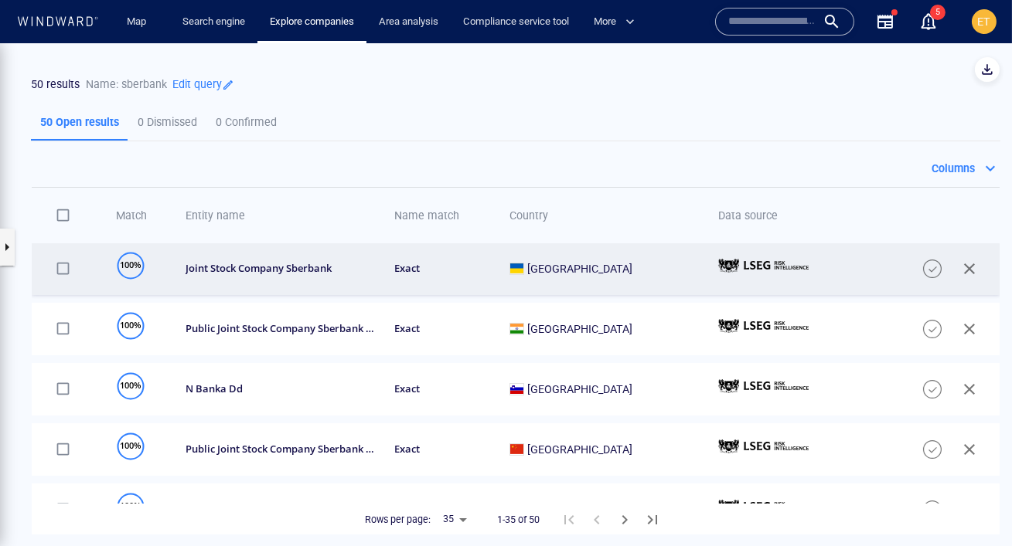
click at [442, 262] on div "exact" at bounding box center [441, 268] width 95 height 13
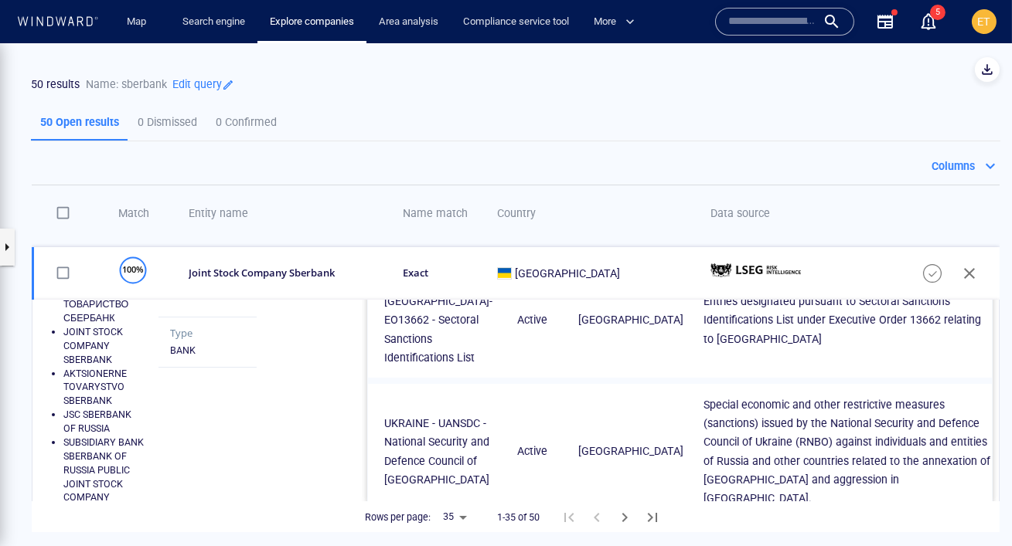
scroll to position [55, 0]
click at [78, 16] on icon at bounding box center [80, 20] width 6 height 9
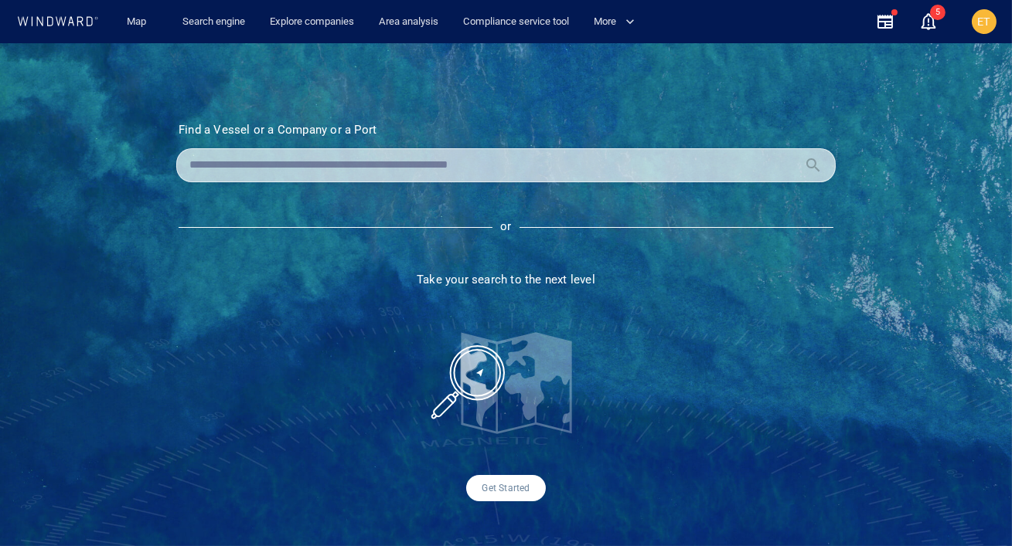
click at [255, 158] on input "text" at bounding box center [493, 165] width 608 height 23
type input "**"
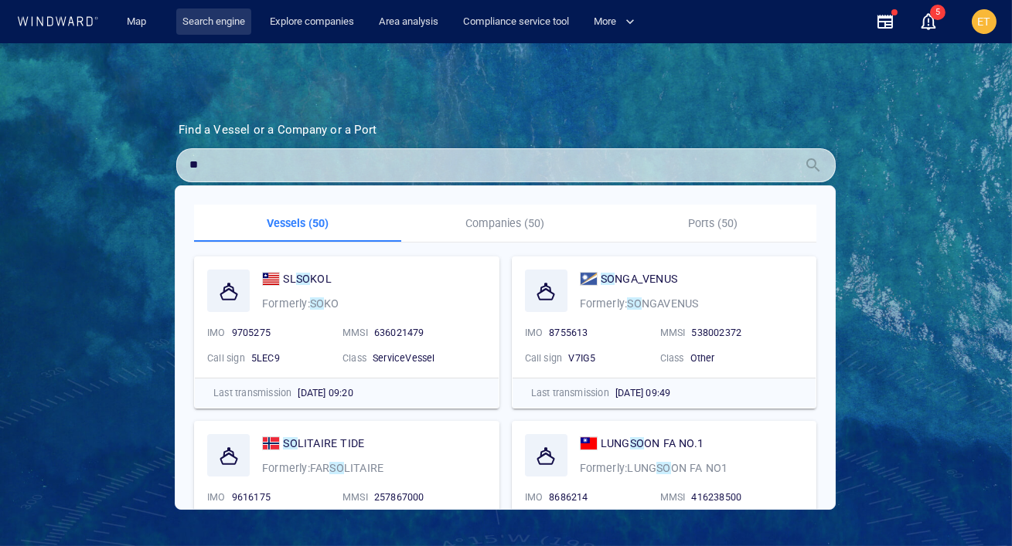
click at [201, 24] on link "Search engine" at bounding box center [213, 22] width 75 height 27
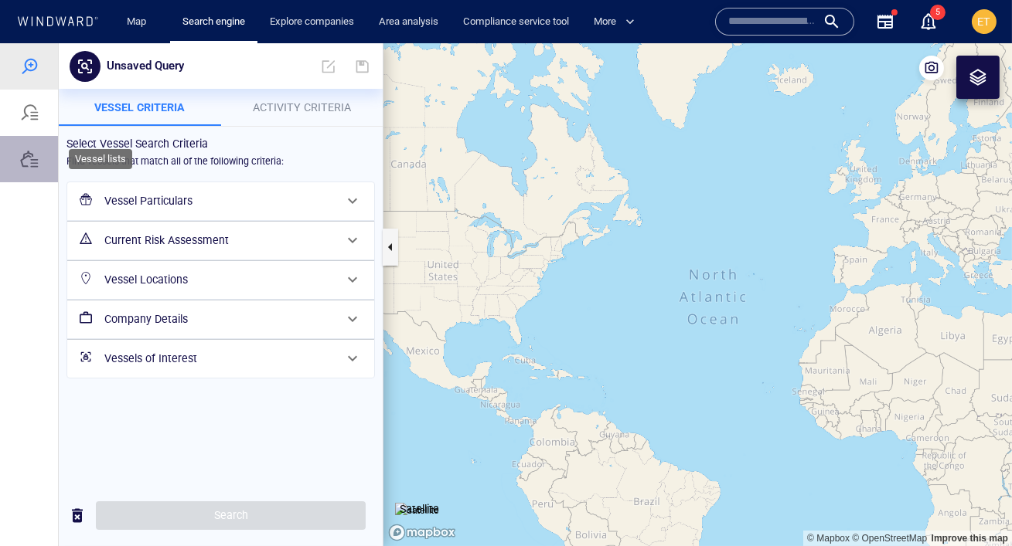
click at [27, 161] on div at bounding box center [29, 159] width 19 height 19
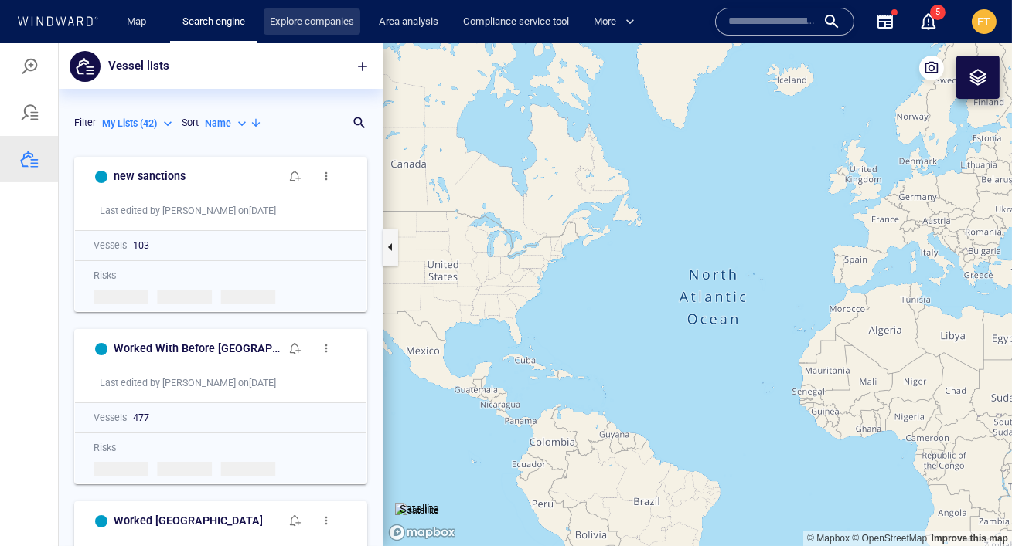
scroll to position [397, 324]
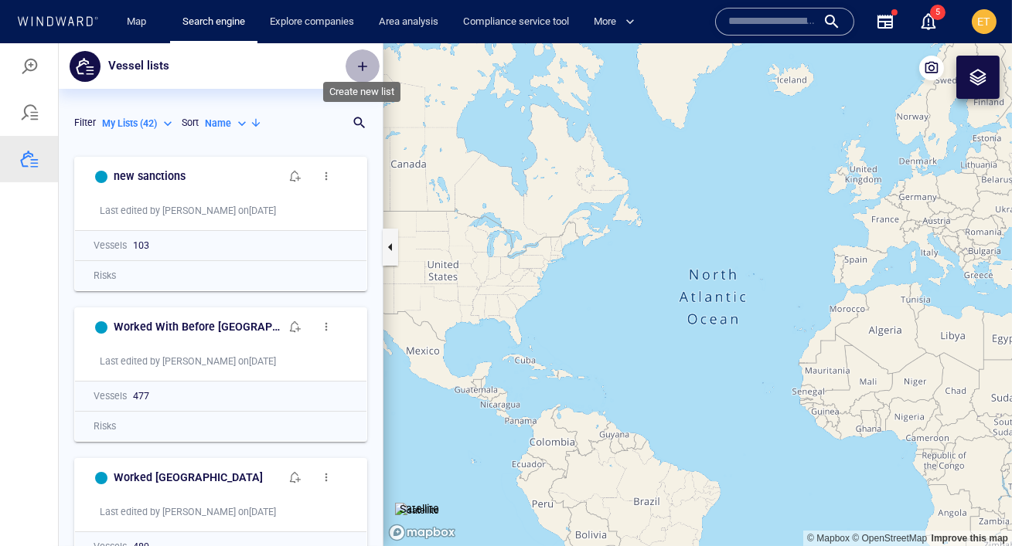
click at [360, 69] on span "button" at bounding box center [362, 66] width 15 height 15
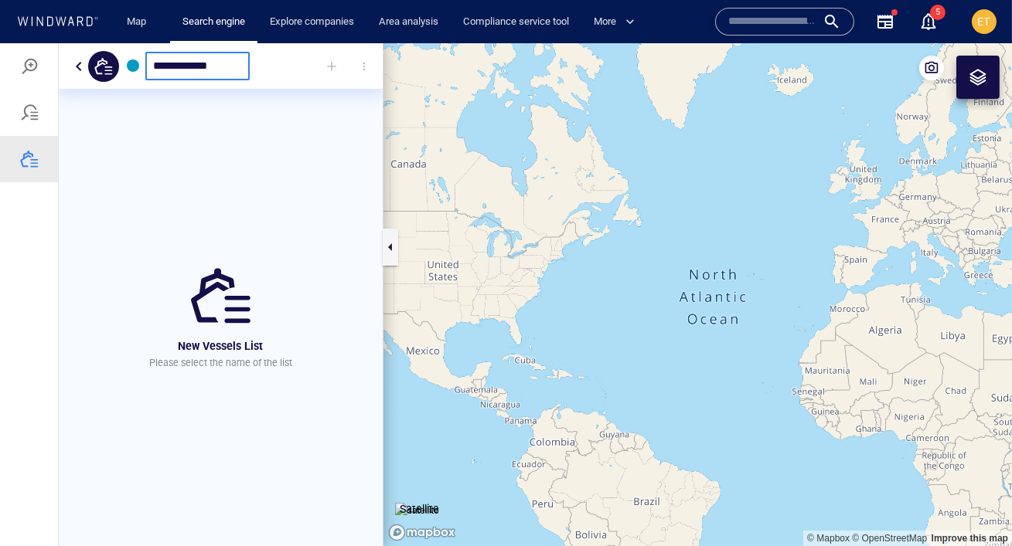
type input "**********"
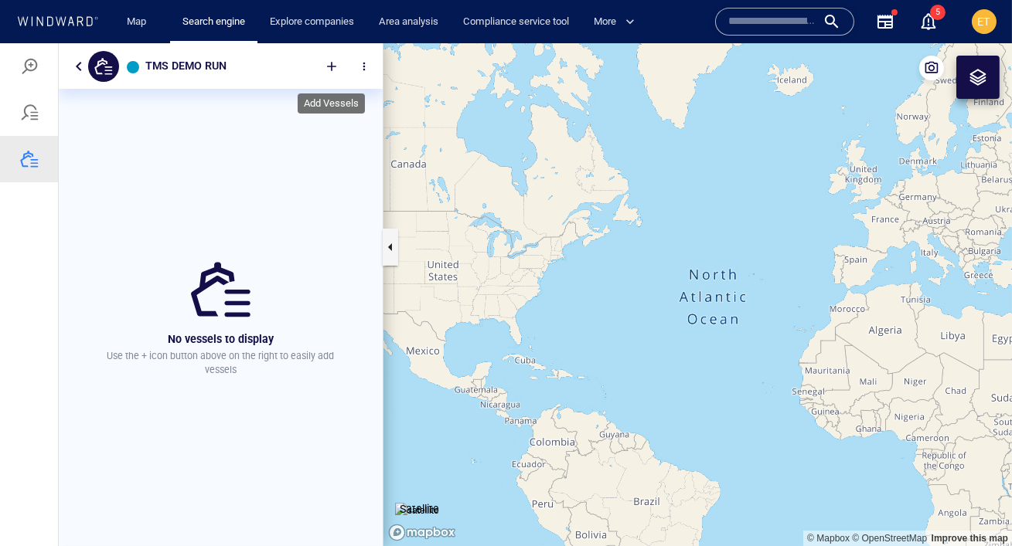
click at [332, 65] on div at bounding box center [332, 66] width 34 height 34
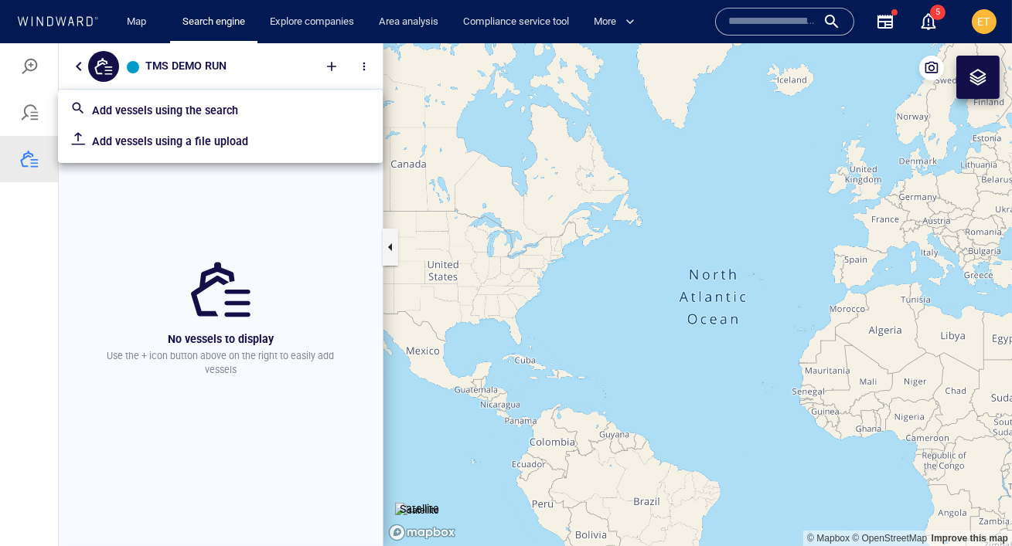
click at [226, 144] on p "Add vessels using a file upload" at bounding box center [231, 141] width 278 height 19
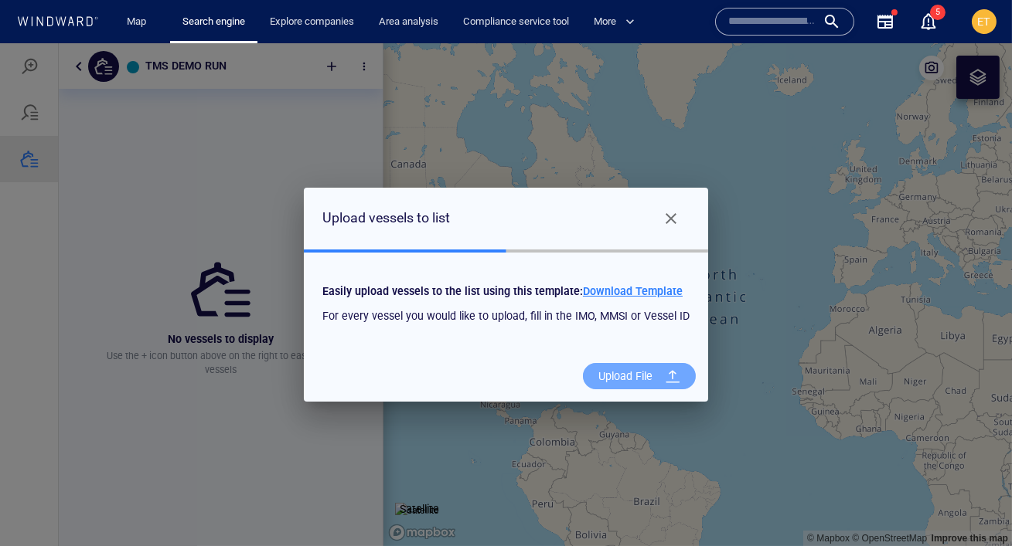
click at [607, 376] on div "Upload File" at bounding box center [625, 377] width 66 height 32
click at [0, 43] on input "Upload File" at bounding box center [0, 43] width 0 height 0
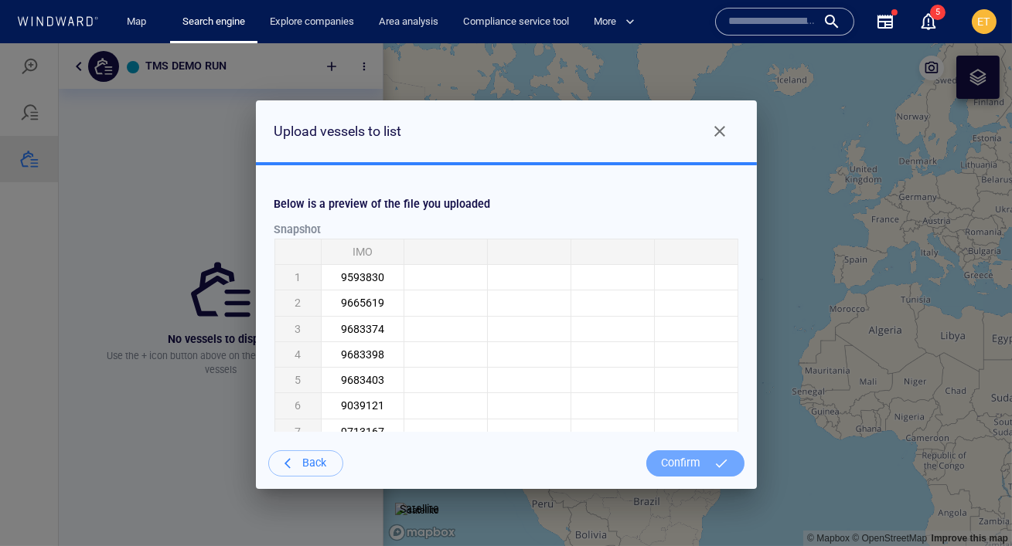
click at [678, 462] on div "Confirm" at bounding box center [681, 464] width 52 height 32
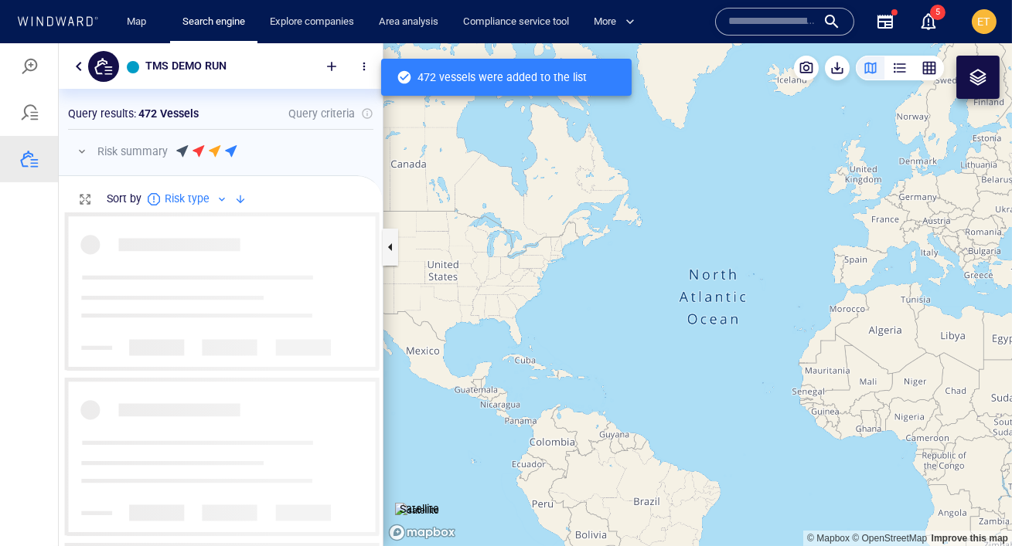
scroll to position [334, 324]
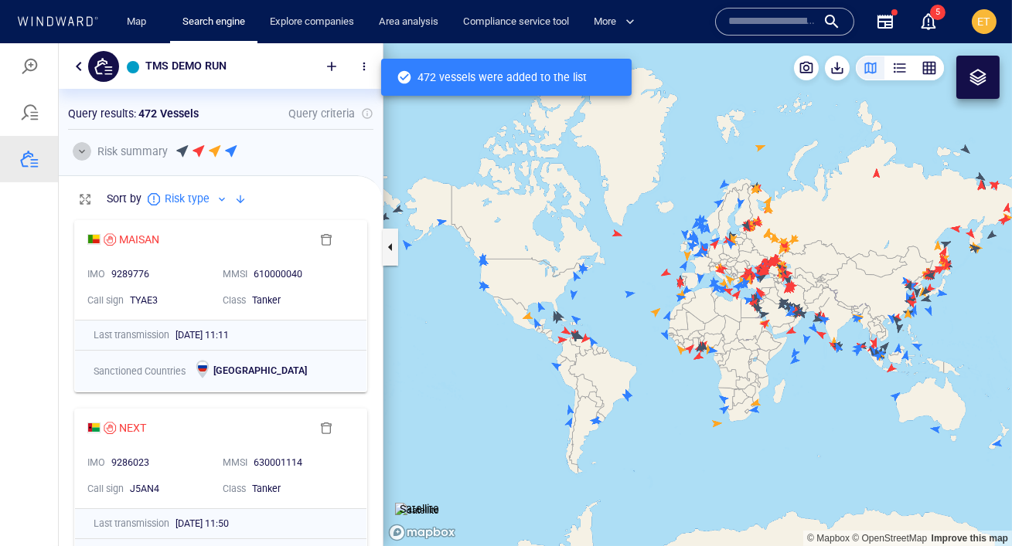
click at [81, 151] on button "button" at bounding box center [82, 151] width 19 height 19
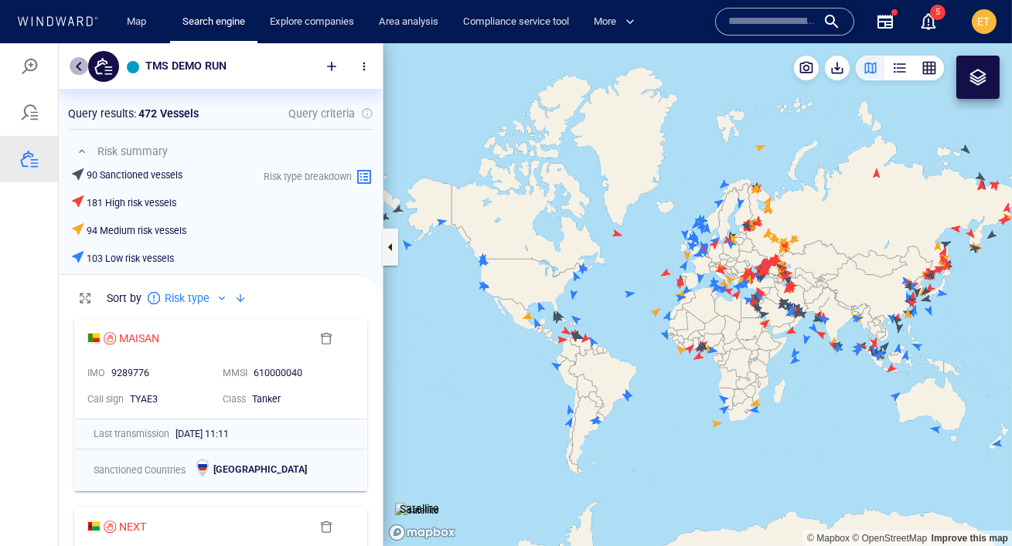
click at [78, 67] on button "button" at bounding box center [79, 66] width 19 height 19
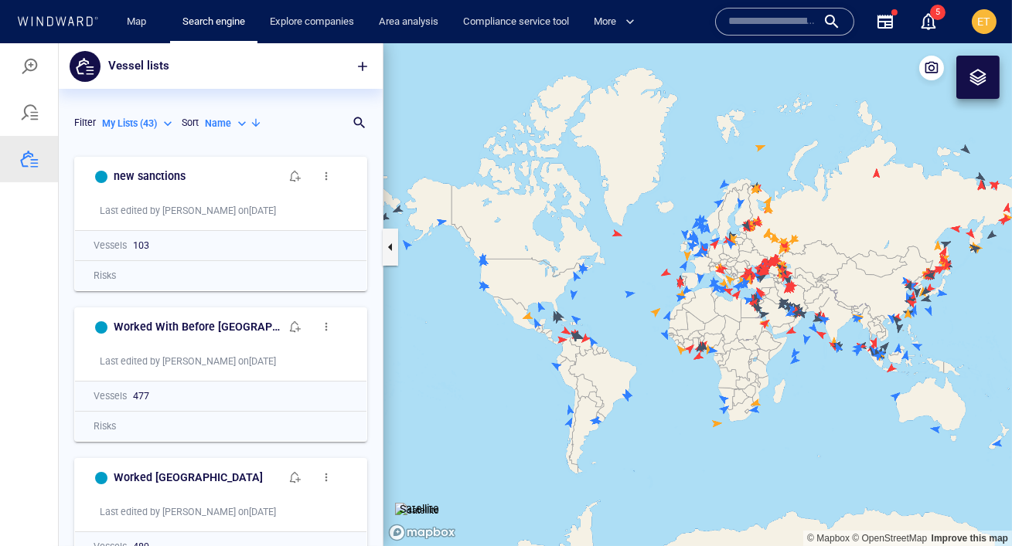
scroll to position [397, 324]
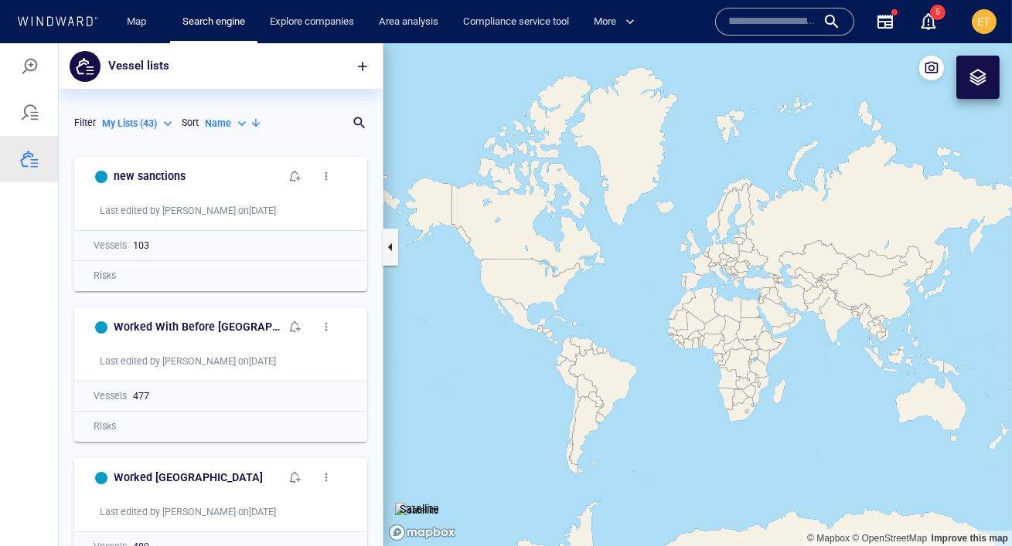
click at [244, 127] on div "Name" at bounding box center [227, 124] width 45 height 14
click at [244, 192] on p "Last Update" at bounding box center [246, 194] width 52 height 14
type input "*********"
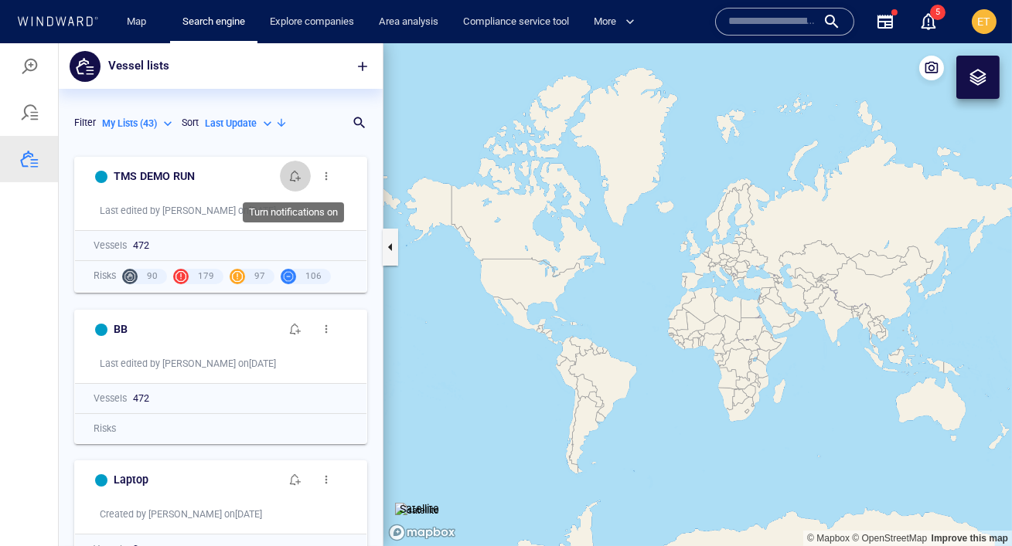
click at [295, 176] on span "button" at bounding box center [295, 176] width 12 height 12
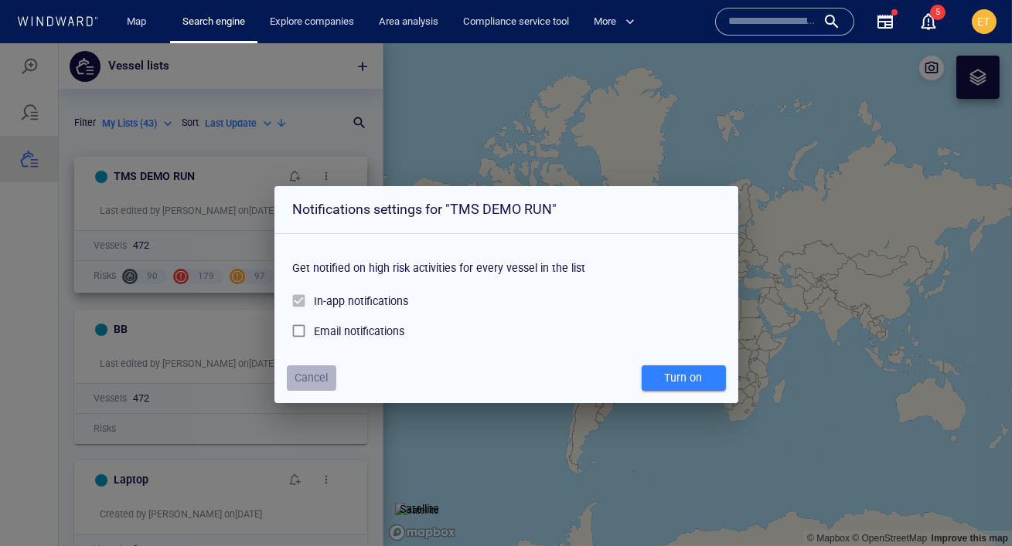
click at [318, 374] on span "Cancel" at bounding box center [310, 378] width 33 height 19
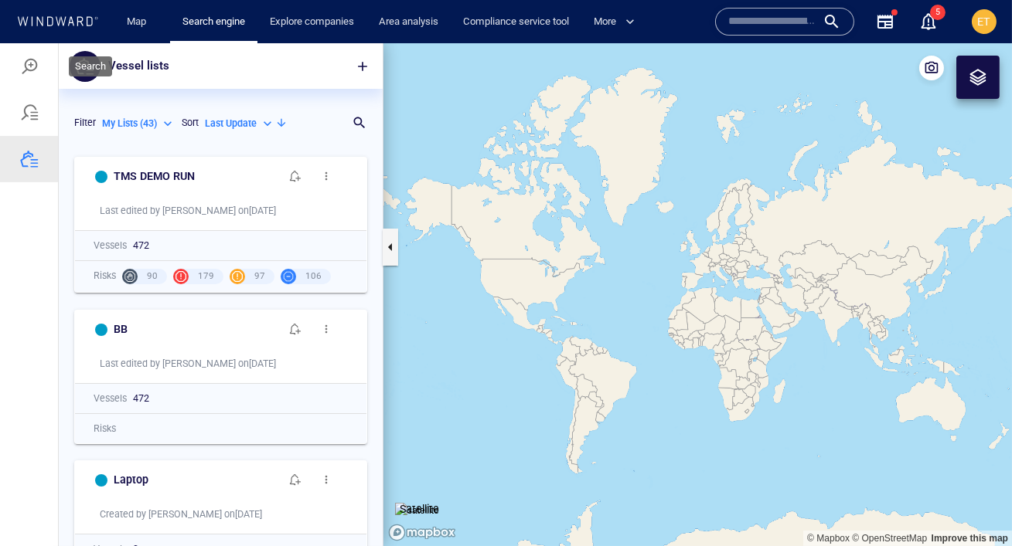
click at [28, 65] on div at bounding box center [29, 66] width 19 height 19
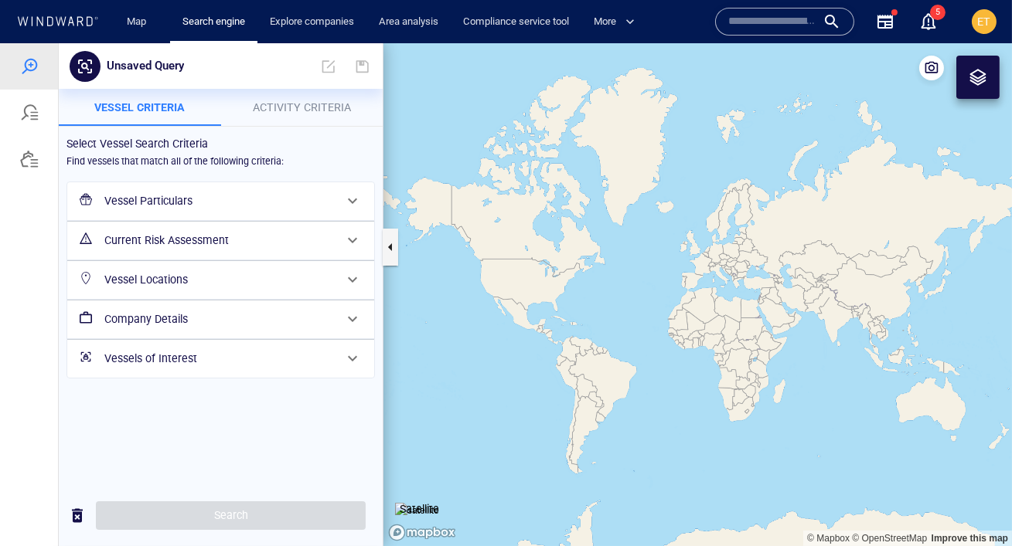
click at [165, 360] on h6 "Vessels of Interest" at bounding box center [219, 358] width 230 height 19
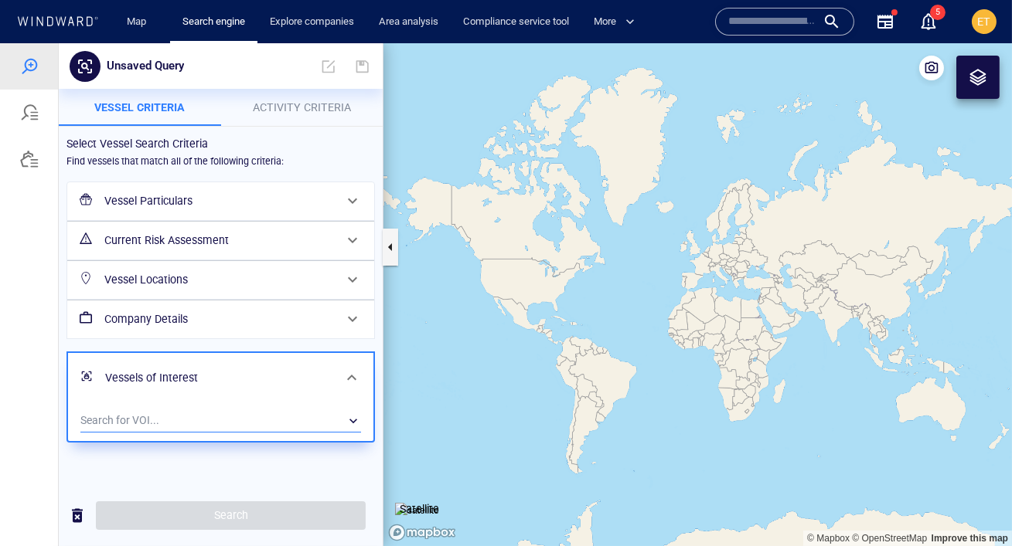
click at [149, 414] on div "​" at bounding box center [220, 421] width 281 height 23
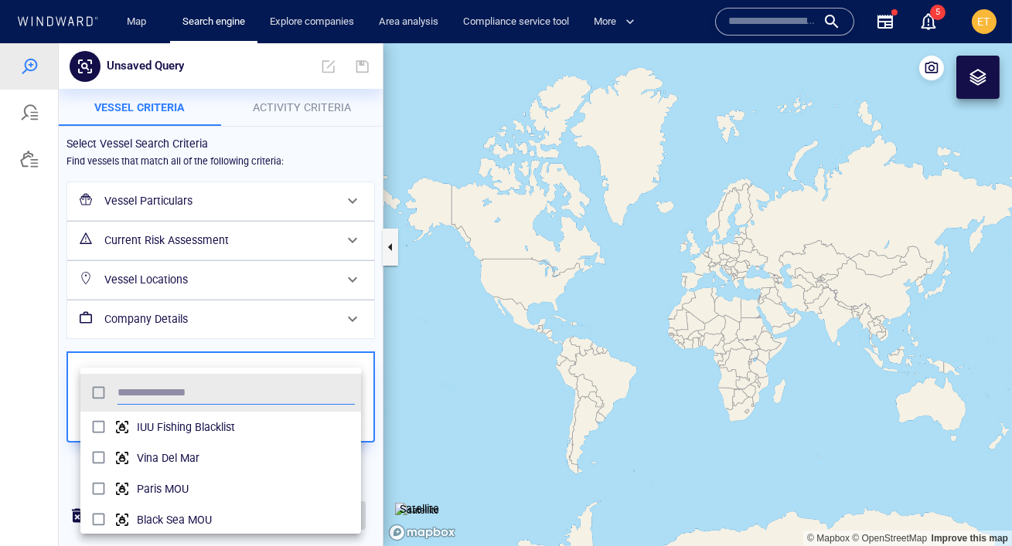
scroll to position [154, 280]
type input "***"
click at [166, 425] on span "TMS DEMO RUN" at bounding box center [246, 427] width 218 height 19
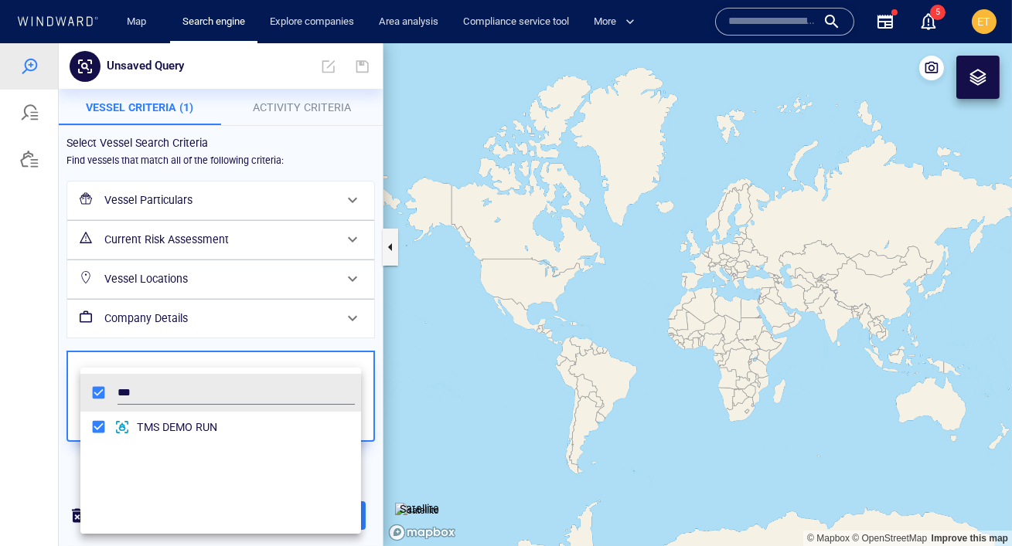
click at [26, 409] on div at bounding box center [506, 294] width 1012 height 503
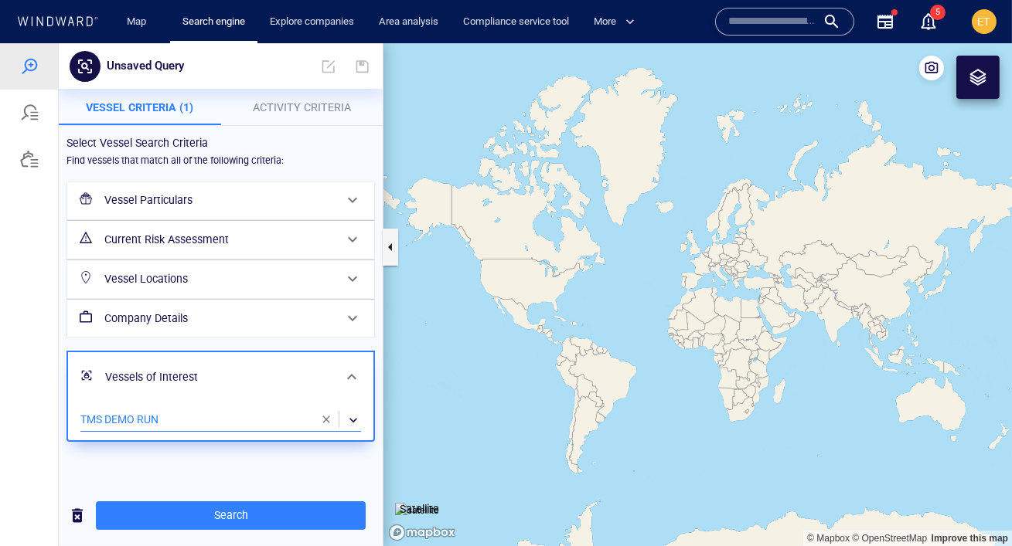
click at [304, 111] on span "Activity Criteria" at bounding box center [302, 107] width 98 height 12
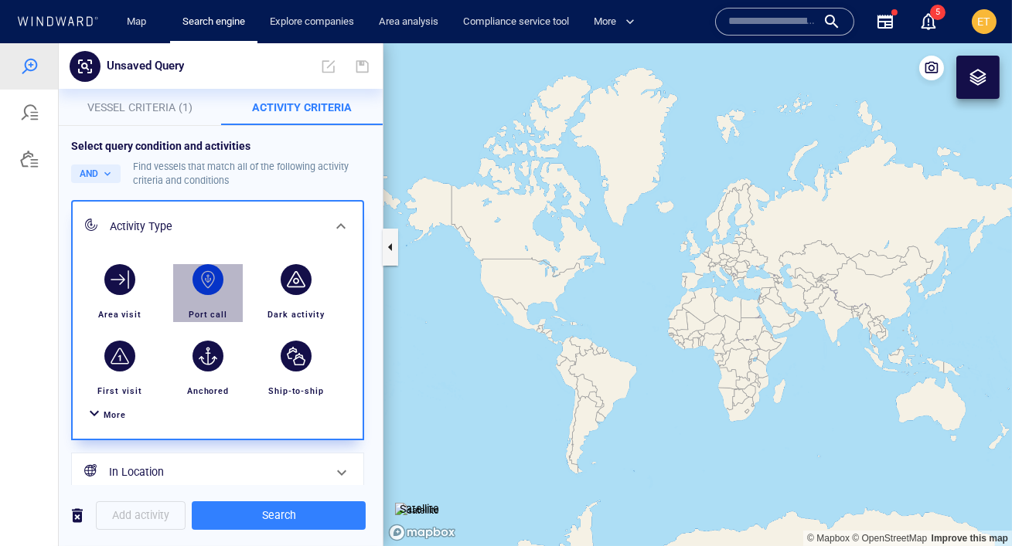
click at [207, 271] on div "button" at bounding box center [207, 279] width 31 height 31
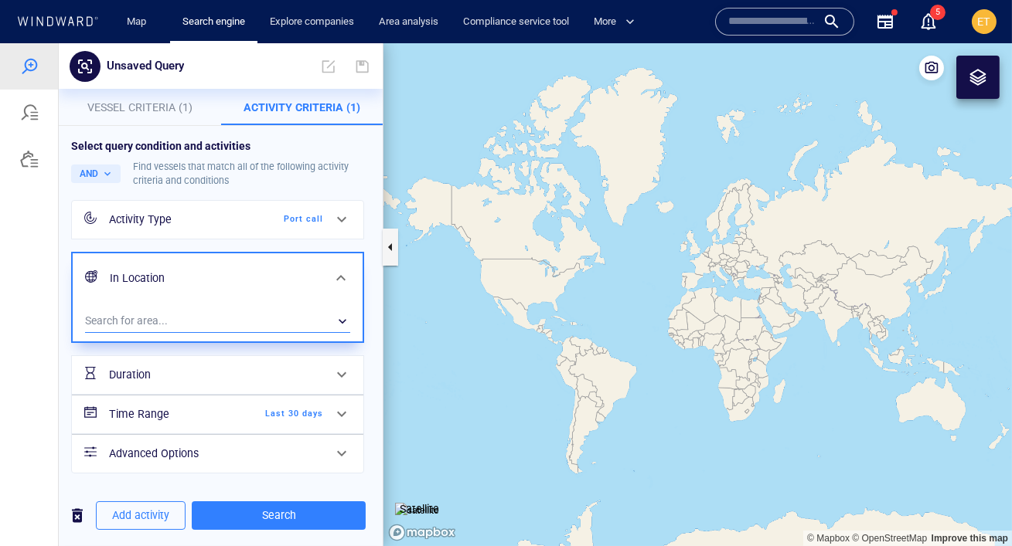
click at [171, 321] on div "​" at bounding box center [217, 321] width 265 height 23
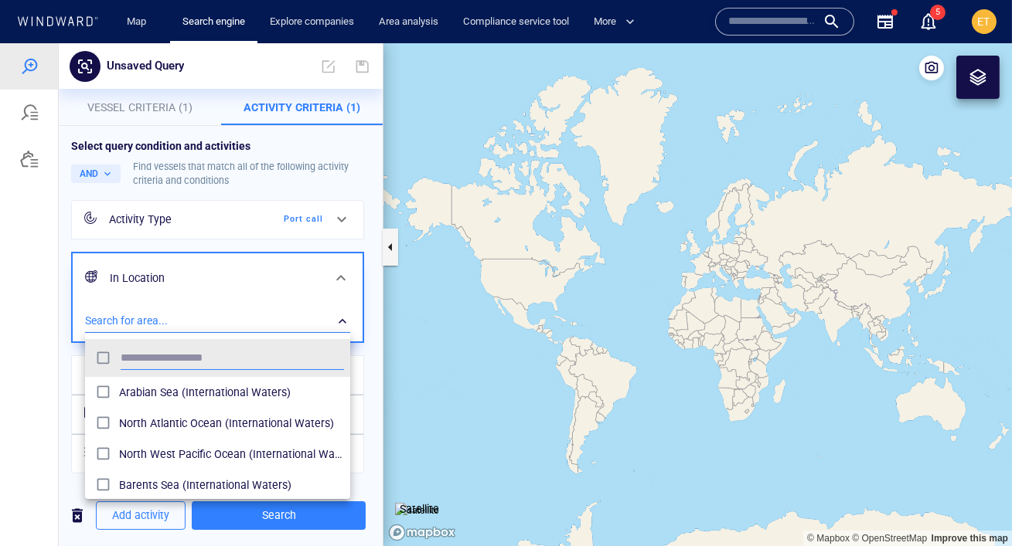
scroll to position [154, 264]
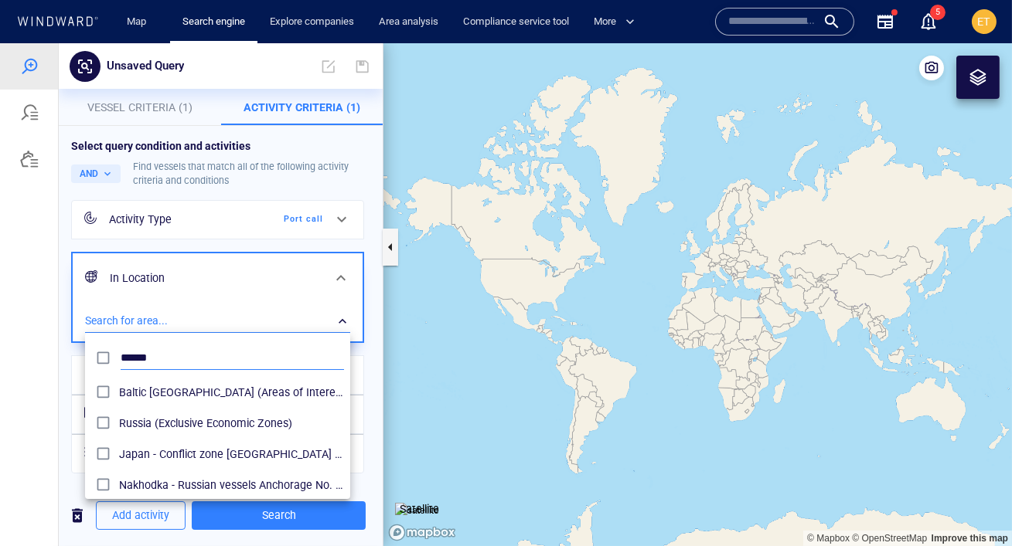
type input "******"
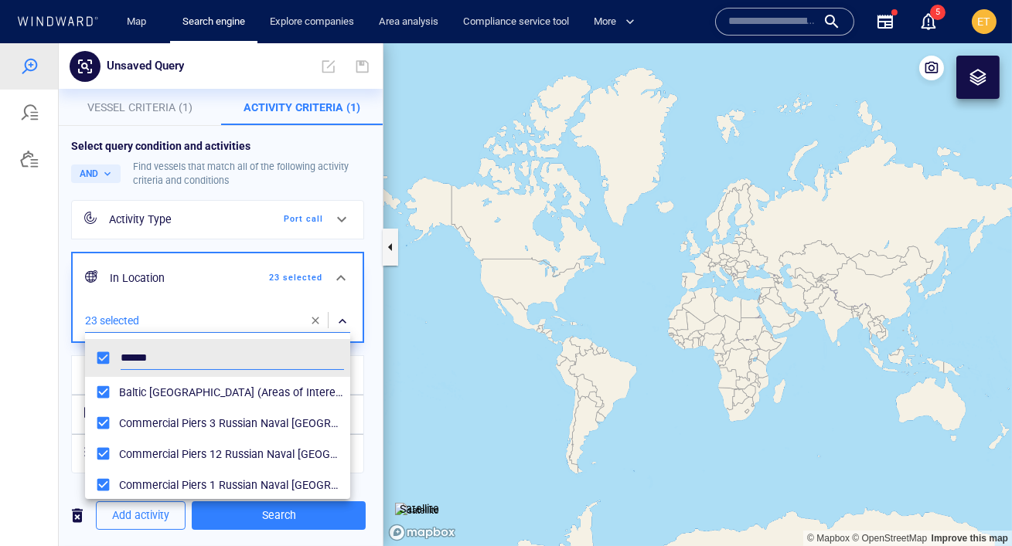
click at [53, 356] on div at bounding box center [506, 294] width 1012 height 503
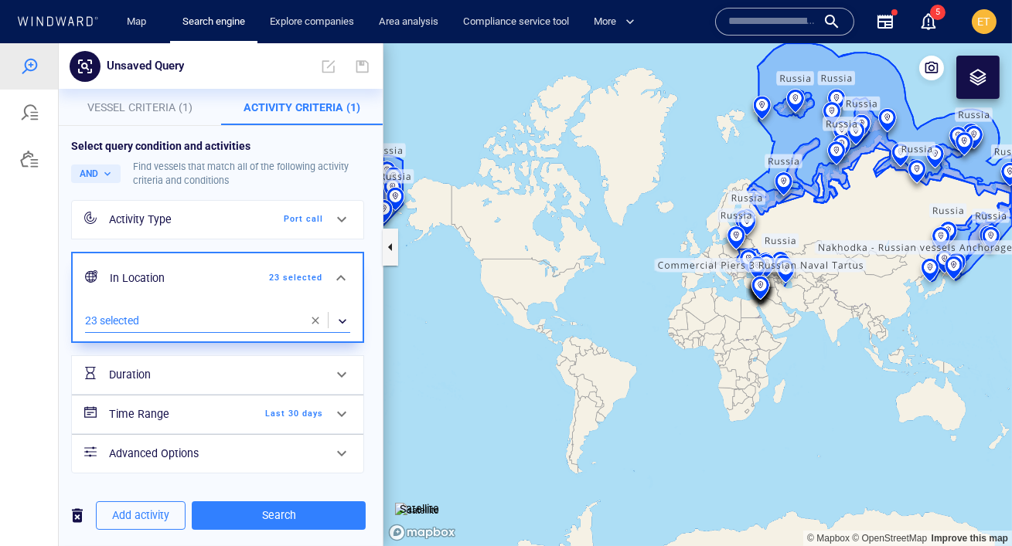
click at [284, 410] on span "Last 30 days" at bounding box center [278, 414] width 89 height 14
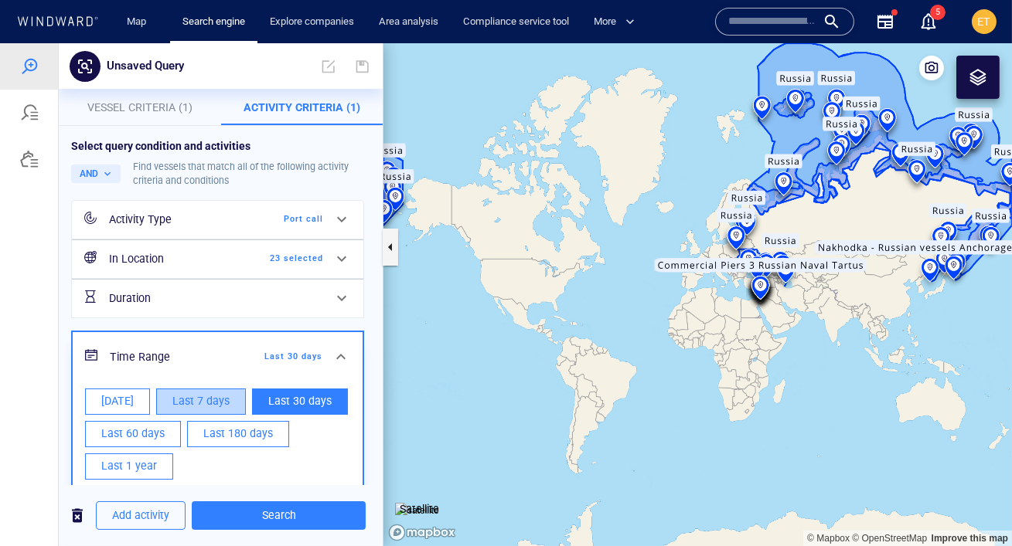
click at [181, 405] on span "Last 7 days" at bounding box center [200, 401] width 57 height 19
type input "**********"
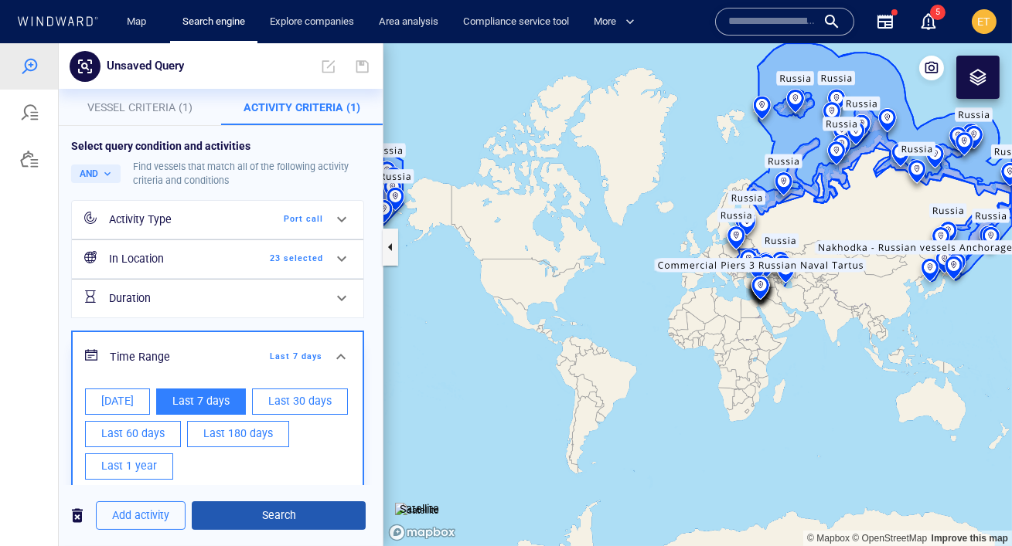
click at [257, 523] on span "Search" at bounding box center [278, 515] width 149 height 19
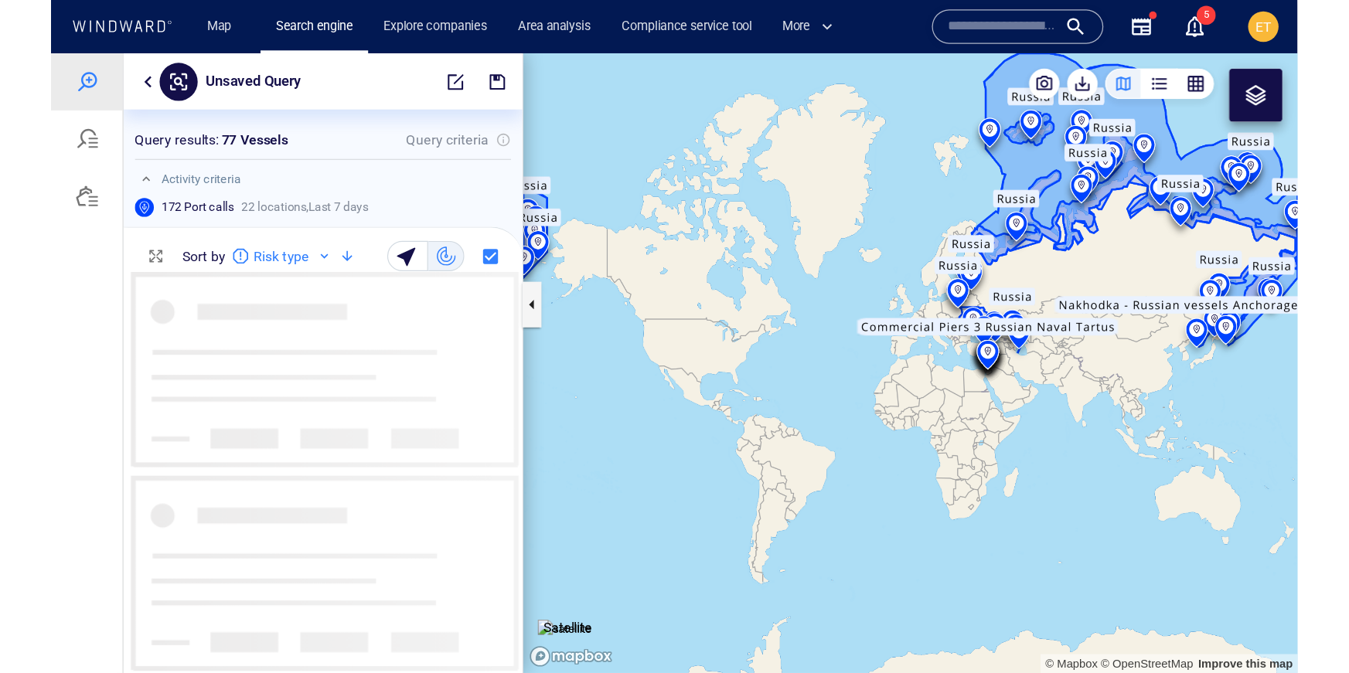
scroll to position [325, 324]
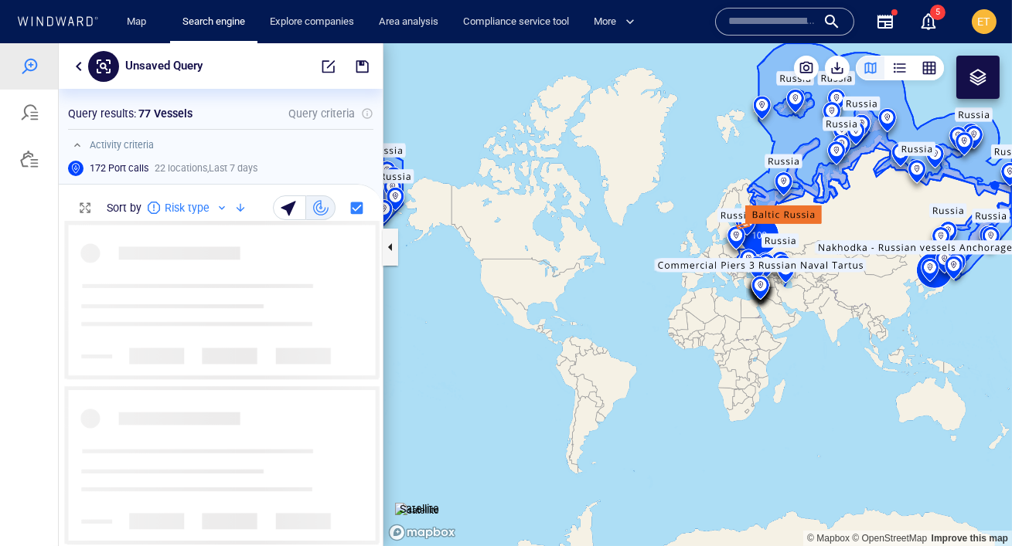
drag, startPoint x: 557, startPoint y: 186, endPoint x: 462, endPoint y: 203, distance: 96.6
click at [462, 203] on canvas "Map" at bounding box center [697, 294] width 628 height 503
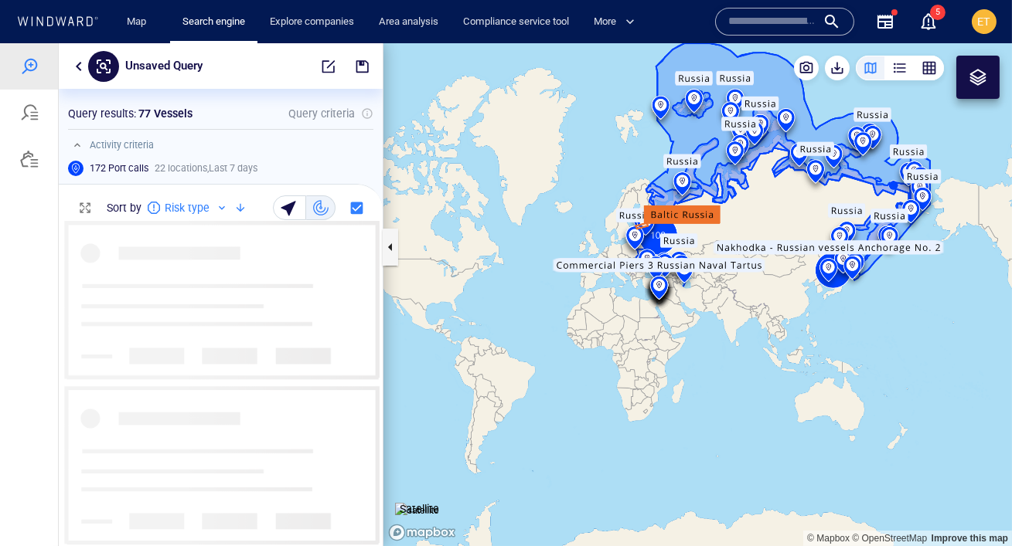
drag, startPoint x: 508, startPoint y: 202, endPoint x: 467, endPoint y: 202, distance: 41.0
click at [467, 202] on canvas "Map" at bounding box center [697, 294] width 628 height 503
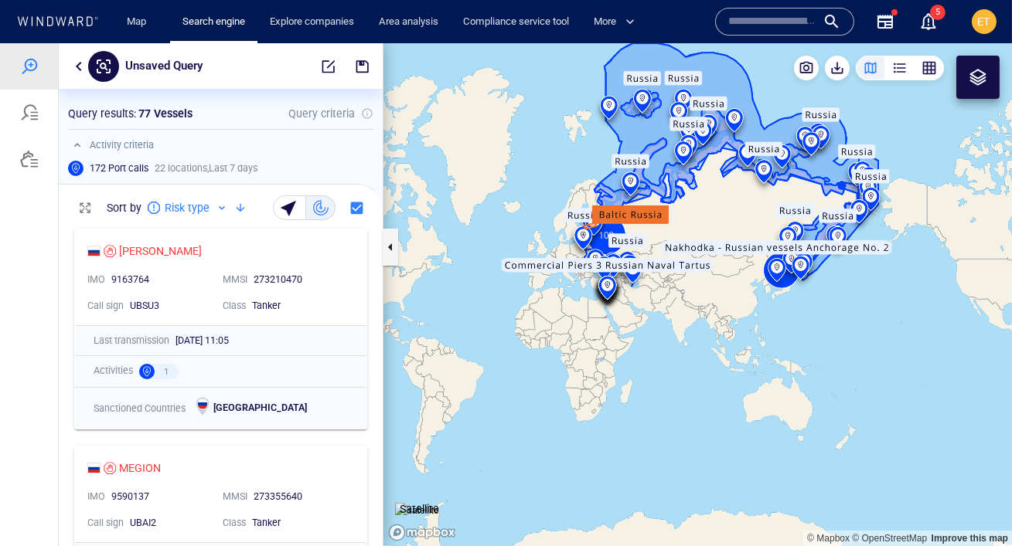
click at [655, 236] on canvas "Map" at bounding box center [697, 294] width 628 height 503
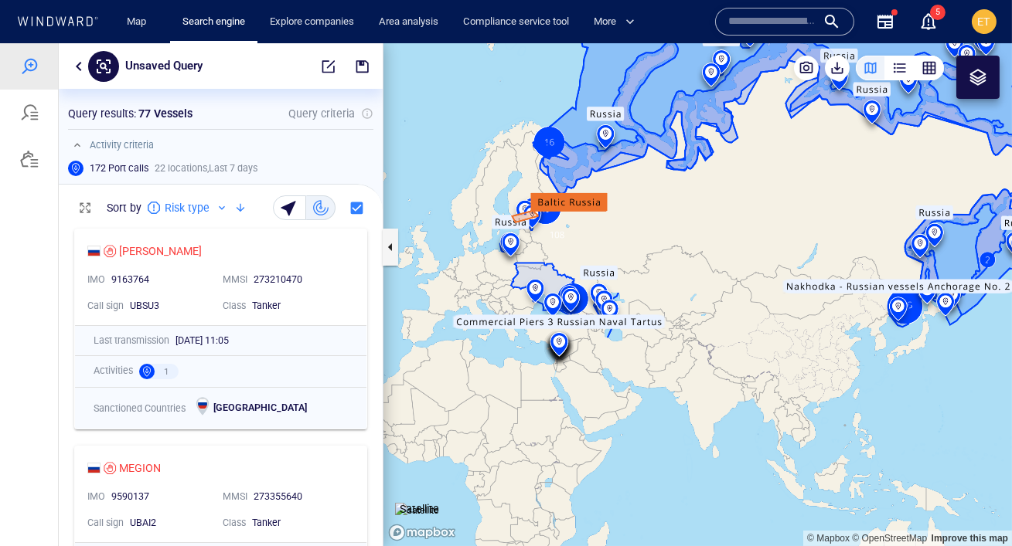
click at [625, 235] on canvas "Map" at bounding box center [697, 294] width 628 height 503
click at [552, 225] on canvas "Map" at bounding box center [697, 294] width 628 height 503
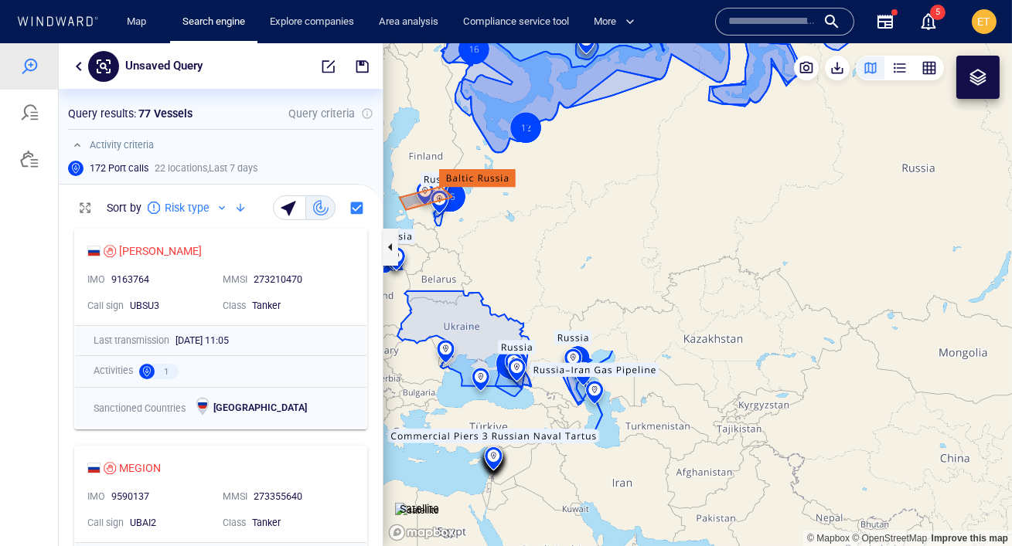
drag, startPoint x: 473, startPoint y: 161, endPoint x: 597, endPoint y: 175, distance: 125.3
click at [597, 175] on canvas "Map" at bounding box center [697, 294] width 628 height 503
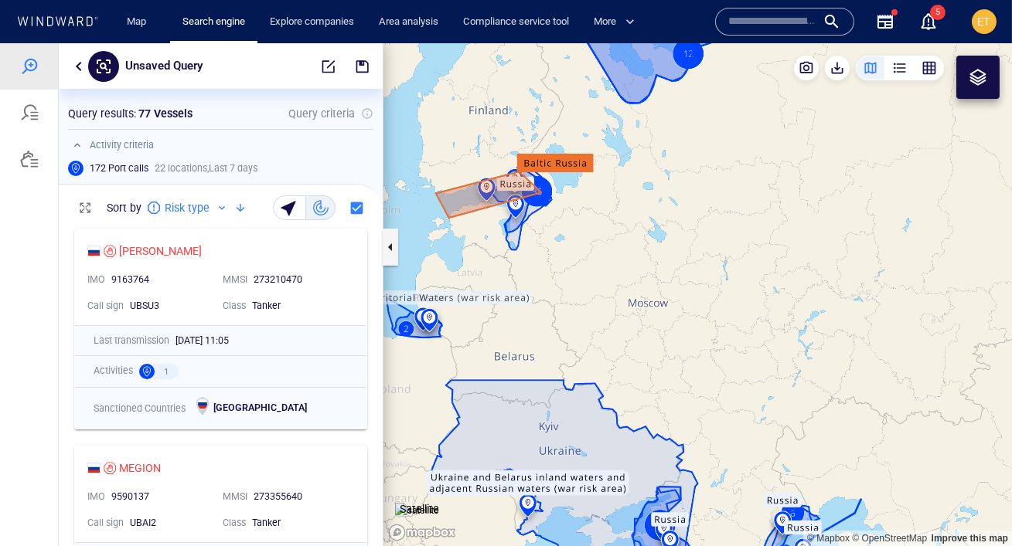
click at [584, 198] on canvas "Map" at bounding box center [697, 294] width 628 height 503
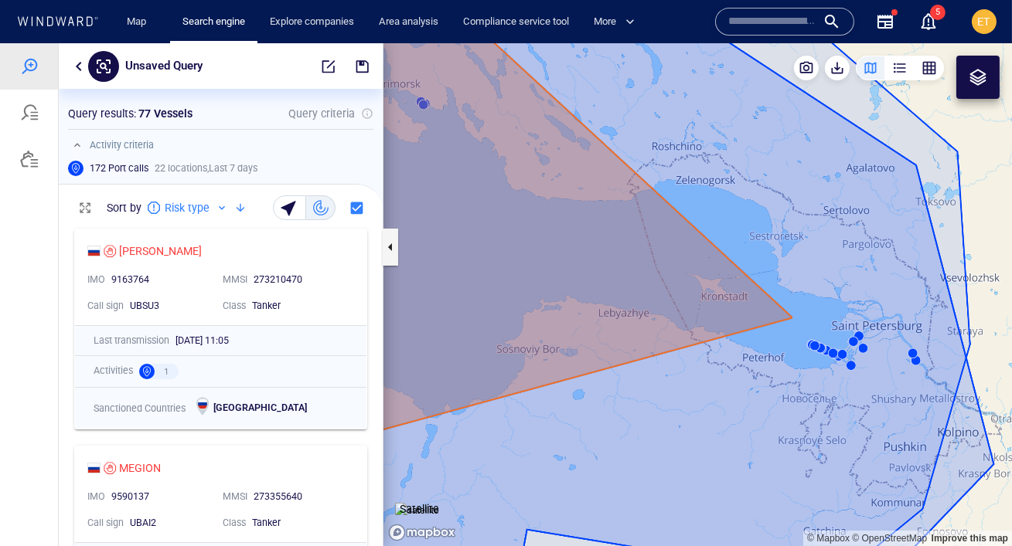
drag, startPoint x: 622, startPoint y: 437, endPoint x: 492, endPoint y: 354, distance: 155.0
click at [492, 354] on canvas "Map" at bounding box center [697, 294] width 628 height 503
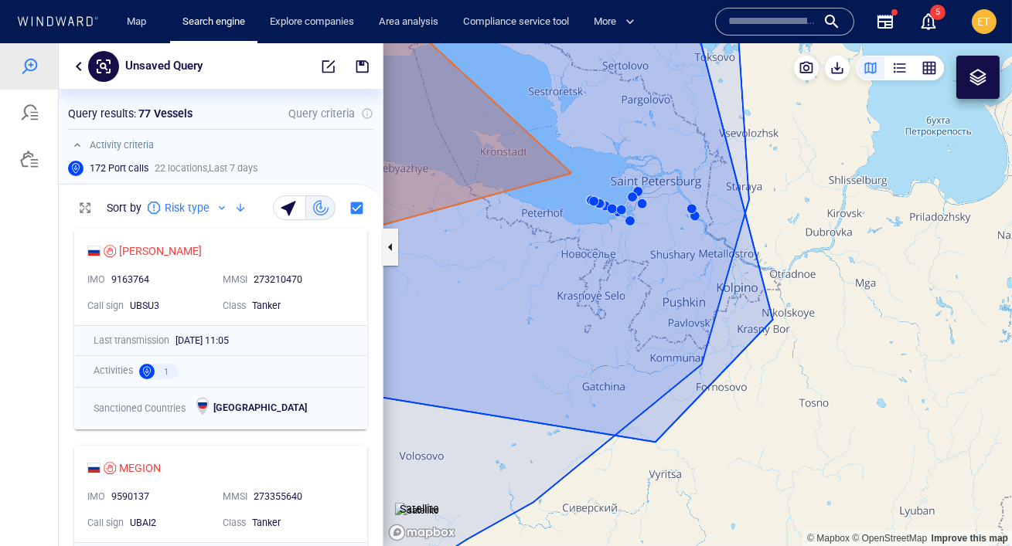
click at [631, 224] on canvas "Map" at bounding box center [697, 294] width 628 height 503
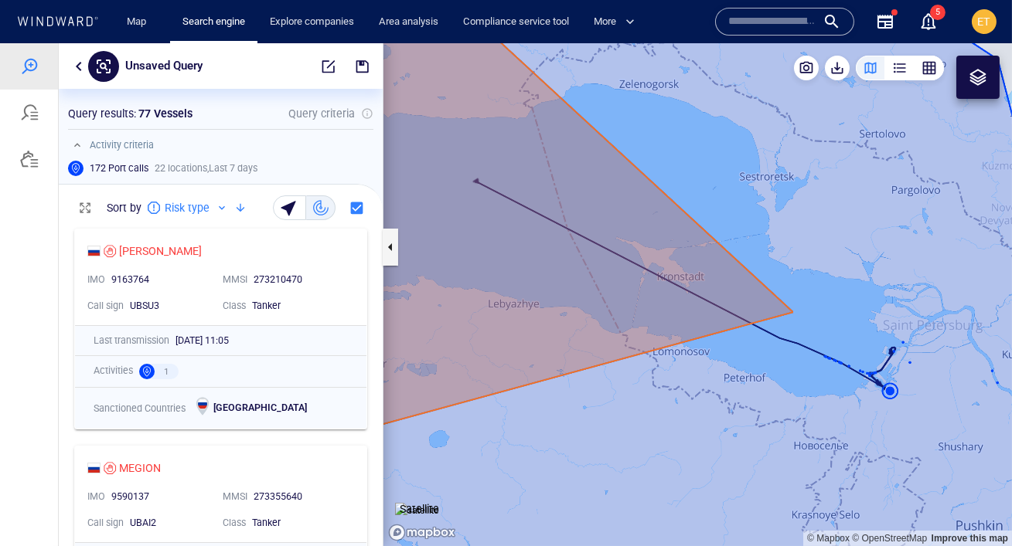
drag, startPoint x: 608, startPoint y: 298, endPoint x: 498, endPoint y: 260, distance: 116.1
click at [498, 260] on canvas "Map" at bounding box center [697, 294] width 628 height 503
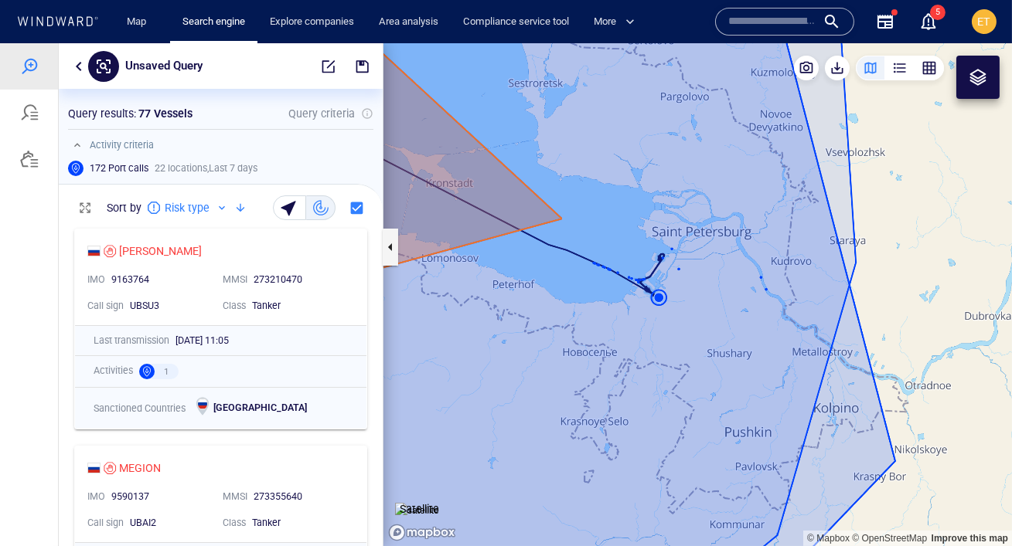
drag, startPoint x: 645, startPoint y: 378, endPoint x: 533, endPoint y: 326, distance: 123.5
click at [533, 326] on canvas "Map" at bounding box center [697, 294] width 628 height 503
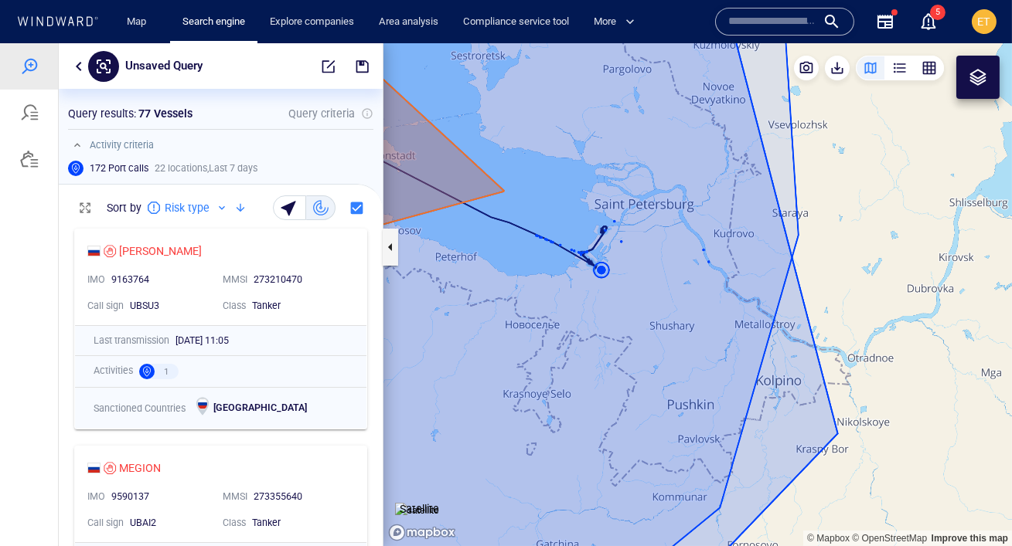
click at [602, 271] on canvas "Map" at bounding box center [697, 294] width 628 height 503
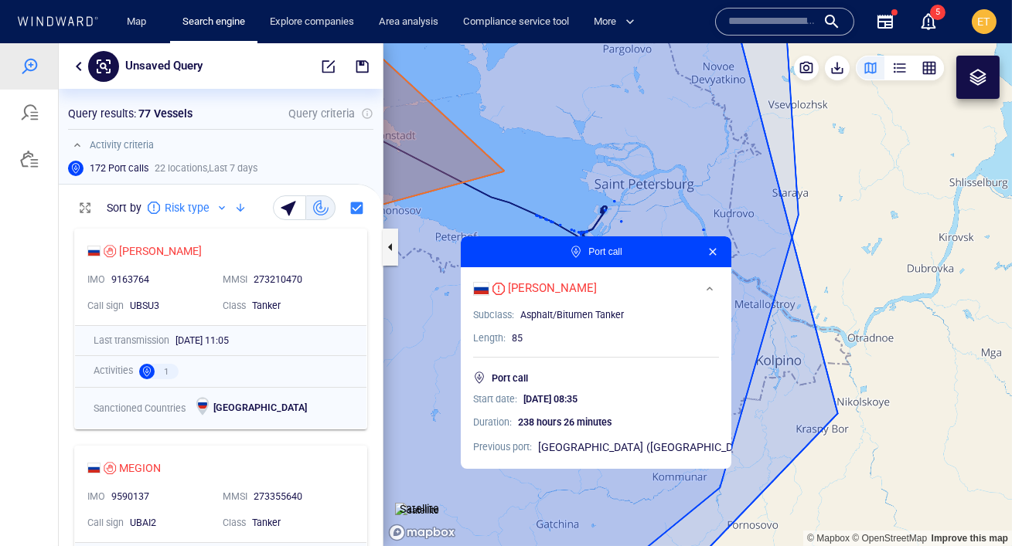
drag, startPoint x: 642, startPoint y: 246, endPoint x: 636, endPoint y: 204, distance: 42.1
click at [636, 204] on canvas "Map" at bounding box center [697, 294] width 628 height 503
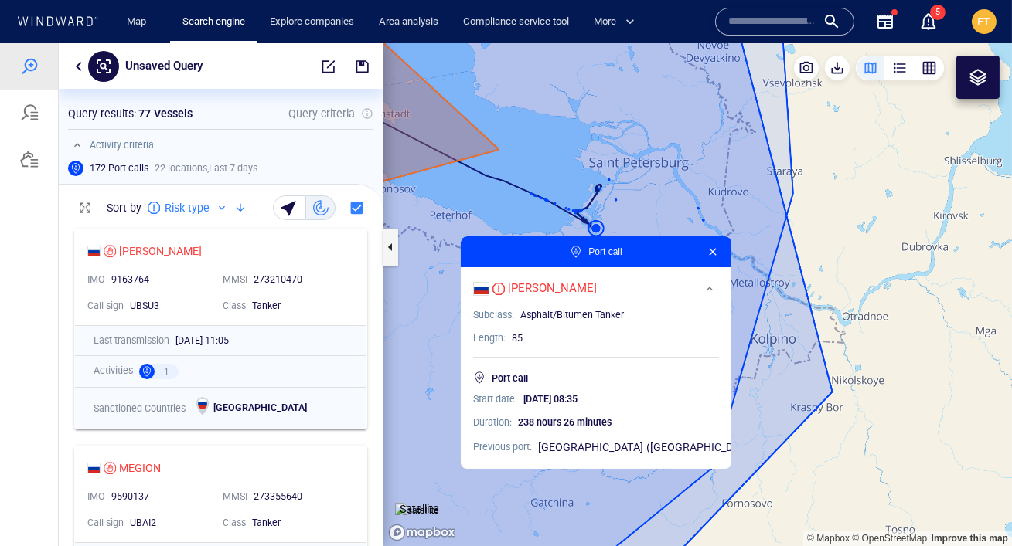
click at [703, 252] on button "button" at bounding box center [712, 252] width 19 height 19
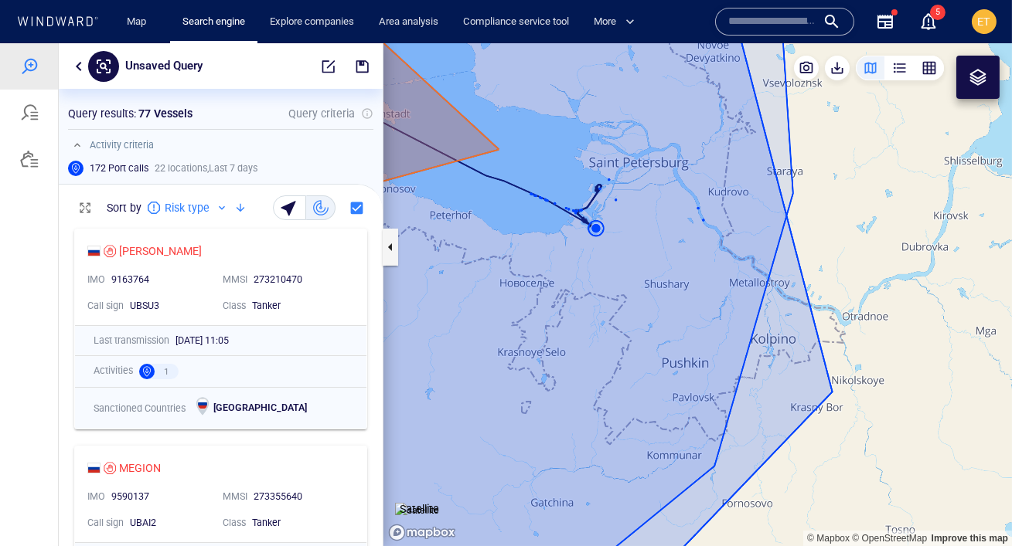
click at [67, 22] on icon at bounding box center [57, 21] width 83 height 10
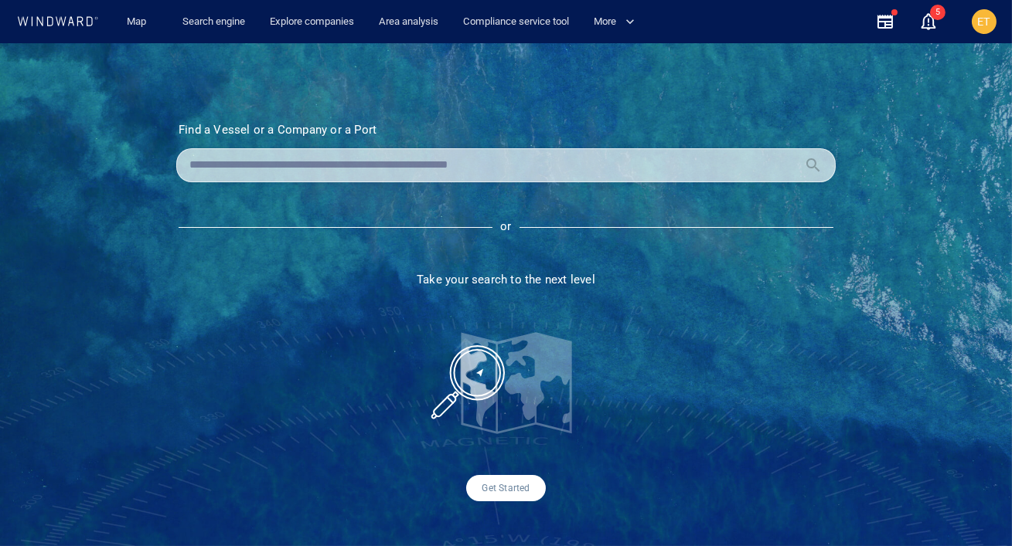
click at [257, 163] on input "text" at bounding box center [493, 165] width 608 height 23
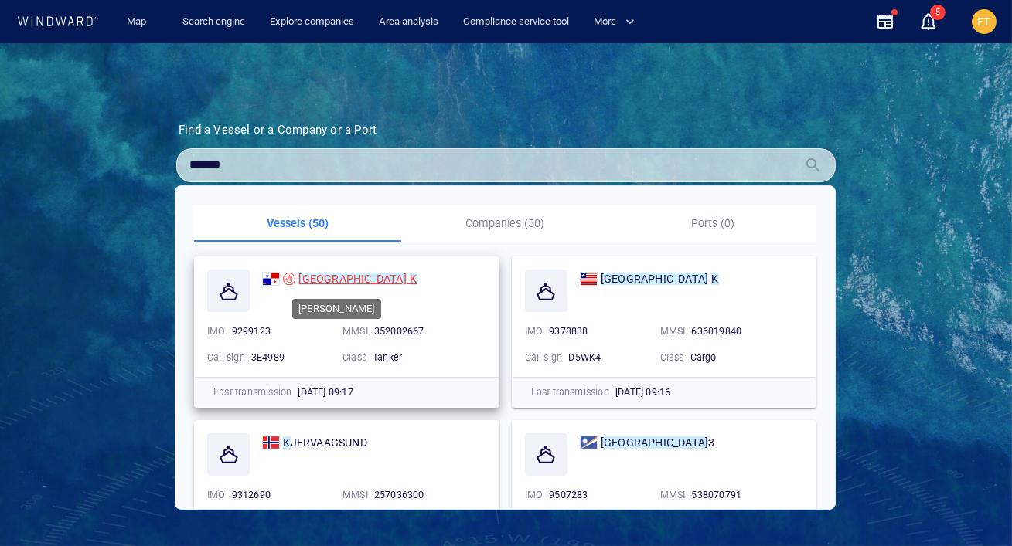
click at [316, 279] on mark "SOFIA" at bounding box center [351, 279] width 107 height 12
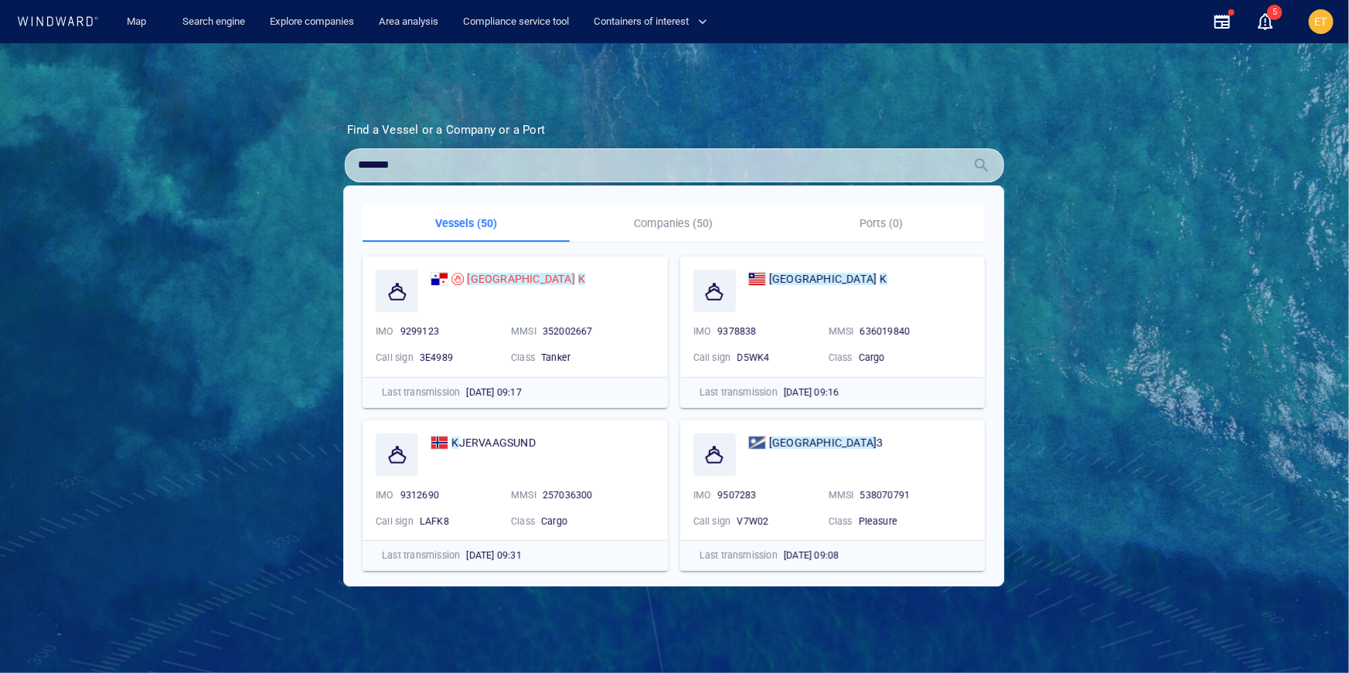
drag, startPoint x: 412, startPoint y: 167, endPoint x: 342, endPoint y: 163, distance: 70.4
click at [342, 163] on section "Find a Vessel or a Company or a Port Name N/A IMO MMSI Call sign N/A Class N/A …" at bounding box center [674, 312] width 737 height 379
paste input "text"
type input "*******"
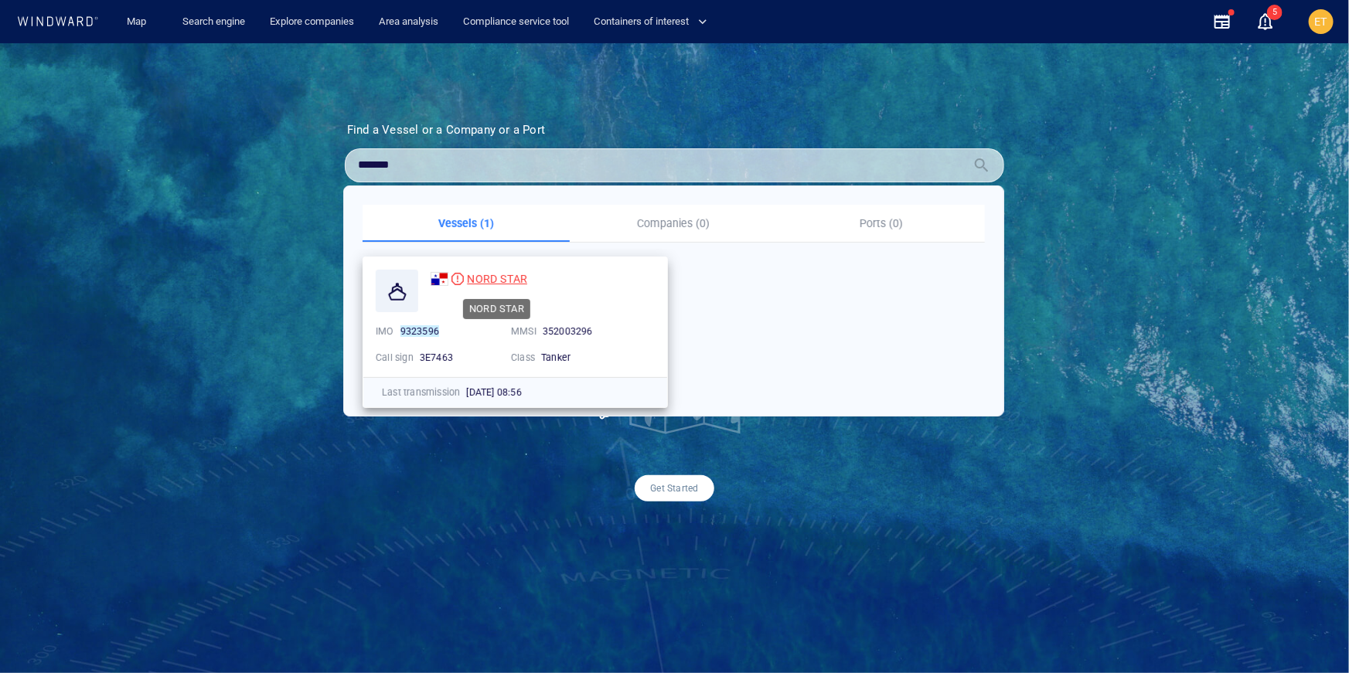
click at [495, 280] on span "NORD STAR" at bounding box center [497, 279] width 60 height 12
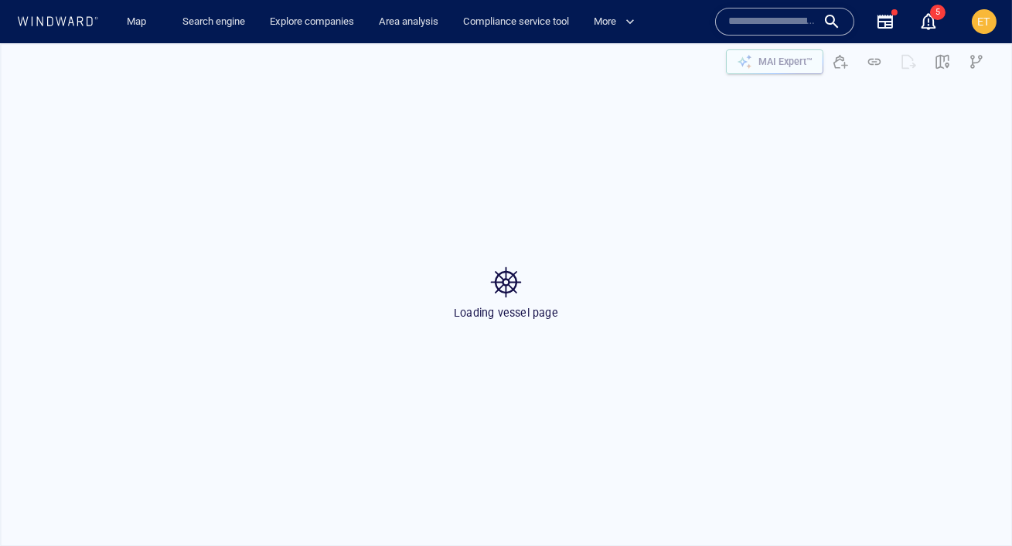
click at [782, 58] on p "MAI Expert™" at bounding box center [785, 62] width 54 height 14
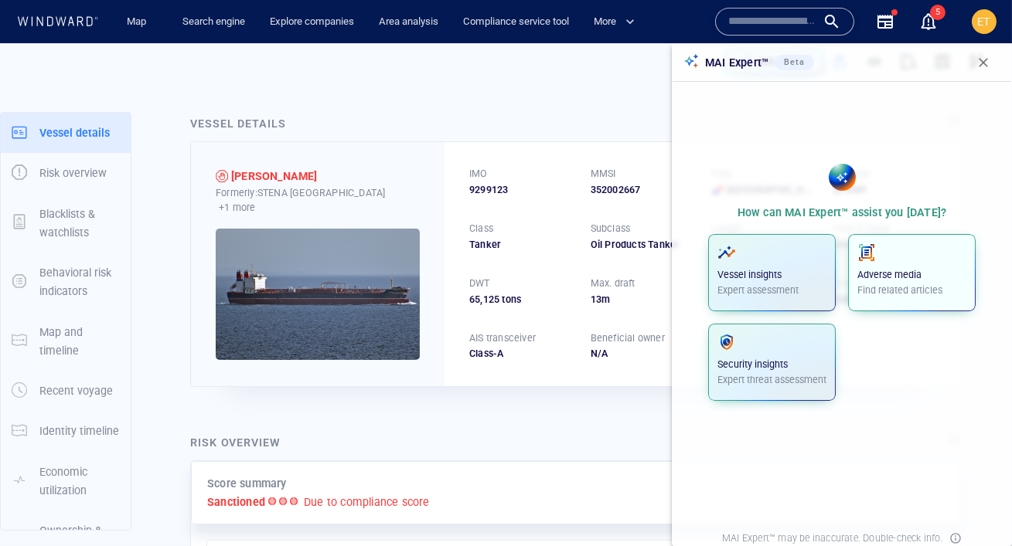
click at [898, 281] on p "Adverse media" at bounding box center [911, 275] width 109 height 14
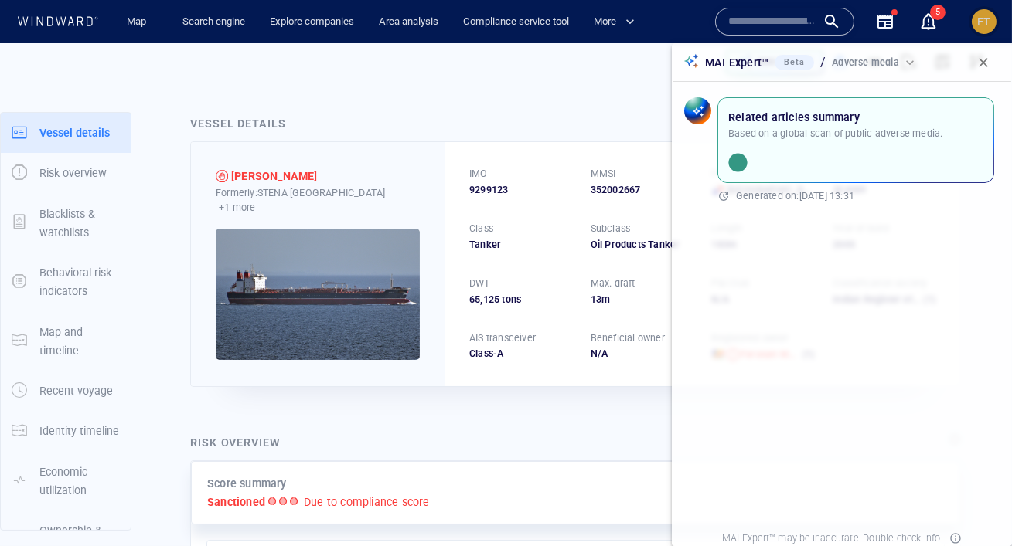
click at [984, 32] on div "ET" at bounding box center [984, 21] width 25 height 25
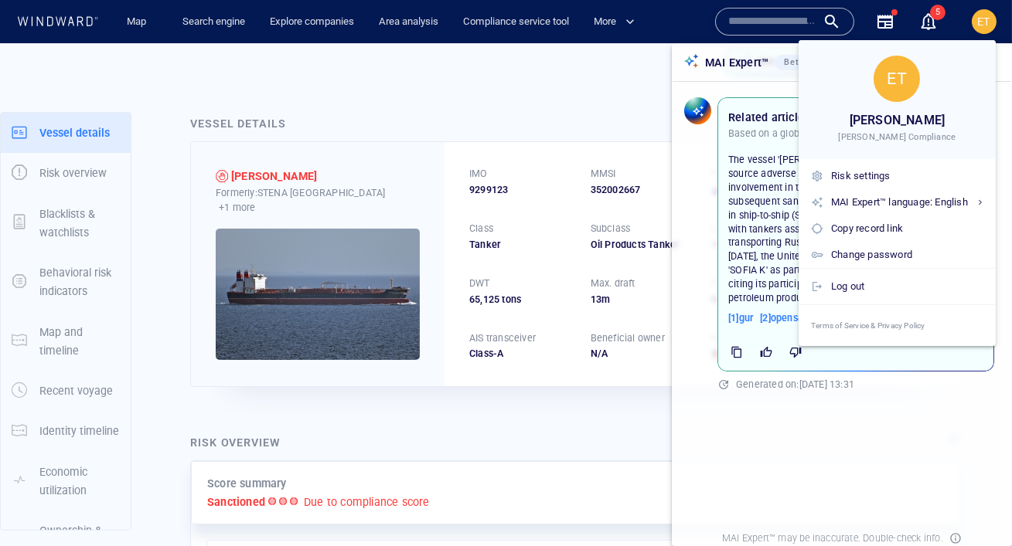
click at [988, 19] on div at bounding box center [506, 273] width 1012 height 546
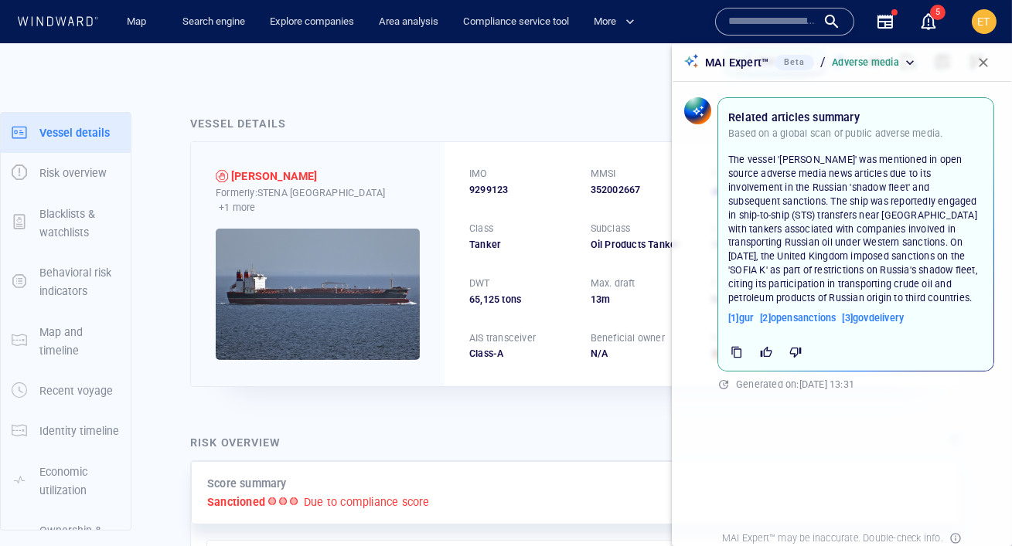
click at [979, 20] on body "Map Search engine Explore companies Area analysis Compliance service tool More …" at bounding box center [506, 273] width 1012 height 546
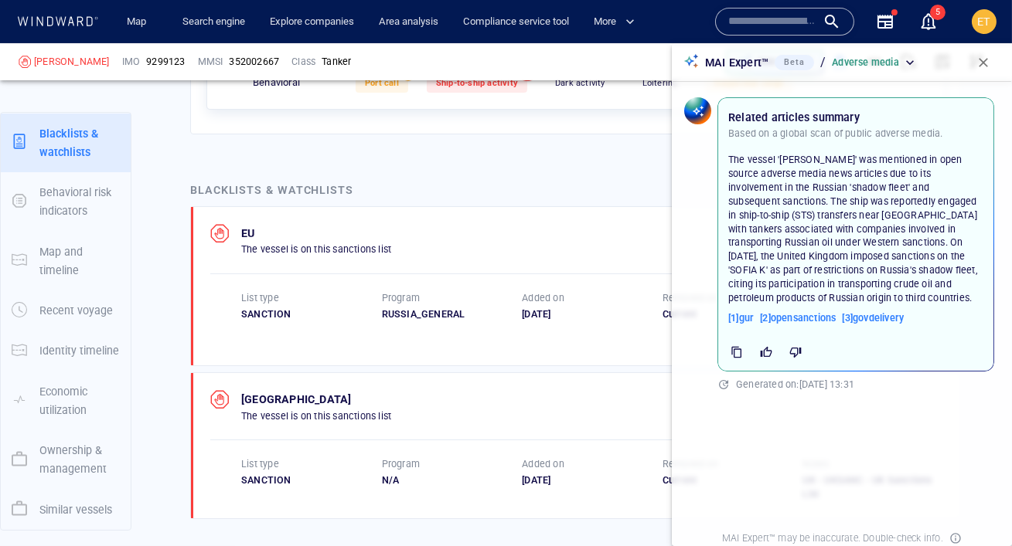
scroll to position [756, 0]
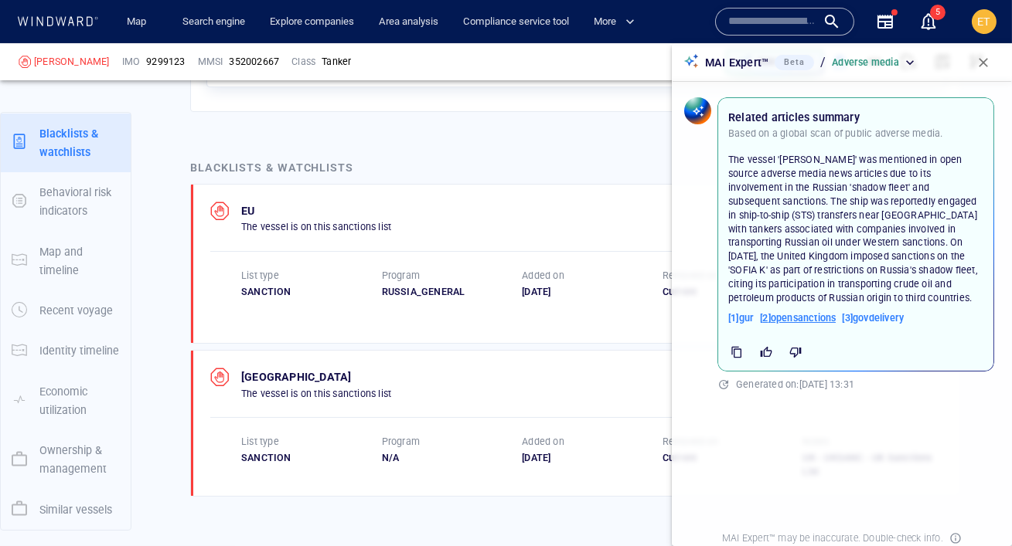
click at [805, 316] on span "[ 2 ] opensanctions" at bounding box center [798, 318] width 76 height 14
click at [983, 66] on span "button" at bounding box center [982, 62] width 15 height 15
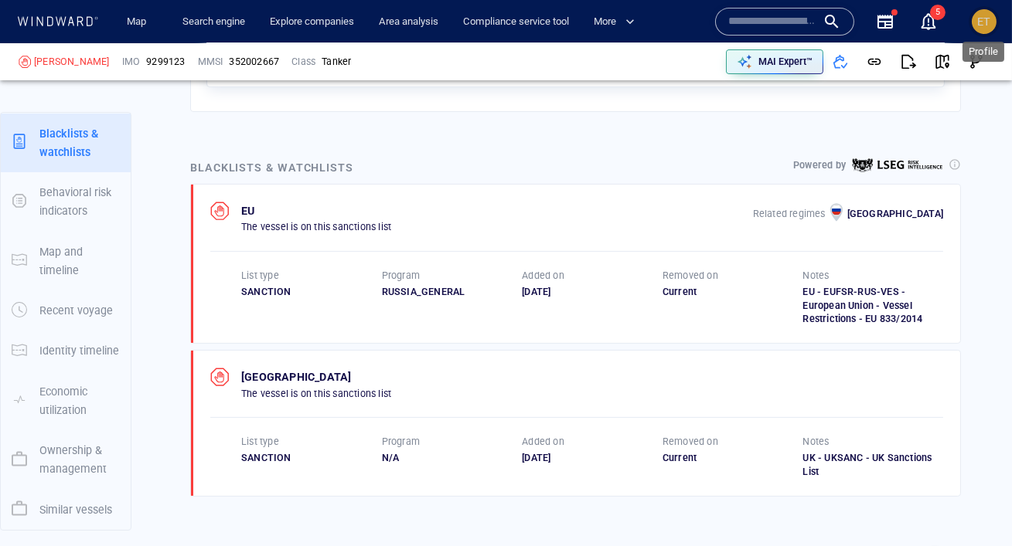
click at [982, 24] on span "ET" at bounding box center [984, 21] width 13 height 12
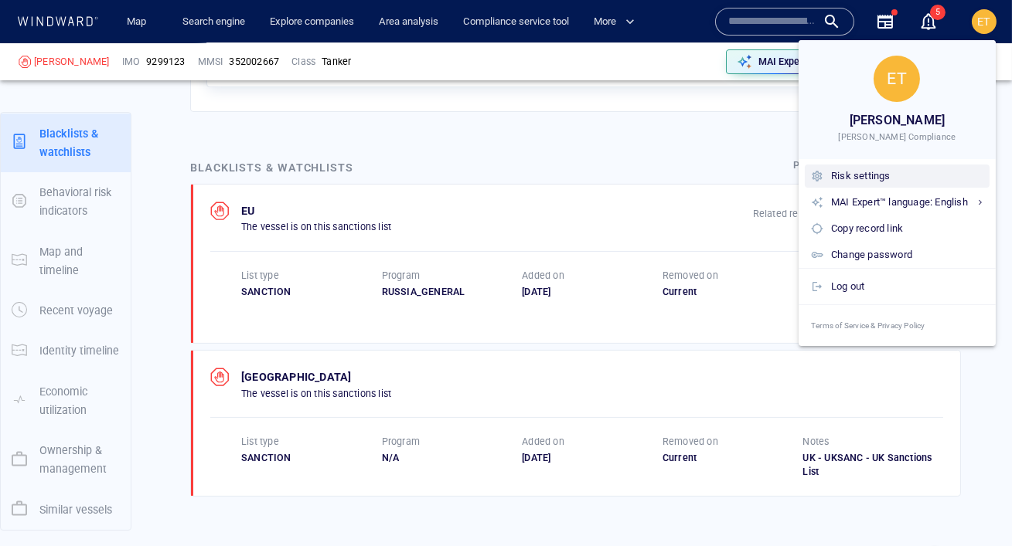
click at [870, 180] on div "Risk settings" at bounding box center [907, 176] width 152 height 17
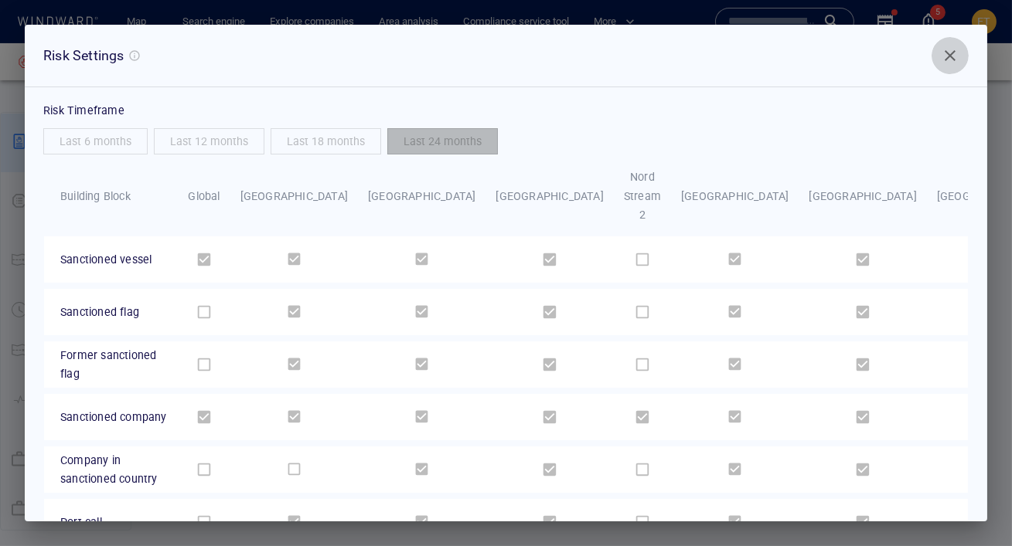
click at [954, 56] on span "Close" at bounding box center [950, 55] width 19 height 19
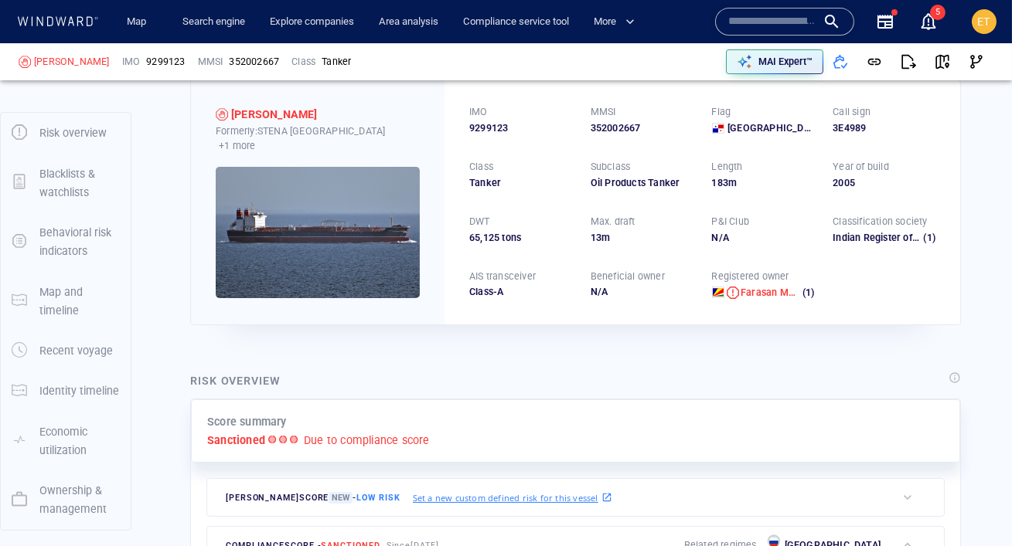
scroll to position [0, 0]
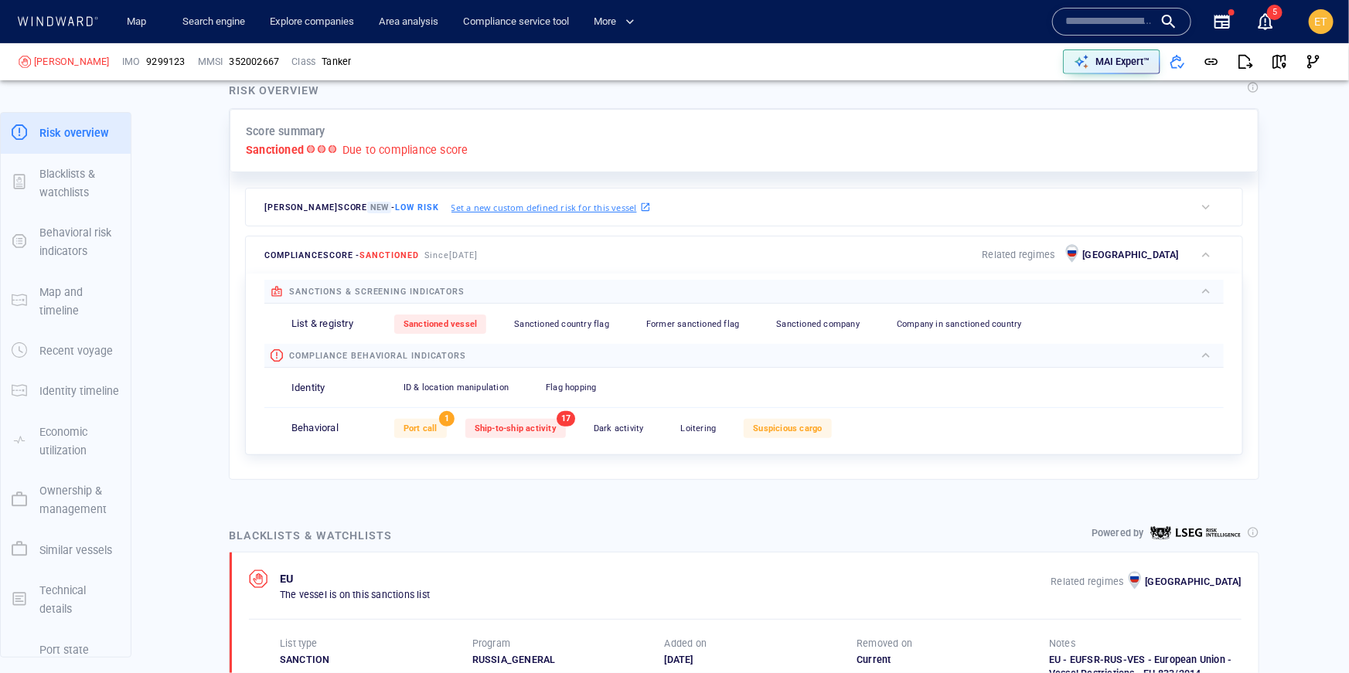
scroll to position [40, 0]
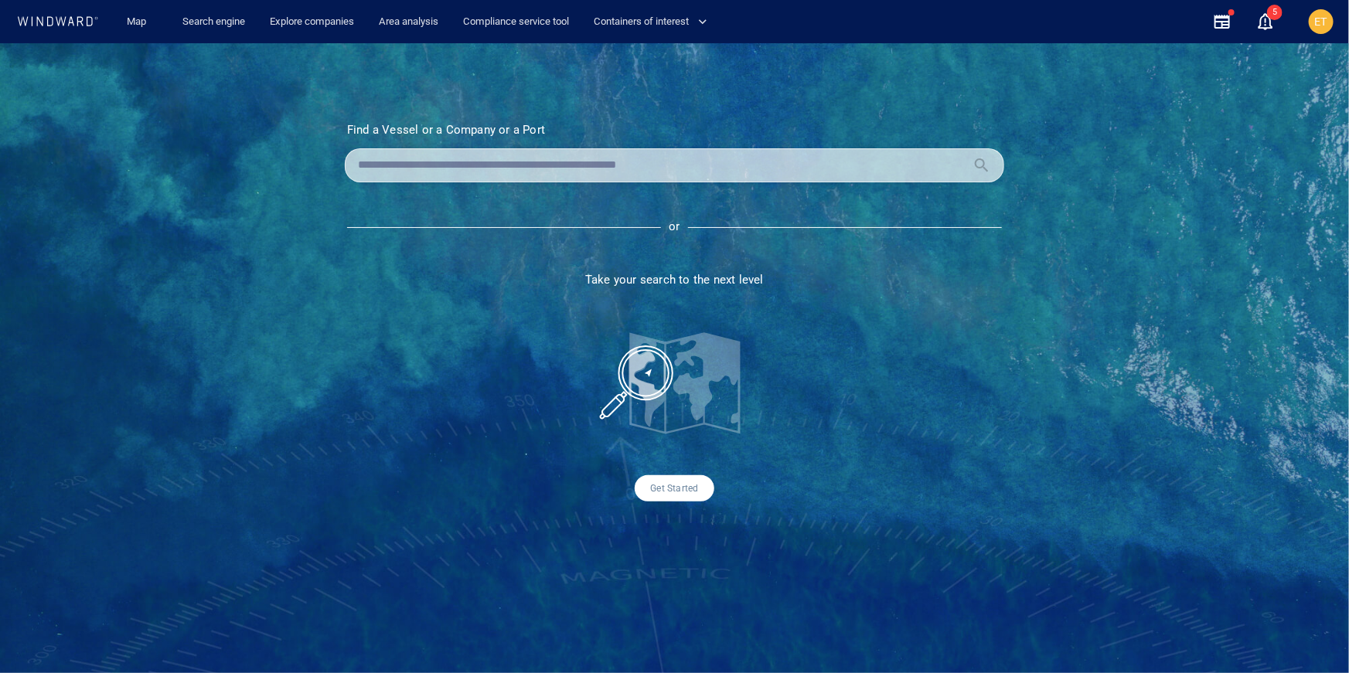
click at [550, 175] on input "text" at bounding box center [662, 165] width 608 height 23
type input "**********"
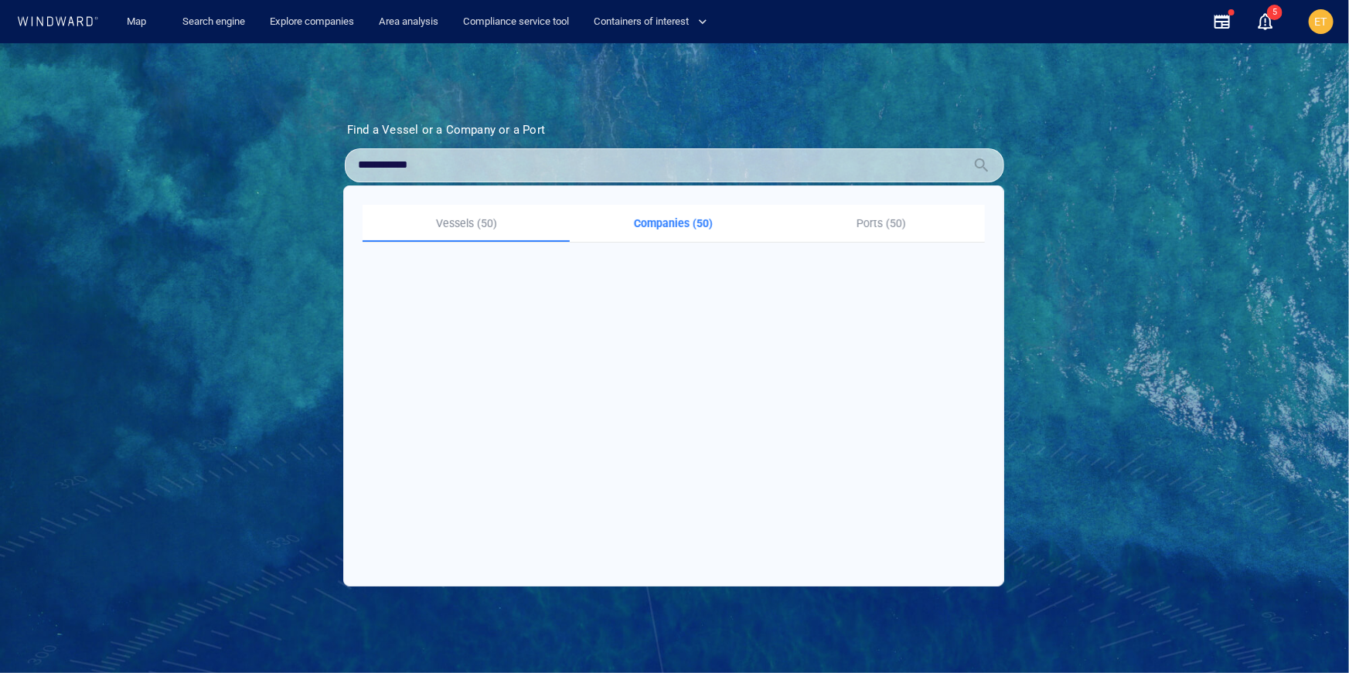
click at [710, 223] on p "Companies (50)" at bounding box center [673, 223] width 189 height 19
click at [693, 225] on p "Companies (50)" at bounding box center [673, 223] width 189 height 19
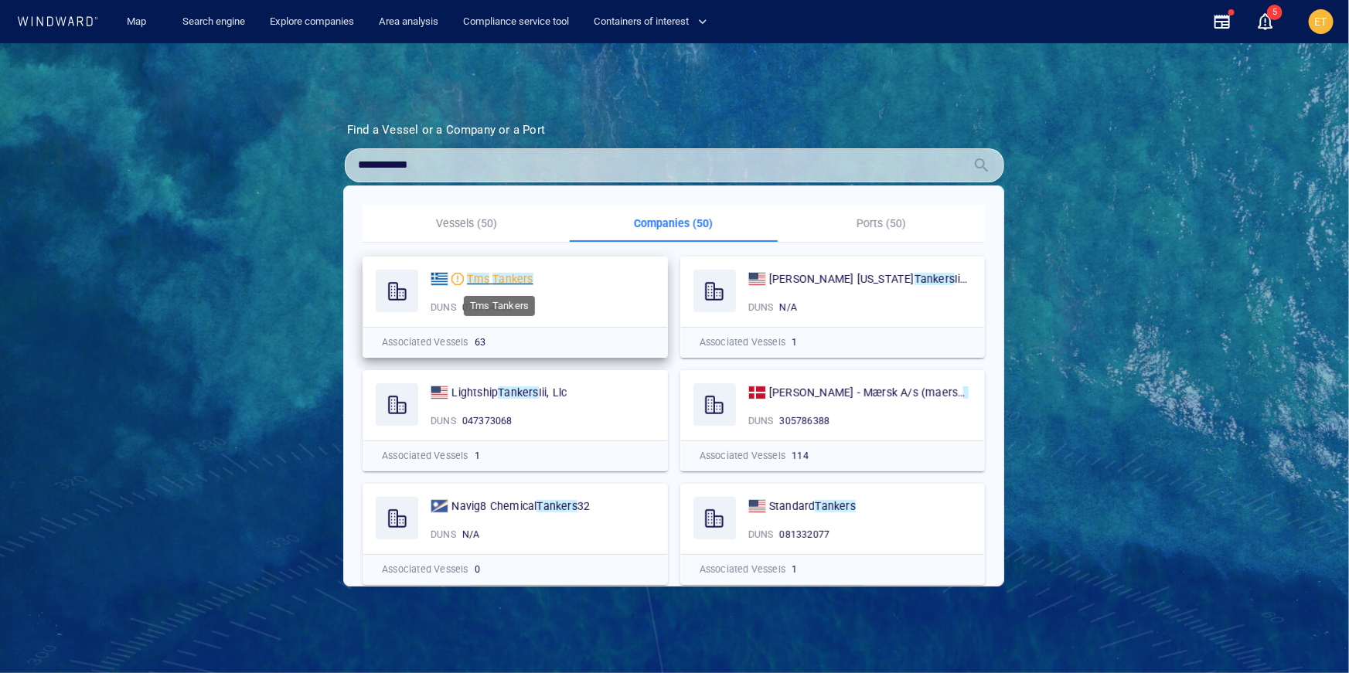
click at [498, 277] on mark "Tankers" at bounding box center [512, 279] width 40 height 12
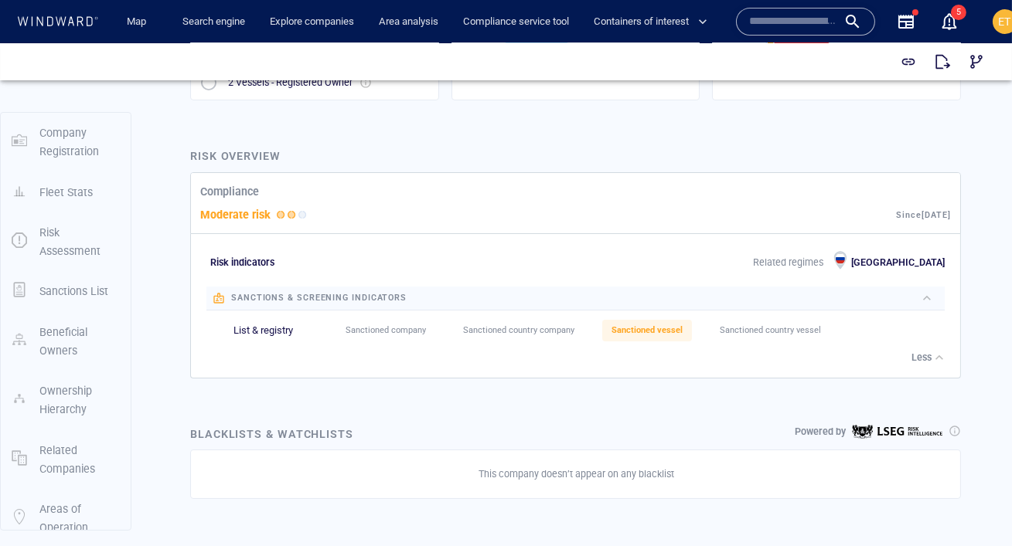
scroll to position [559, 0]
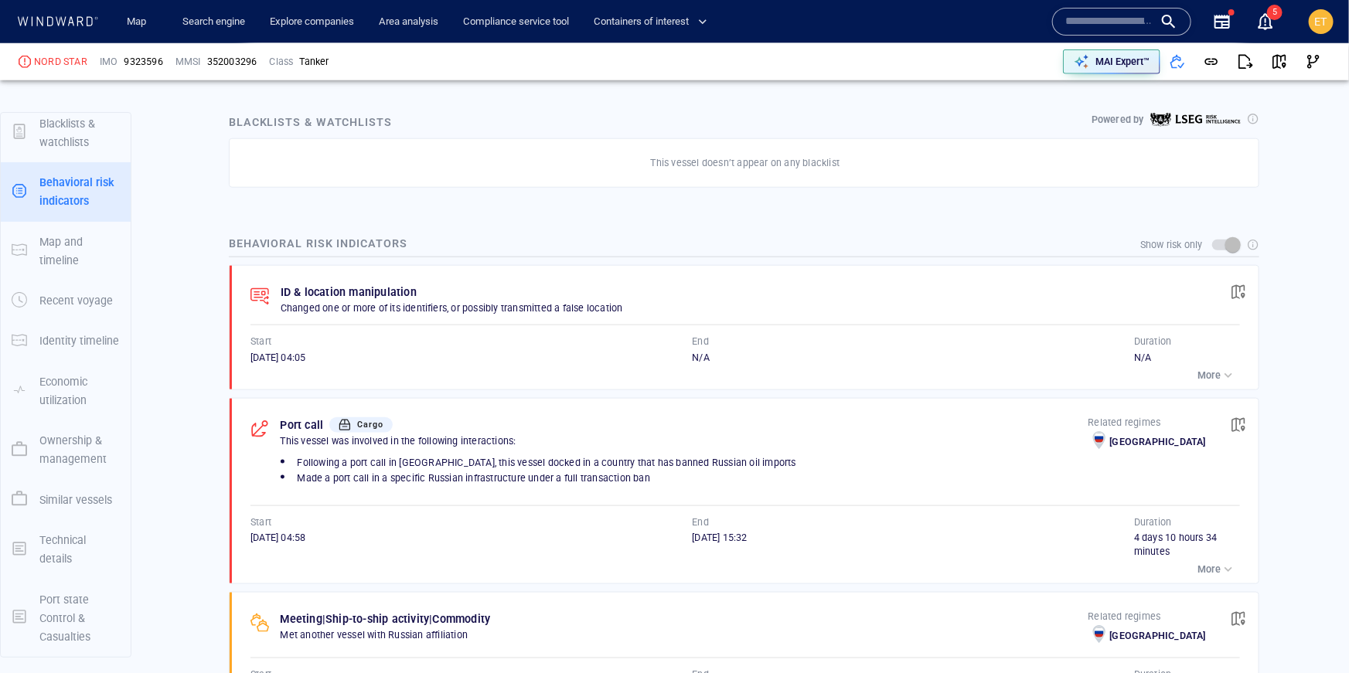
scroll to position [904, 0]
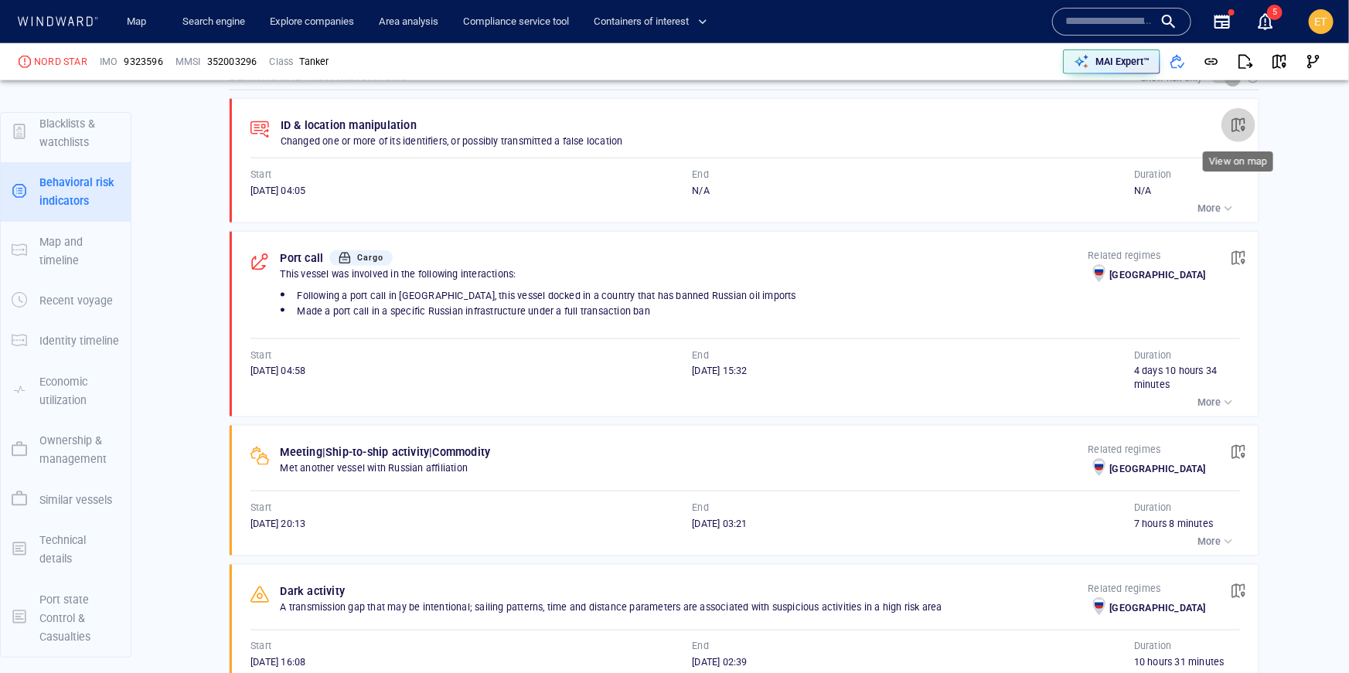
click at [1247, 123] on button "button" at bounding box center [1238, 125] width 34 height 34
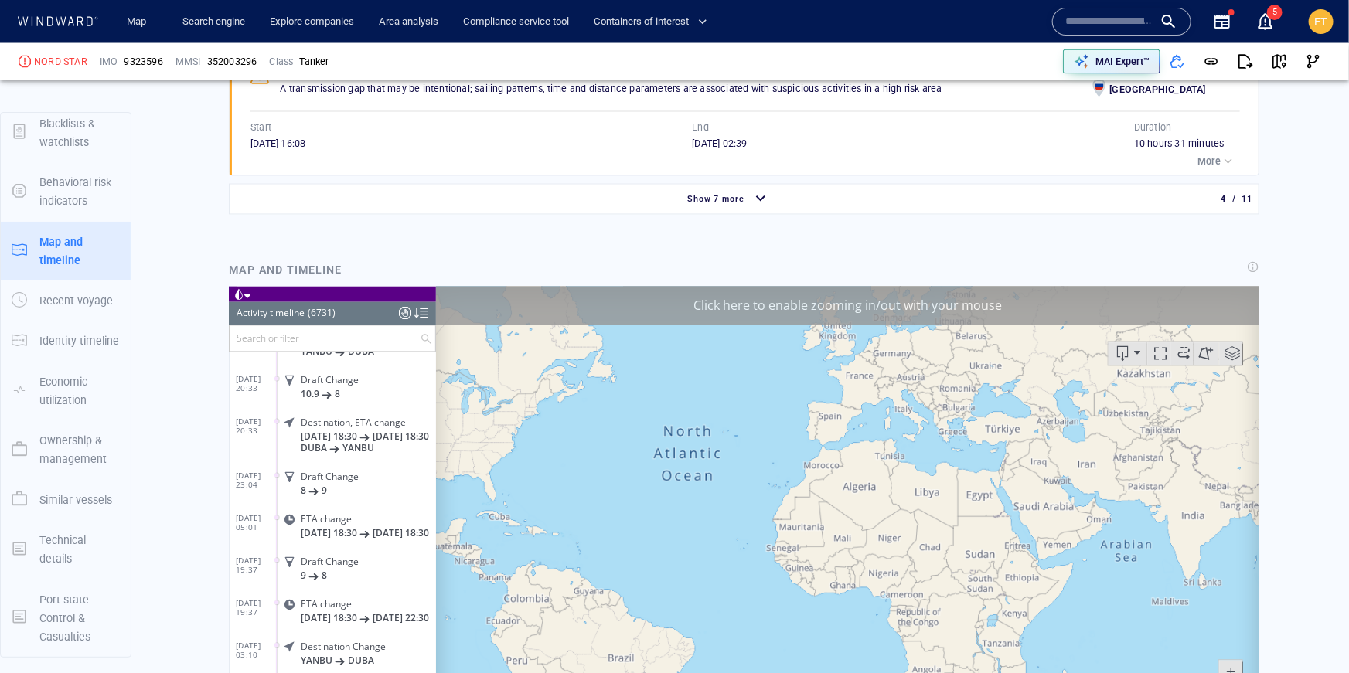
scroll to position [277043, 0]
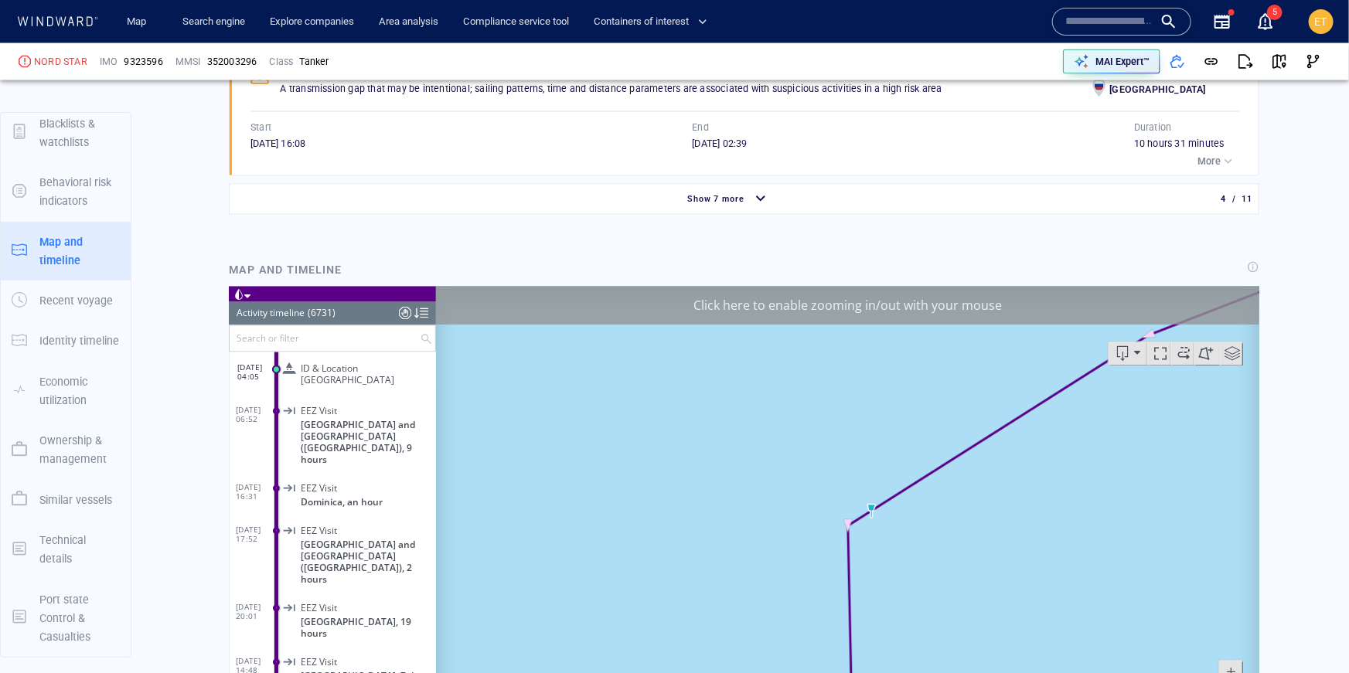
scroll to position [1640, 0]
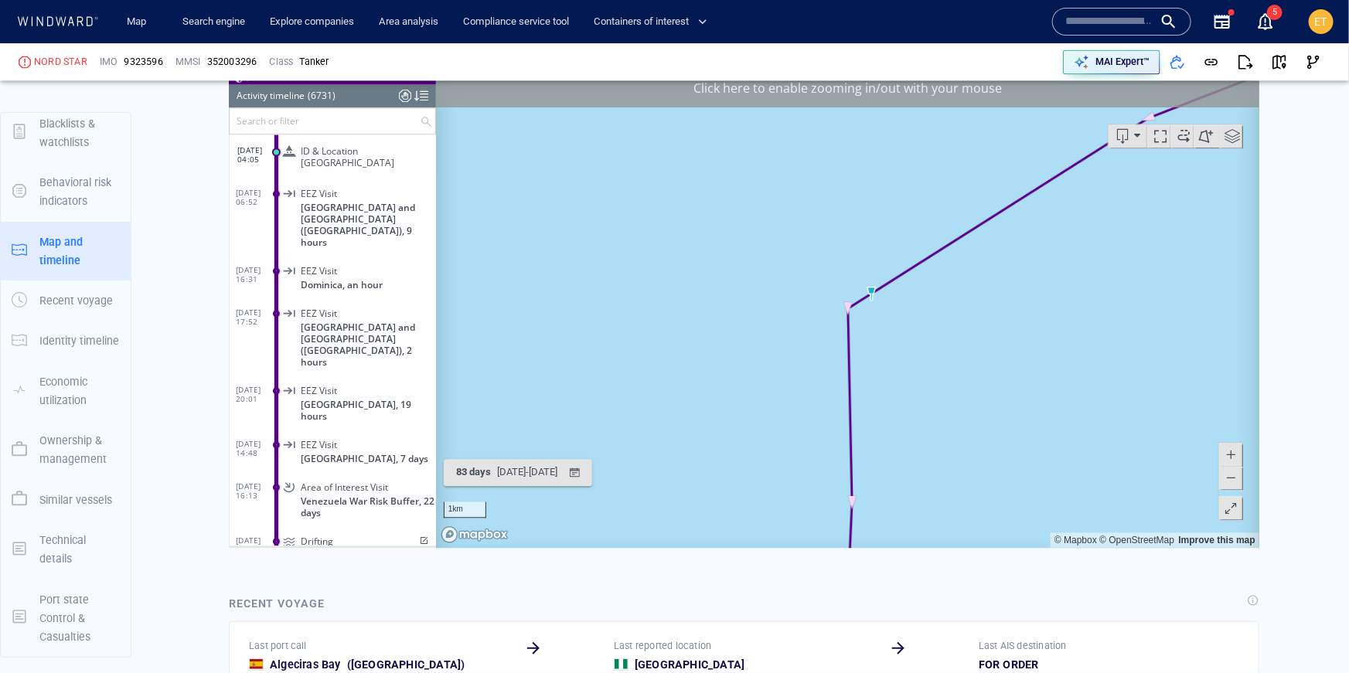
click at [1227, 485] on span at bounding box center [1229, 476] width 15 height 23
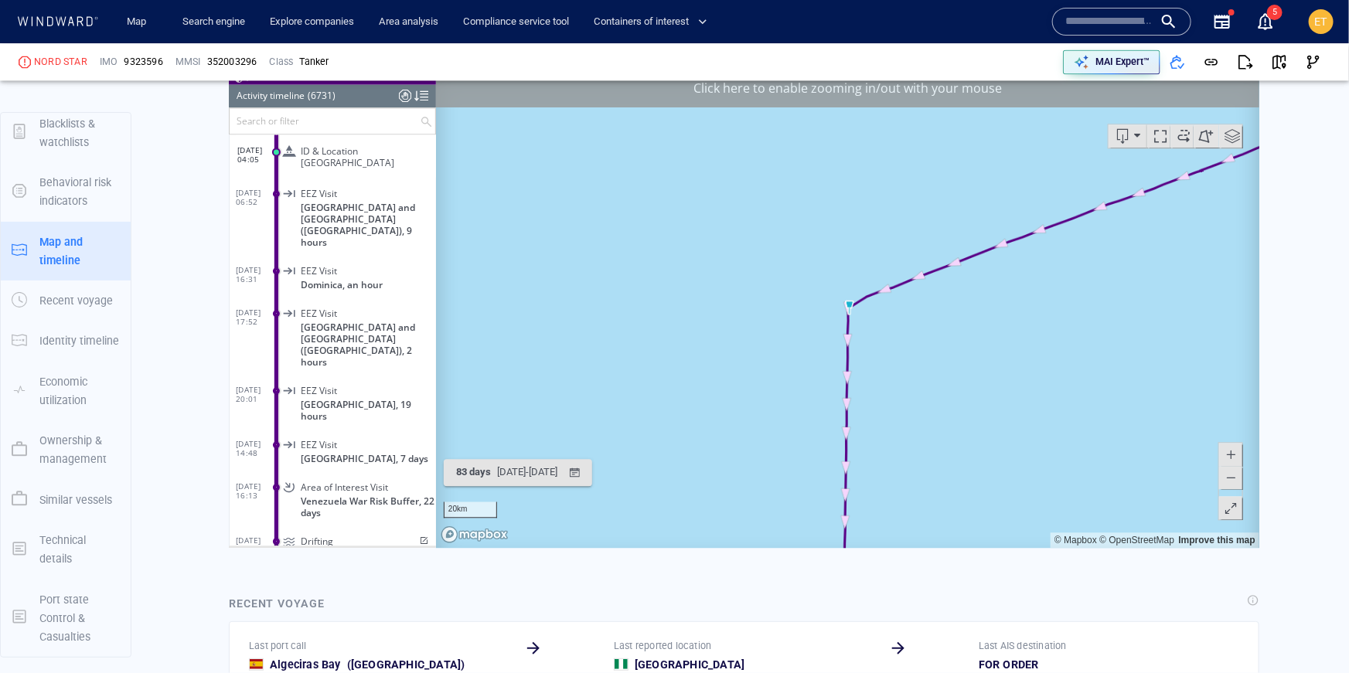
click at [1227, 485] on span at bounding box center [1229, 476] width 15 height 23
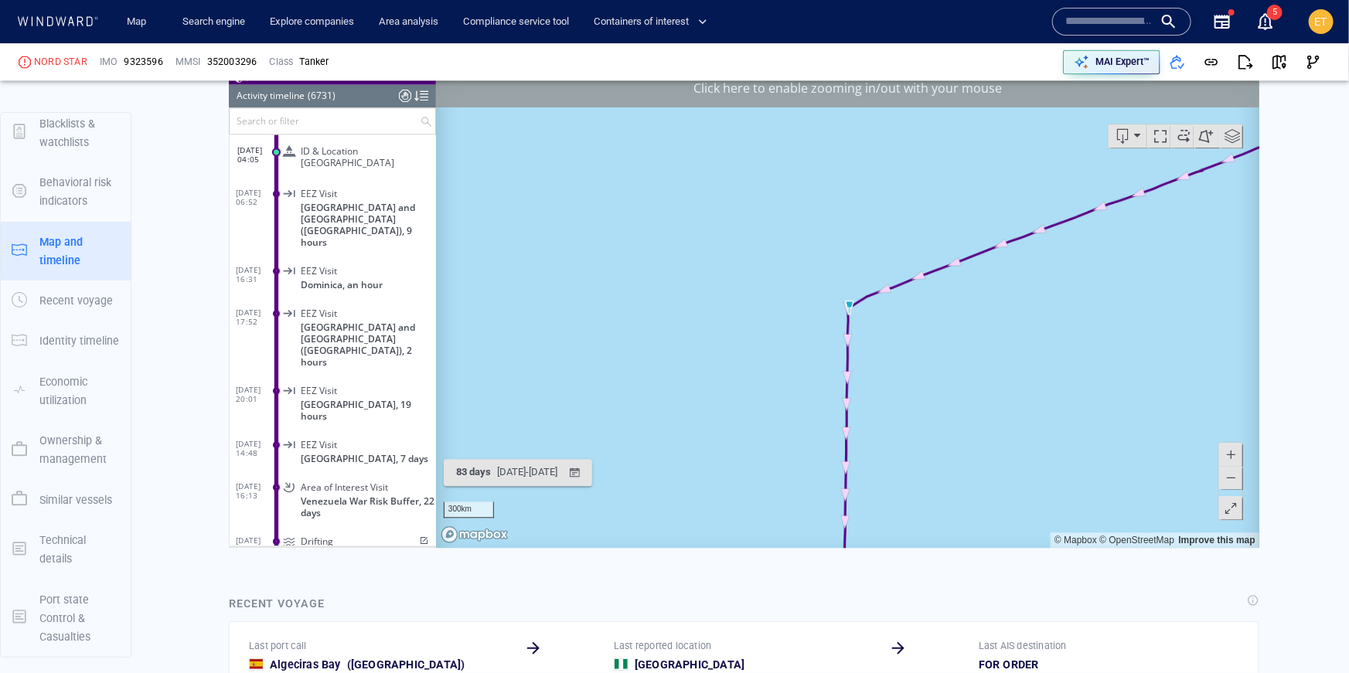
click at [1227, 485] on span at bounding box center [1229, 476] width 15 height 23
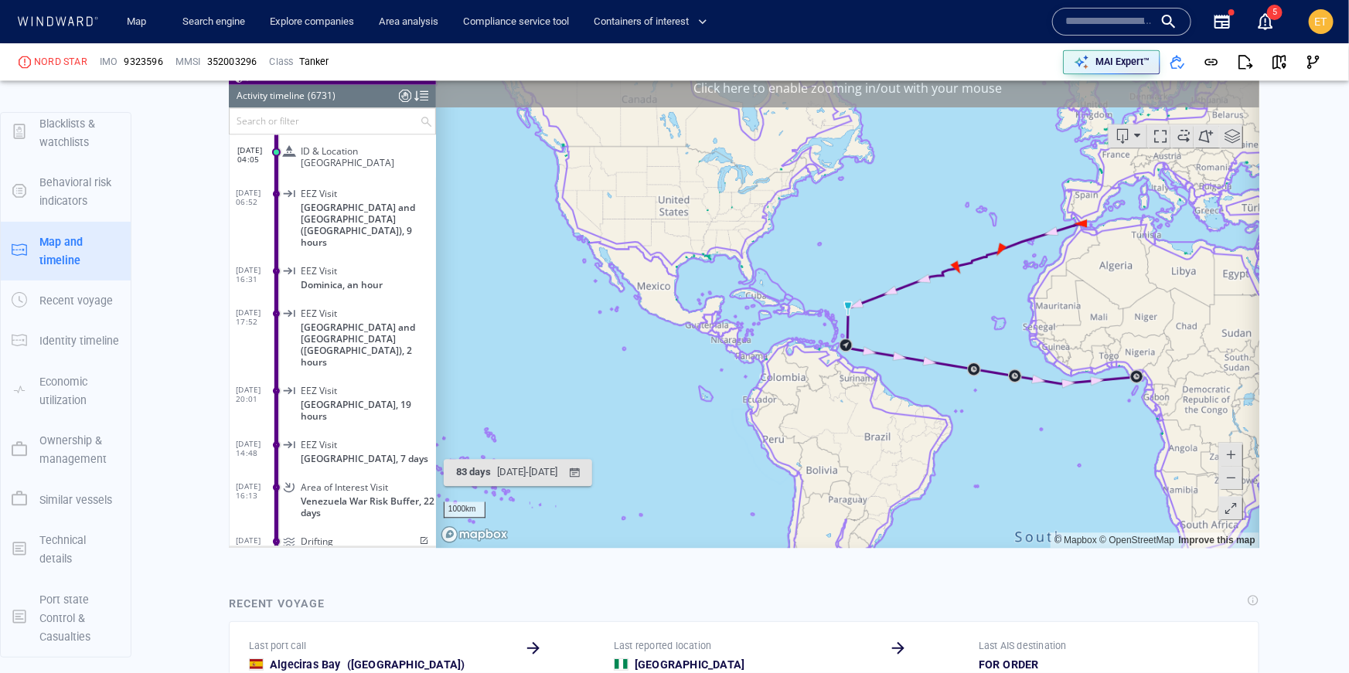
click at [1165, 386] on canvas "Map" at bounding box center [847, 307] width 824 height 479
click at [1157, 385] on canvas "Map" at bounding box center [847, 307] width 824 height 479
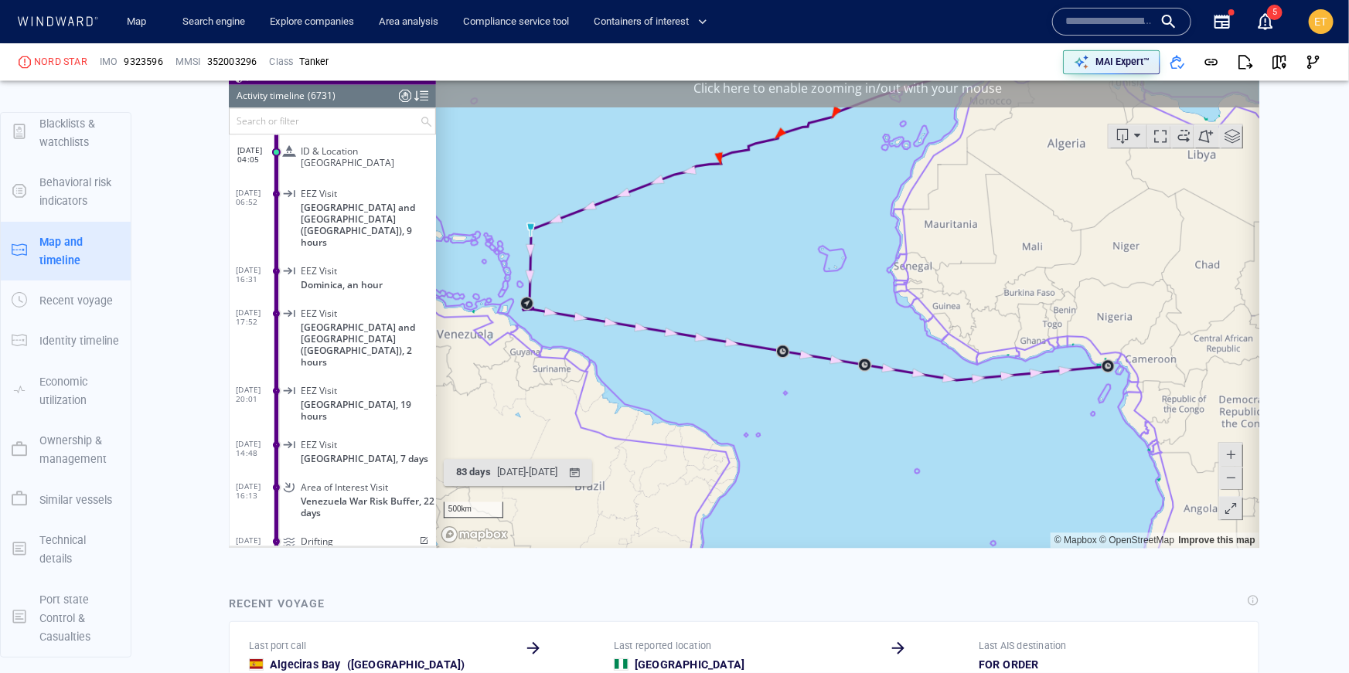
click at [1127, 362] on canvas "Map" at bounding box center [847, 307] width 824 height 479
click at [1081, 342] on canvas "Map" at bounding box center [847, 307] width 824 height 479
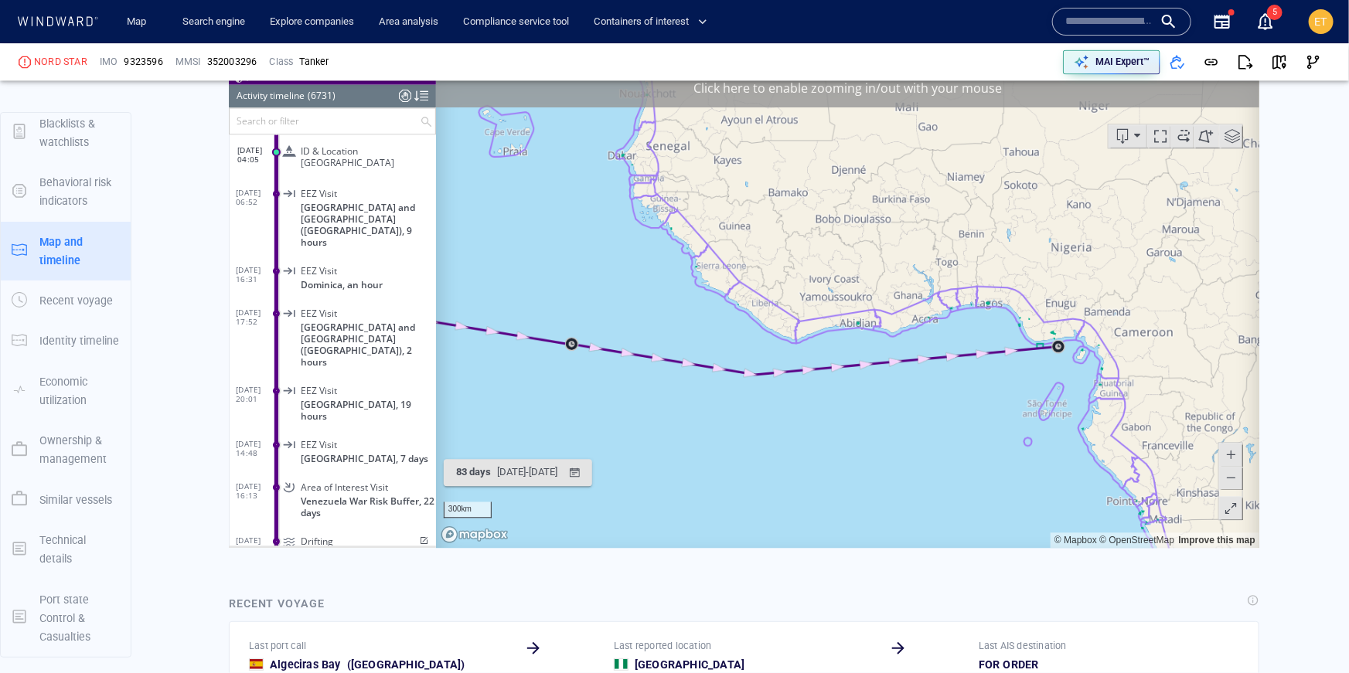
click at [1081, 342] on canvas "Map" at bounding box center [847, 307] width 824 height 479
click at [1051, 345] on canvas "Map" at bounding box center [847, 307] width 824 height 479
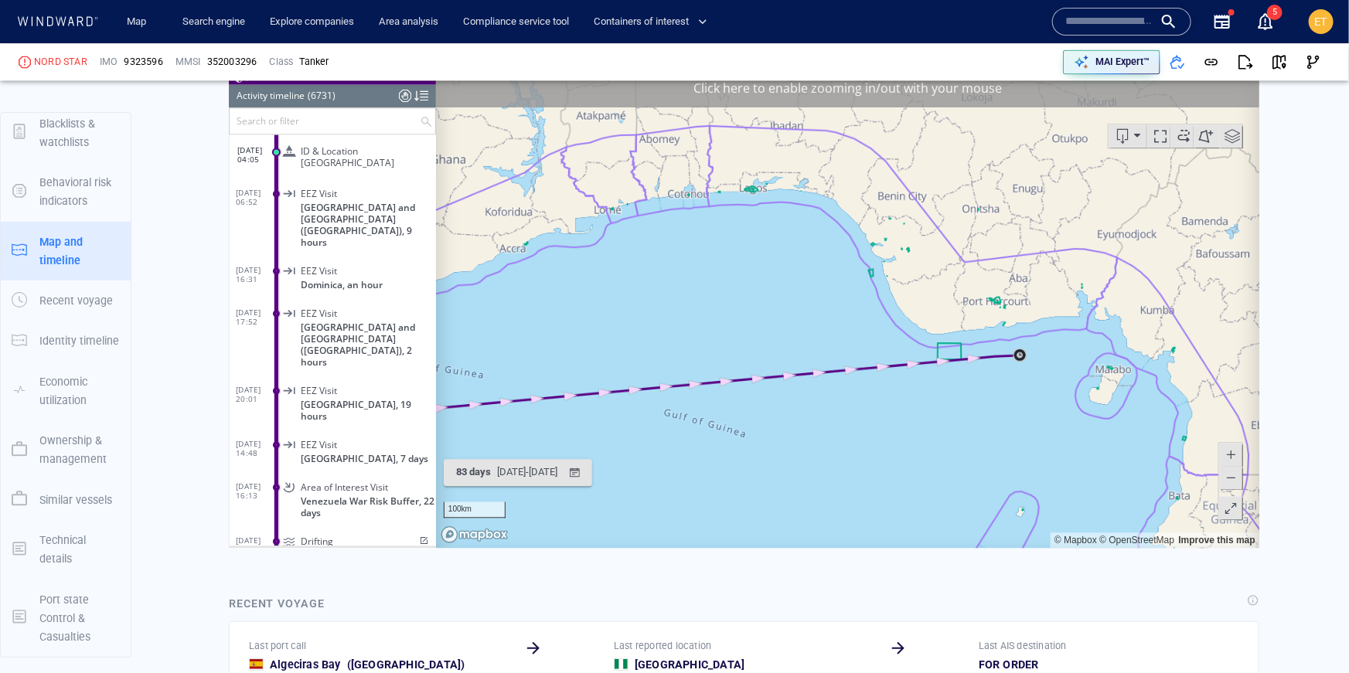
click at [1051, 345] on canvas "Map" at bounding box center [847, 307] width 824 height 479
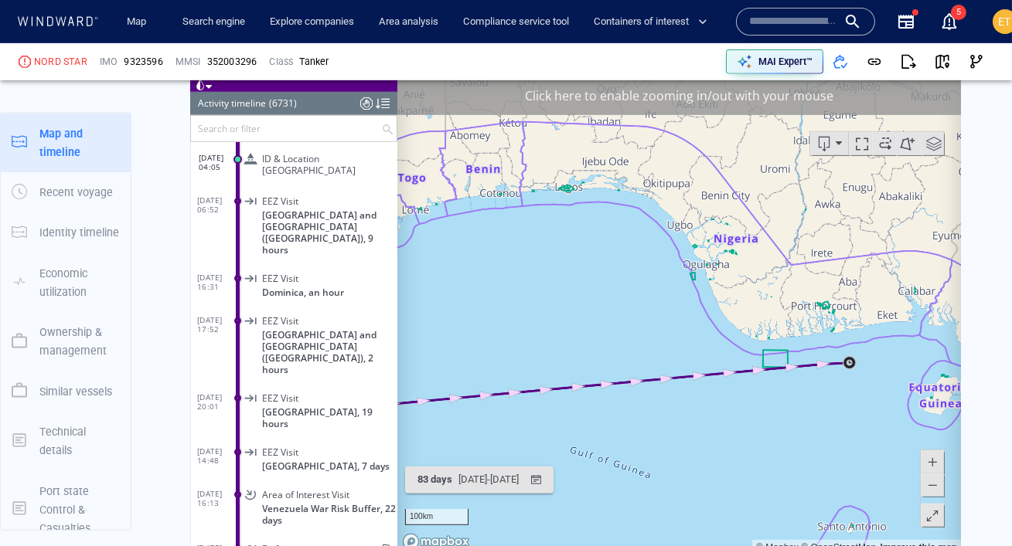
scroll to position [277043, 0]
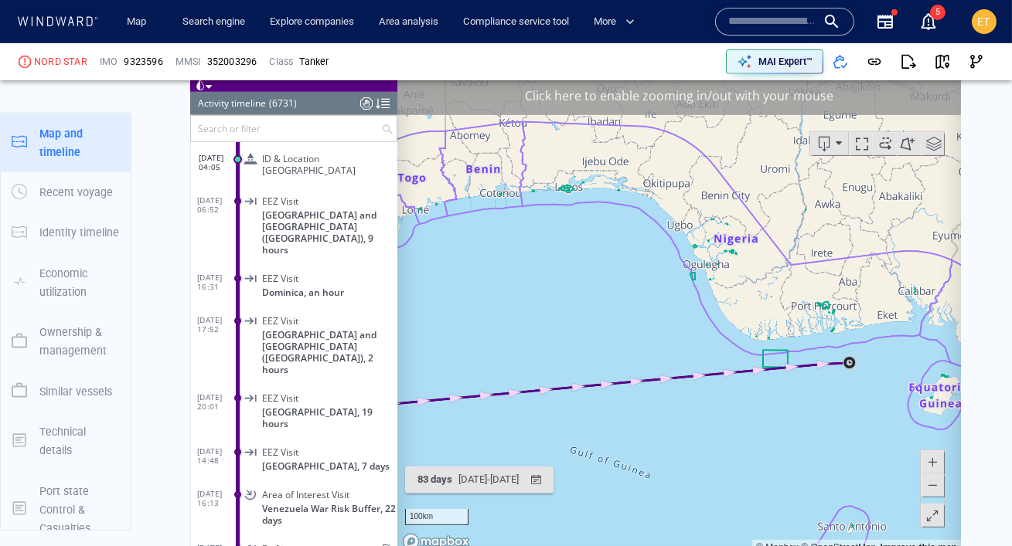
click at [978, 22] on span "ET" at bounding box center [984, 21] width 13 height 12
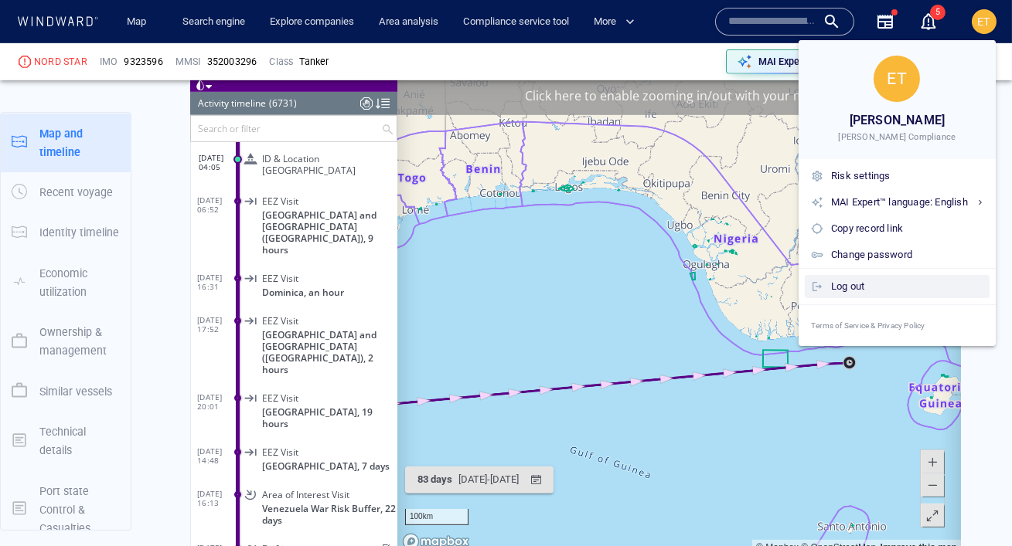
click at [871, 282] on div "Log out" at bounding box center [907, 286] width 152 height 17
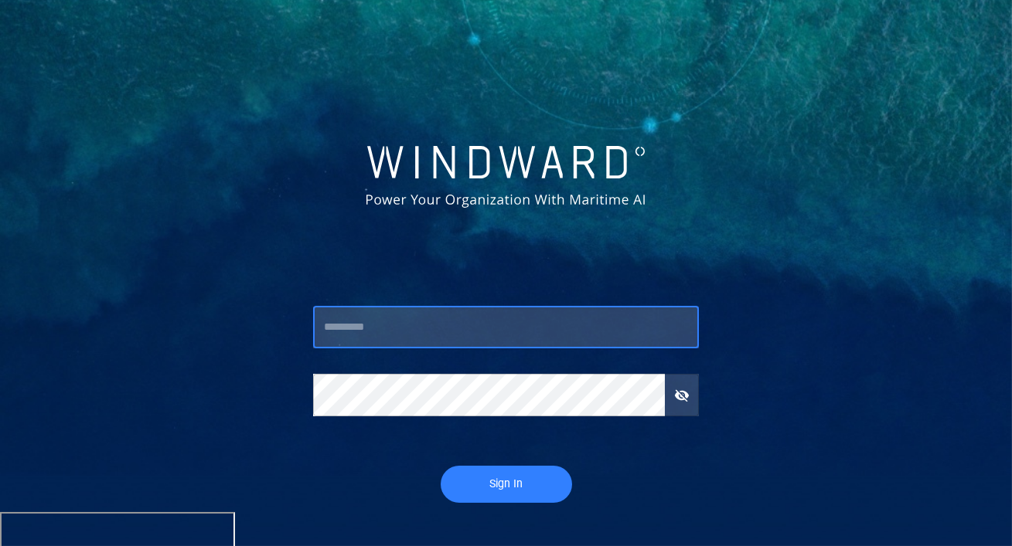
click at [529, 326] on input "text" at bounding box center [506, 328] width 386 height 42
type input "*******"
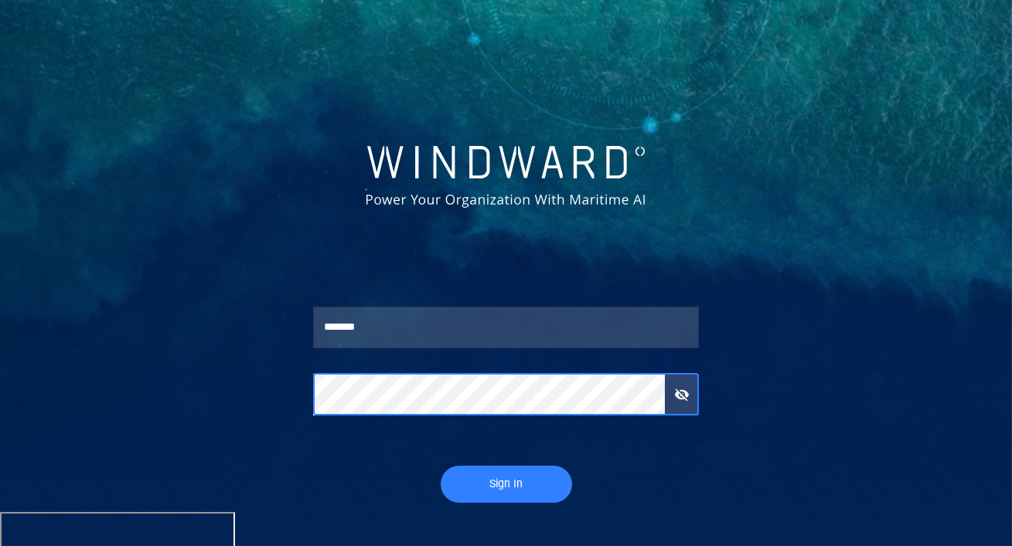
click at [441, 466] on button "Sign In" at bounding box center [506, 484] width 131 height 37
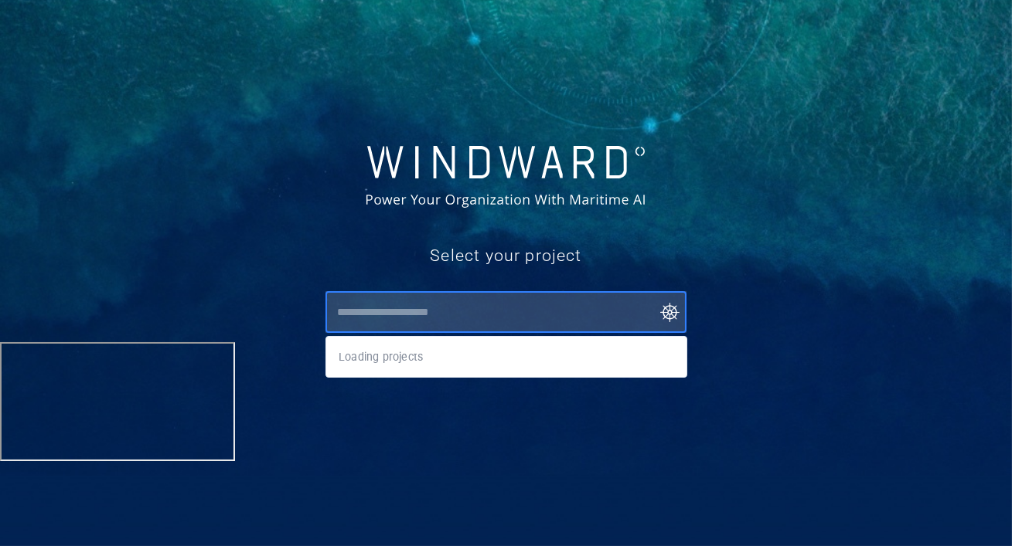
click at [383, 307] on input "text" at bounding box center [509, 312] width 355 height 28
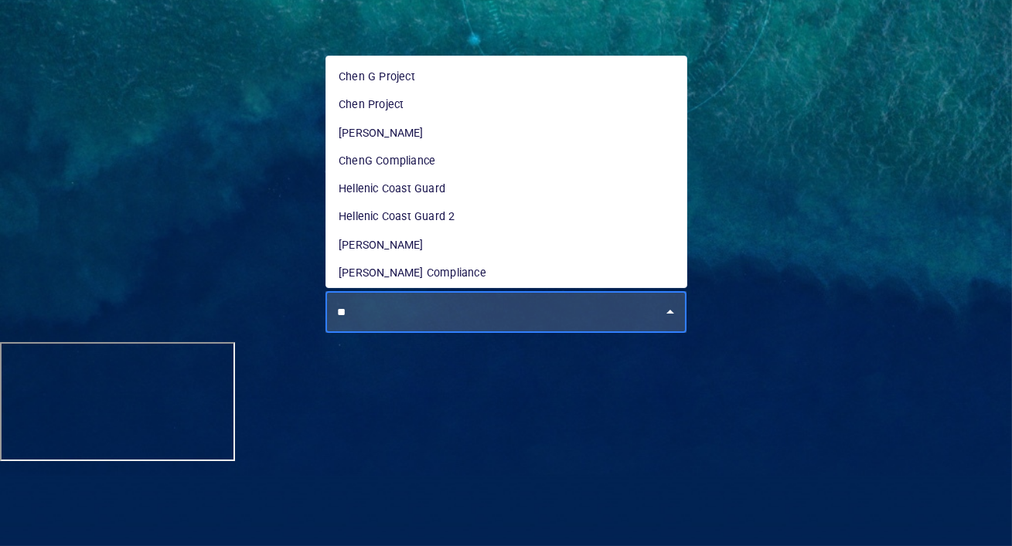
type input "*"
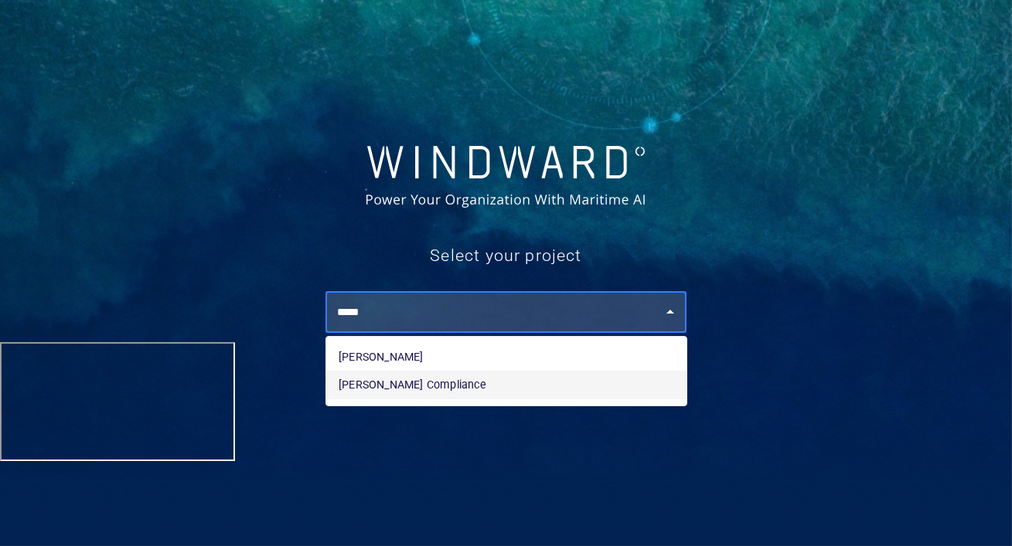
click at [415, 387] on li "[PERSON_NAME] Compliance" at bounding box center [506, 385] width 360 height 28
type input "**********"
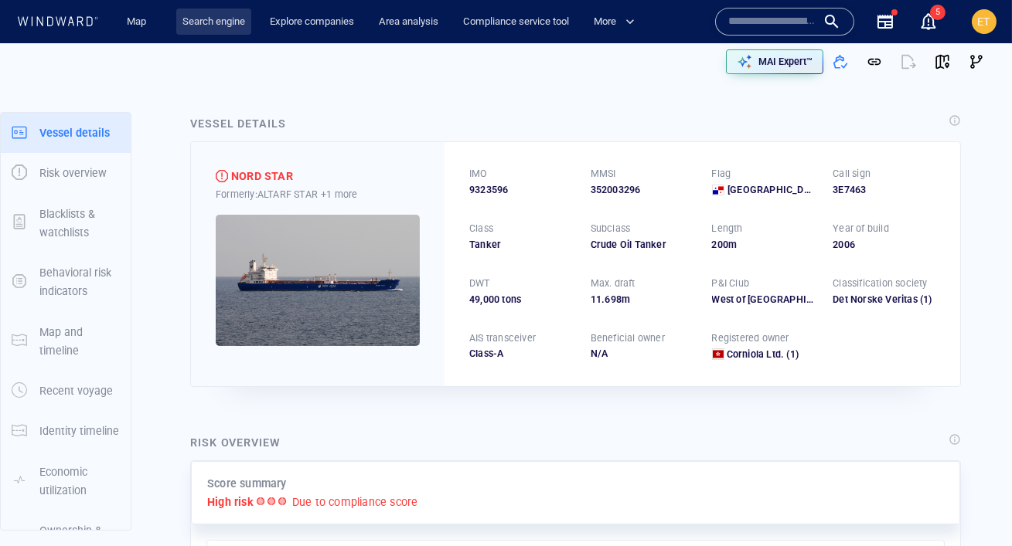
click at [223, 29] on link "Search engine" at bounding box center [213, 22] width 75 height 27
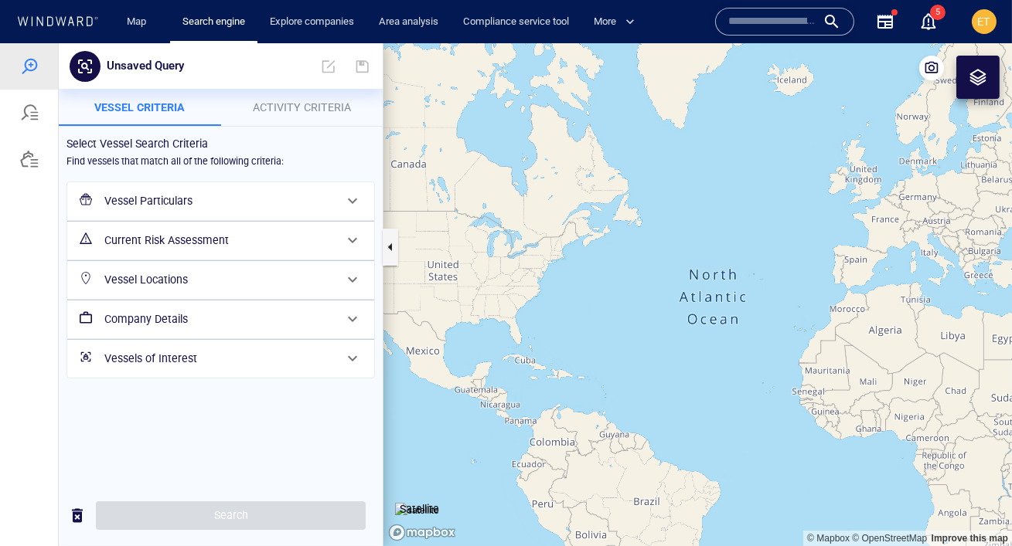
click at [280, 192] on h6 "Vessel Particulars" at bounding box center [219, 201] width 230 height 19
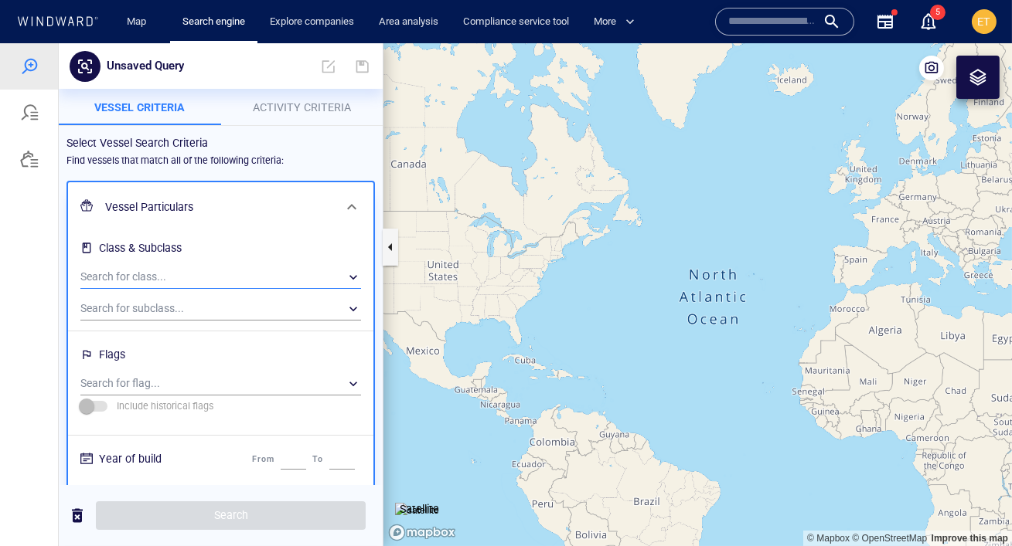
click at [169, 270] on div "​" at bounding box center [220, 277] width 281 height 23
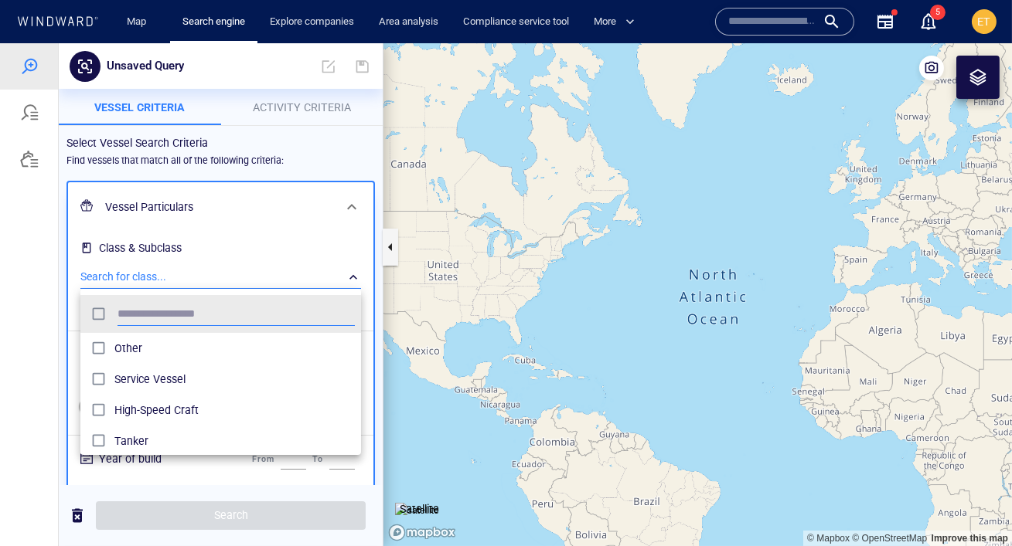
scroll to position [154, 280]
type input "******"
click at [111, 339] on div "grid" at bounding box center [101, 349] width 28 height 24
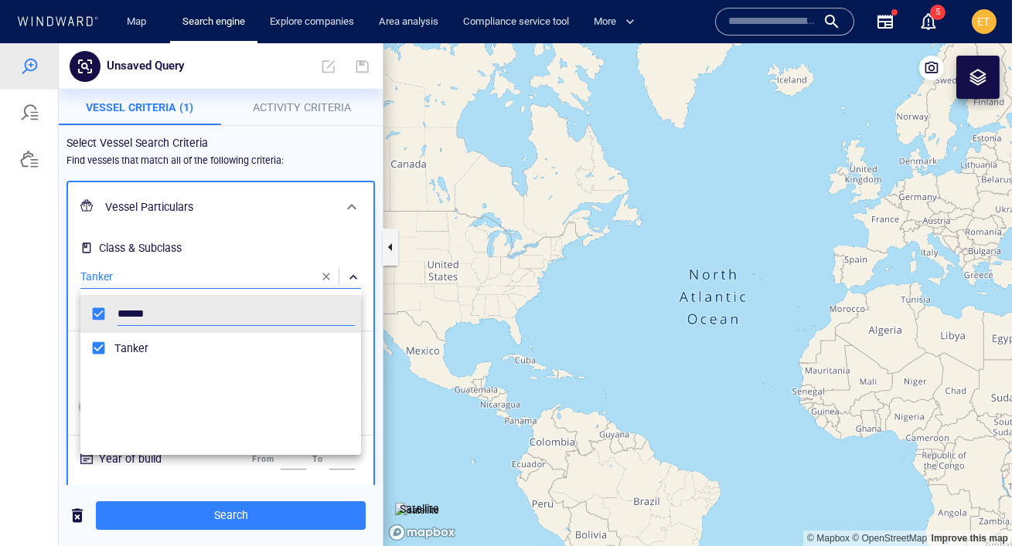
click at [143, 258] on div at bounding box center [506, 294] width 1012 height 503
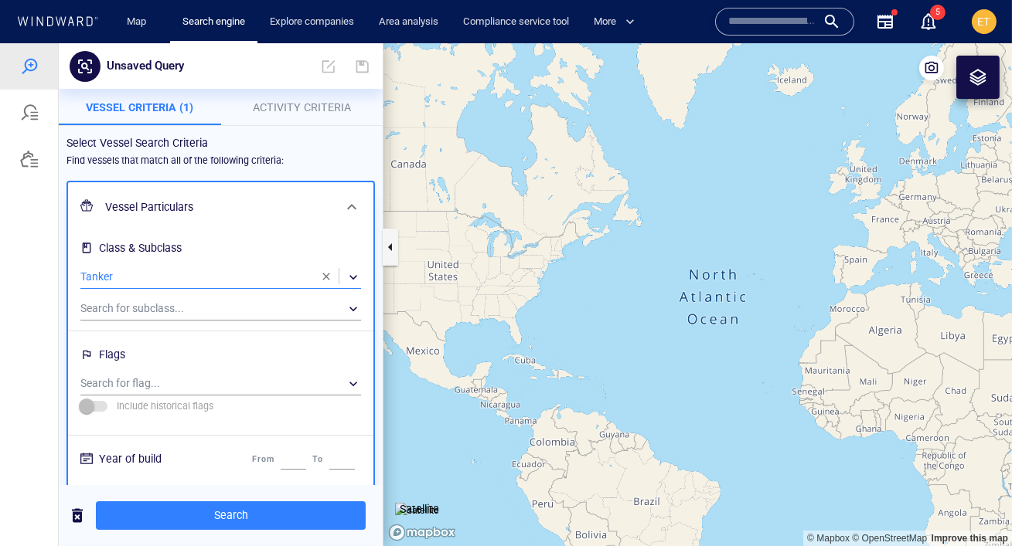
click at [306, 113] on span "Activity Criteria" at bounding box center [302, 107] width 98 height 12
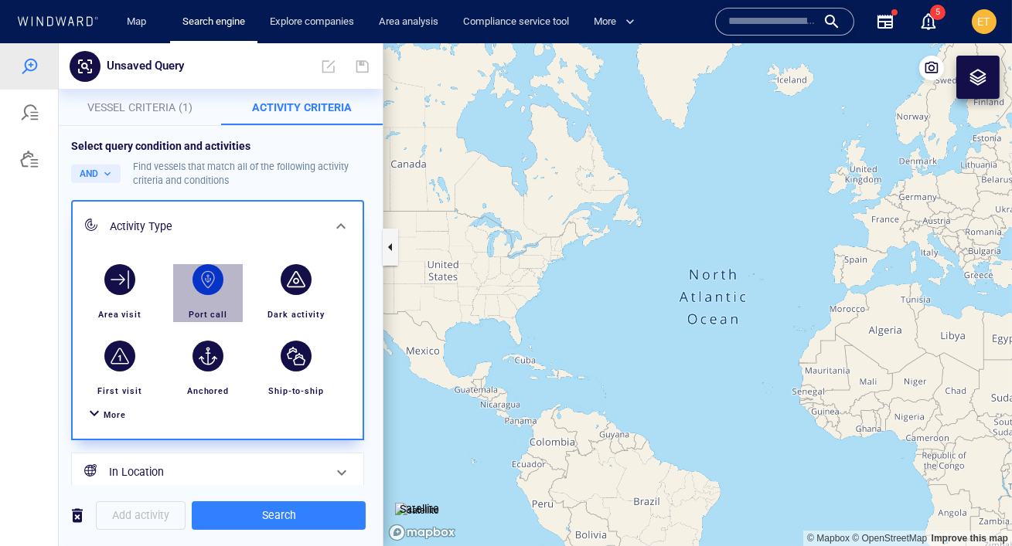
click at [207, 279] on div "button" at bounding box center [207, 279] width 31 height 31
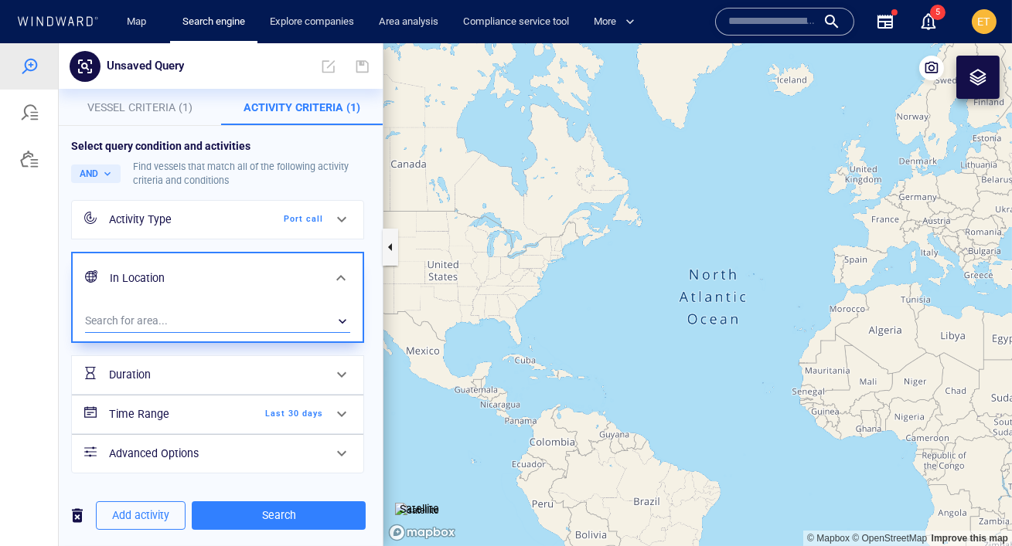
click at [182, 315] on div "​" at bounding box center [217, 321] width 265 height 23
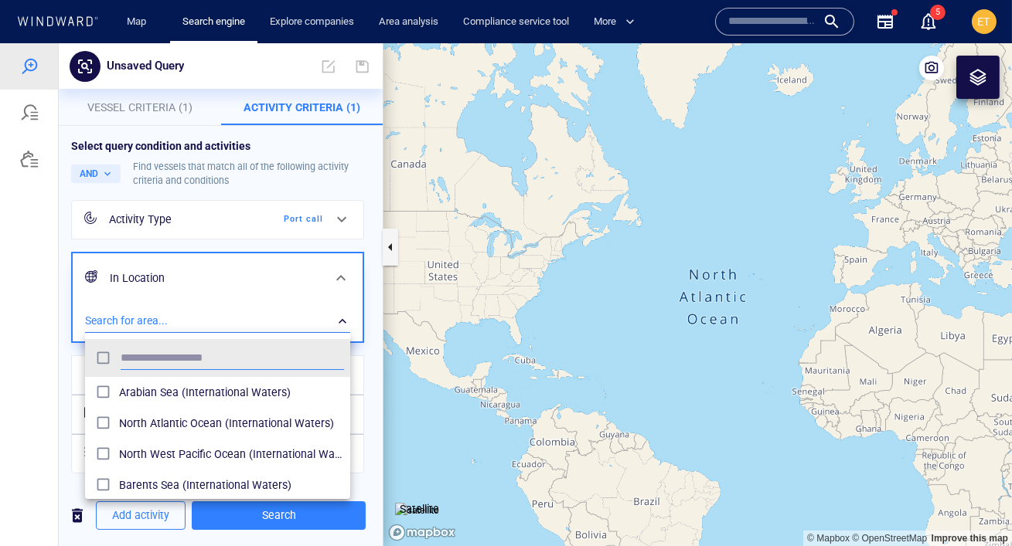
scroll to position [154, 264]
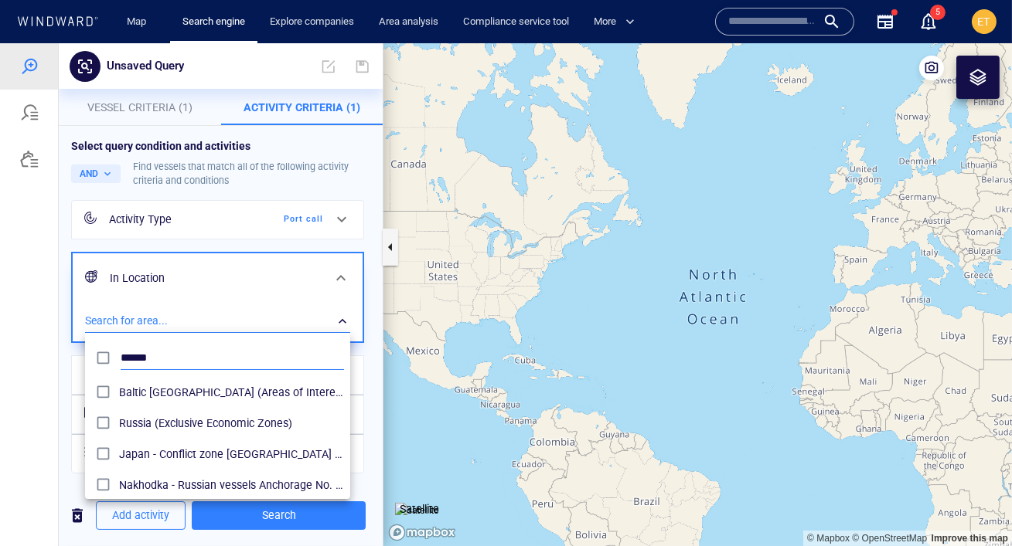
type input "******"
click at [60, 356] on div at bounding box center [506, 294] width 1012 height 503
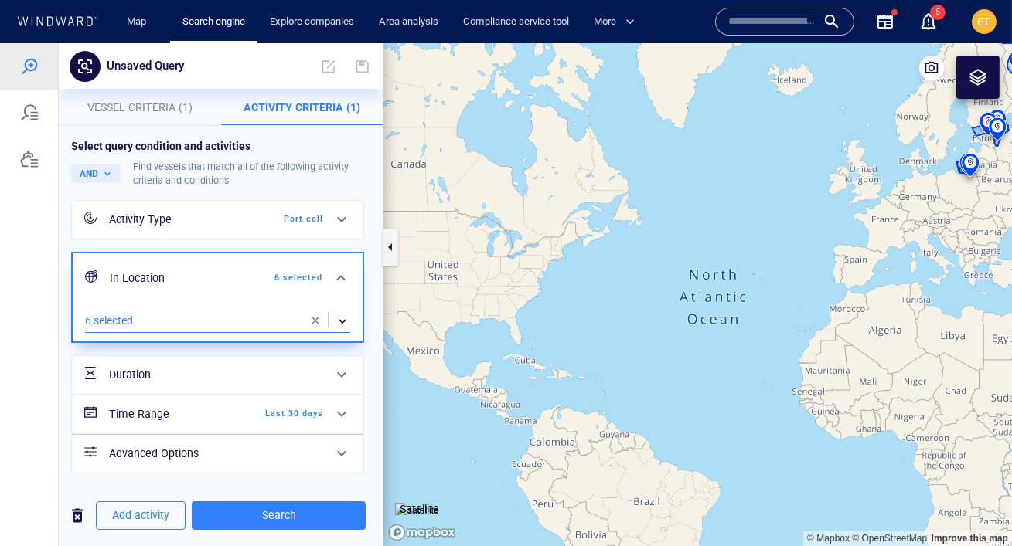
click at [282, 407] on span "Last 30 days" at bounding box center [278, 414] width 89 height 14
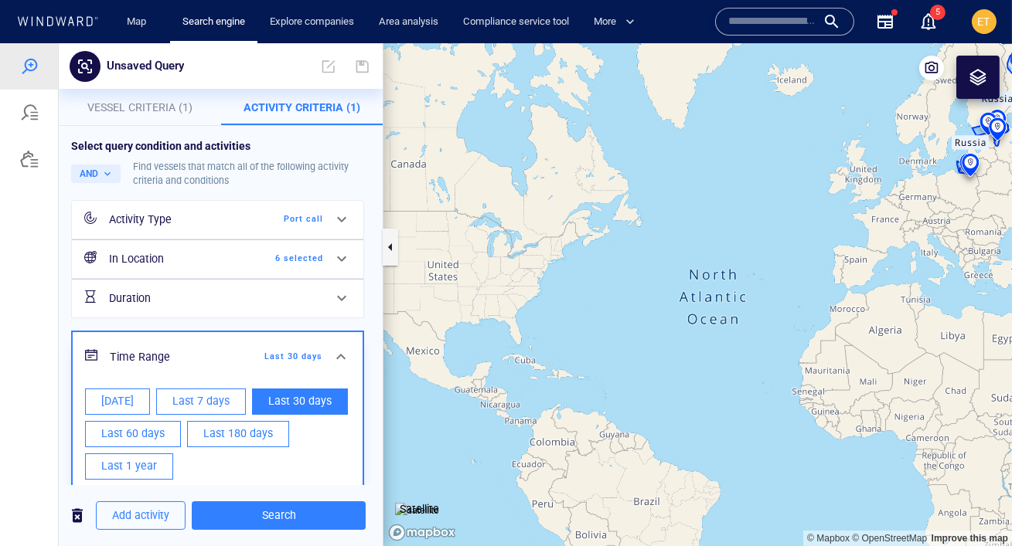
click at [133, 396] on button "Today" at bounding box center [117, 402] width 65 height 26
type input "**********"
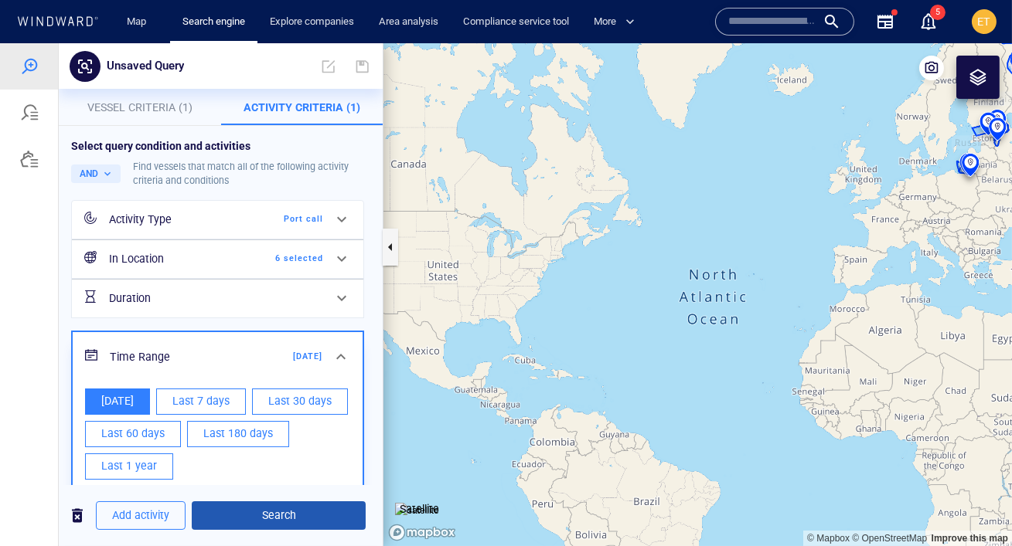
click at [293, 522] on span "Search" at bounding box center [278, 515] width 149 height 19
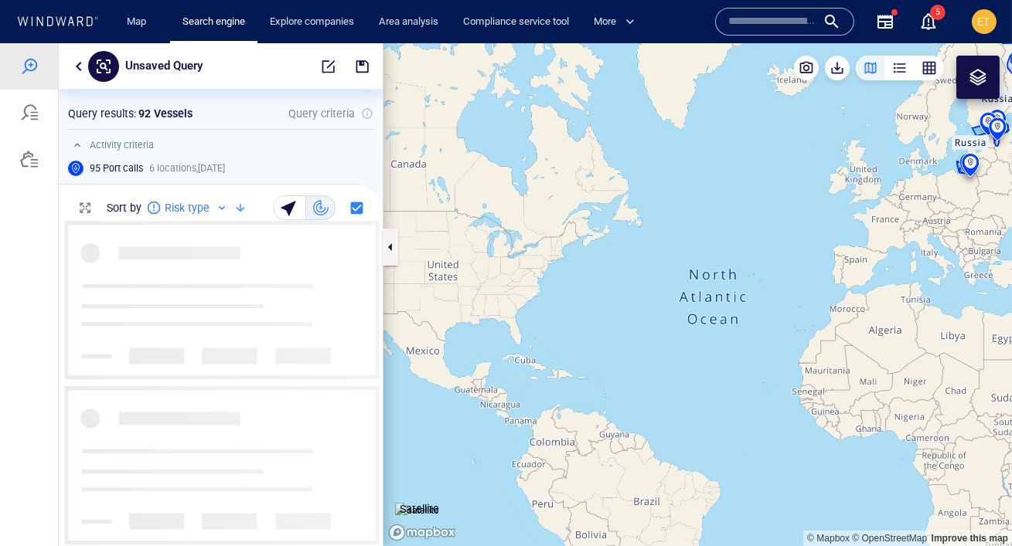
scroll to position [325, 324]
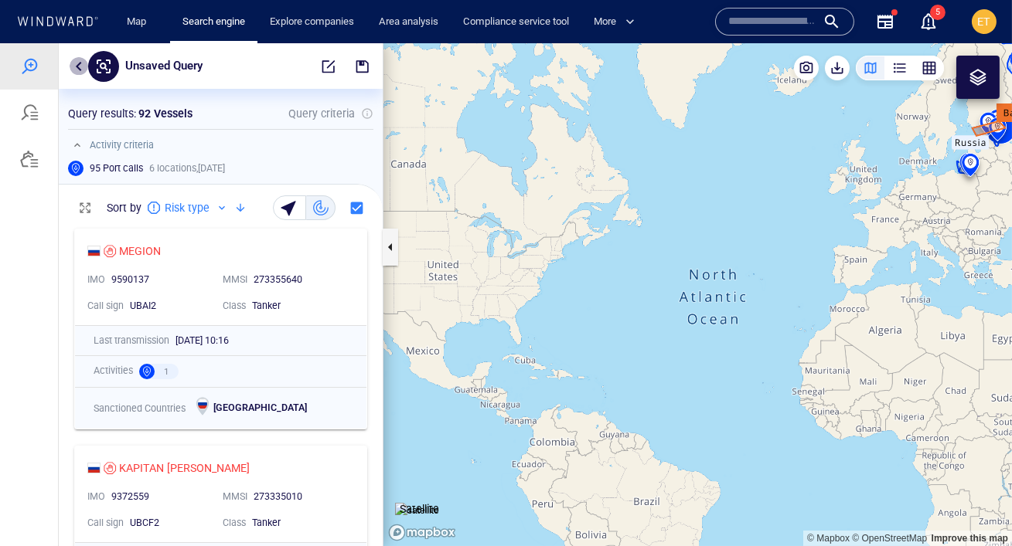
click at [81, 69] on button "button" at bounding box center [79, 66] width 19 height 19
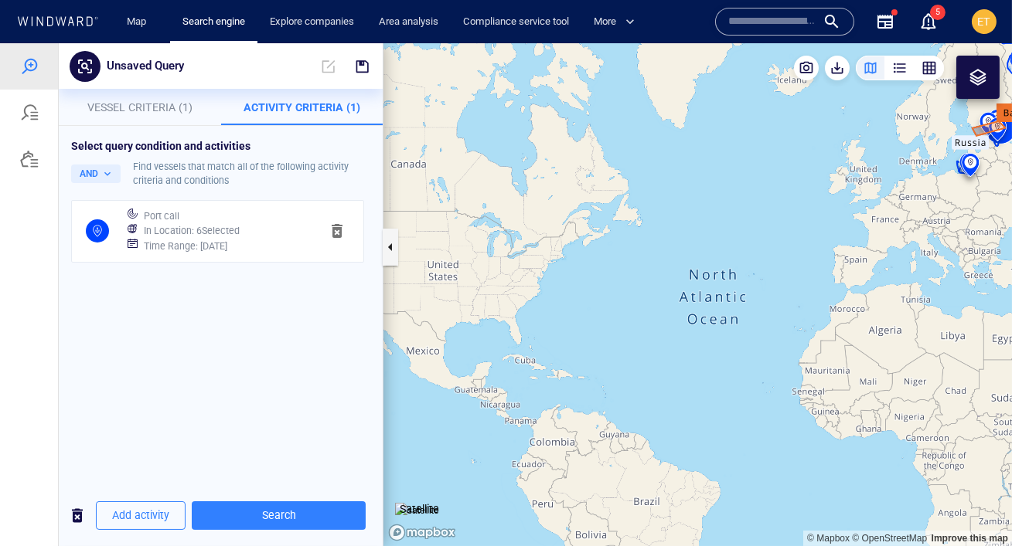
click at [177, 237] on div "Time Range : [DATE]" at bounding box center [226, 247] width 170 height 22
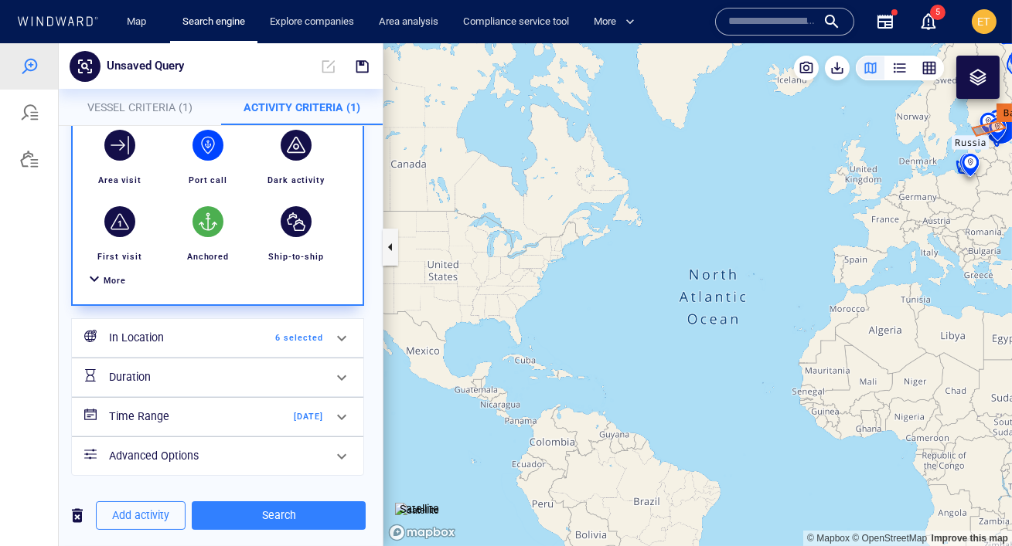
scroll to position [136, 0]
click at [329, 412] on div at bounding box center [341, 415] width 37 height 37
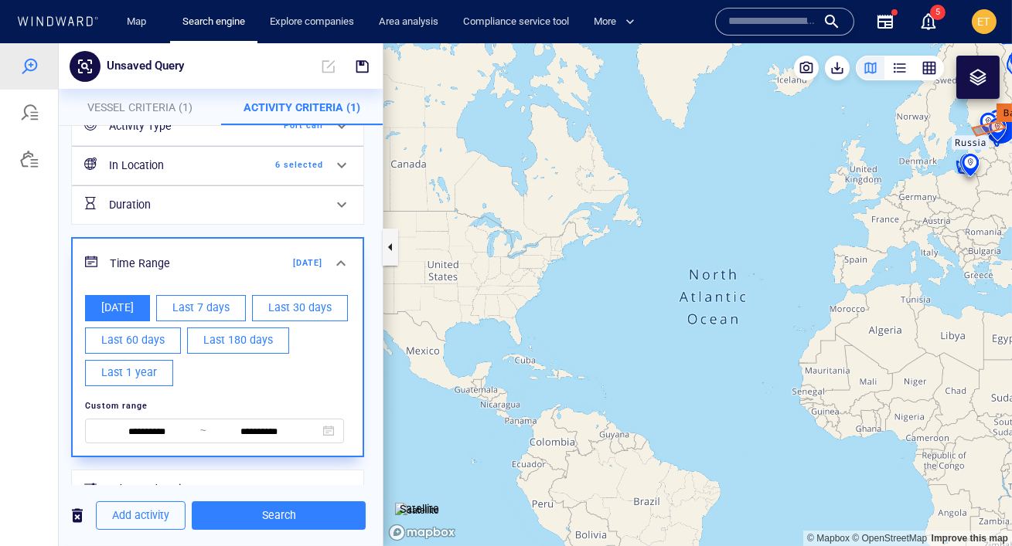
scroll to position [129, 0]
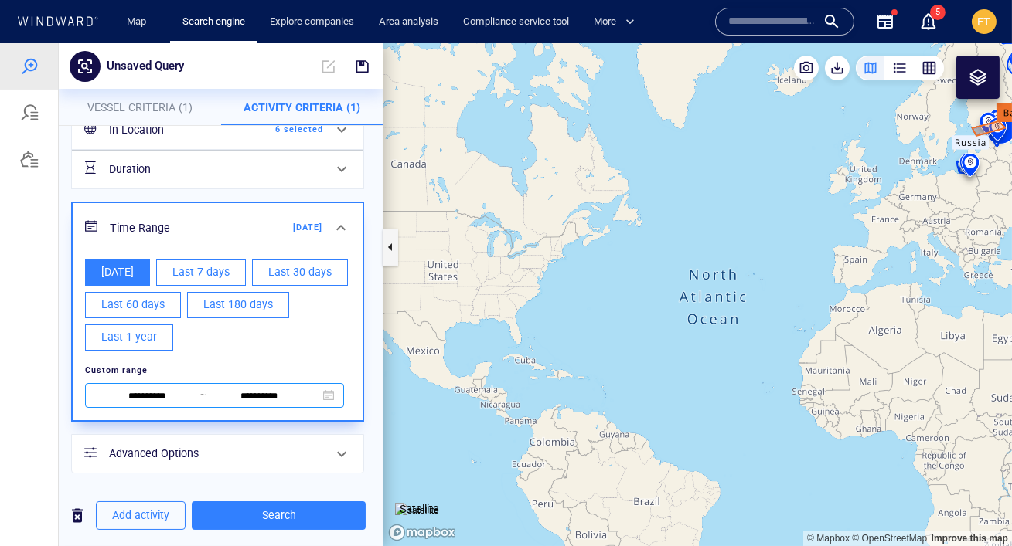
click at [178, 389] on input "**********" at bounding box center [147, 397] width 106 height 17
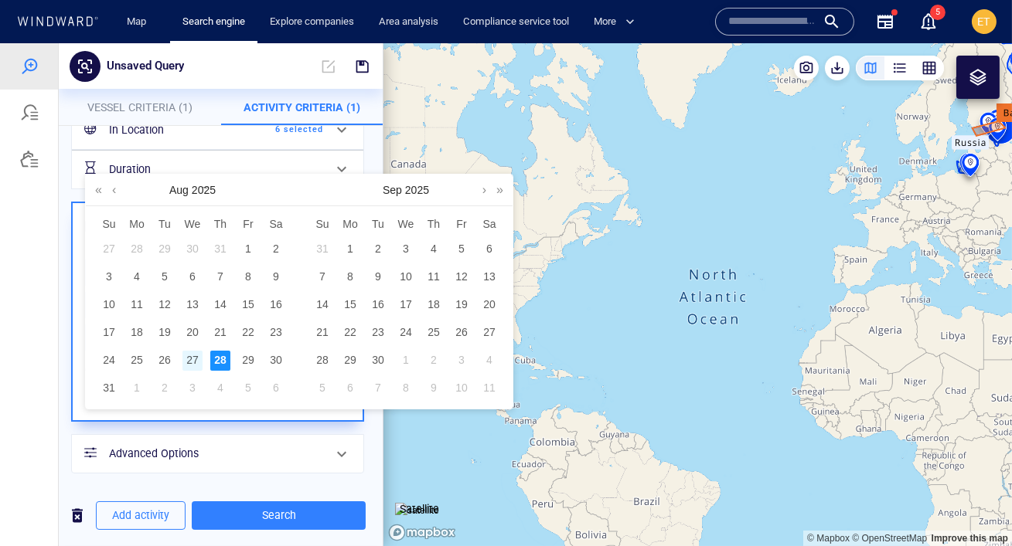
click at [191, 358] on div "27" at bounding box center [192, 361] width 20 height 20
click at [212, 359] on div "28" at bounding box center [220, 361] width 20 height 20
type input "**********"
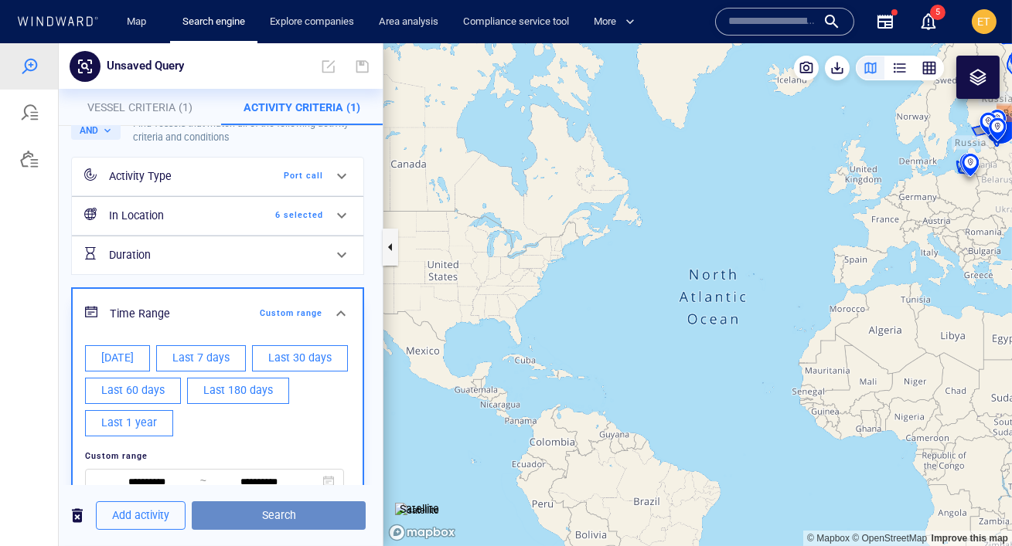
click at [275, 509] on span "Search" at bounding box center [278, 515] width 149 height 19
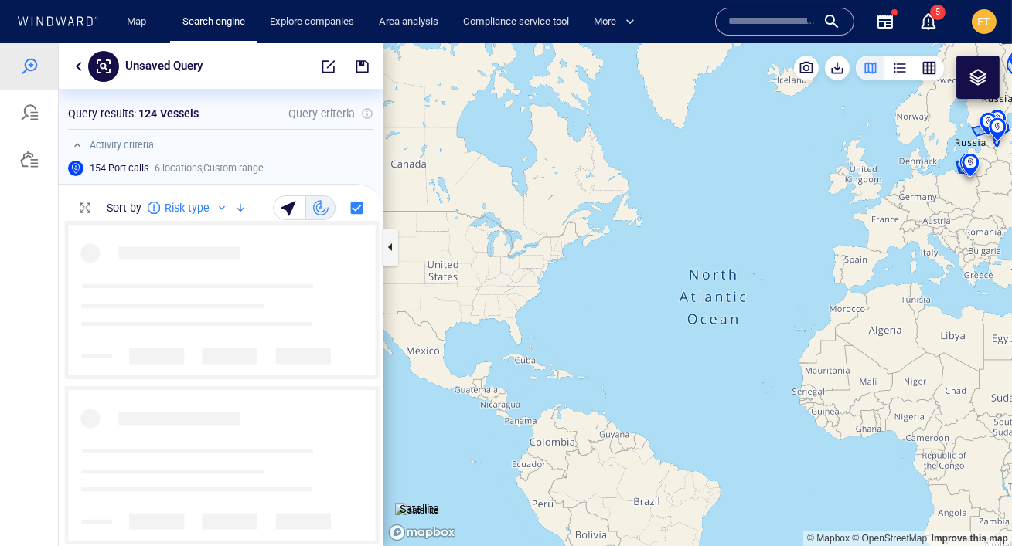
scroll to position [325, 324]
click at [837, 71] on span "button" at bounding box center [836, 67] width 15 height 15
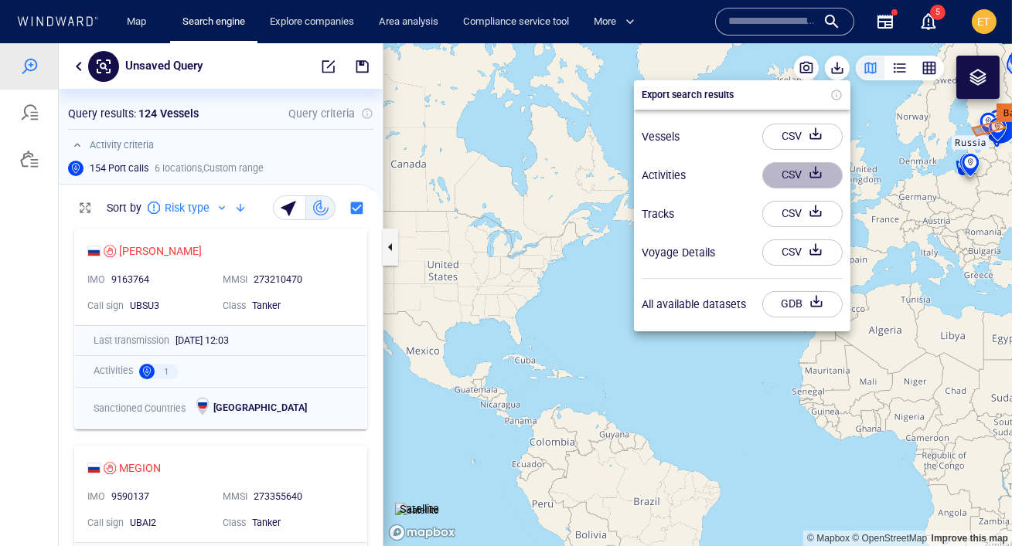
click at [803, 169] on div "CSV" at bounding box center [791, 175] width 26 height 26
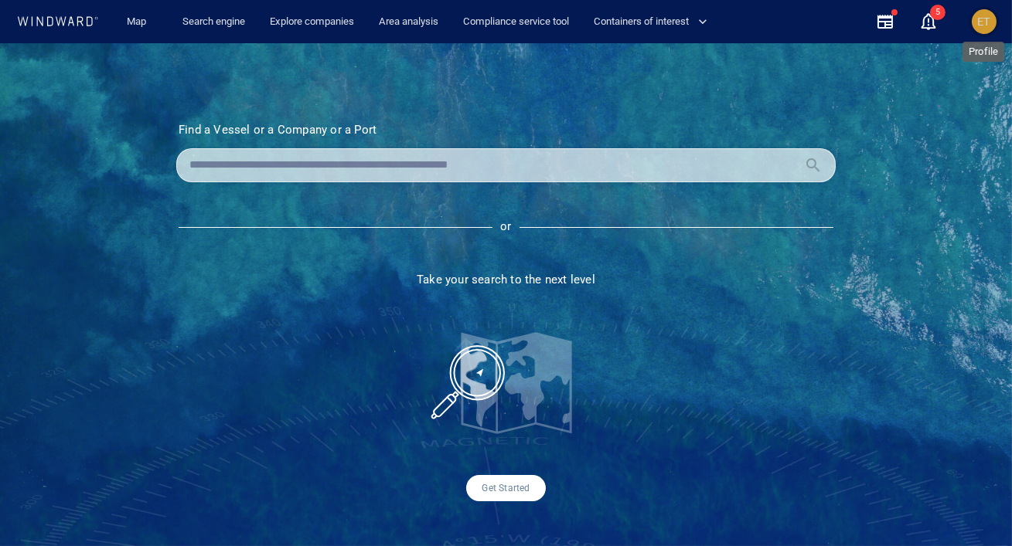
click at [985, 26] on span "ET" at bounding box center [984, 21] width 13 height 12
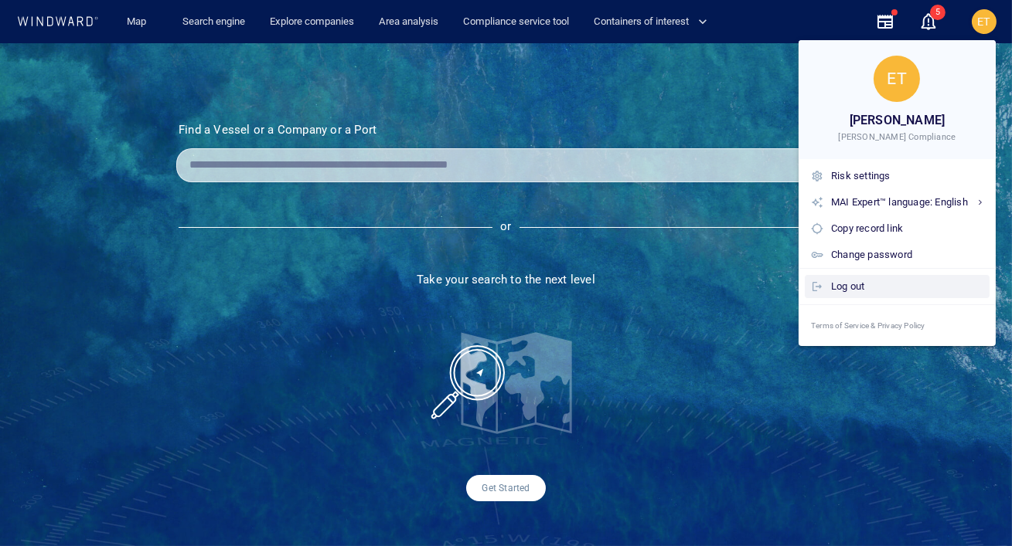
click at [862, 285] on div "Log out" at bounding box center [907, 286] width 152 height 17
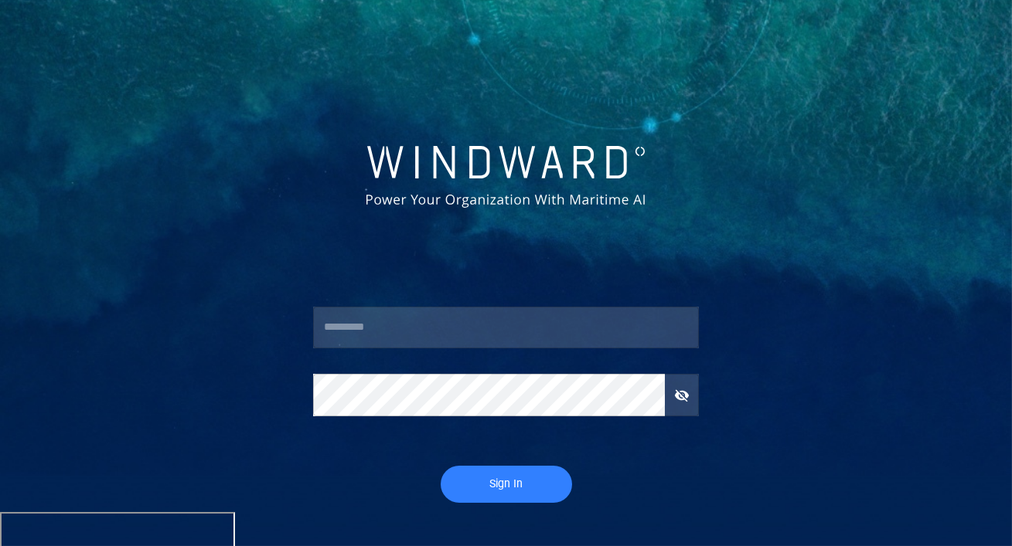
click at [400, 327] on input "text" at bounding box center [506, 328] width 386 height 42
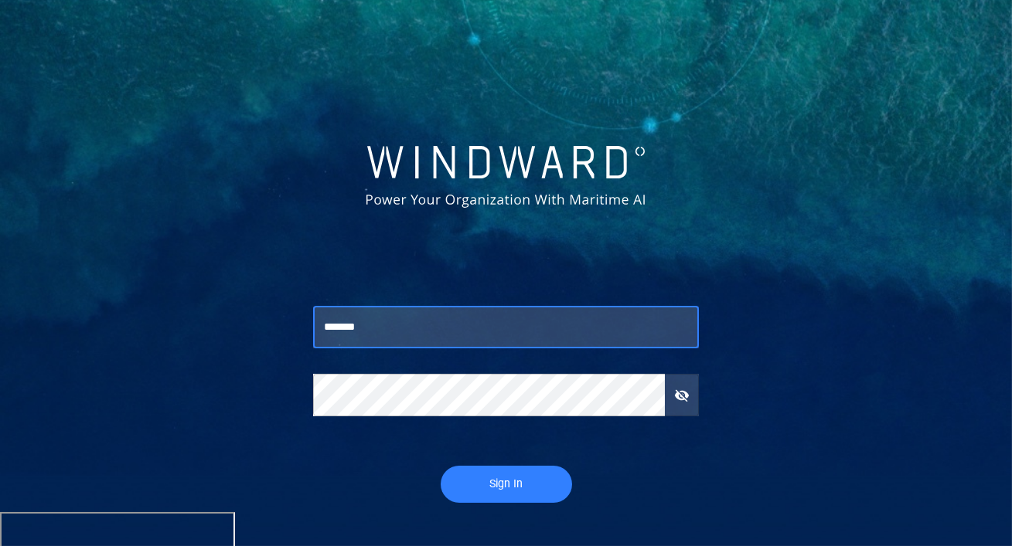
type input "*******"
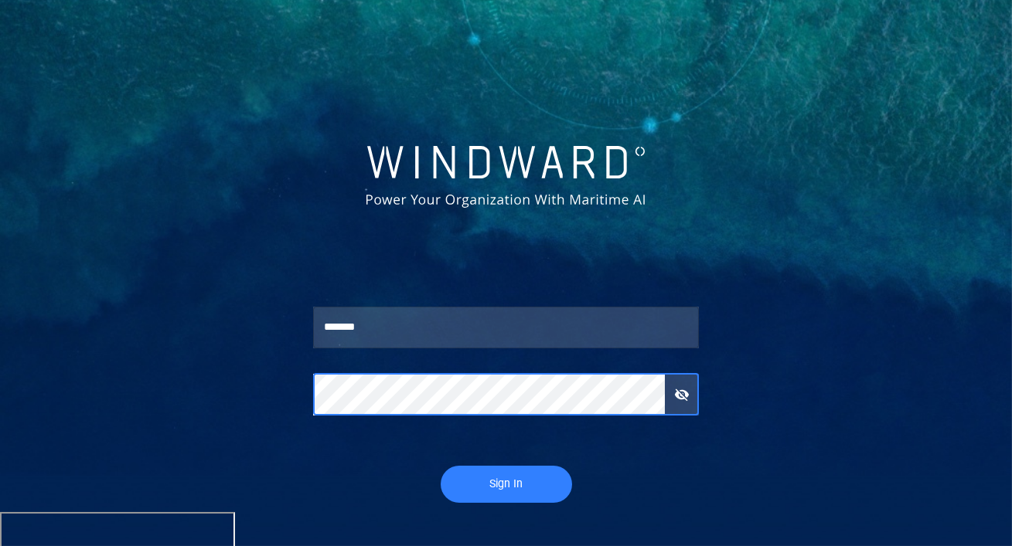
click at [441, 466] on button "Sign In" at bounding box center [506, 484] width 131 height 37
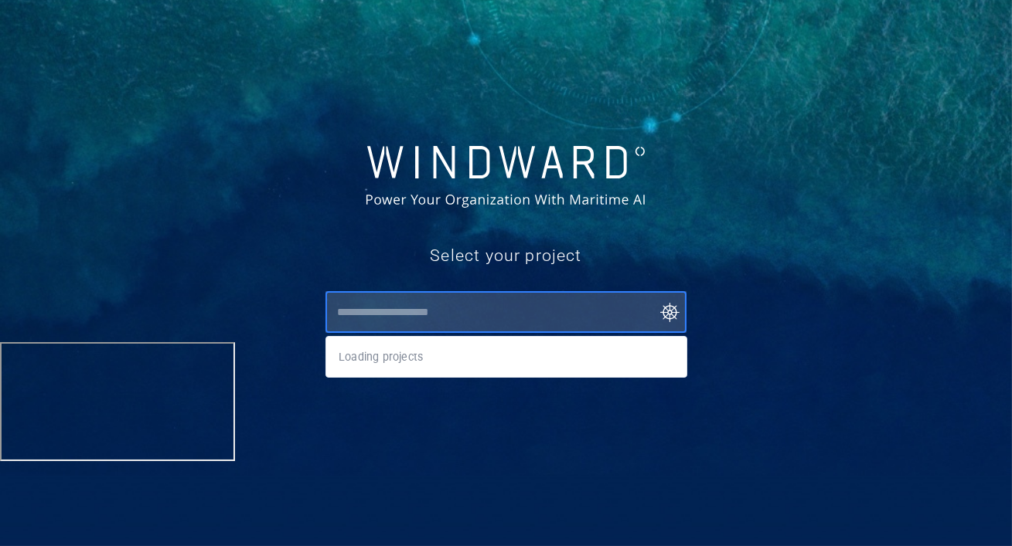
click at [370, 323] on input "text" at bounding box center [509, 312] width 355 height 28
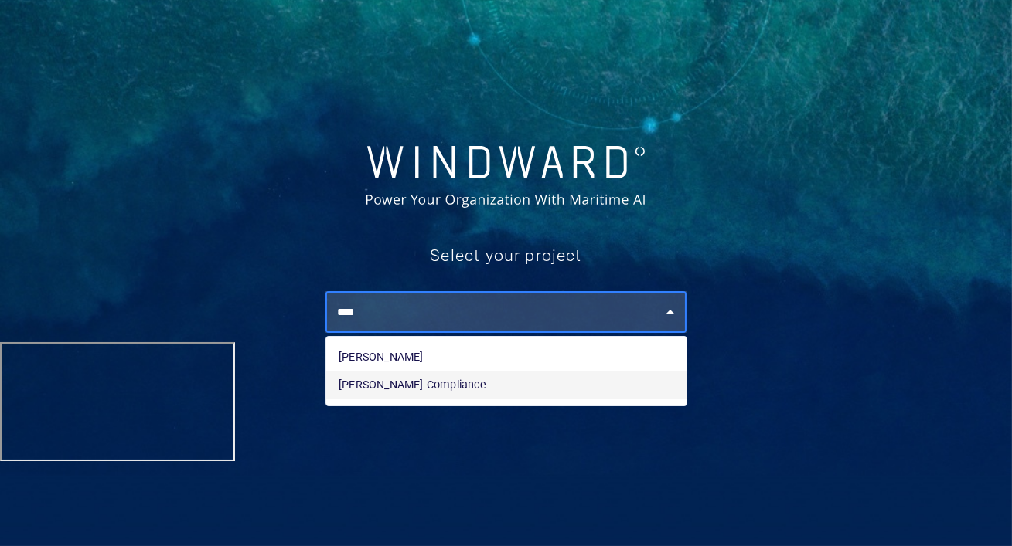
click at [393, 378] on li "[PERSON_NAME] Compliance" at bounding box center [506, 385] width 360 height 28
type input "**********"
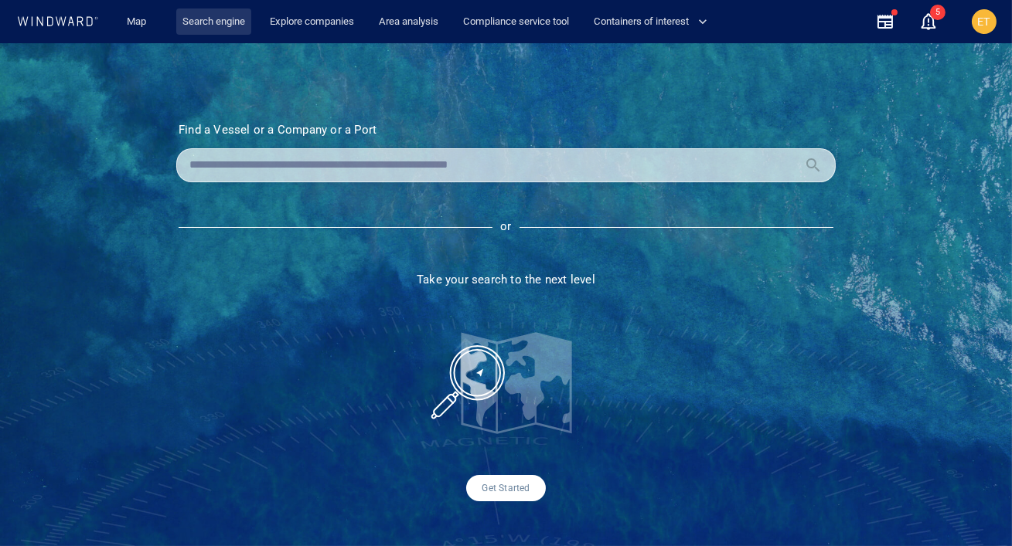
click at [226, 21] on link "Search engine" at bounding box center [213, 22] width 75 height 27
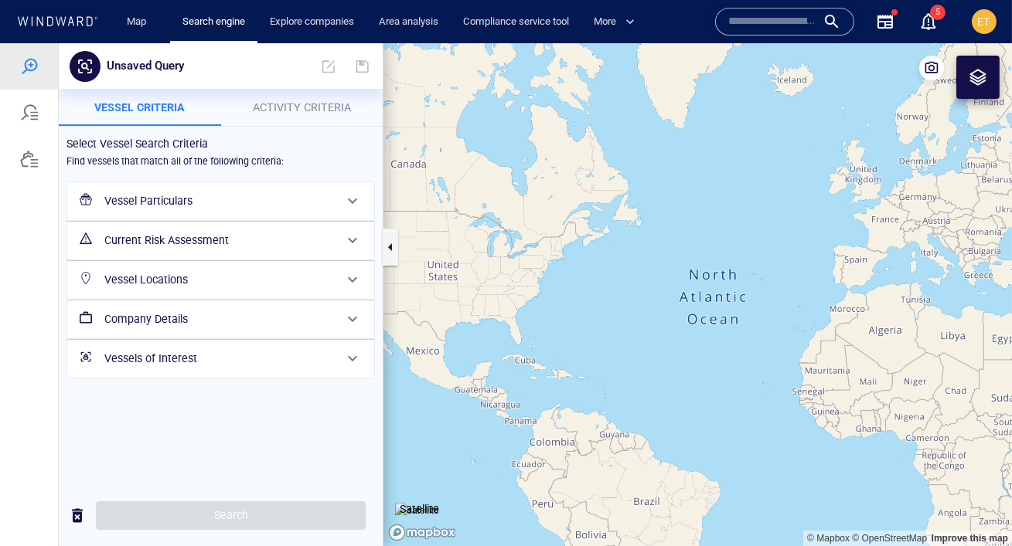
click at [153, 344] on div "Vessels of Interest" at bounding box center [219, 359] width 242 height 32
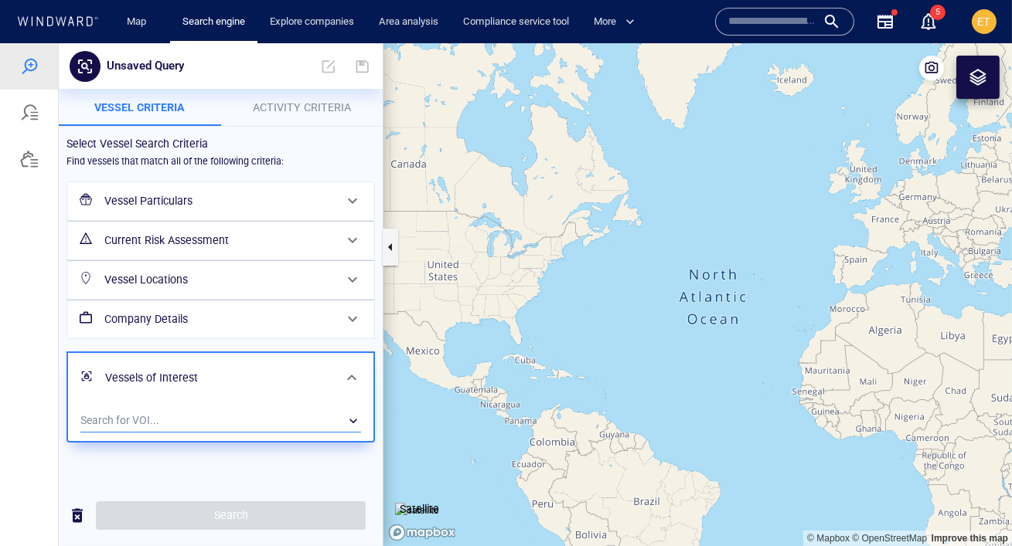
click at [161, 414] on div "​" at bounding box center [220, 421] width 281 height 23
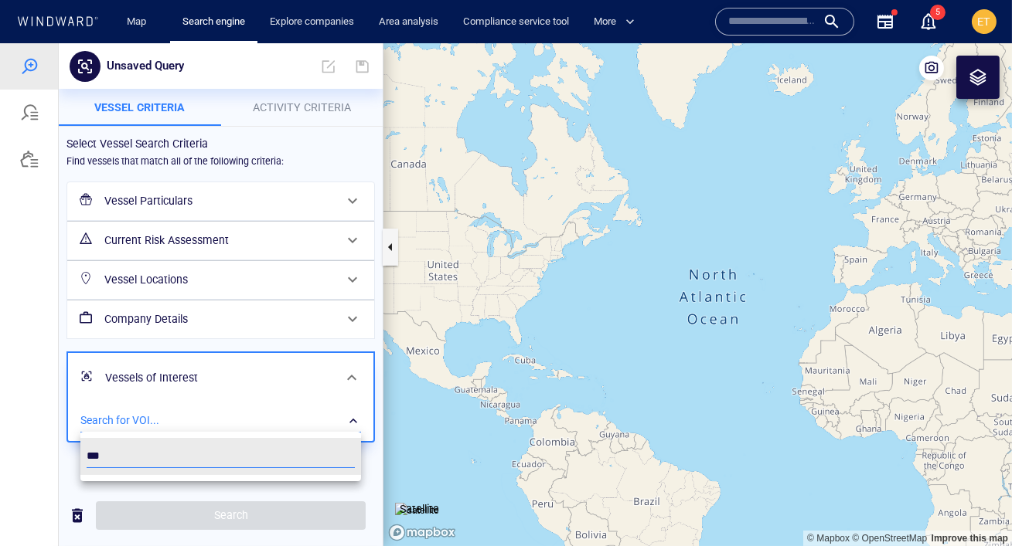
type input "***"
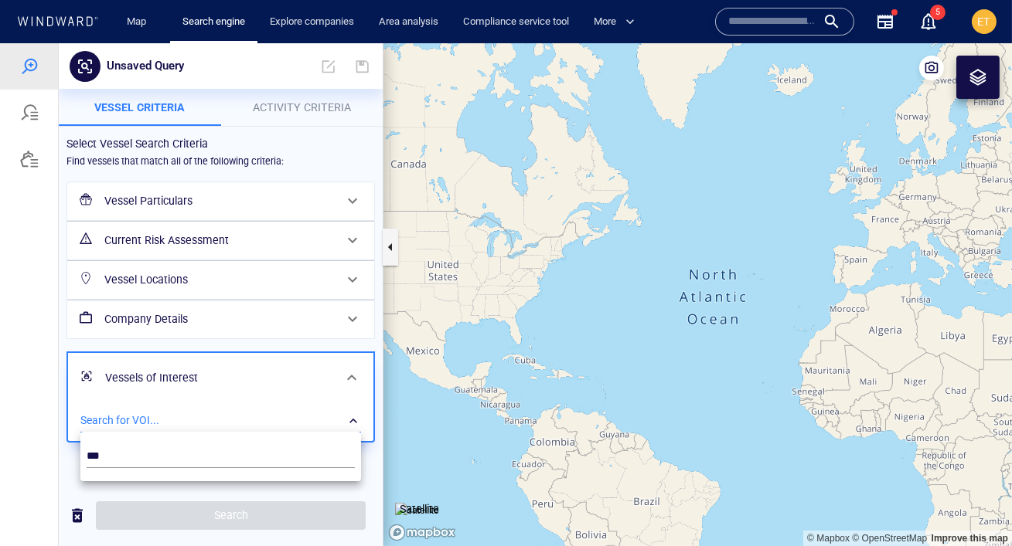
click at [370, 452] on div at bounding box center [506, 294] width 1012 height 503
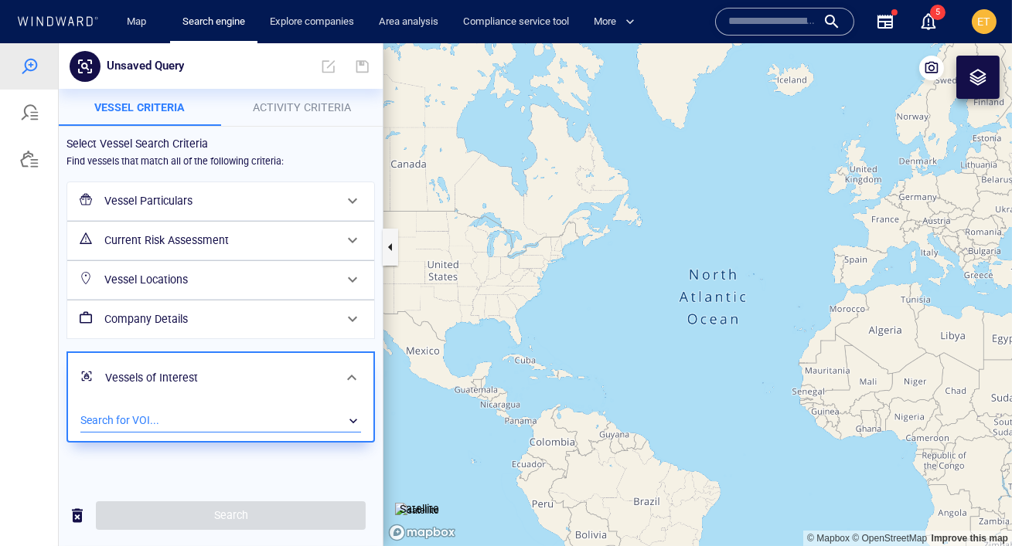
click at [284, 410] on div "​" at bounding box center [220, 421] width 281 height 23
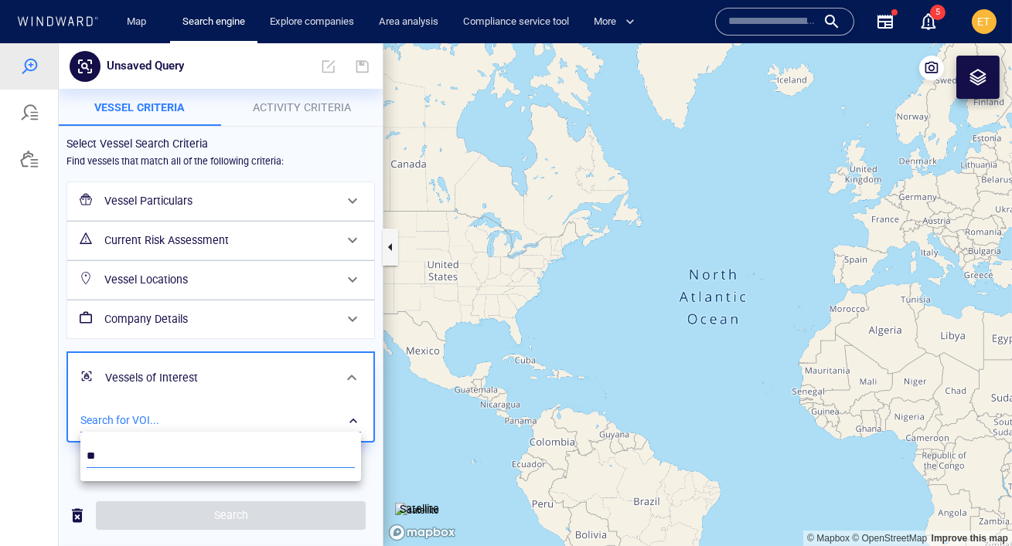
type input "*"
click at [125, 414] on div at bounding box center [506, 294] width 1012 height 503
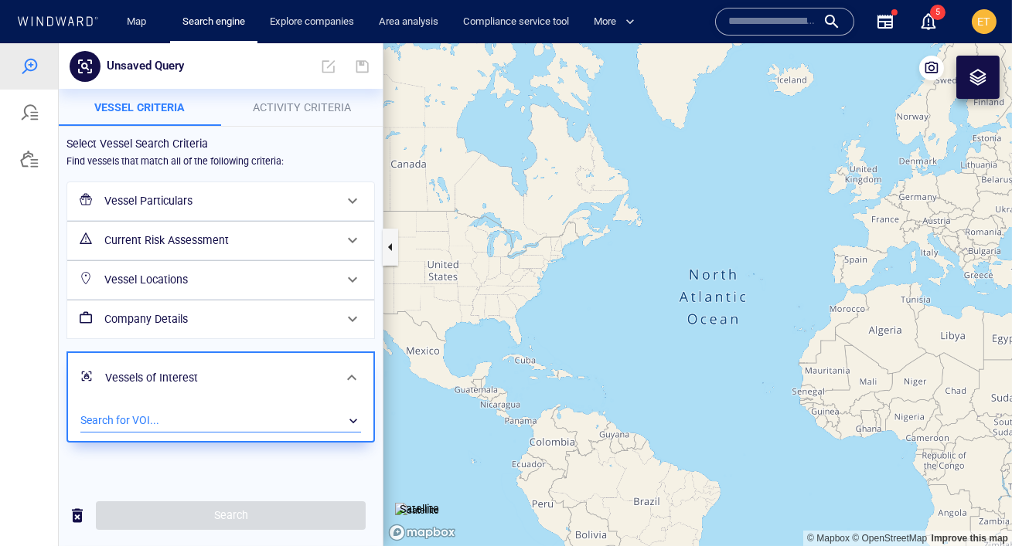
click at [125, 417] on div "​" at bounding box center [220, 421] width 281 height 23
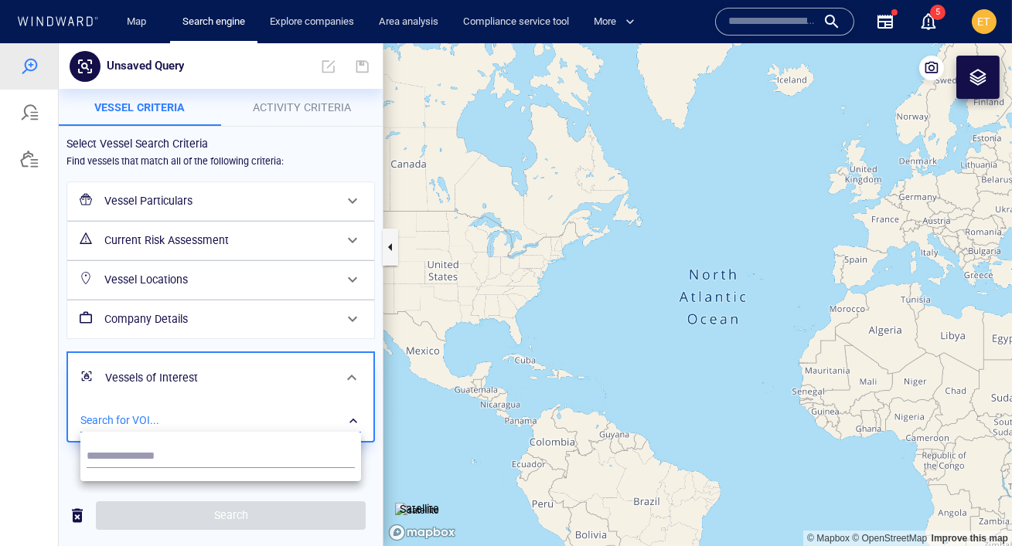
click at [349, 380] on div at bounding box center [506, 294] width 1012 height 503
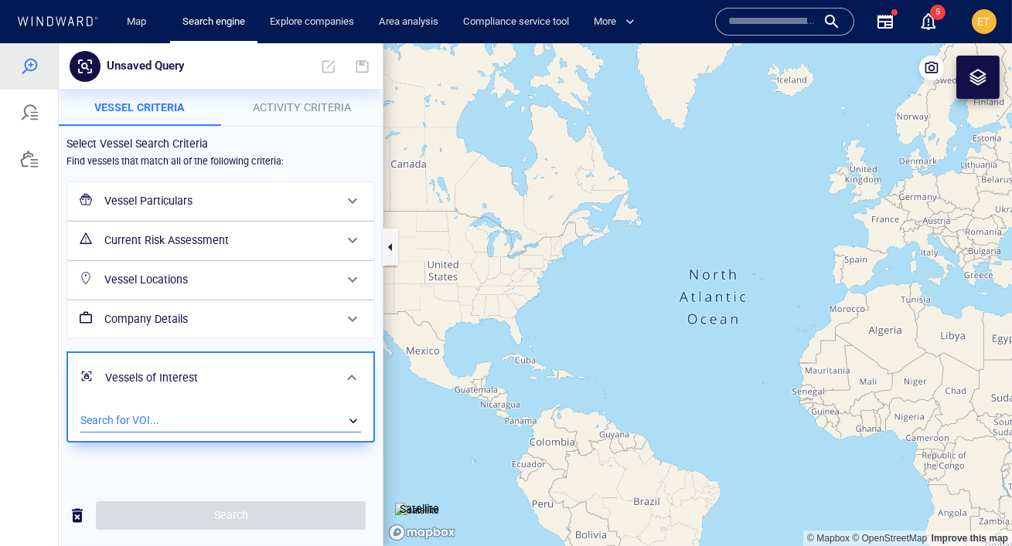
click at [349, 380] on span at bounding box center [351, 378] width 19 height 19
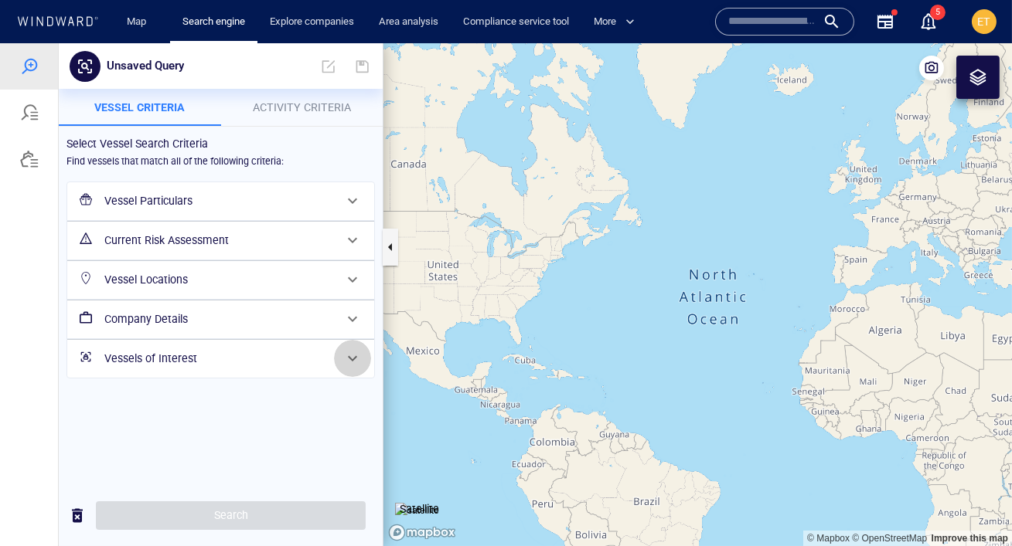
click at [349, 361] on span at bounding box center [352, 358] width 19 height 19
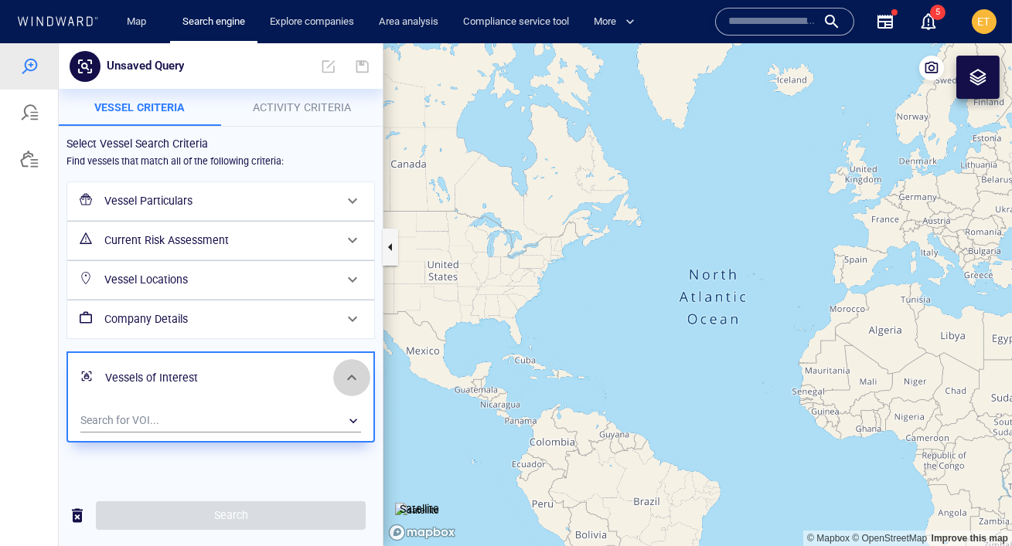
click at [349, 379] on span at bounding box center [351, 378] width 19 height 19
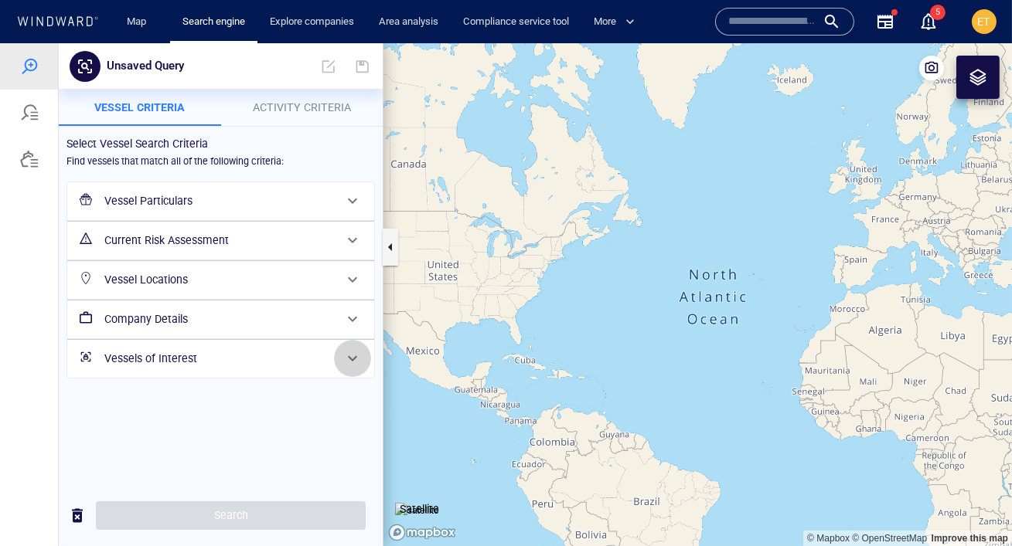
click at [356, 364] on span at bounding box center [352, 358] width 19 height 19
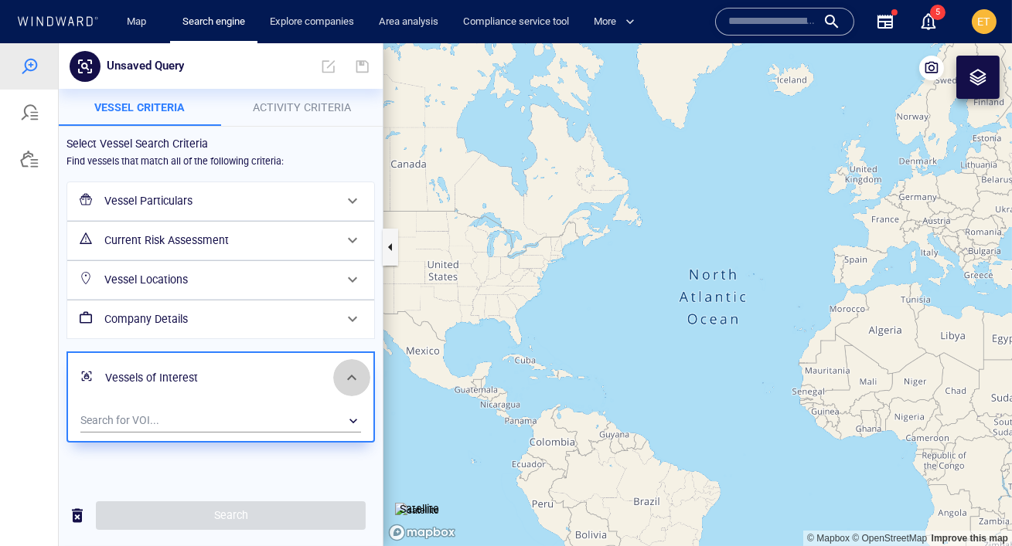
click at [354, 374] on span at bounding box center [351, 378] width 19 height 19
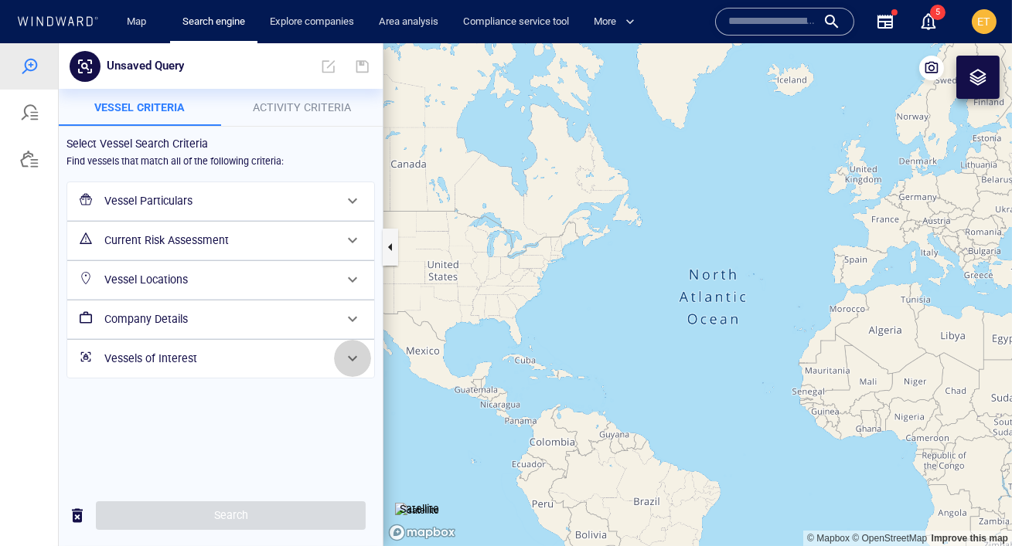
click at [352, 366] on span at bounding box center [352, 358] width 19 height 19
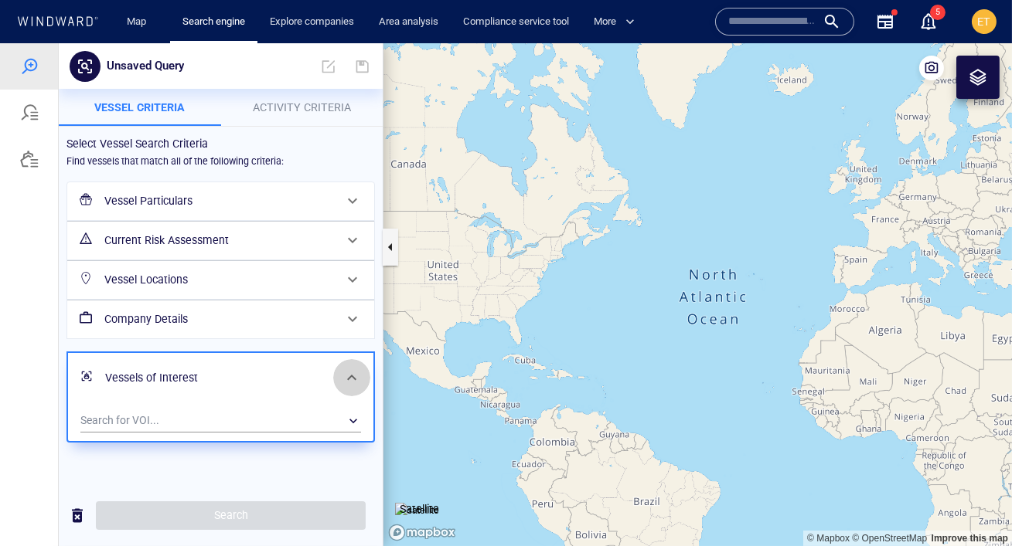
click at [348, 374] on span at bounding box center [351, 378] width 19 height 19
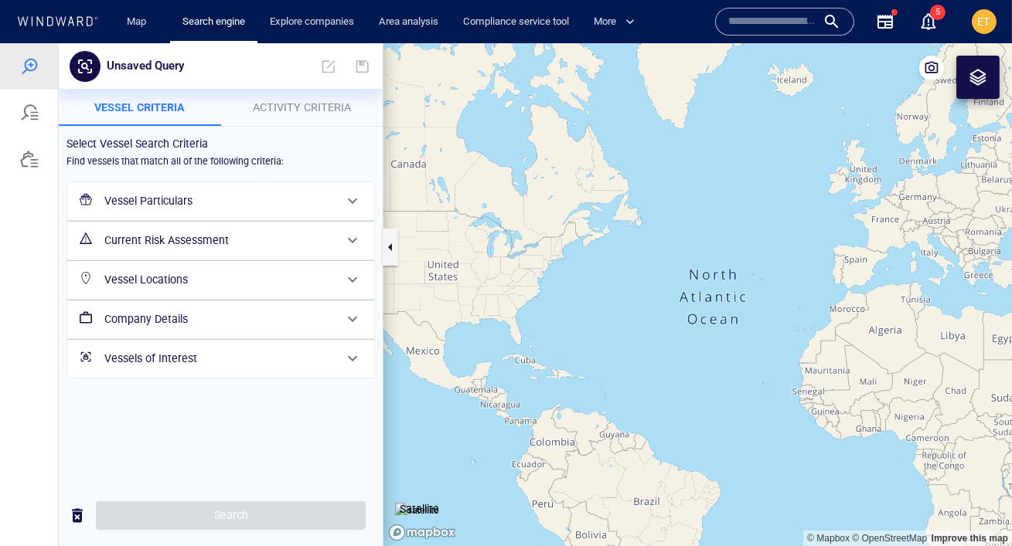
click at [351, 366] on span at bounding box center [352, 358] width 19 height 19
